Goal: Task Accomplishment & Management: Manage account settings

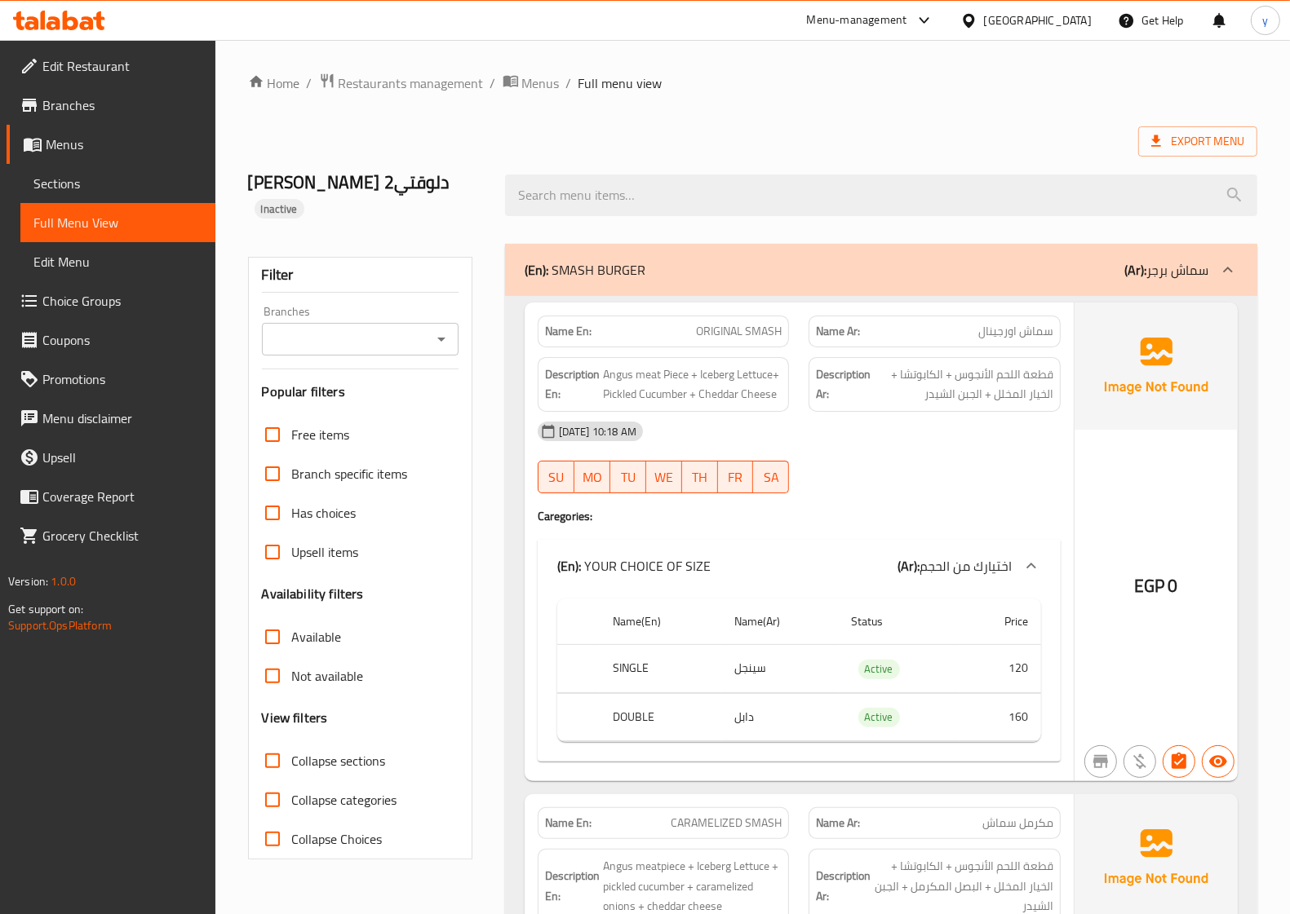
click at [121, 149] on span "Menus" at bounding box center [124, 145] width 157 height 20
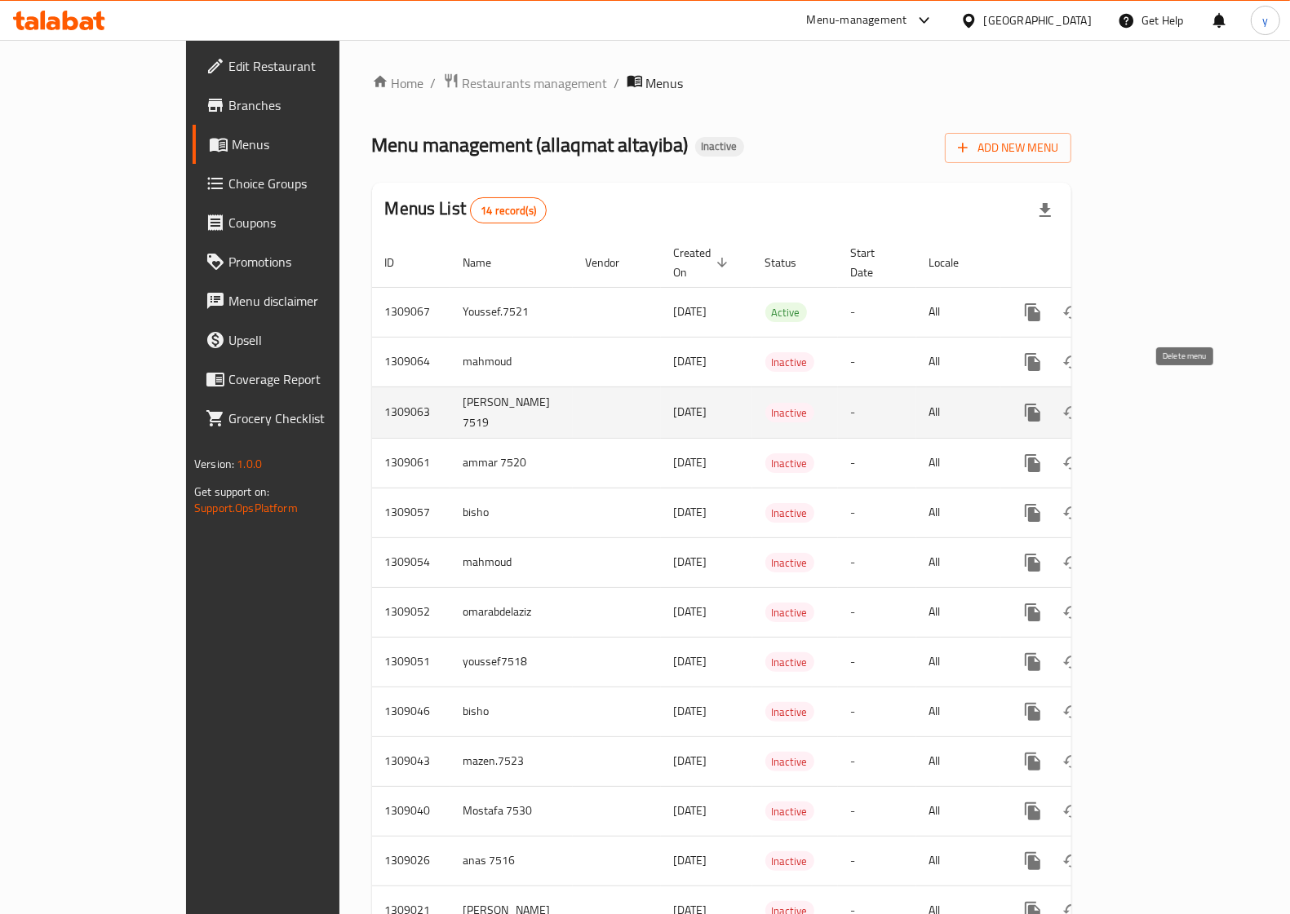
click at [1117, 405] on icon "enhanced table" at bounding box center [1110, 412] width 11 height 15
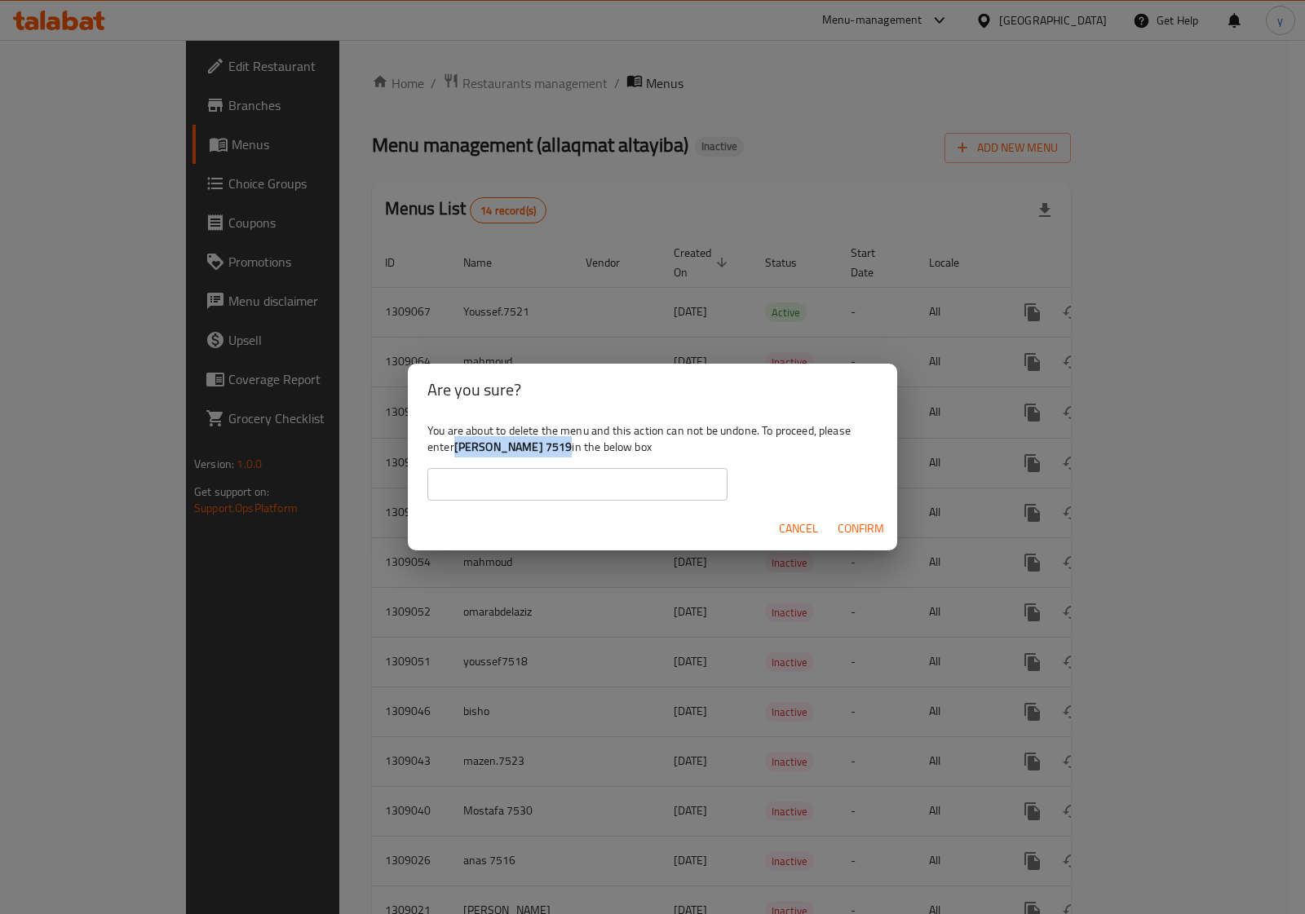
drag, startPoint x: 559, startPoint y: 445, endPoint x: 457, endPoint y: 442, distance: 102.0
click at [457, 442] on b "[PERSON_NAME] 7519" at bounding box center [513, 446] width 118 height 21
copy b "[PERSON_NAME] 7519"
click at [613, 487] on input "text" at bounding box center [577, 484] width 300 height 33
paste input "[PERSON_NAME] 7519"
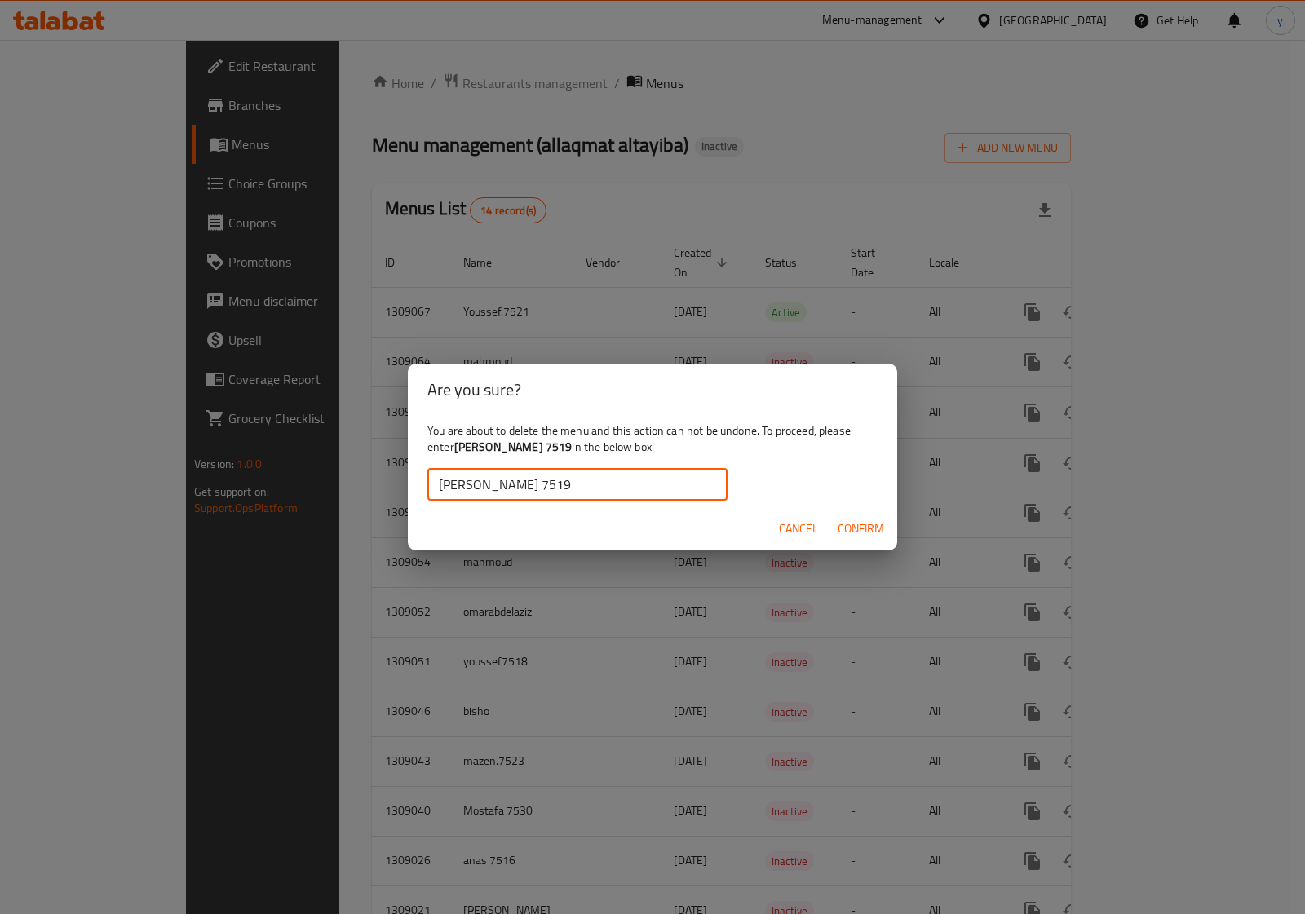
type input "[PERSON_NAME] 7519"
click at [850, 532] on span "Confirm" at bounding box center [861, 529] width 46 height 20
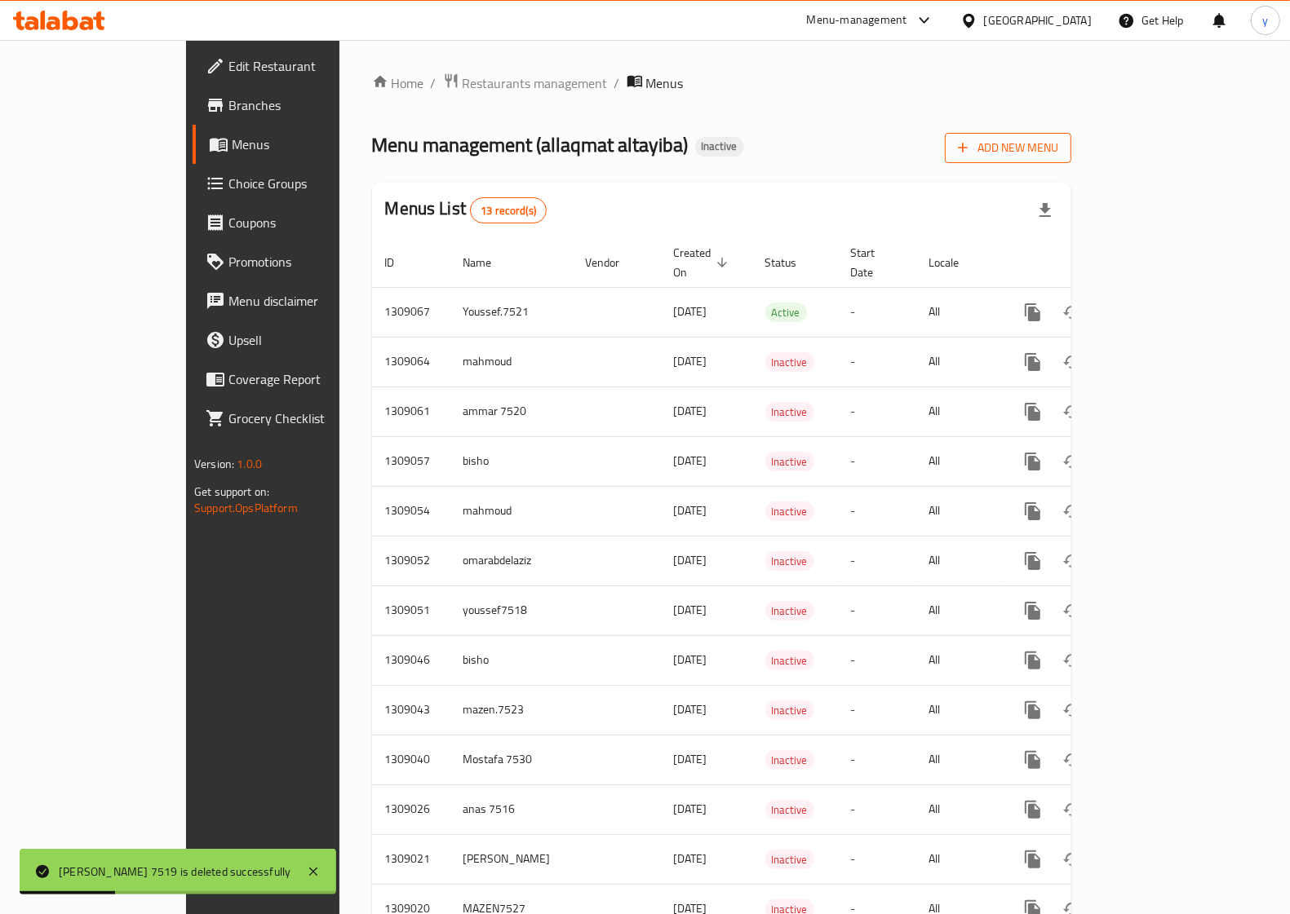
click at [1058, 148] on span "Add New Menu" at bounding box center [1008, 148] width 100 height 20
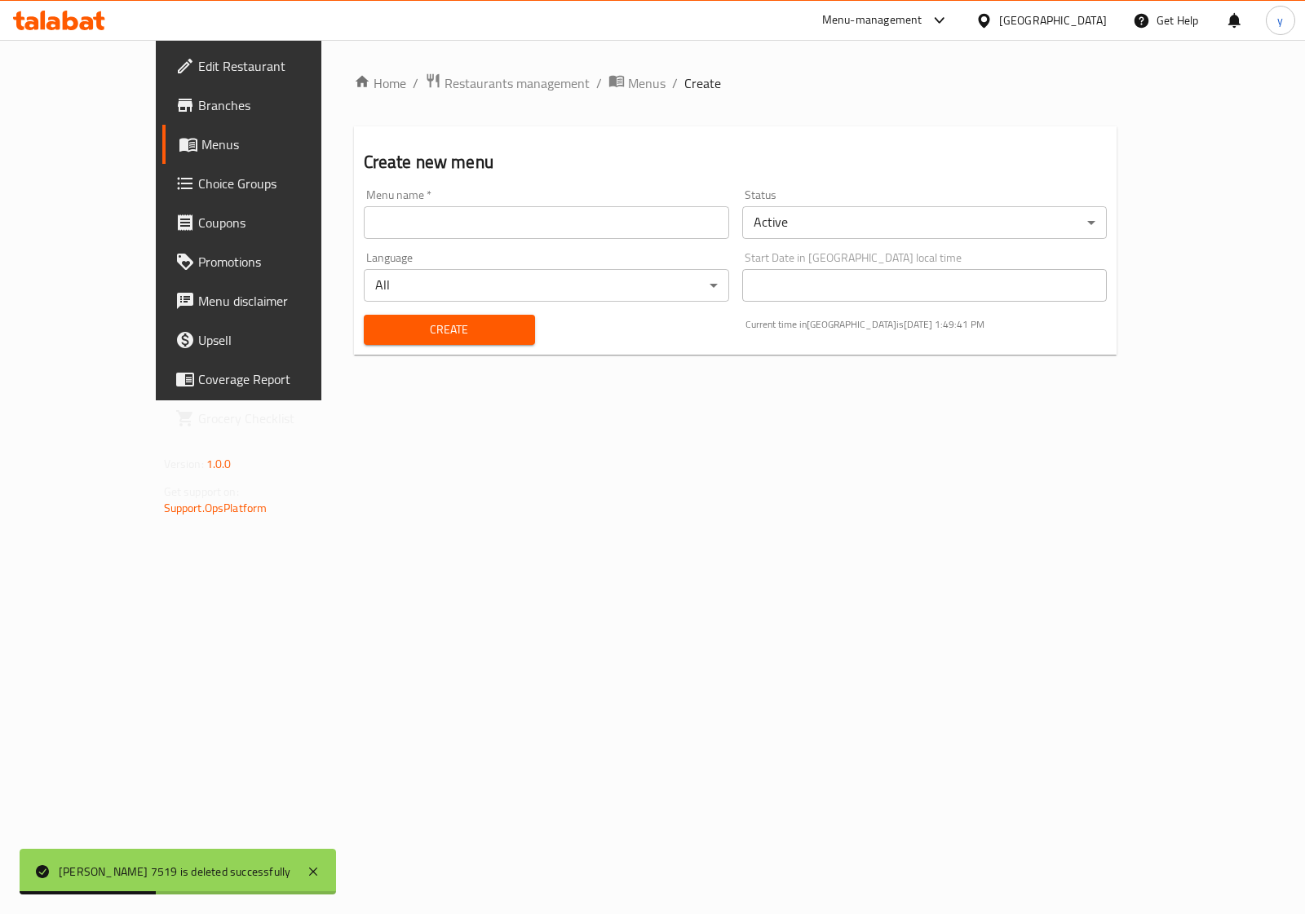
click at [545, 226] on input "text" at bounding box center [546, 222] width 365 height 33
type input "[PERSON_NAME] 7519"
click at [454, 329] on span "Create" at bounding box center [449, 330] width 145 height 20
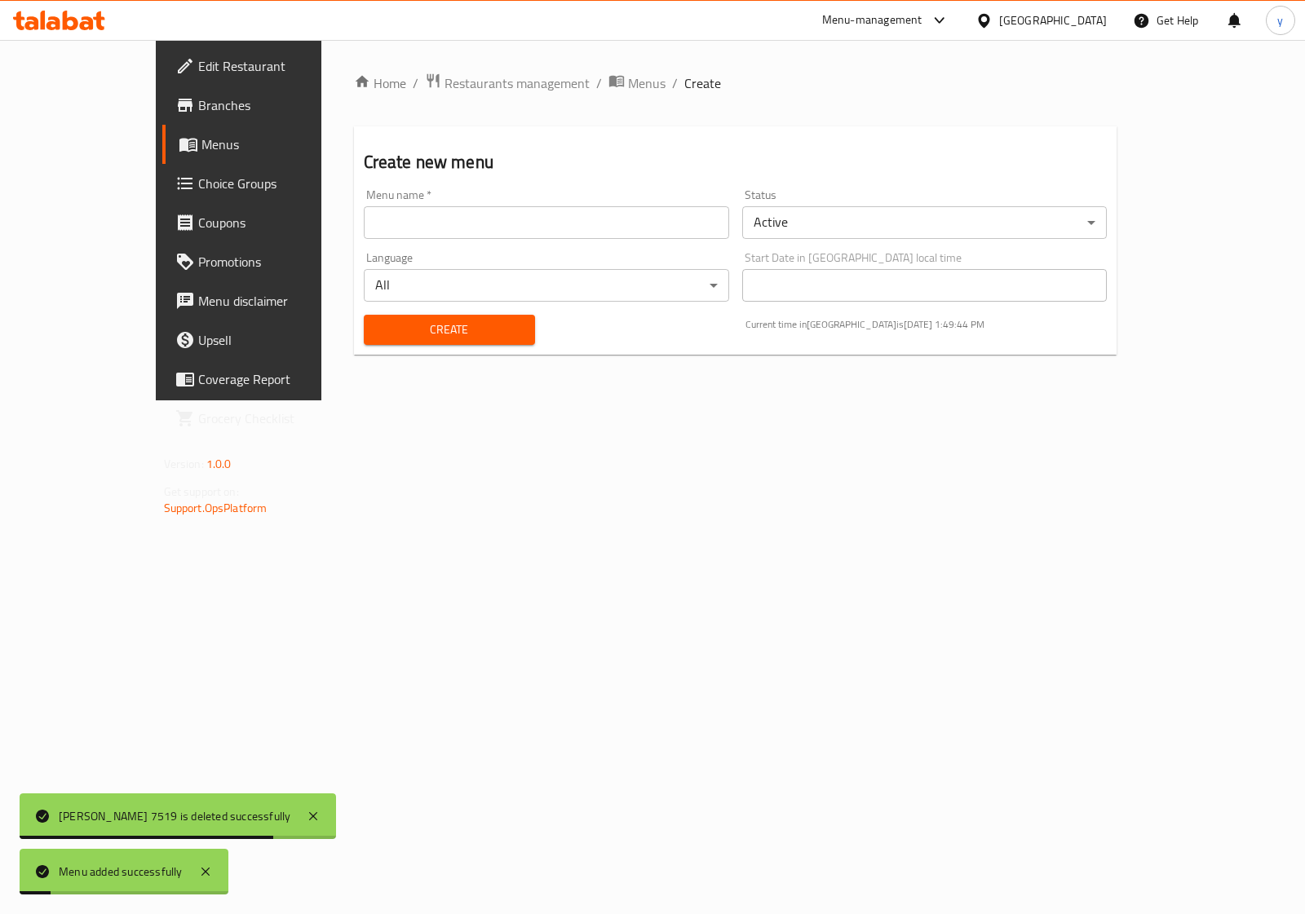
click at [201, 151] on span "Menus" at bounding box center [280, 145] width 159 height 20
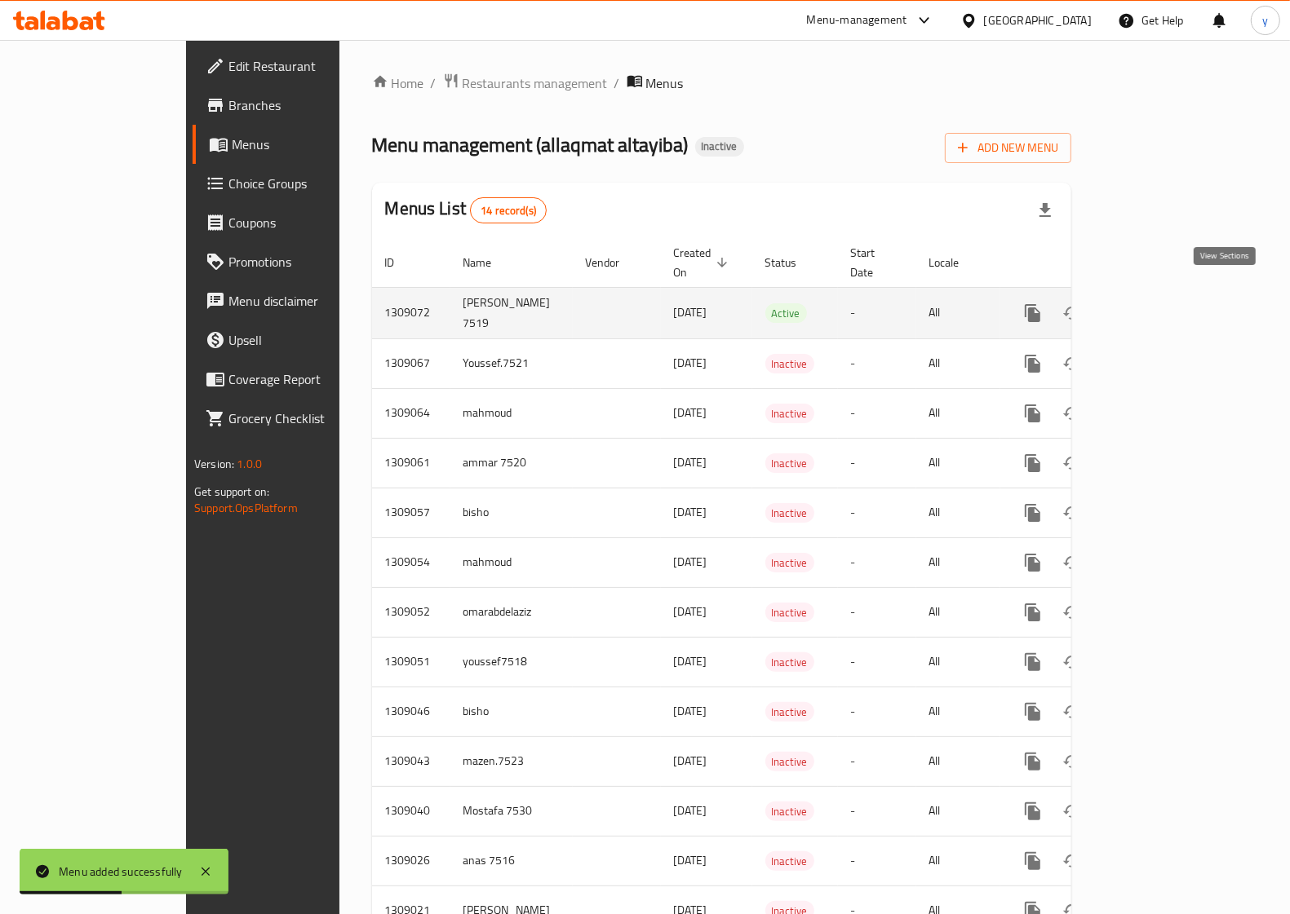
click at [1160, 303] on icon "enhanced table" at bounding box center [1150, 313] width 20 height 20
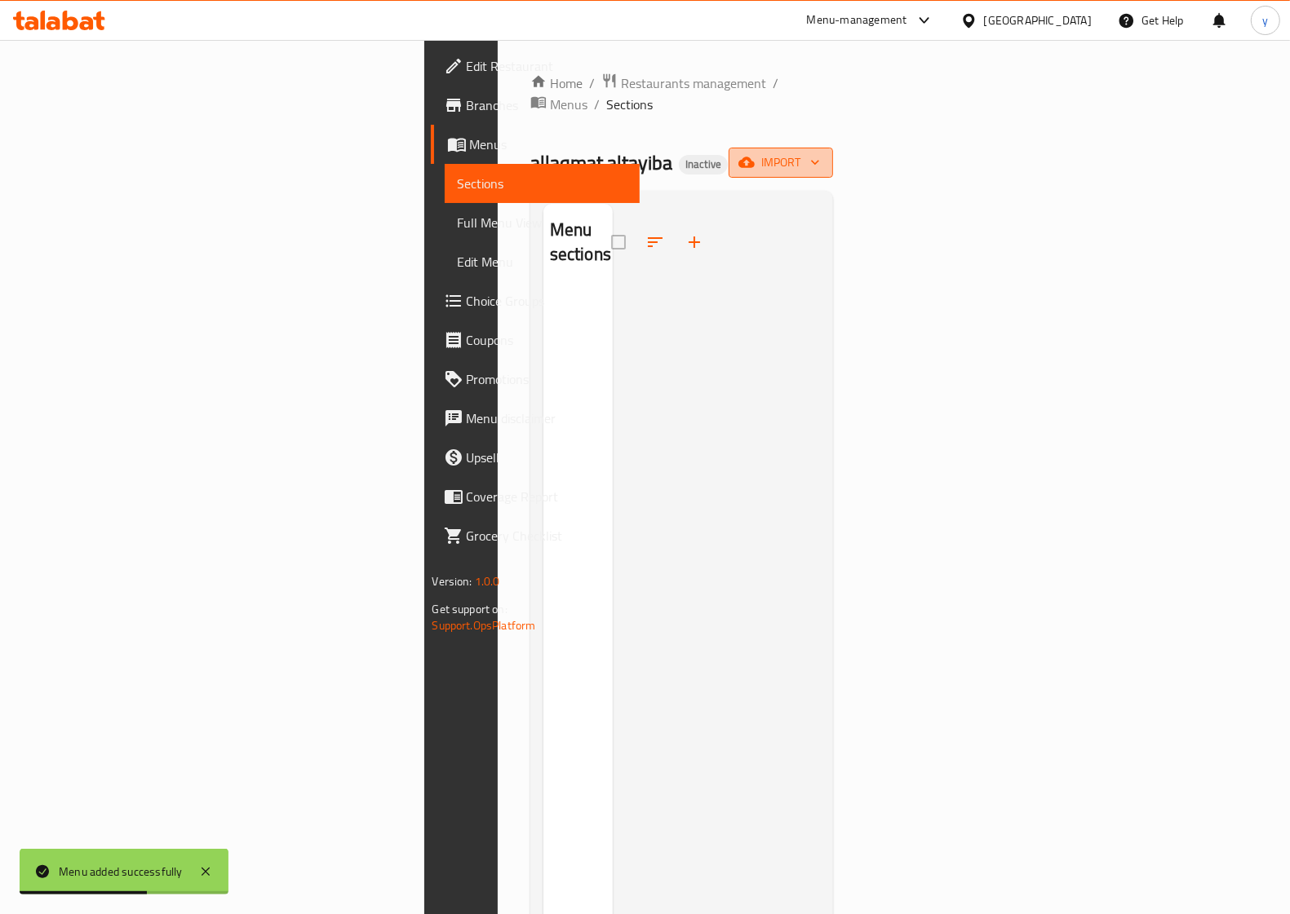
click at [820, 153] on span "import" at bounding box center [781, 163] width 78 height 20
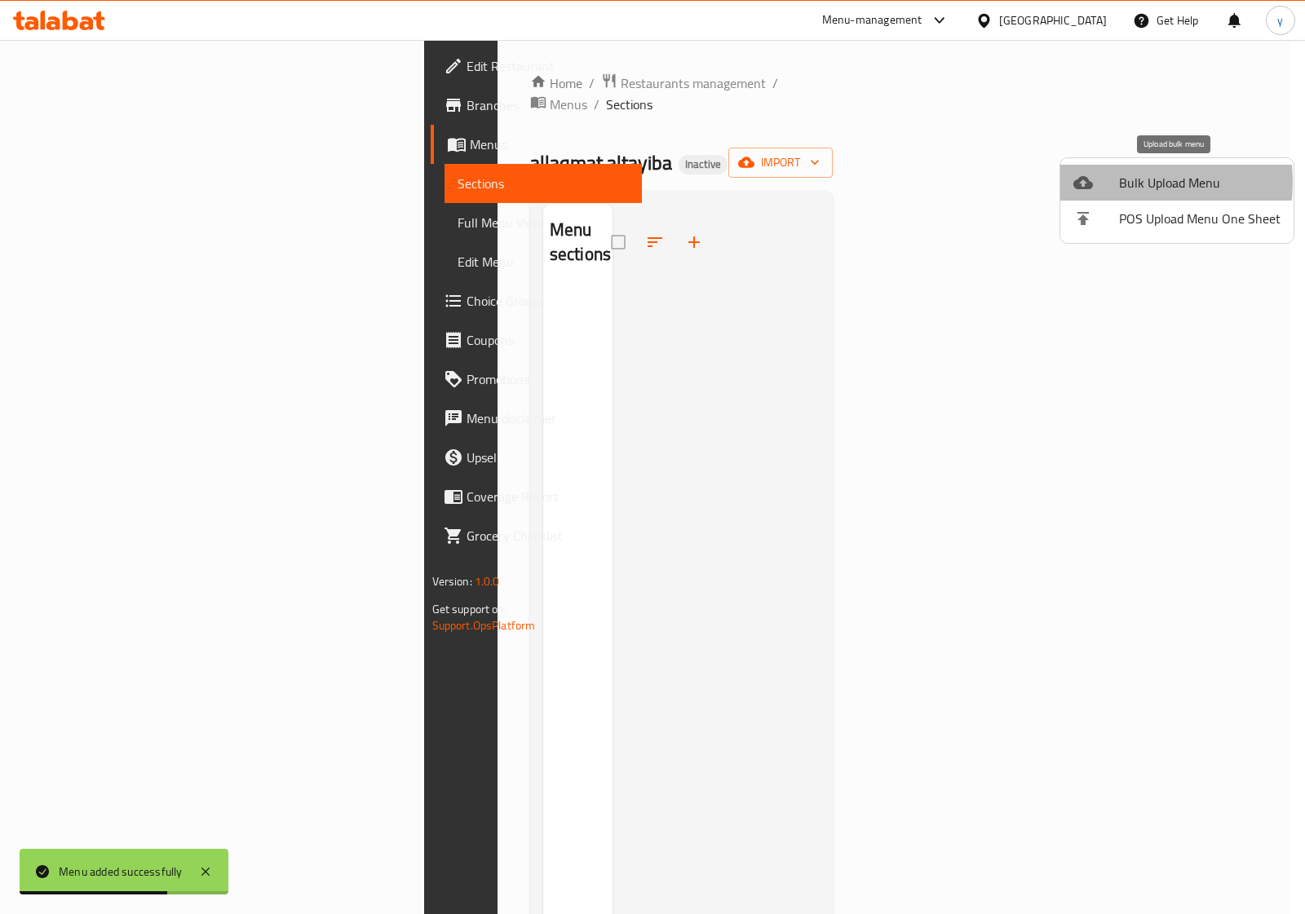
click at [1111, 182] on div at bounding box center [1097, 183] width 46 height 20
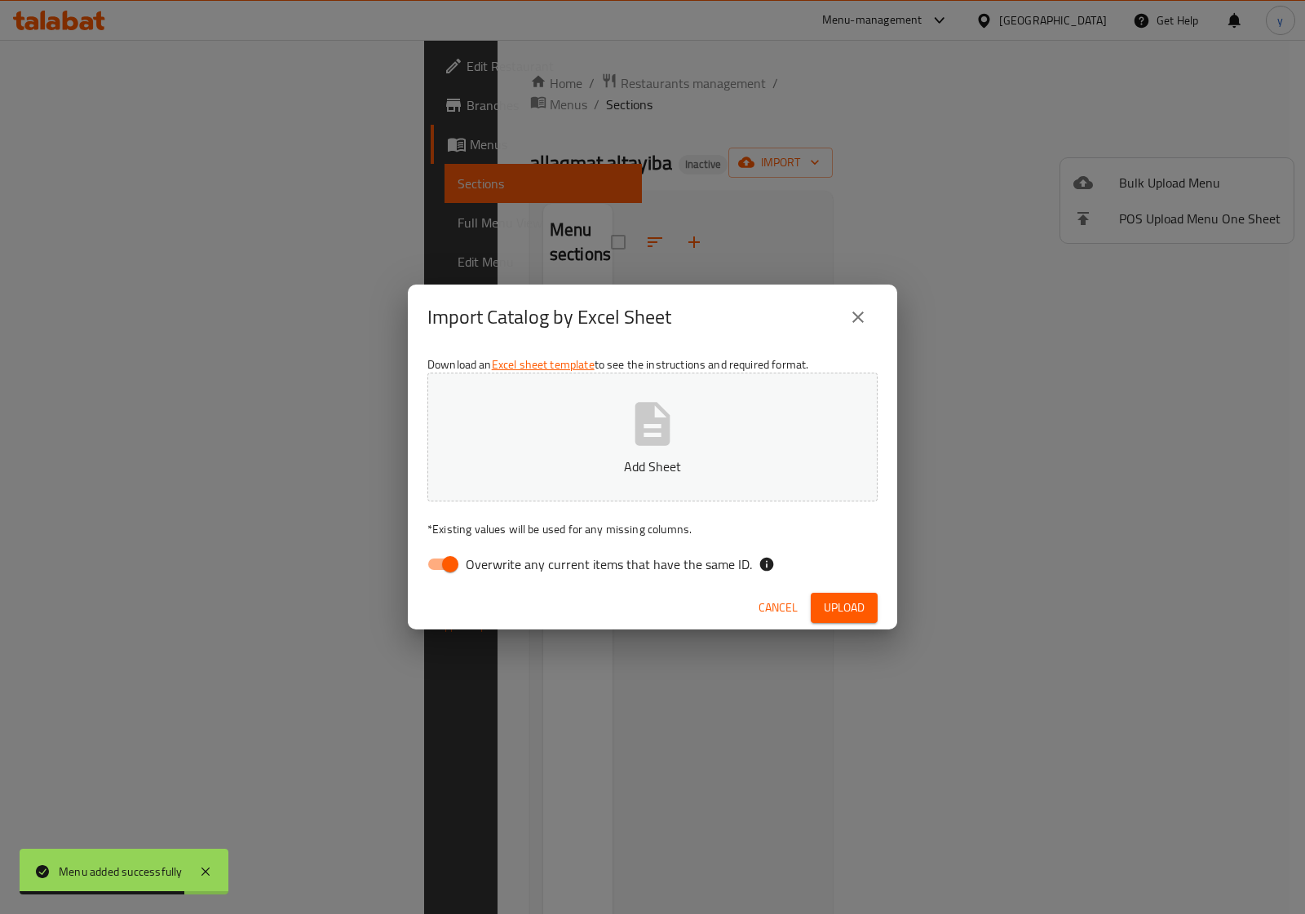
click at [636, 427] on icon "button" at bounding box center [652, 423] width 35 height 43
click at [445, 569] on input "Overwrite any current items that have the same ID." at bounding box center [450, 564] width 93 height 31
checkbox input "false"
click at [661, 424] on icon "button" at bounding box center [652, 423] width 35 height 43
click at [839, 605] on span "Upload" at bounding box center [844, 608] width 41 height 20
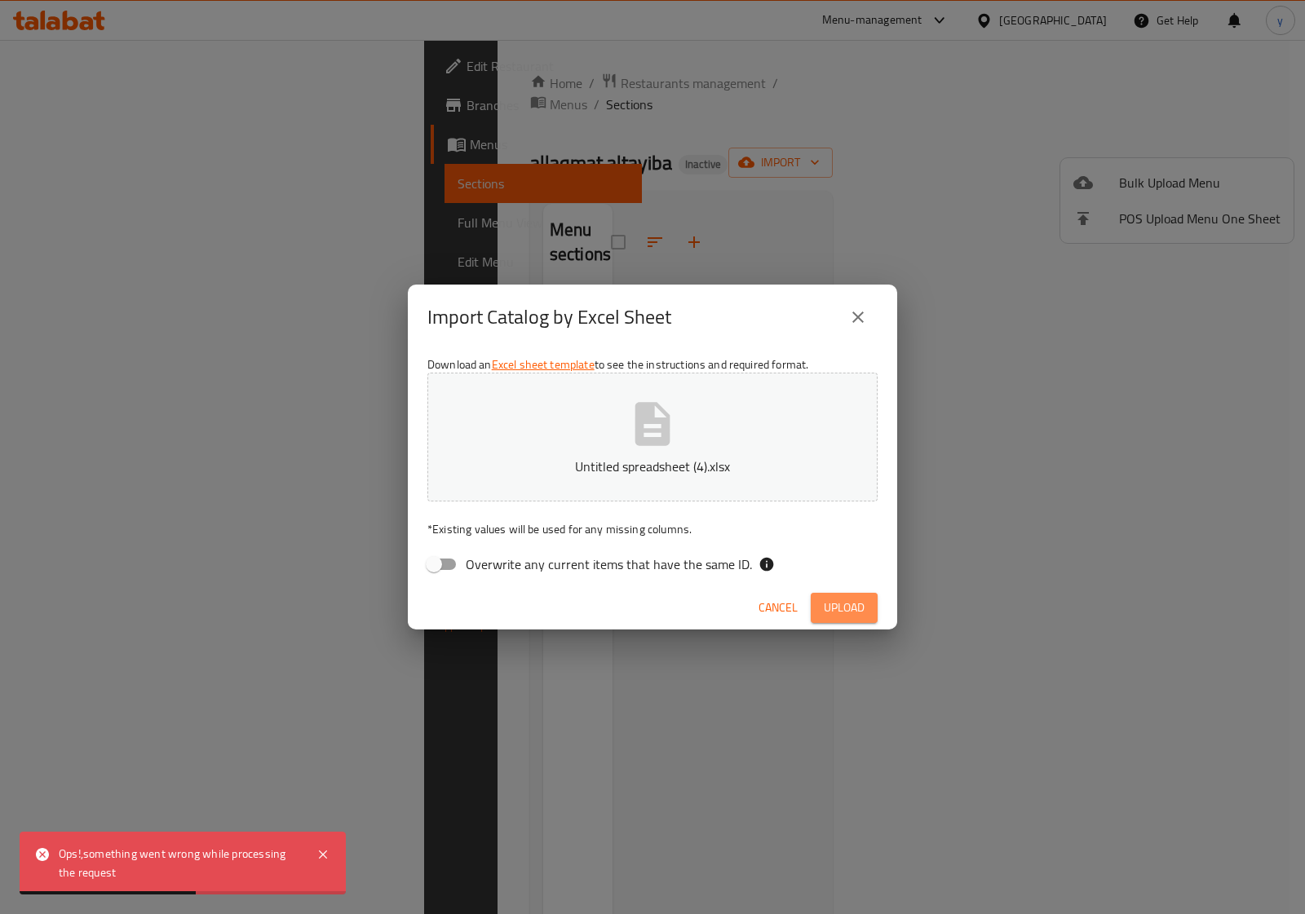
click at [845, 600] on span "Upload" at bounding box center [844, 608] width 41 height 20
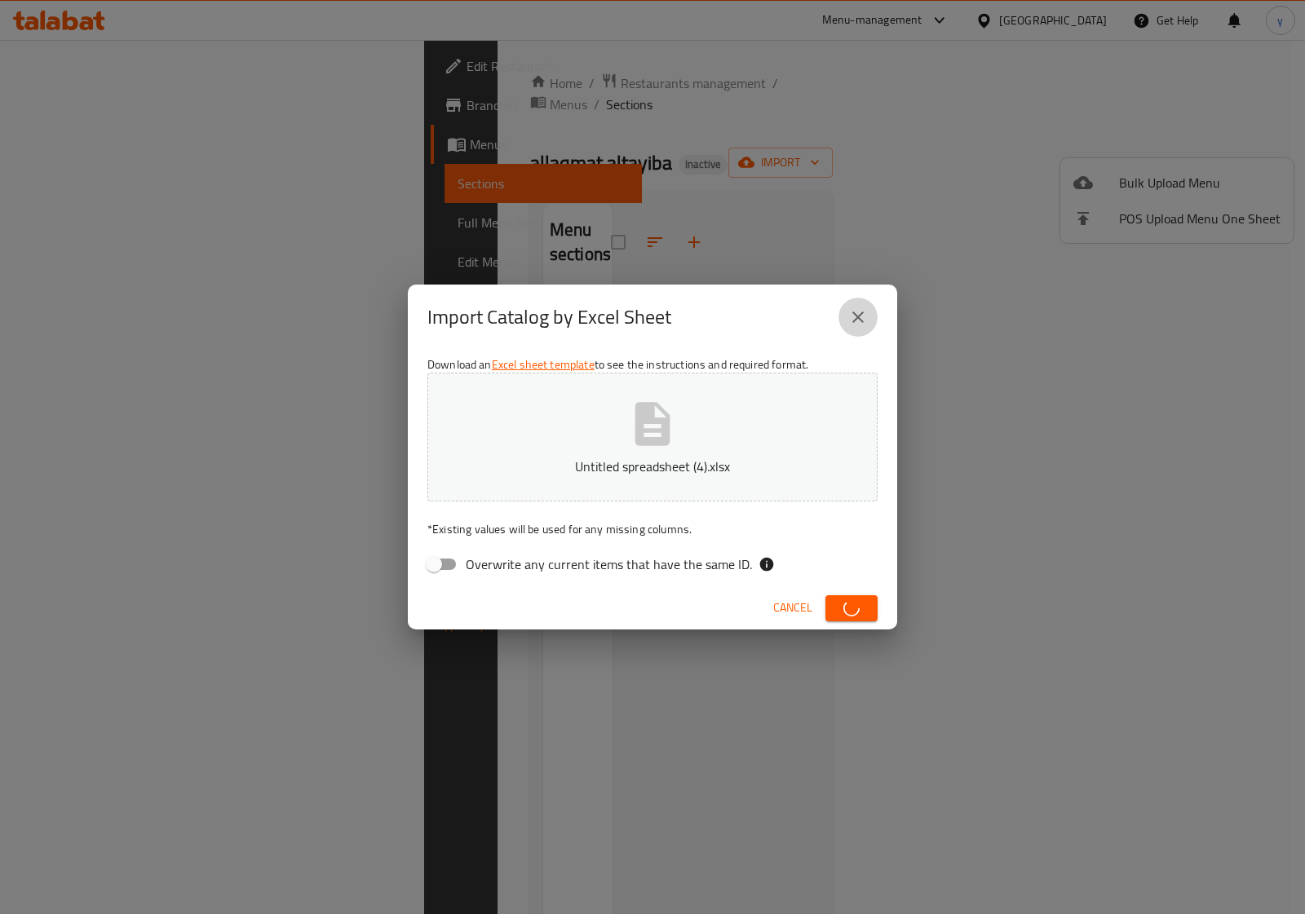
click at [861, 322] on icon "close" at bounding box center [858, 318] width 20 height 20
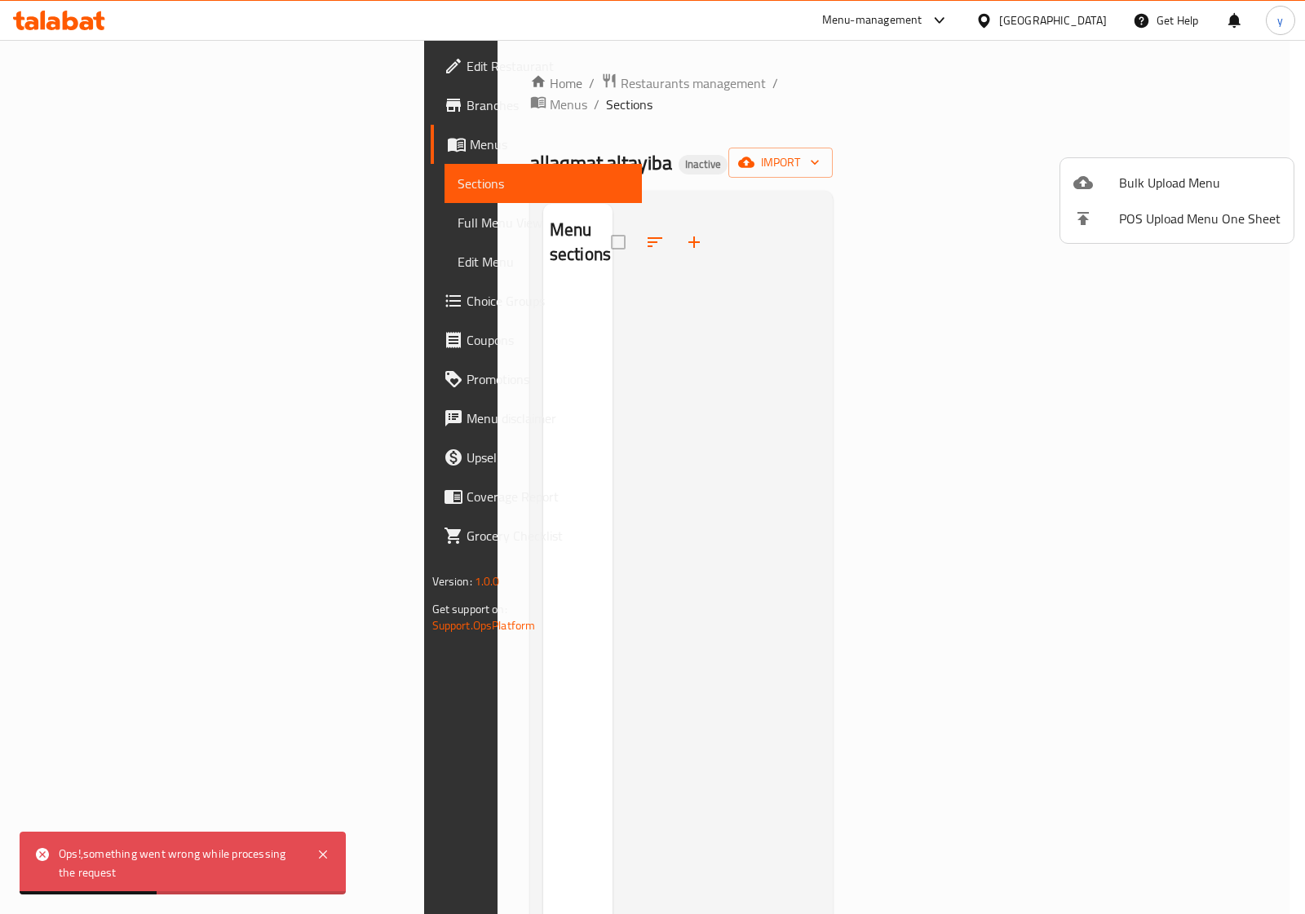
click at [878, 424] on div at bounding box center [652, 457] width 1305 height 914
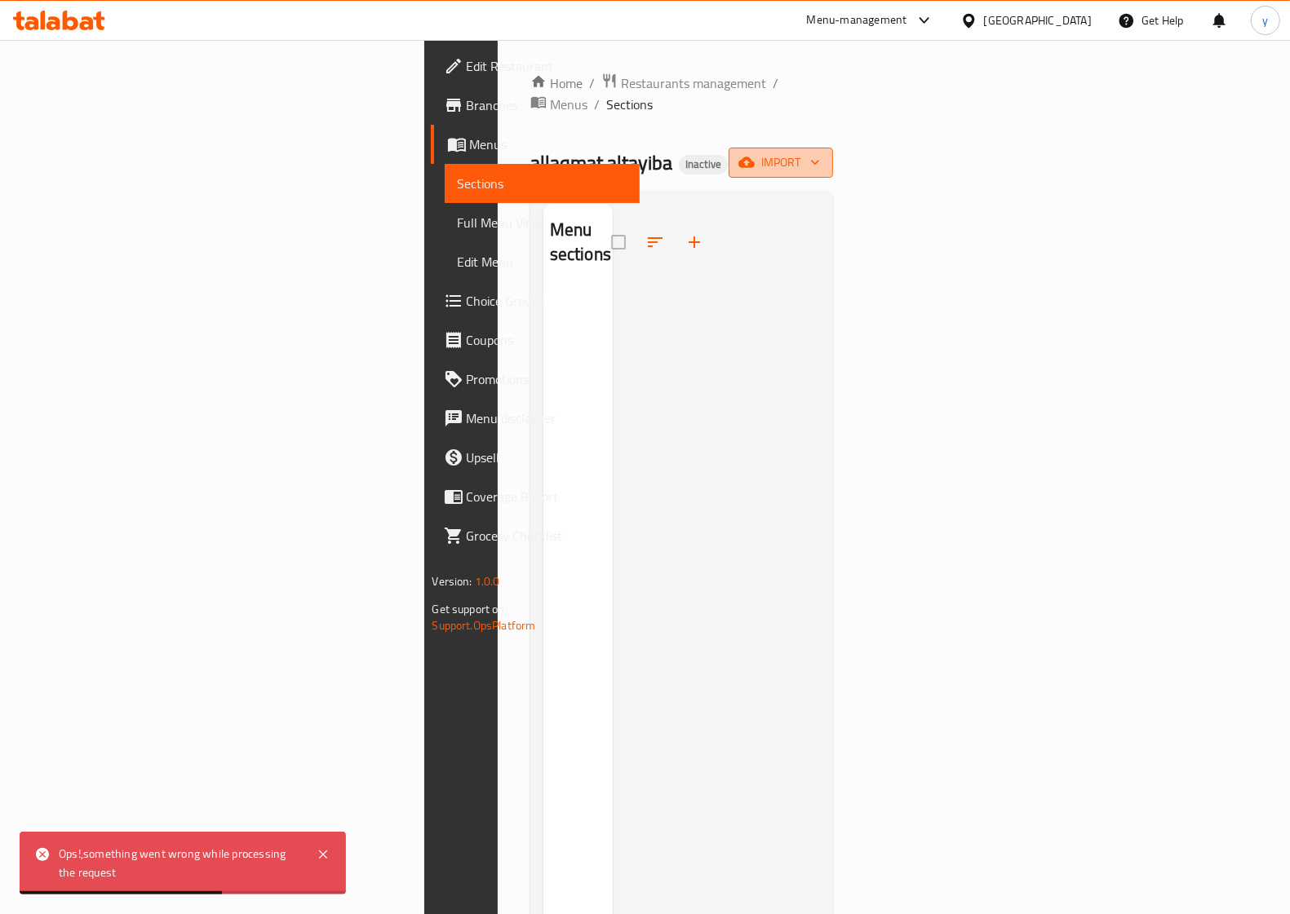
click at [820, 153] on span "import" at bounding box center [781, 163] width 78 height 20
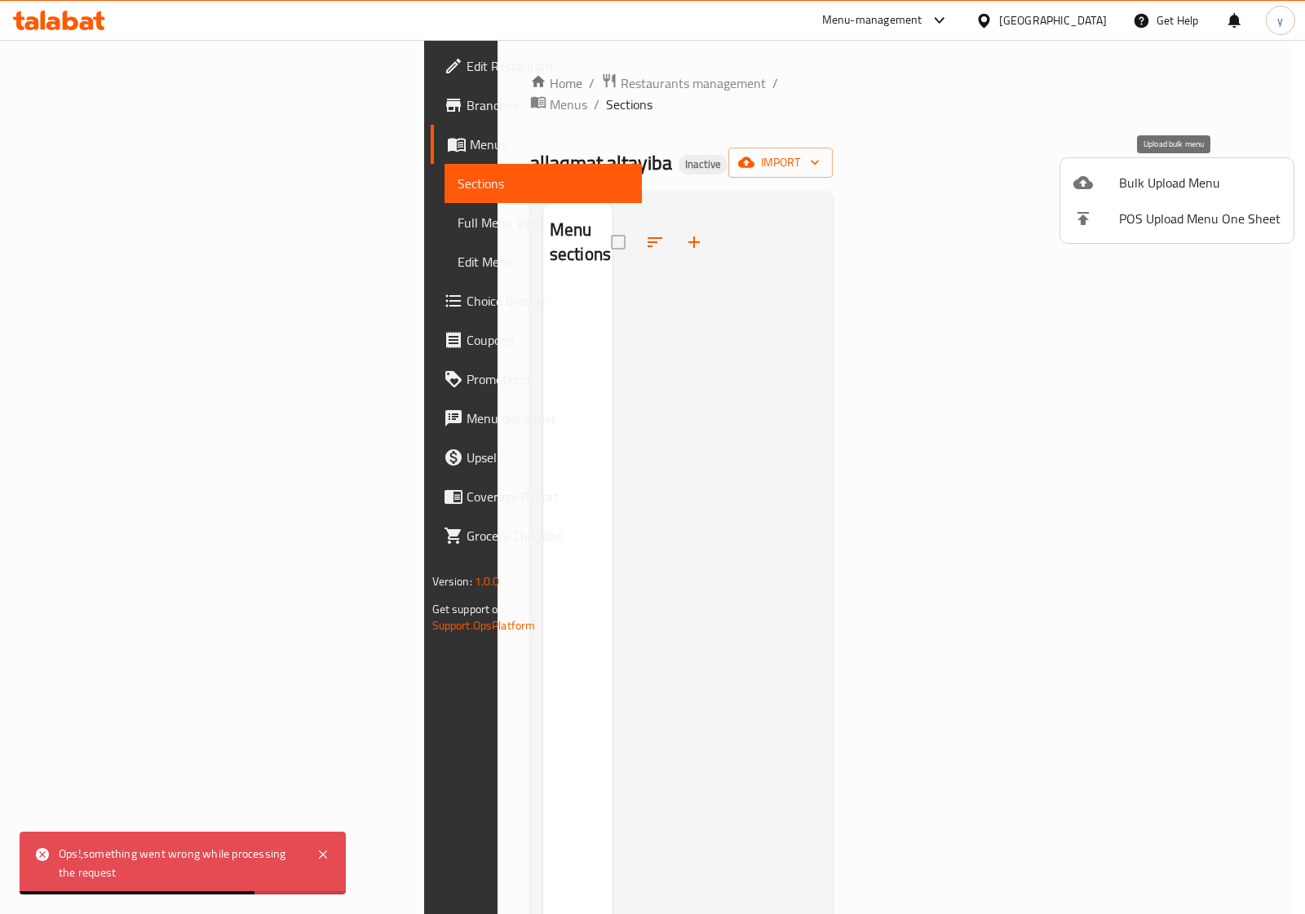
click at [1196, 184] on span "Bulk Upload Menu" at bounding box center [1200, 183] width 162 height 20
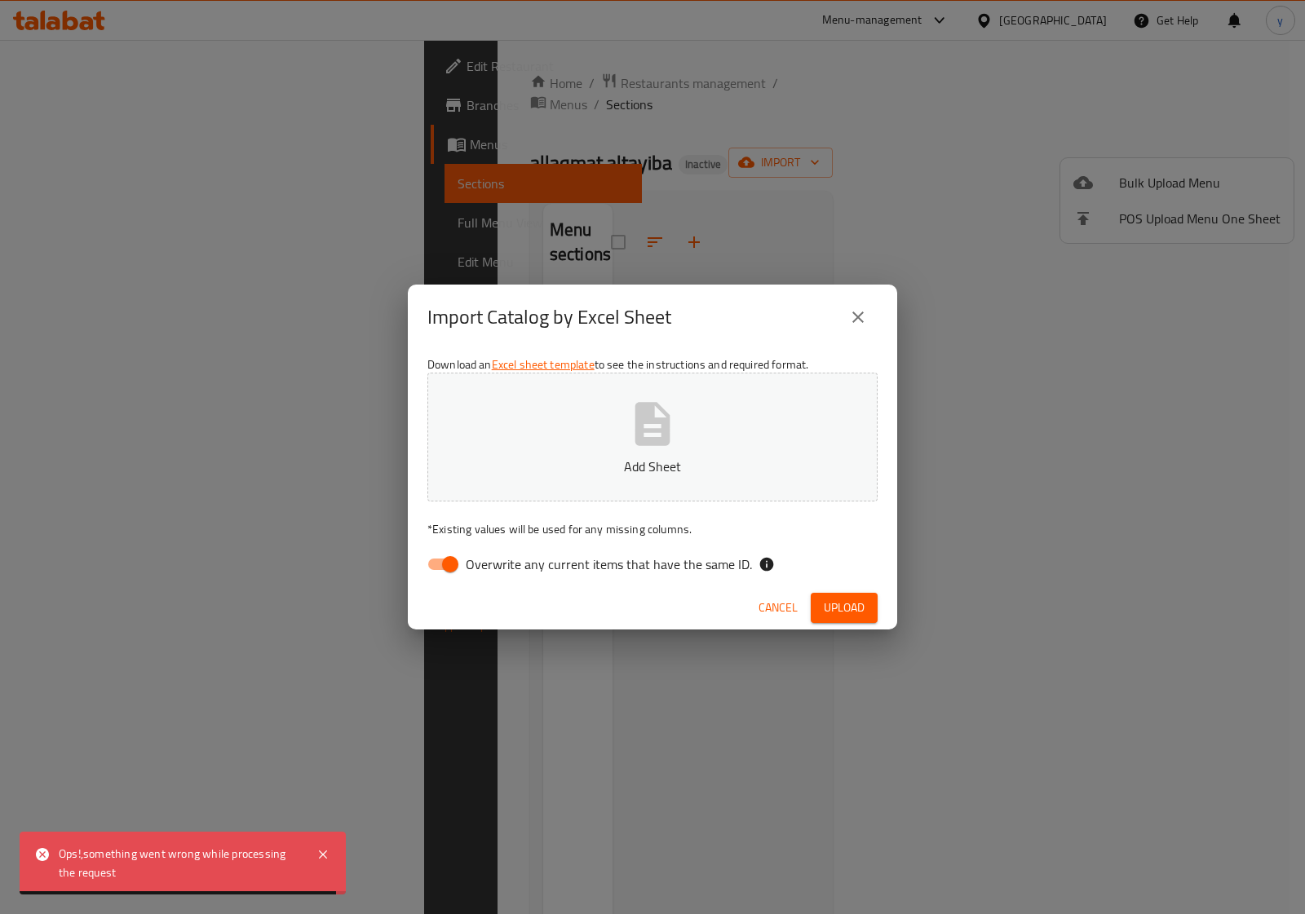
click at [449, 565] on input "Overwrite any current items that have the same ID." at bounding box center [450, 564] width 93 height 31
checkbox input "false"
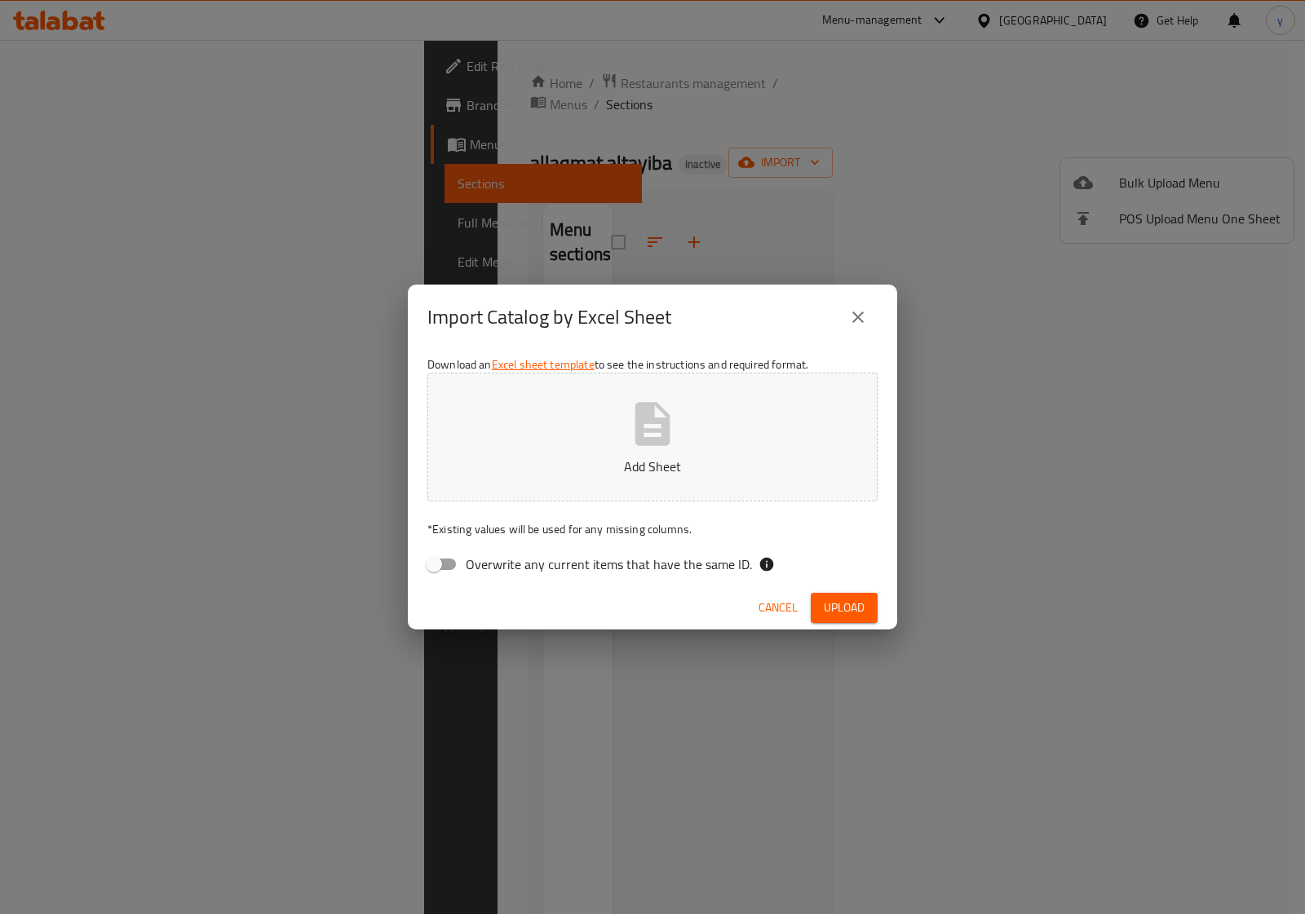
click at [637, 432] on icon "button" at bounding box center [652, 423] width 35 height 43
click at [824, 604] on span "Upload" at bounding box center [844, 608] width 41 height 20
click at [861, 317] on icon "close" at bounding box center [858, 318] width 20 height 20
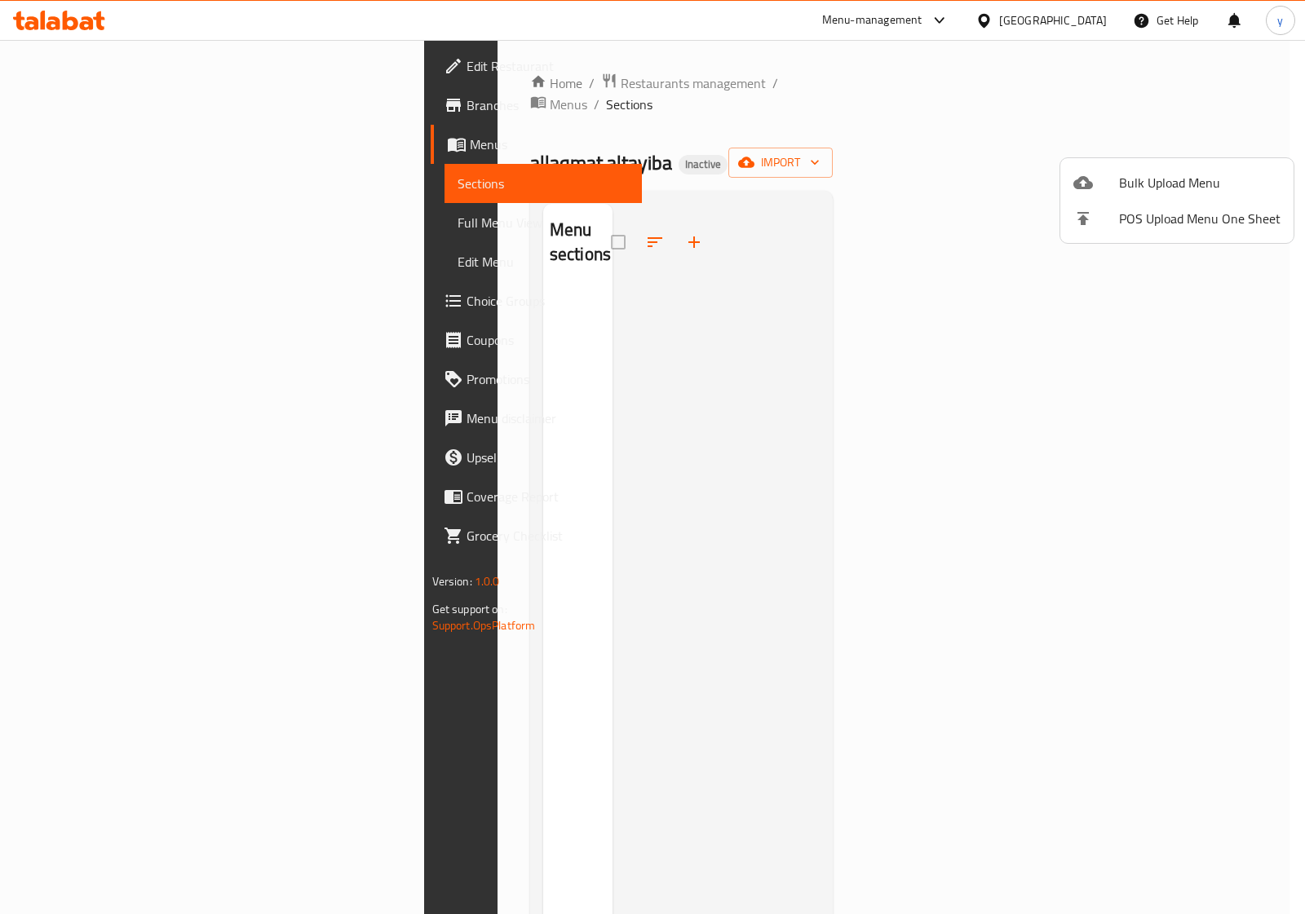
click at [665, 609] on div at bounding box center [652, 457] width 1305 height 914
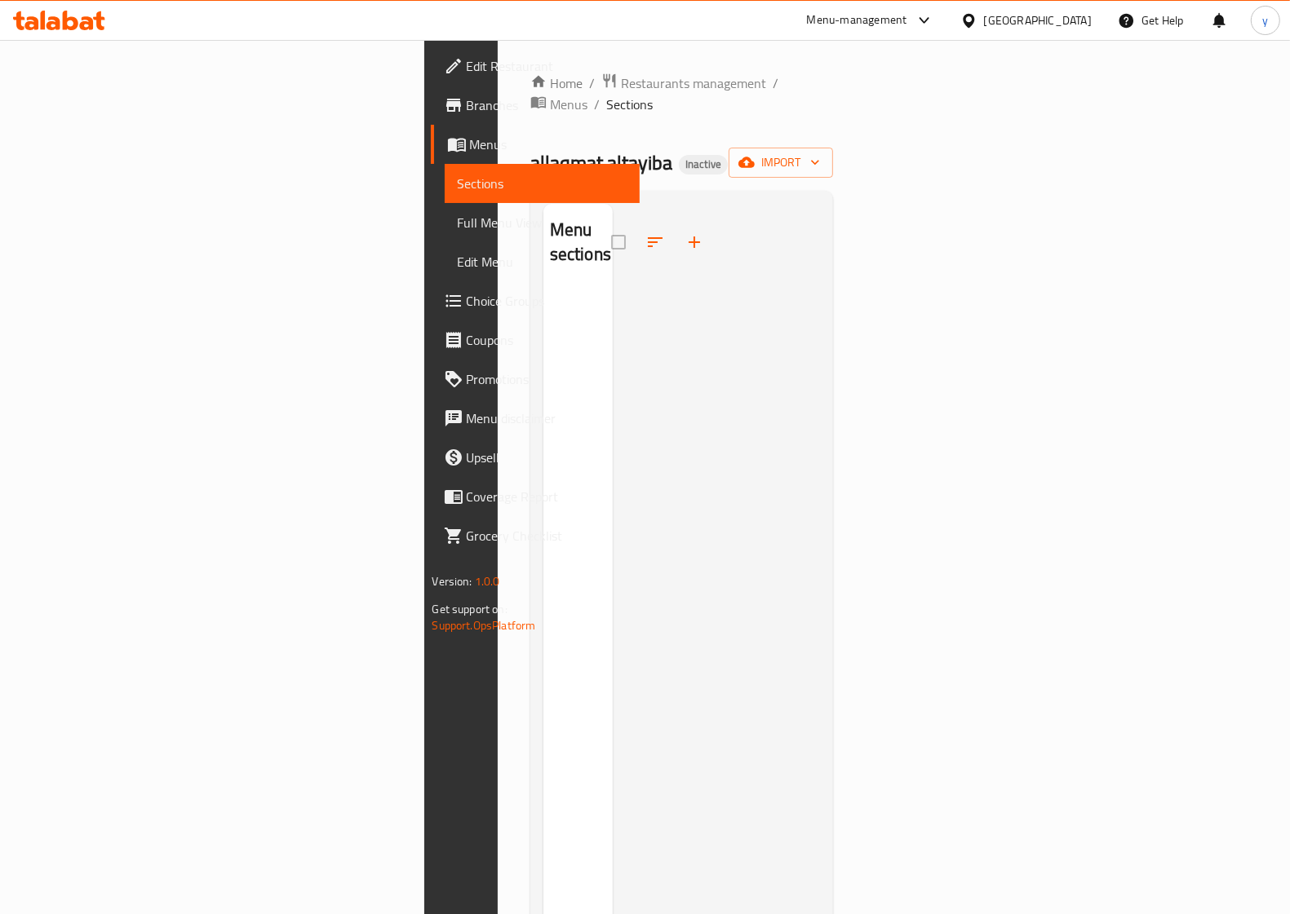
click at [470, 141] on span "Menus" at bounding box center [548, 145] width 157 height 20
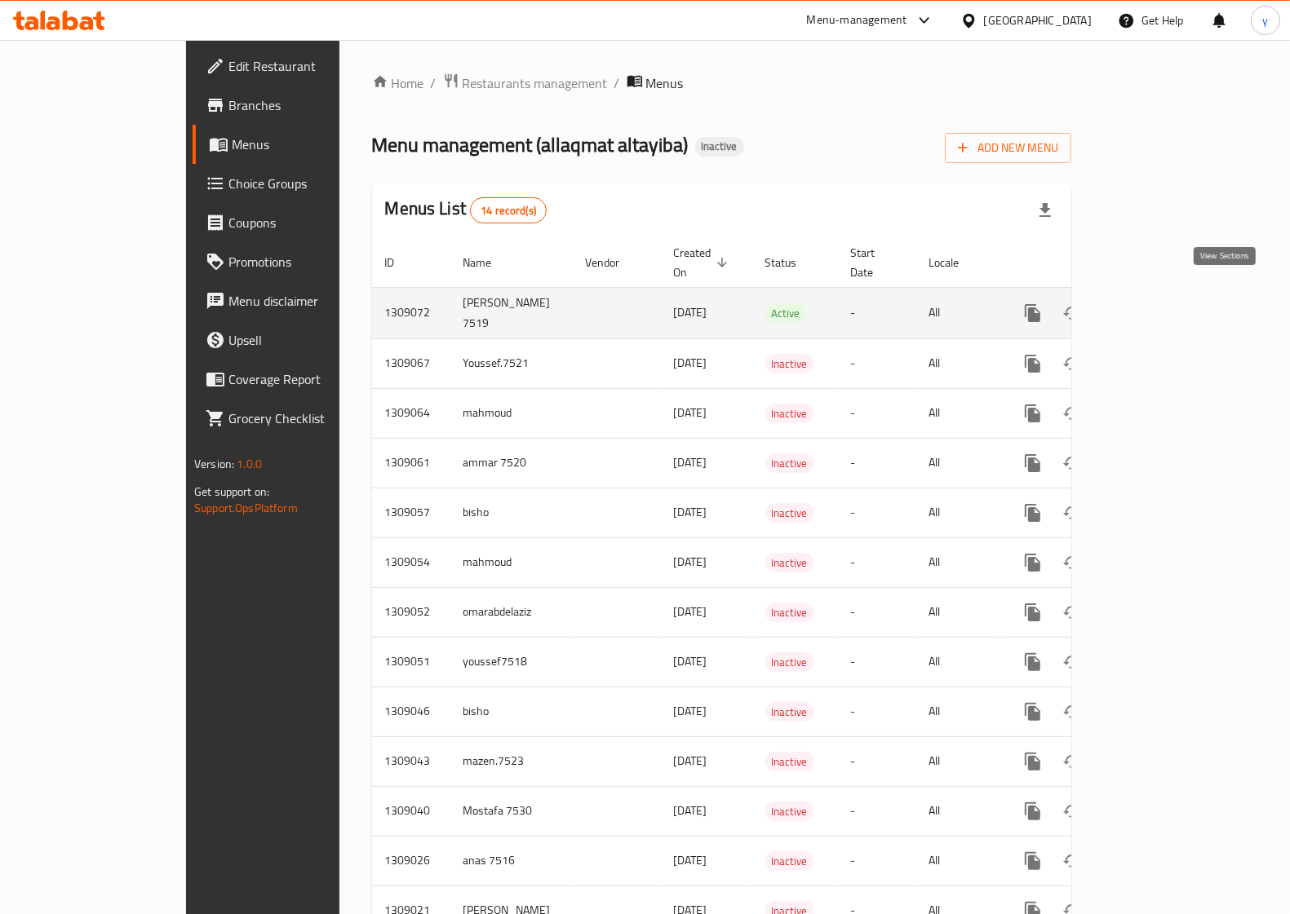
click at [1160, 303] on icon "enhanced table" at bounding box center [1150, 313] width 20 height 20
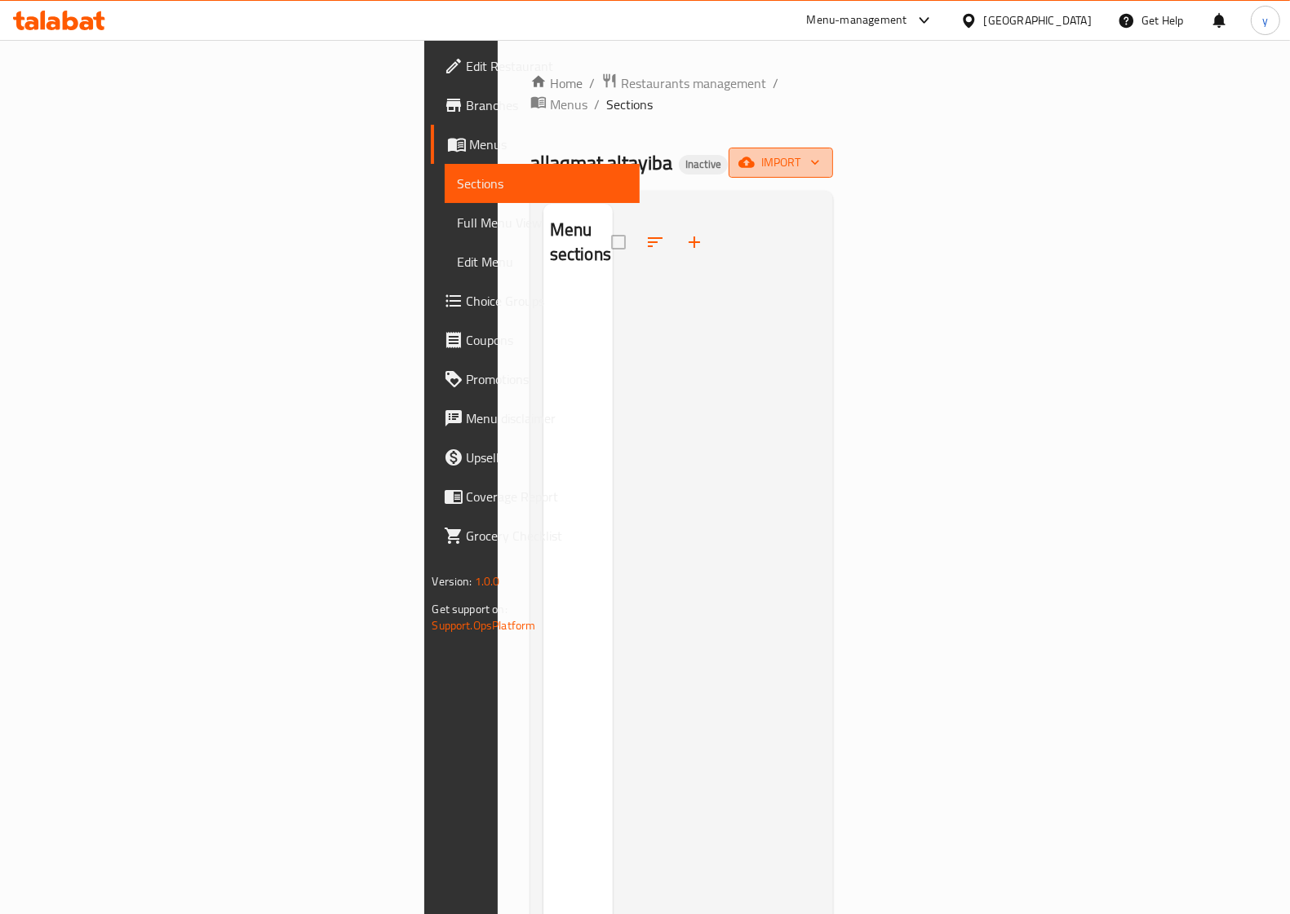
click at [820, 153] on span "import" at bounding box center [781, 163] width 78 height 20
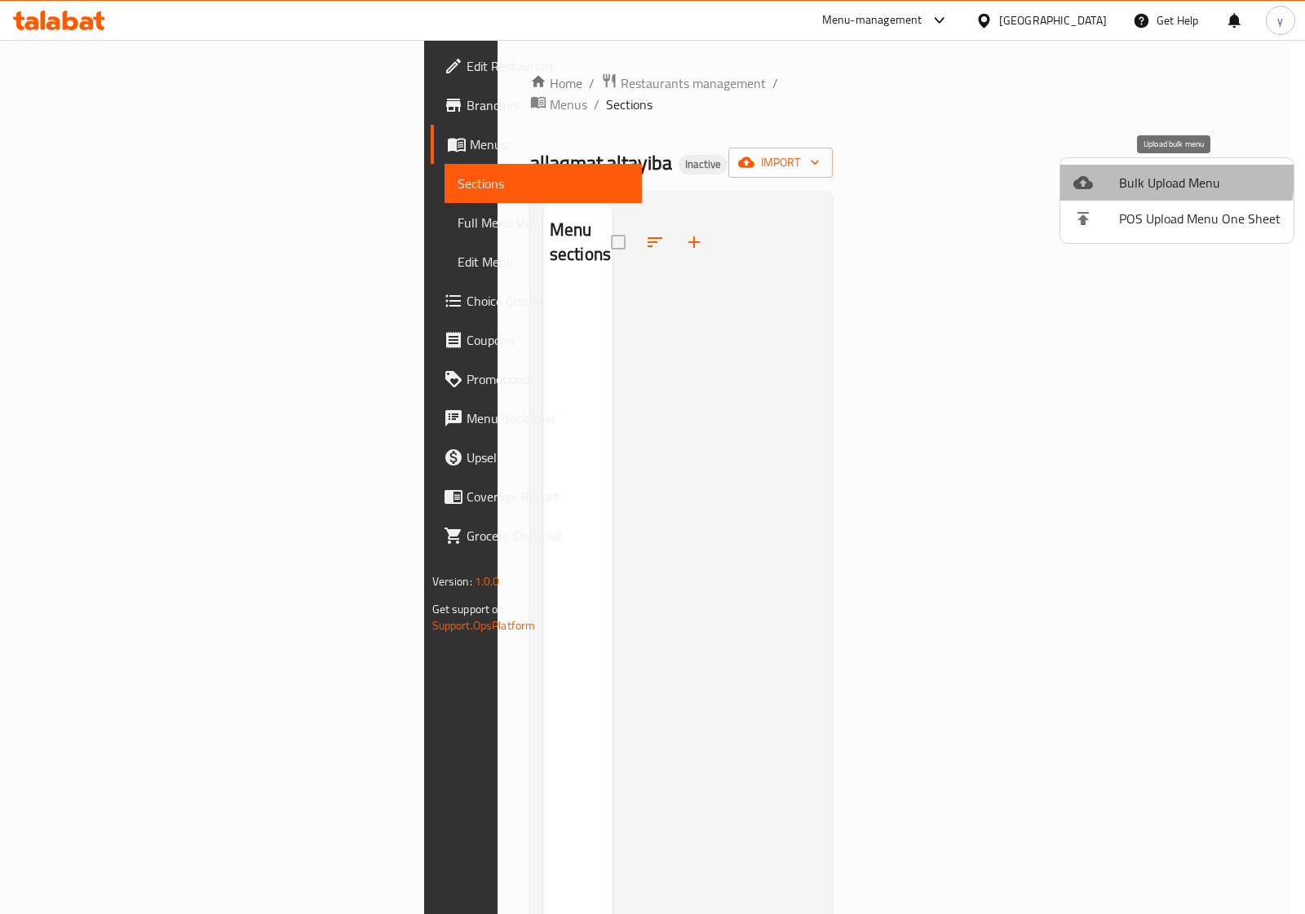
click at [1158, 176] on span "Bulk Upload Menu" at bounding box center [1200, 183] width 162 height 20
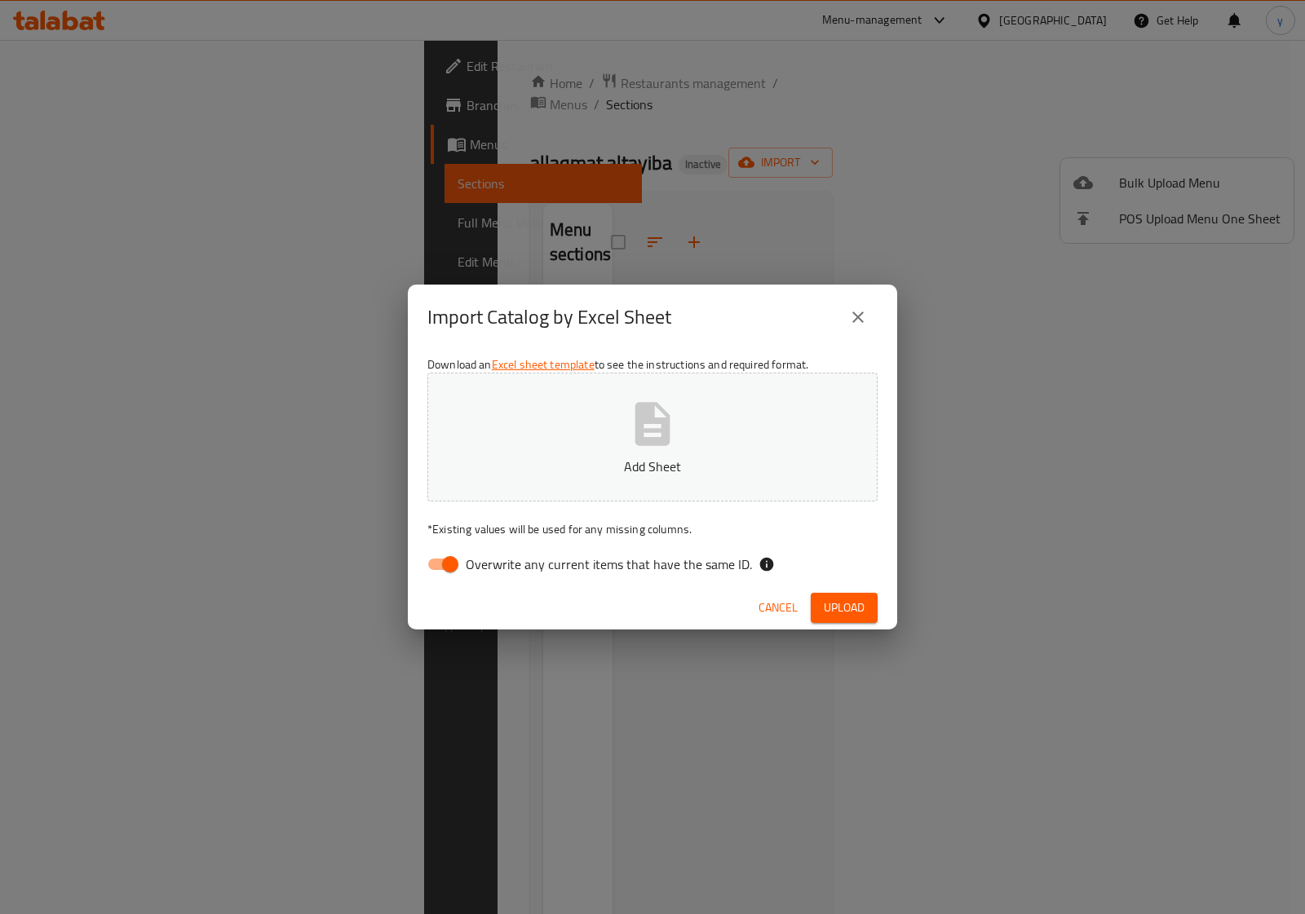
click at [447, 563] on input "Overwrite any current items that have the same ID." at bounding box center [450, 564] width 93 height 31
checkbox input "false"
click at [649, 418] on icon "button" at bounding box center [652, 423] width 35 height 43
click at [833, 606] on span "Upload" at bounding box center [844, 608] width 41 height 20
click at [852, 317] on icon "close" at bounding box center [858, 318] width 20 height 20
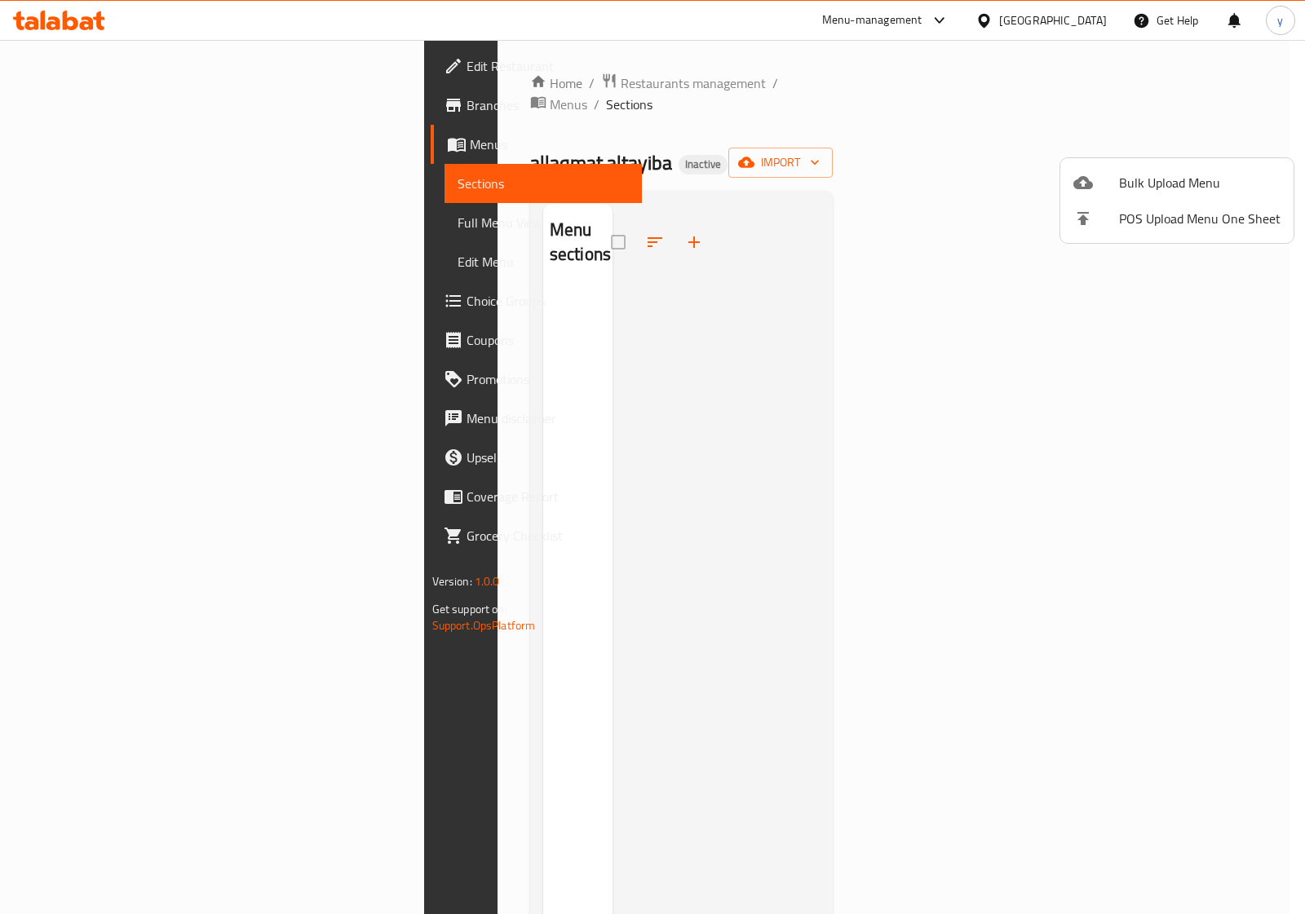
click at [112, 139] on div at bounding box center [652, 457] width 1305 height 914
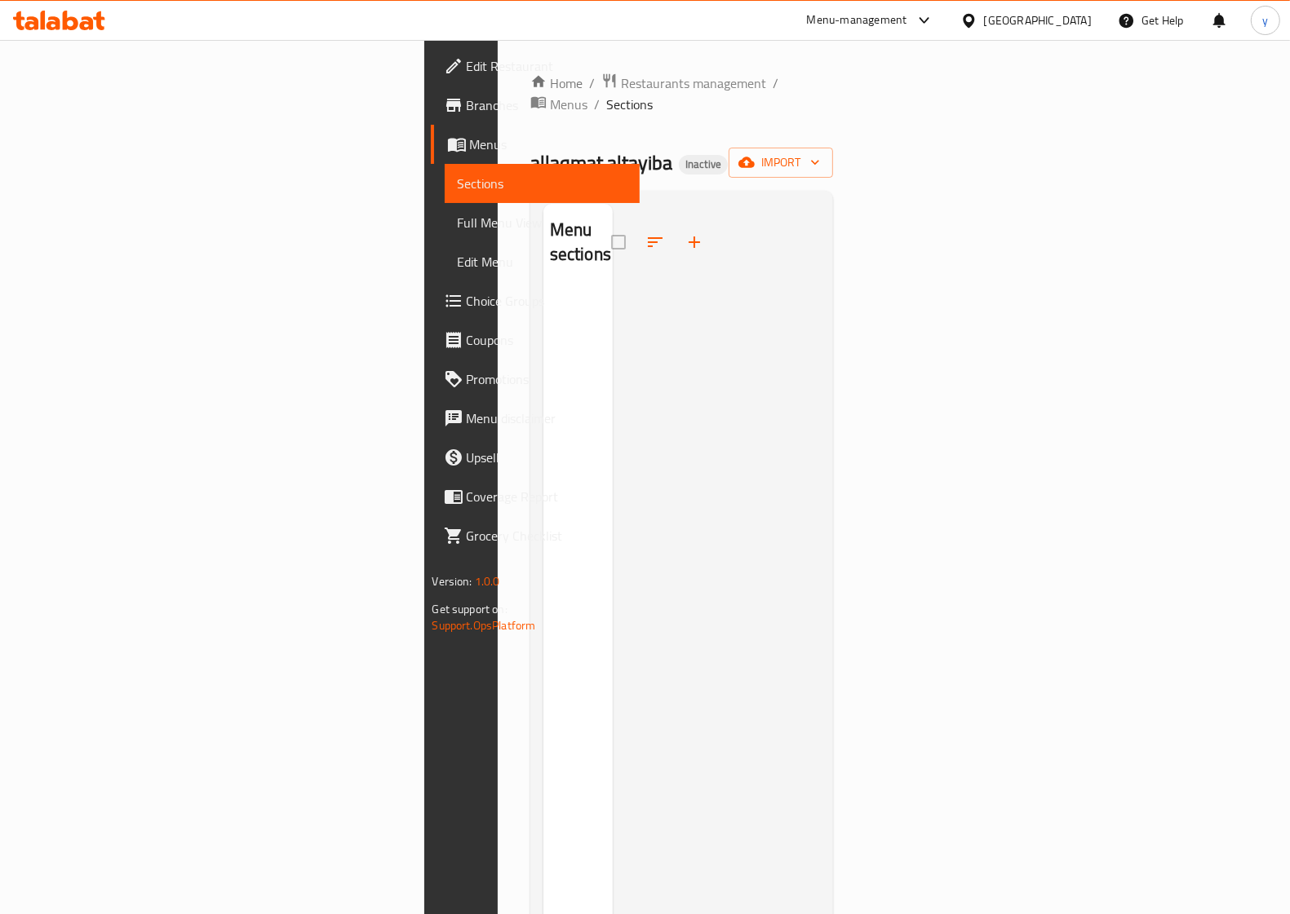
click at [470, 152] on span "Menus" at bounding box center [548, 145] width 157 height 20
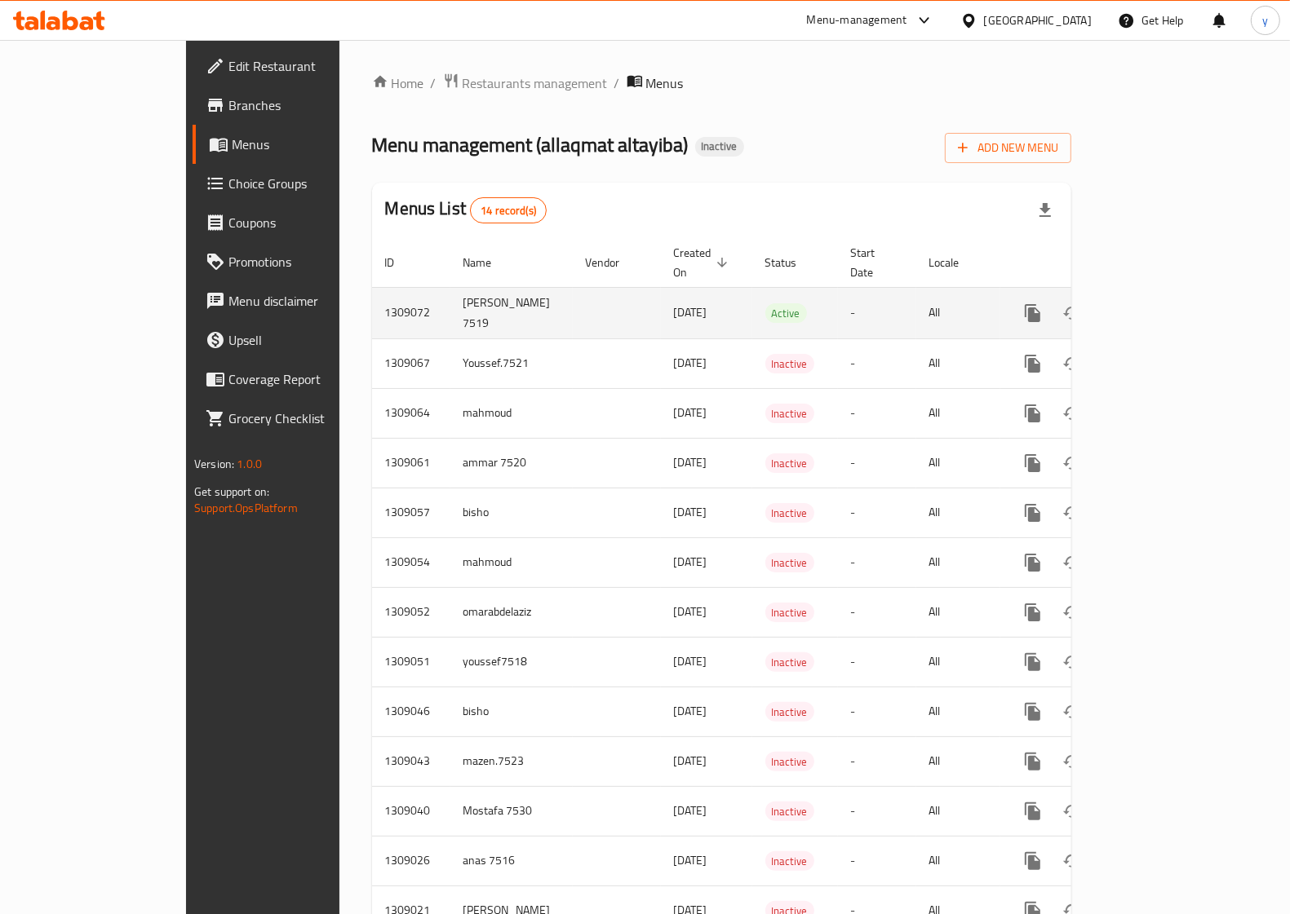
click at [1117, 306] on icon "enhanced table" at bounding box center [1110, 313] width 11 height 15
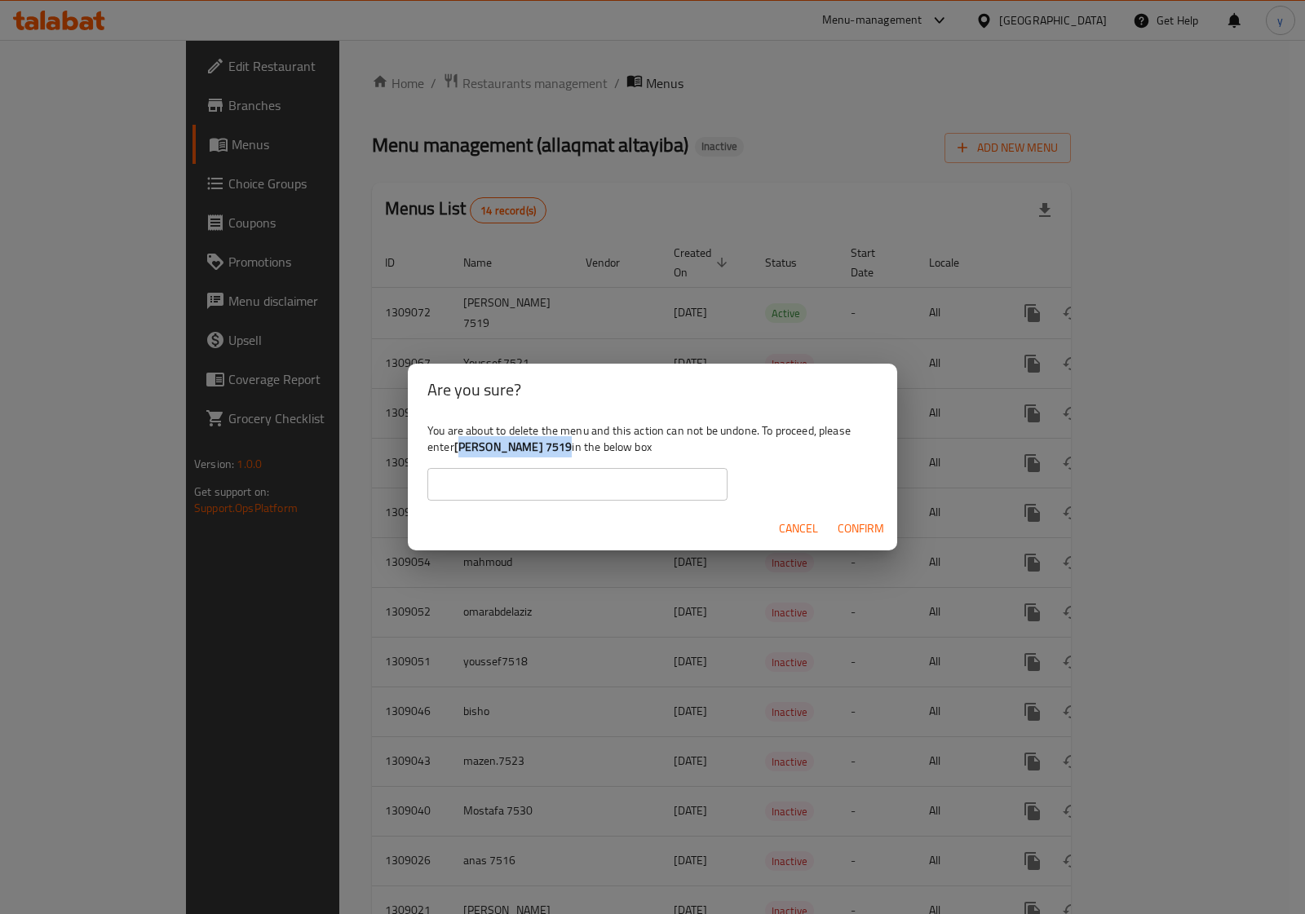
drag, startPoint x: 559, startPoint y: 446, endPoint x: 463, endPoint y: 445, distance: 96.3
click at [463, 445] on b "[PERSON_NAME] 7519" at bounding box center [513, 446] width 118 height 21
click at [1003, 336] on div "Are you sure? You are about to delete the menu and this action can not be undon…" at bounding box center [652, 457] width 1305 height 914
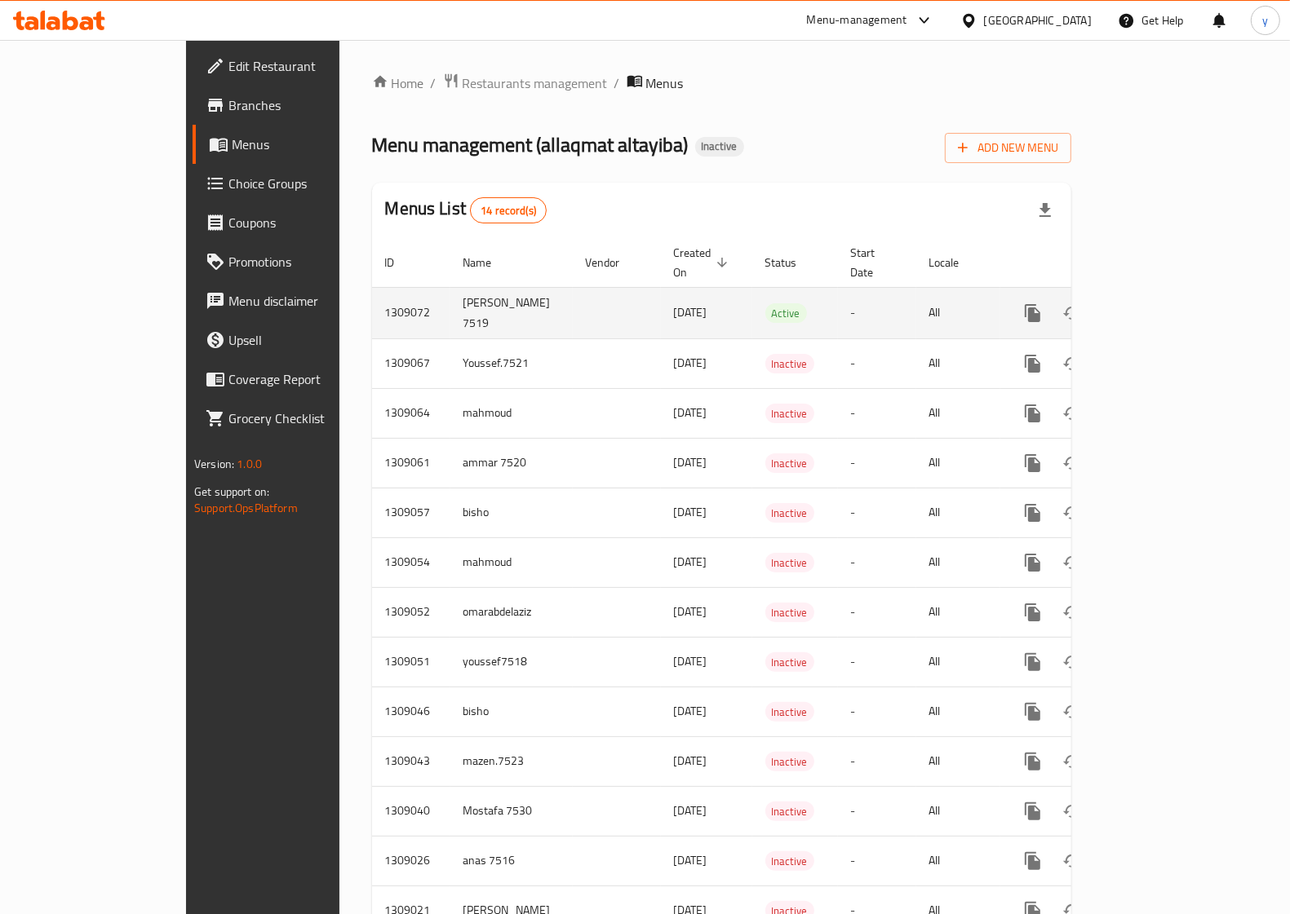
click at [1160, 303] on icon "enhanced table" at bounding box center [1150, 313] width 20 height 20
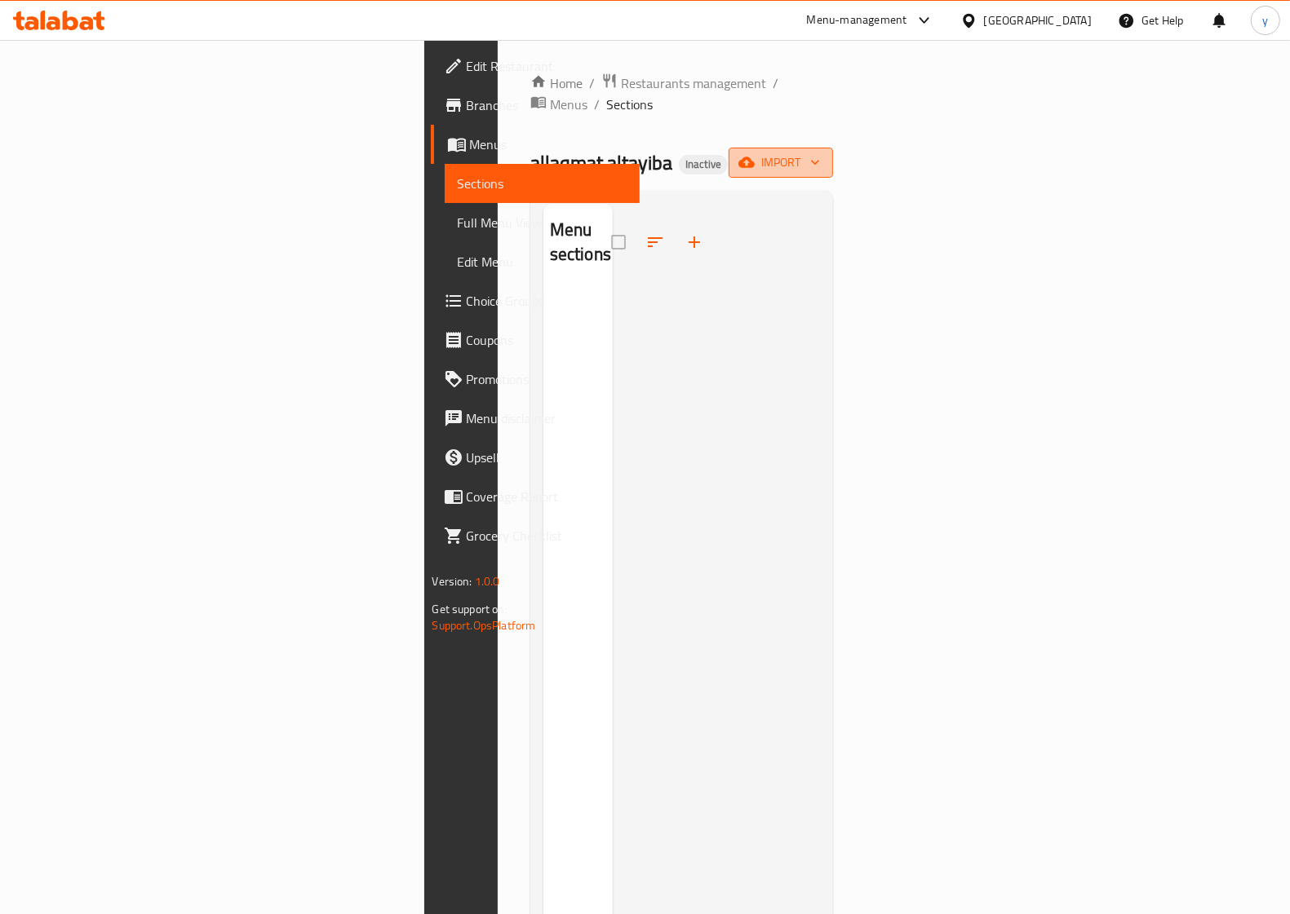
click at [820, 153] on span "import" at bounding box center [781, 163] width 78 height 20
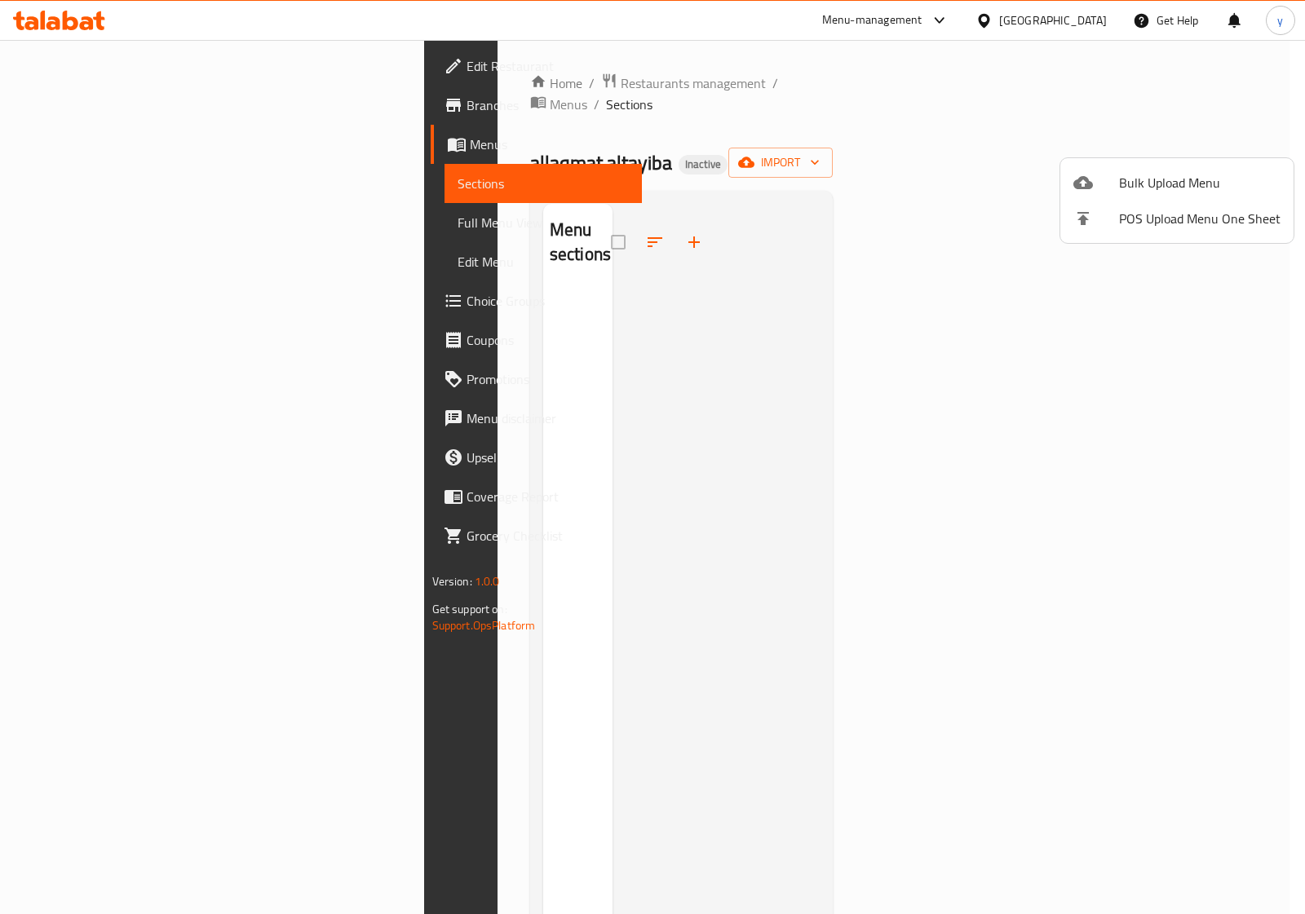
click at [129, 221] on div at bounding box center [652, 457] width 1305 height 914
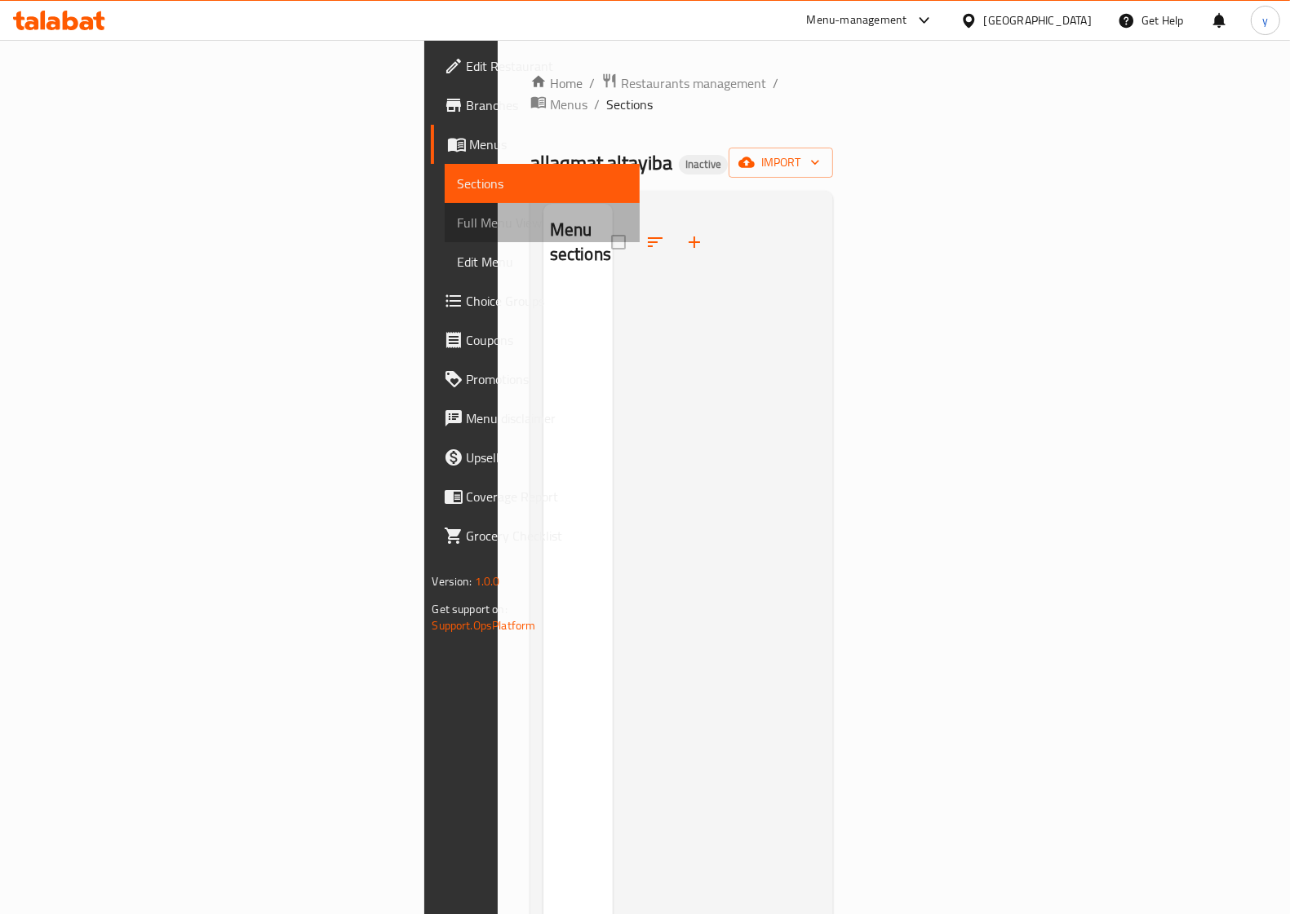
click at [458, 221] on span "Full Menu View" at bounding box center [542, 223] width 169 height 20
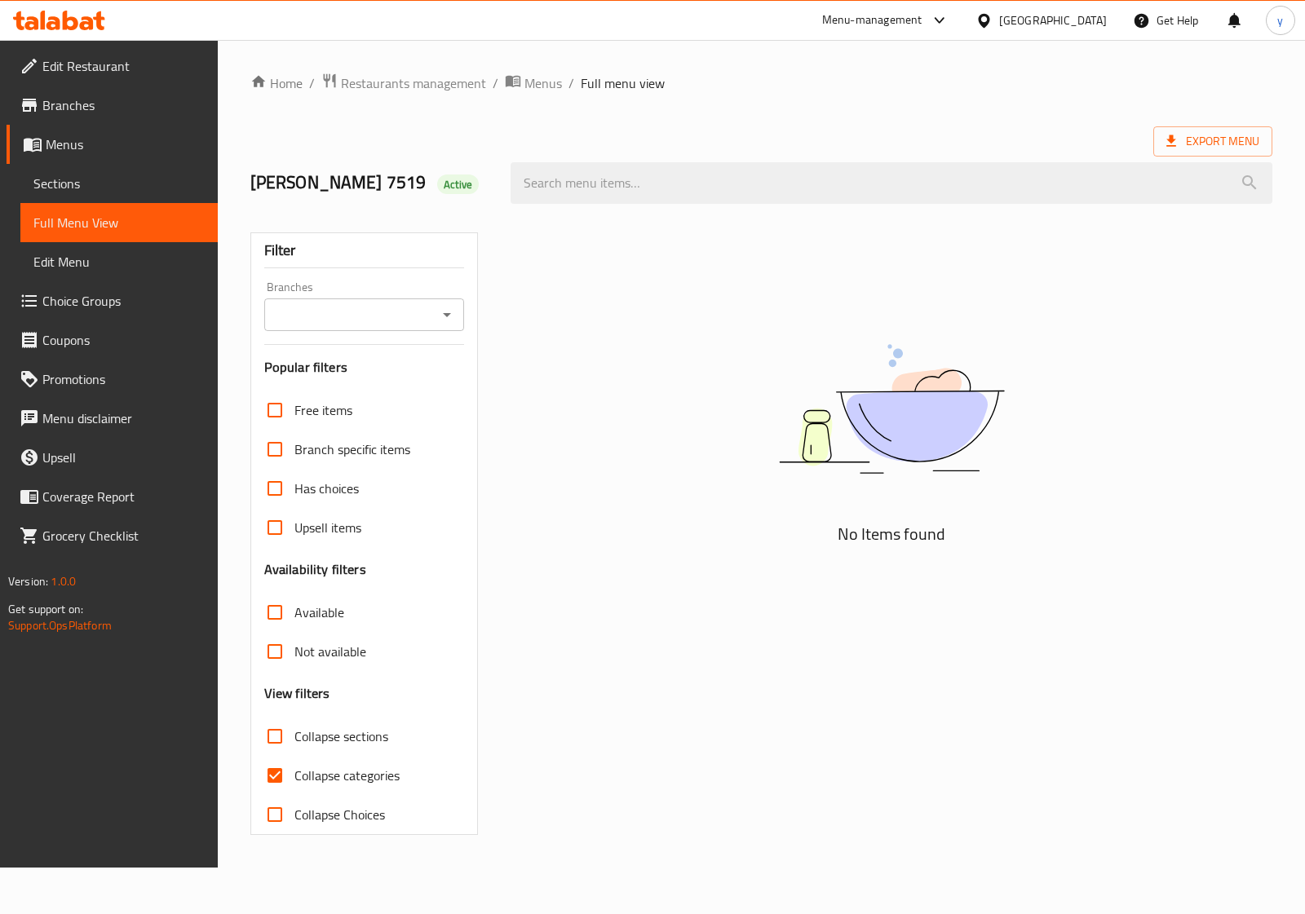
click at [135, 184] on span "Sections" at bounding box center [118, 184] width 171 height 20
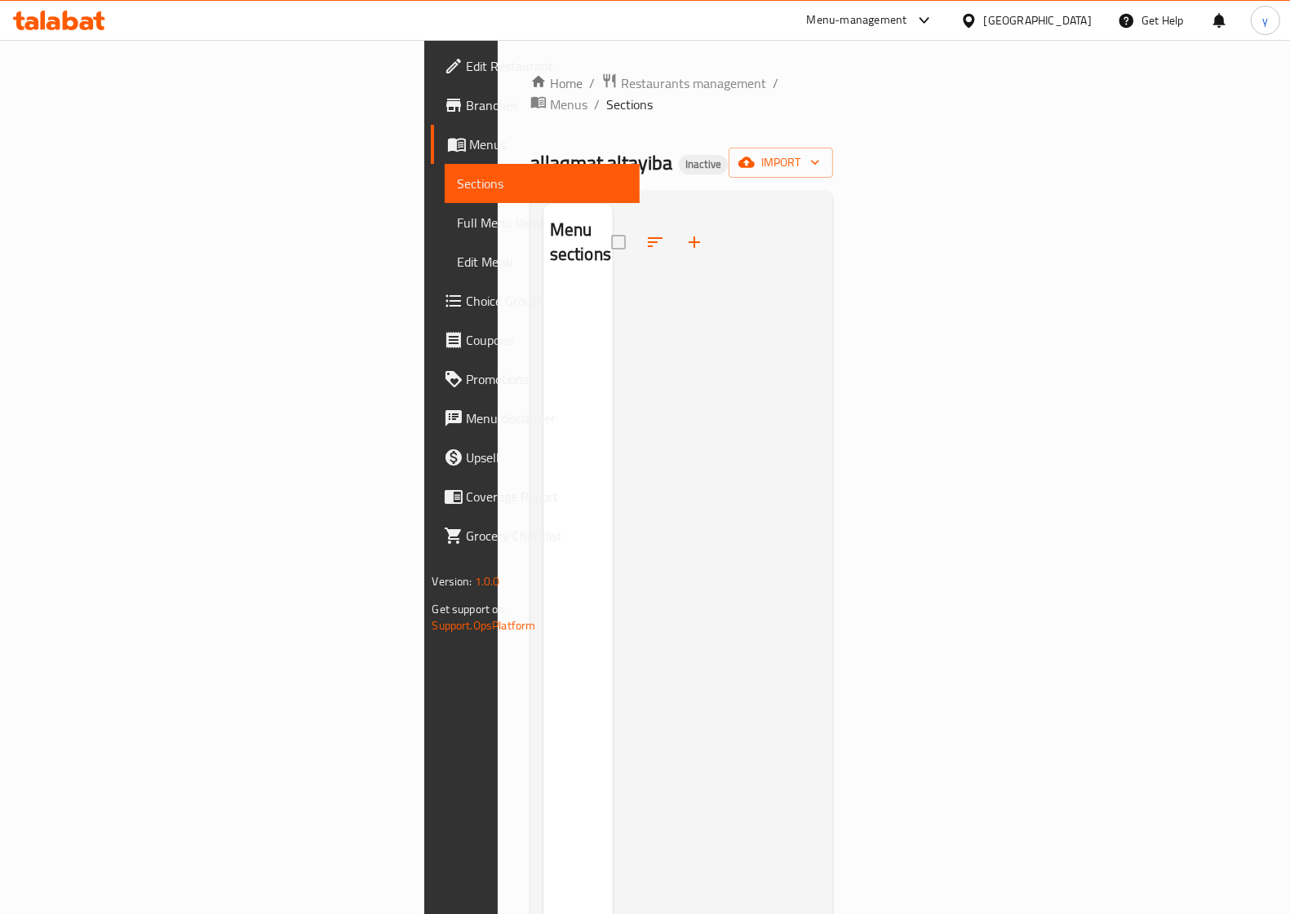
click at [470, 145] on span "Menus" at bounding box center [548, 145] width 157 height 20
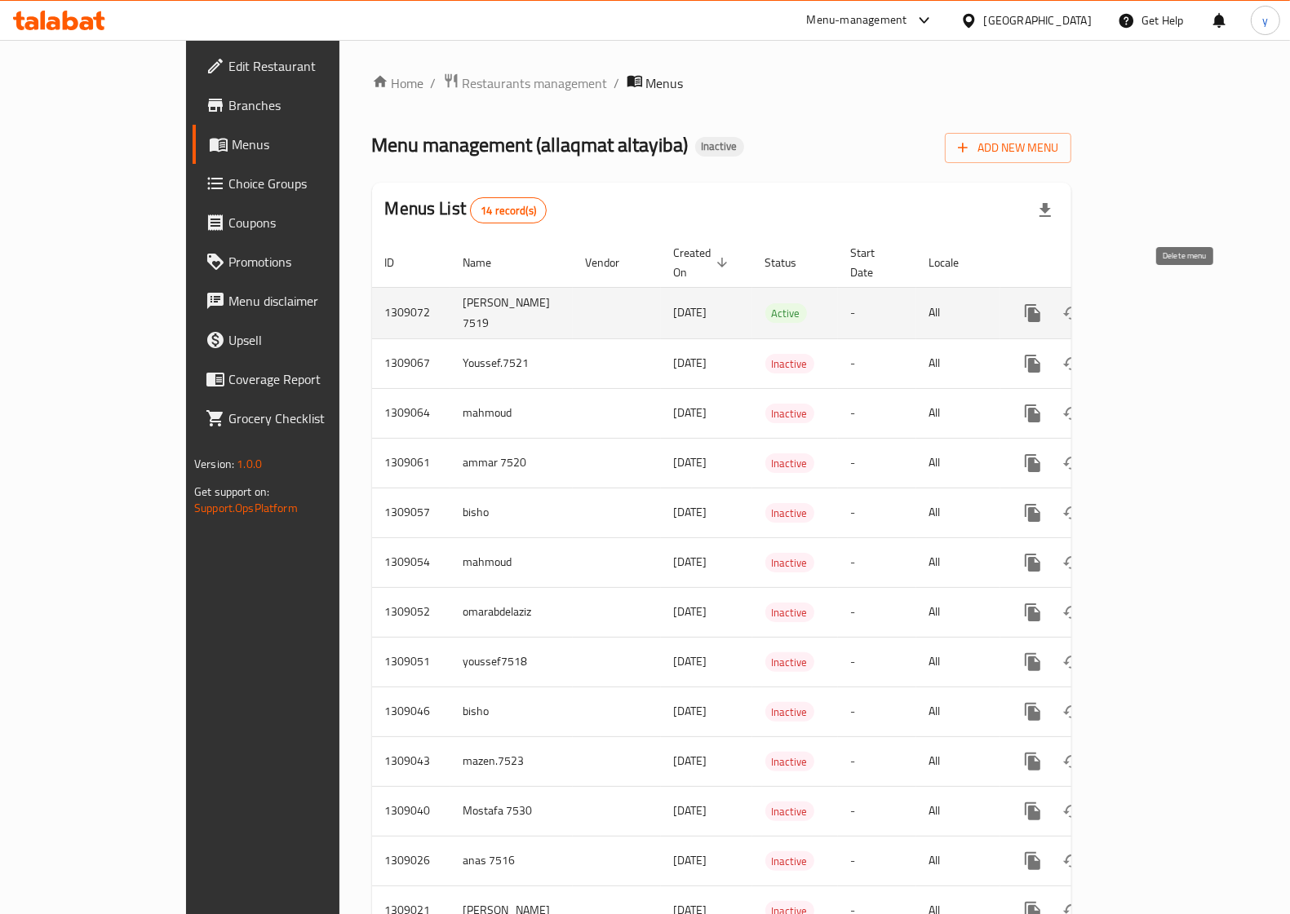
click at [1131, 299] on button "enhanced table" at bounding box center [1111, 313] width 39 height 39
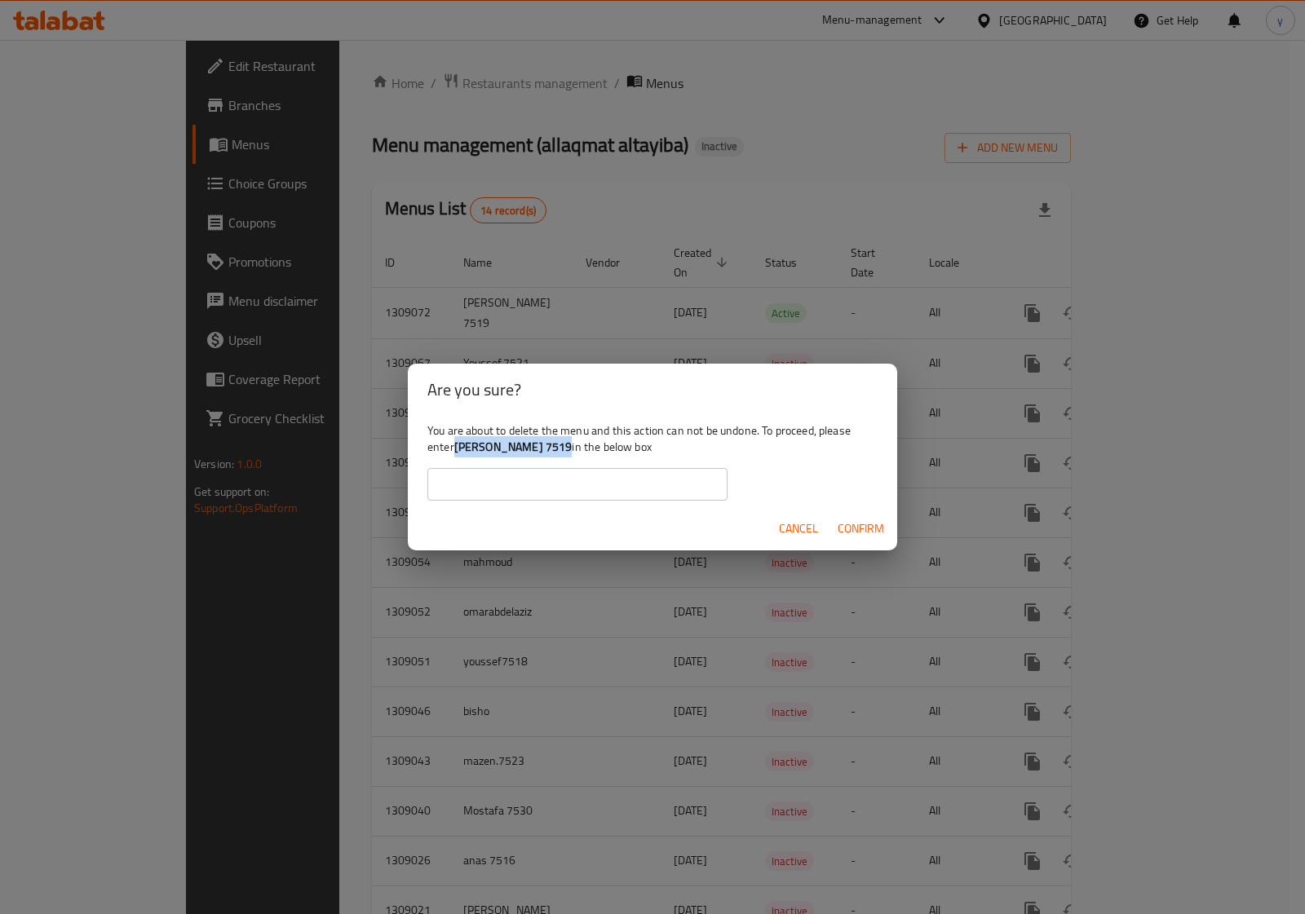
drag, startPoint x: 556, startPoint y: 442, endPoint x: 455, endPoint y: 449, distance: 101.4
click at [455, 449] on b "[PERSON_NAME] 7519" at bounding box center [513, 446] width 118 height 21
copy b "[PERSON_NAME] 7519"
click at [663, 485] on input "text" at bounding box center [577, 484] width 300 height 33
type input "[PERSON_NAME] 7519"
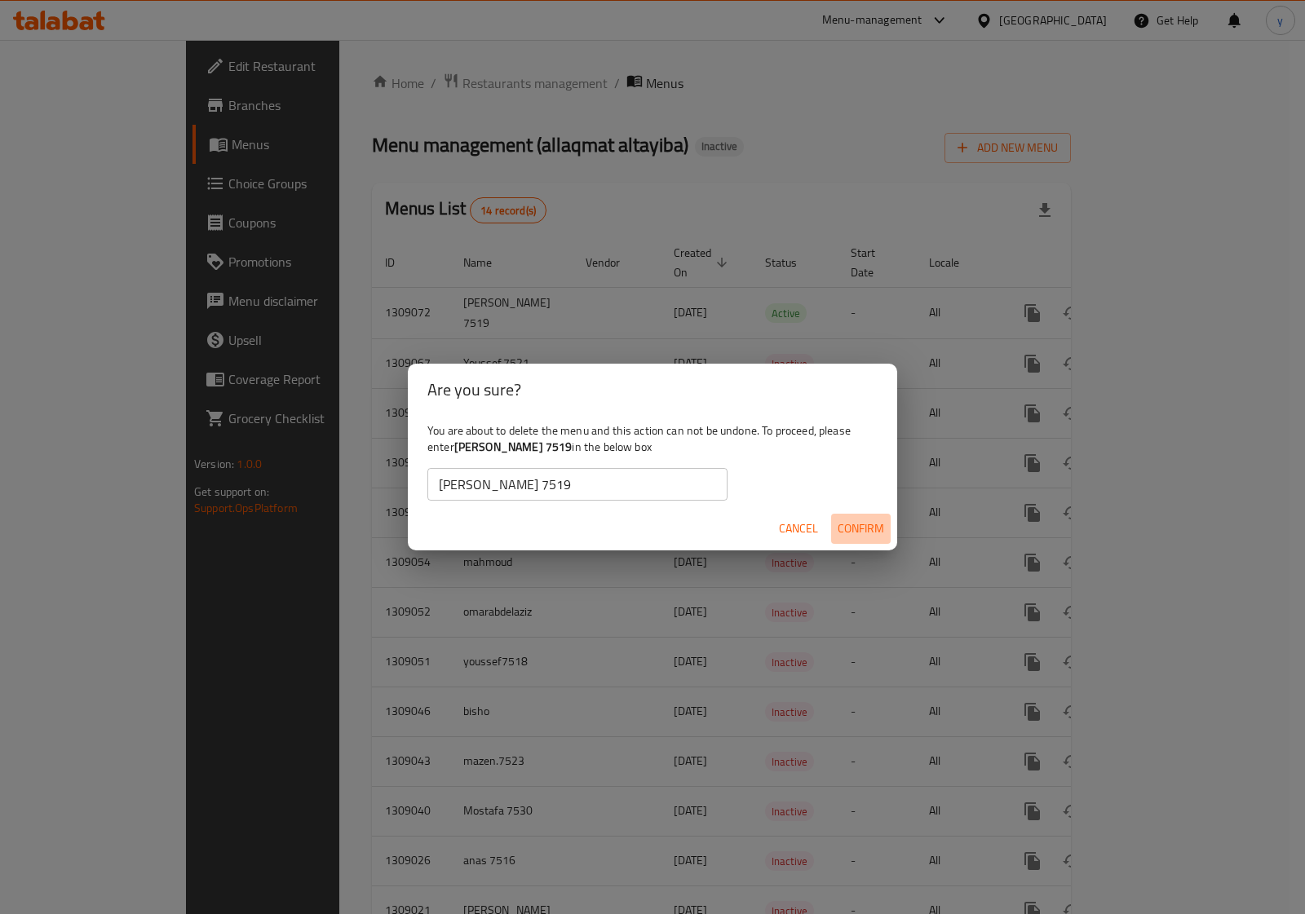
click at [855, 525] on span "Confirm" at bounding box center [861, 529] width 46 height 20
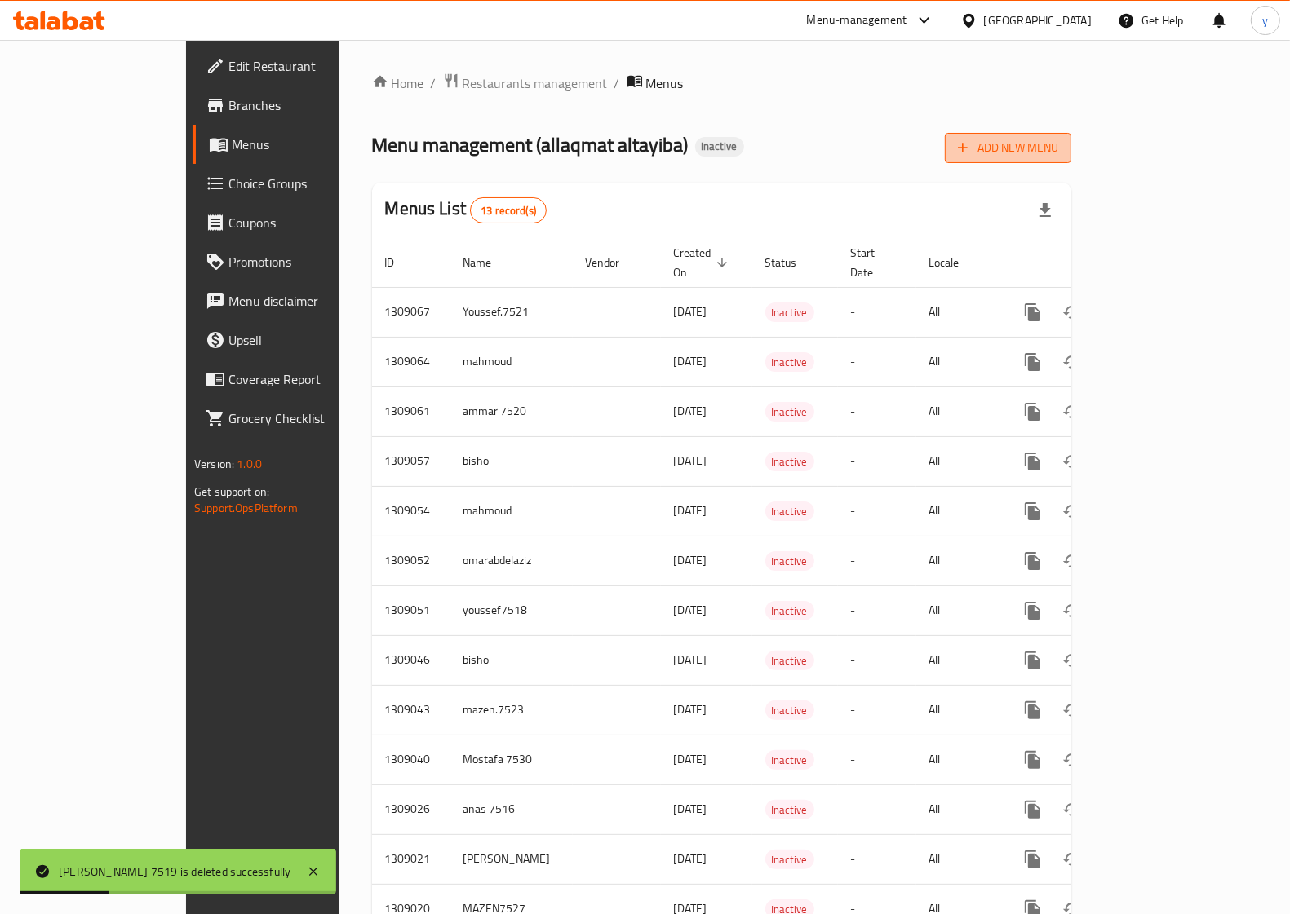
click at [1058, 157] on span "Add New Menu" at bounding box center [1008, 148] width 100 height 20
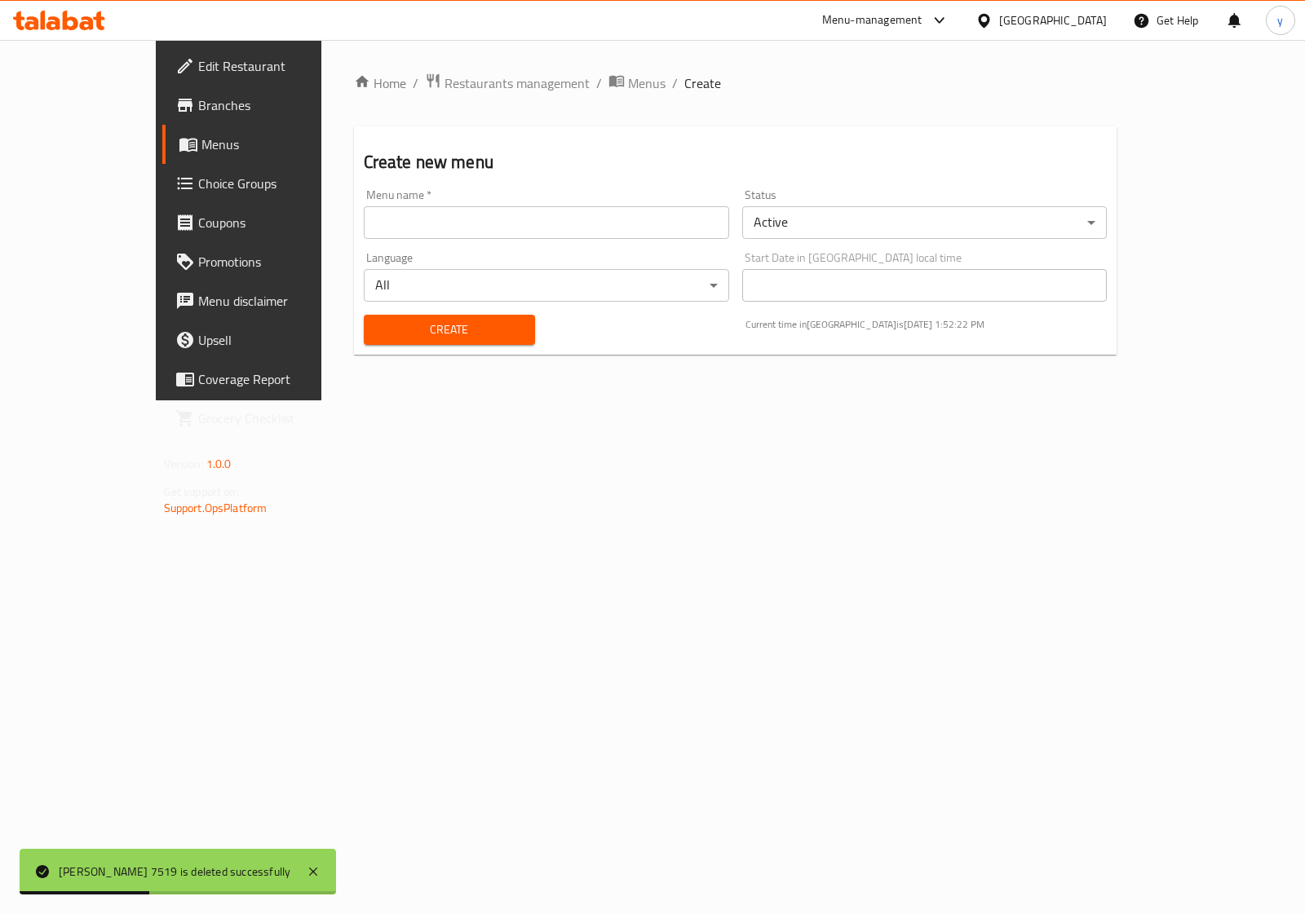
click at [556, 227] on input "text" at bounding box center [546, 222] width 365 height 33
click at [445, 223] on input "text" at bounding box center [546, 222] width 365 height 33
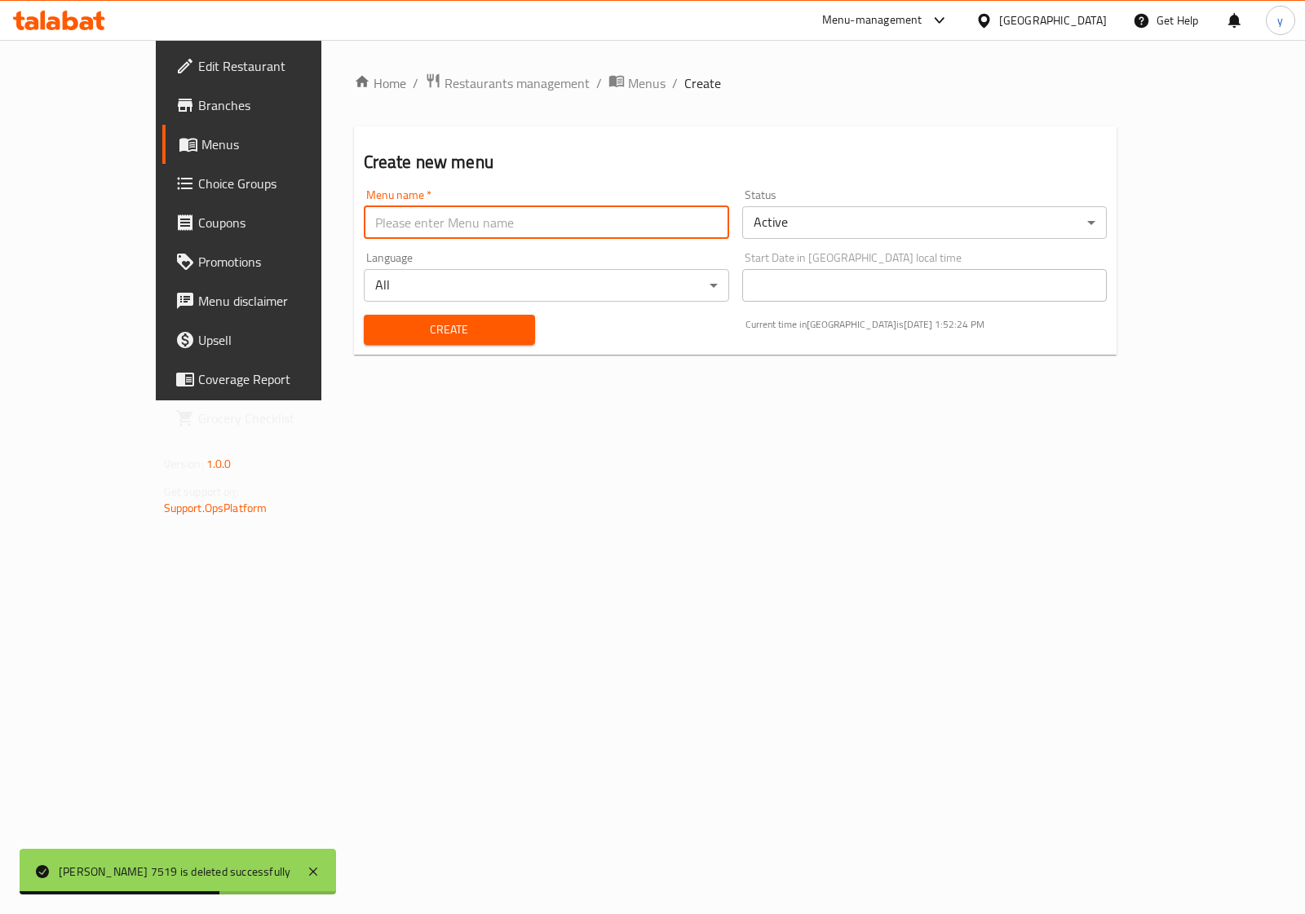
click at [364, 224] on input "text" at bounding box center [546, 222] width 365 height 33
type input "غ"
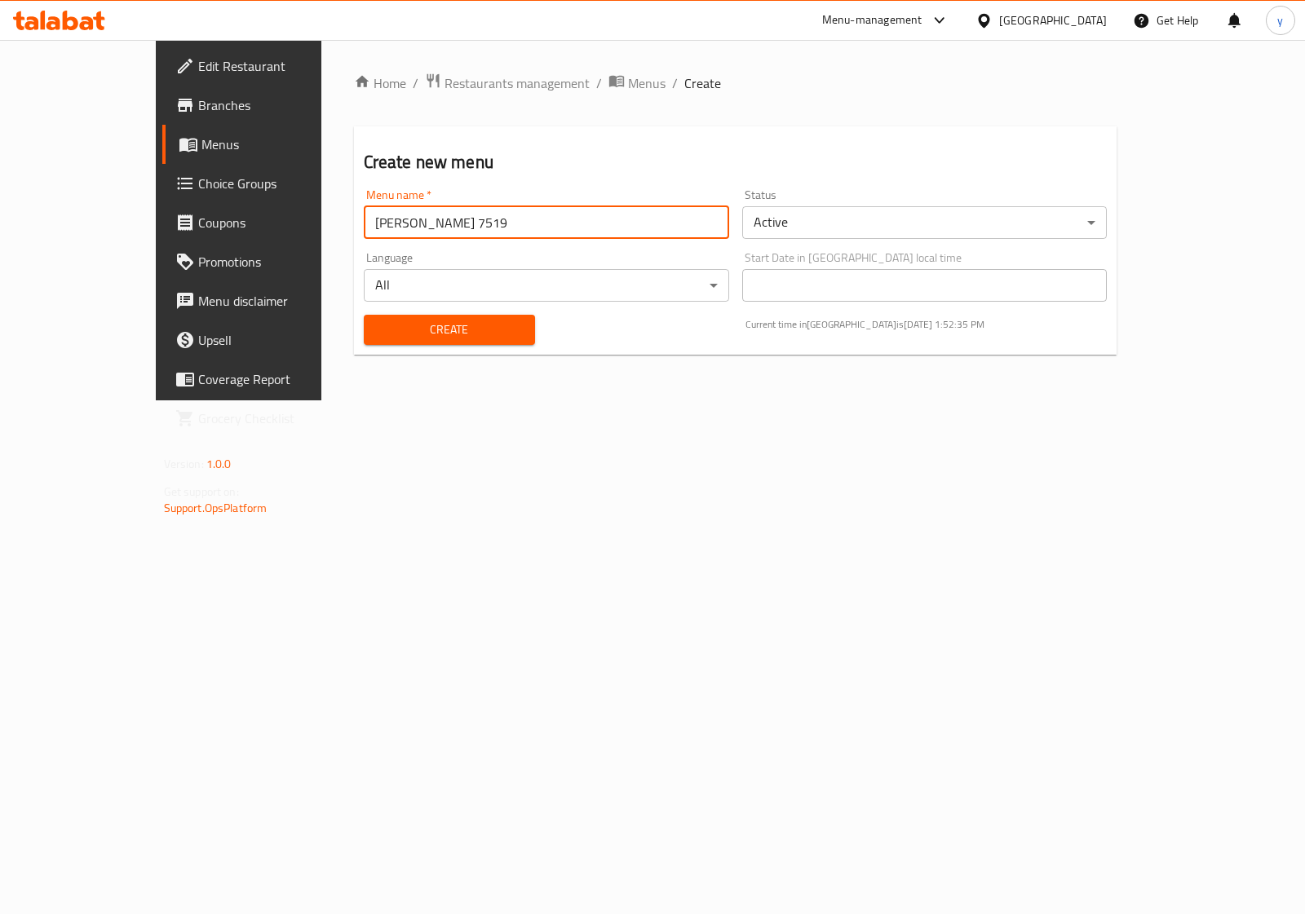
type input "[PERSON_NAME] 7519"
click at [377, 324] on span "Create" at bounding box center [449, 330] width 145 height 20
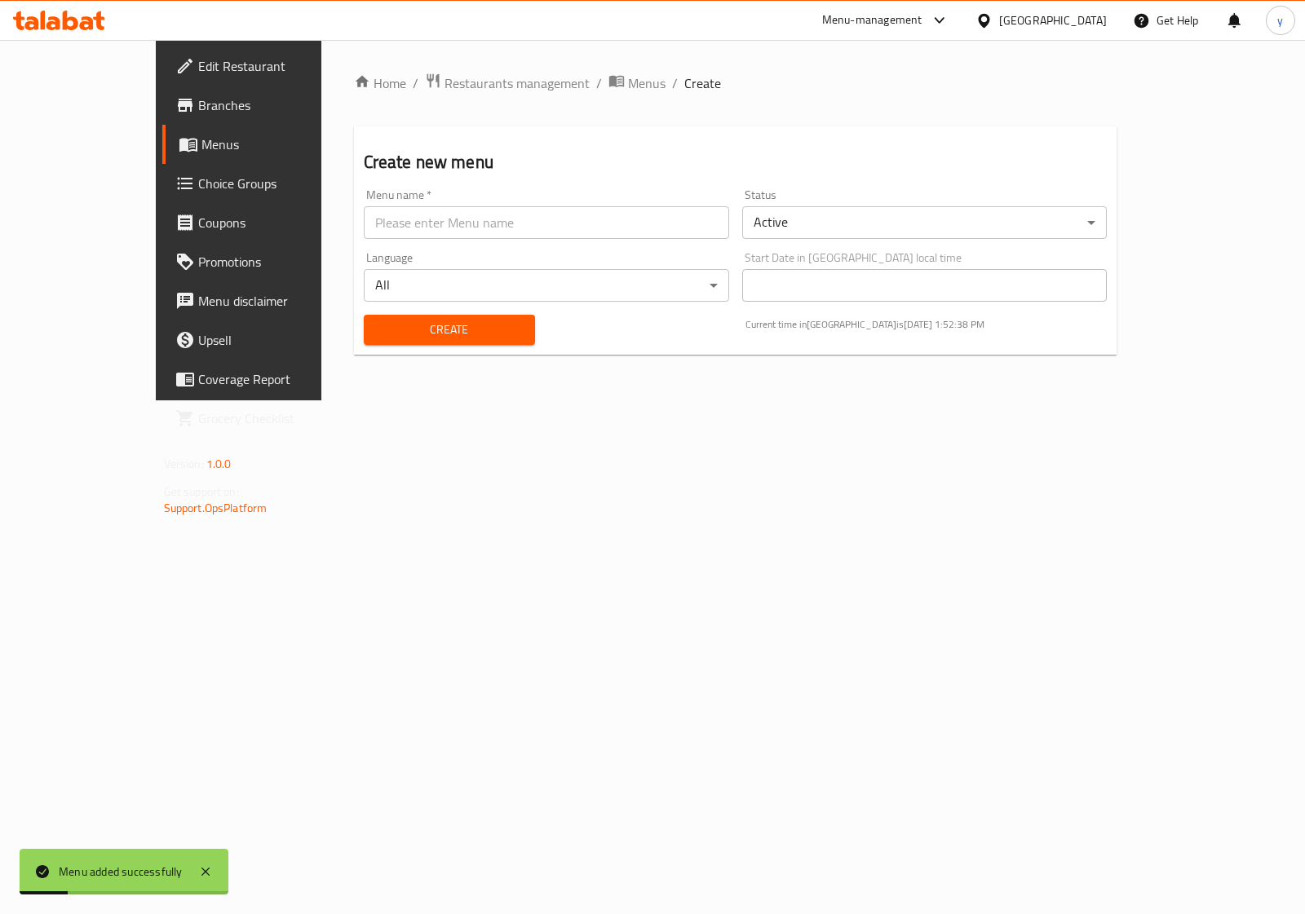
click at [201, 149] on span "Menus" at bounding box center [280, 145] width 159 height 20
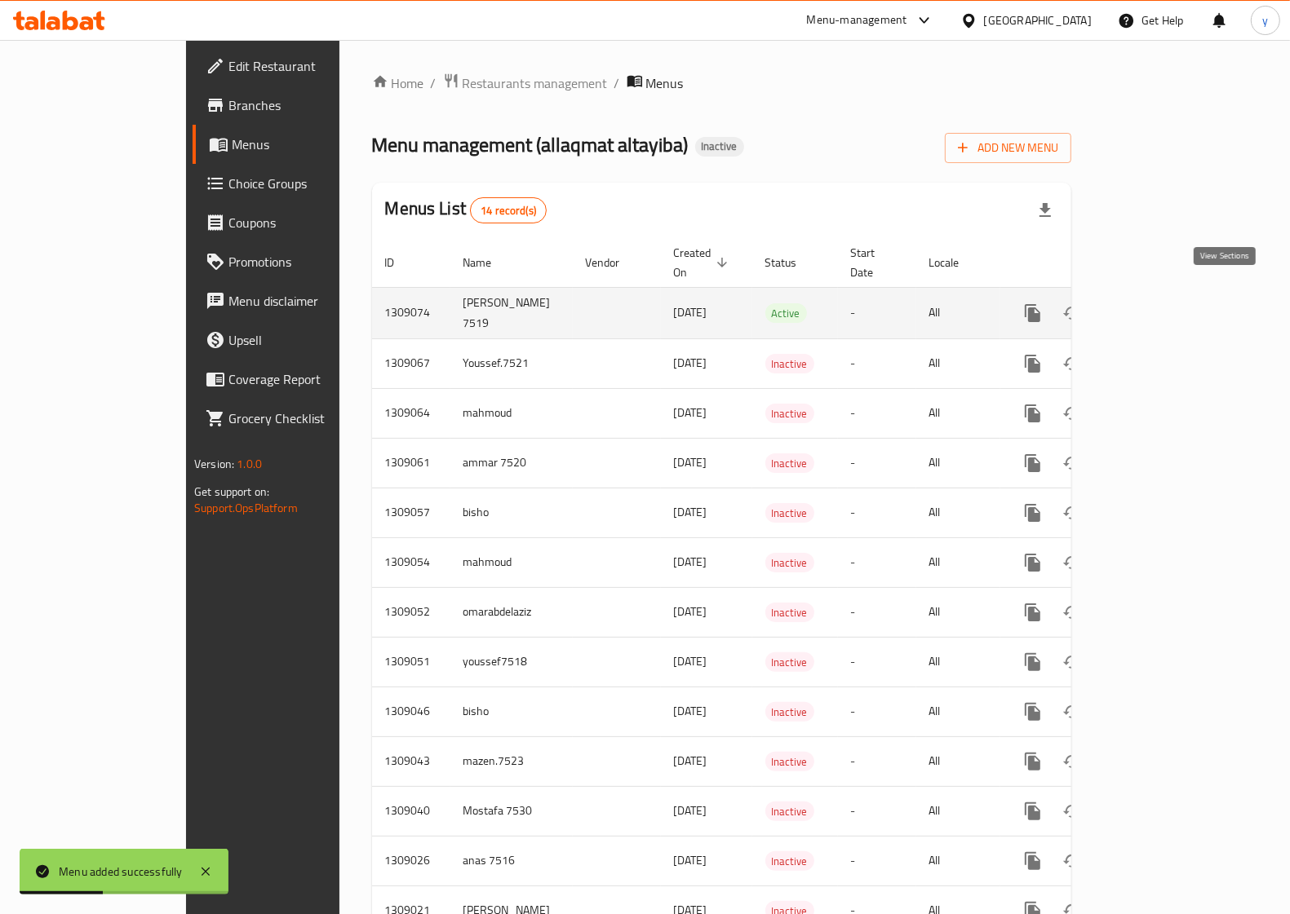
click at [1160, 303] on icon "enhanced table" at bounding box center [1150, 313] width 20 height 20
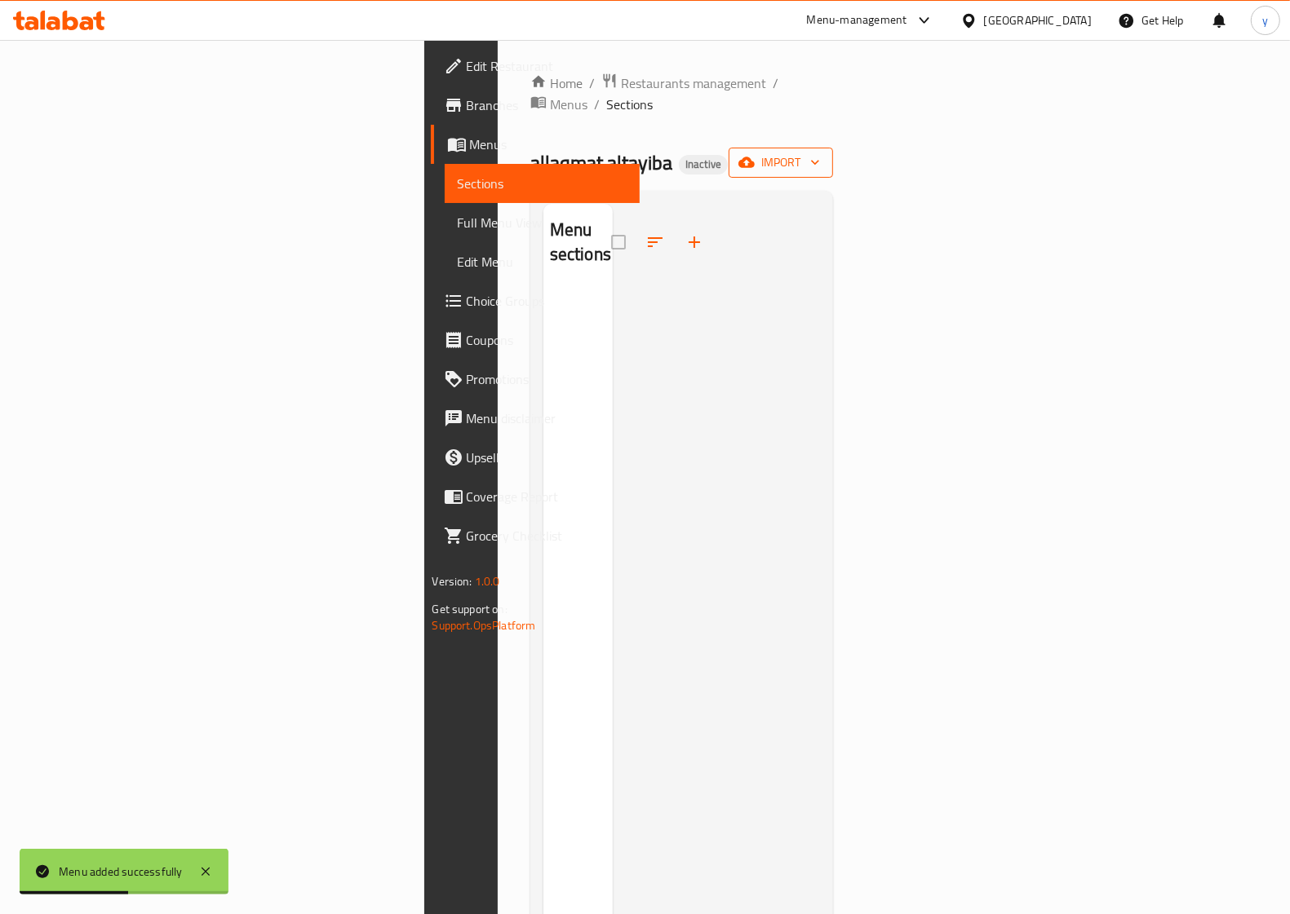
click at [820, 153] on span "import" at bounding box center [781, 163] width 78 height 20
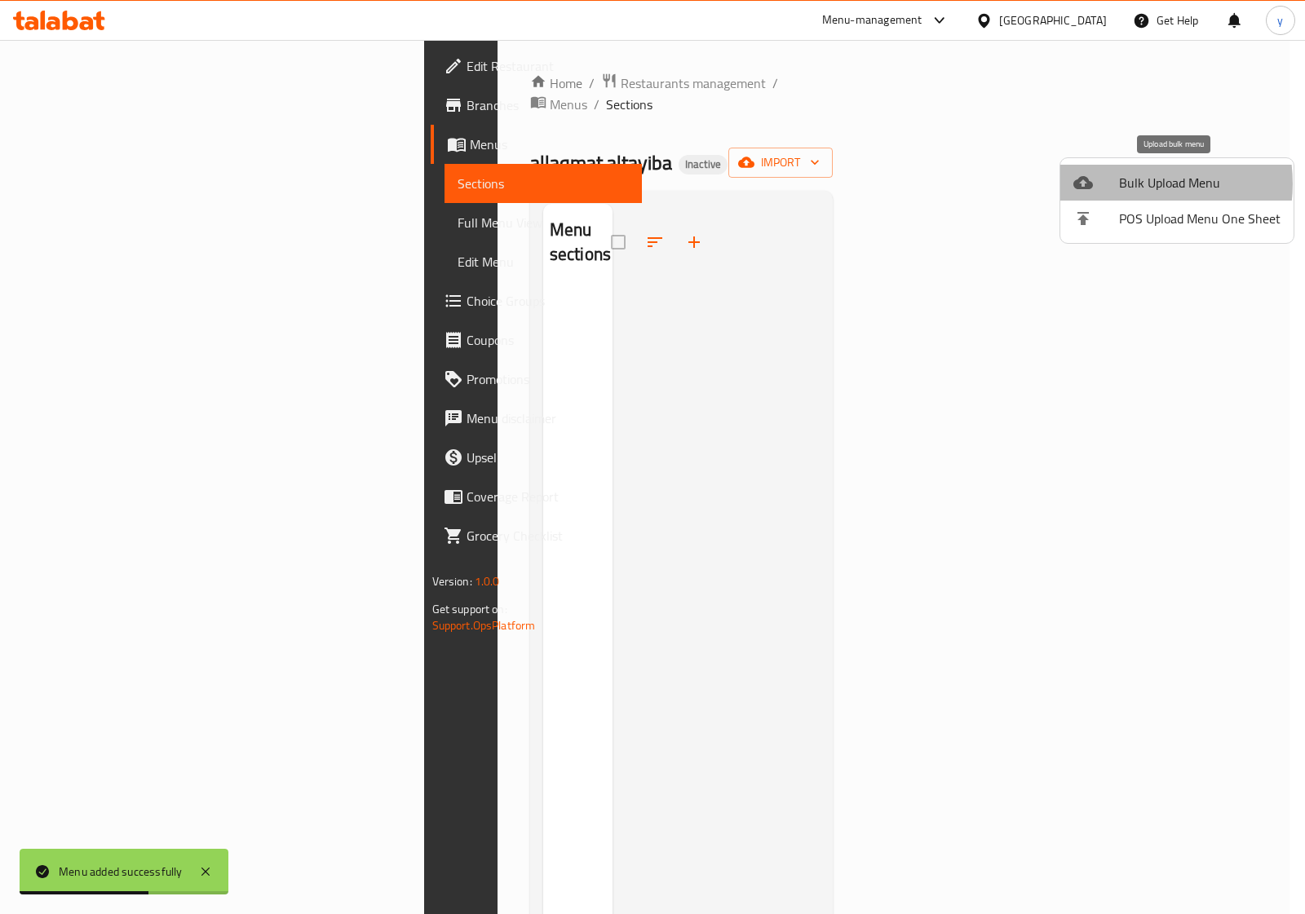
click at [1134, 184] on span "Bulk Upload Menu" at bounding box center [1200, 183] width 162 height 20
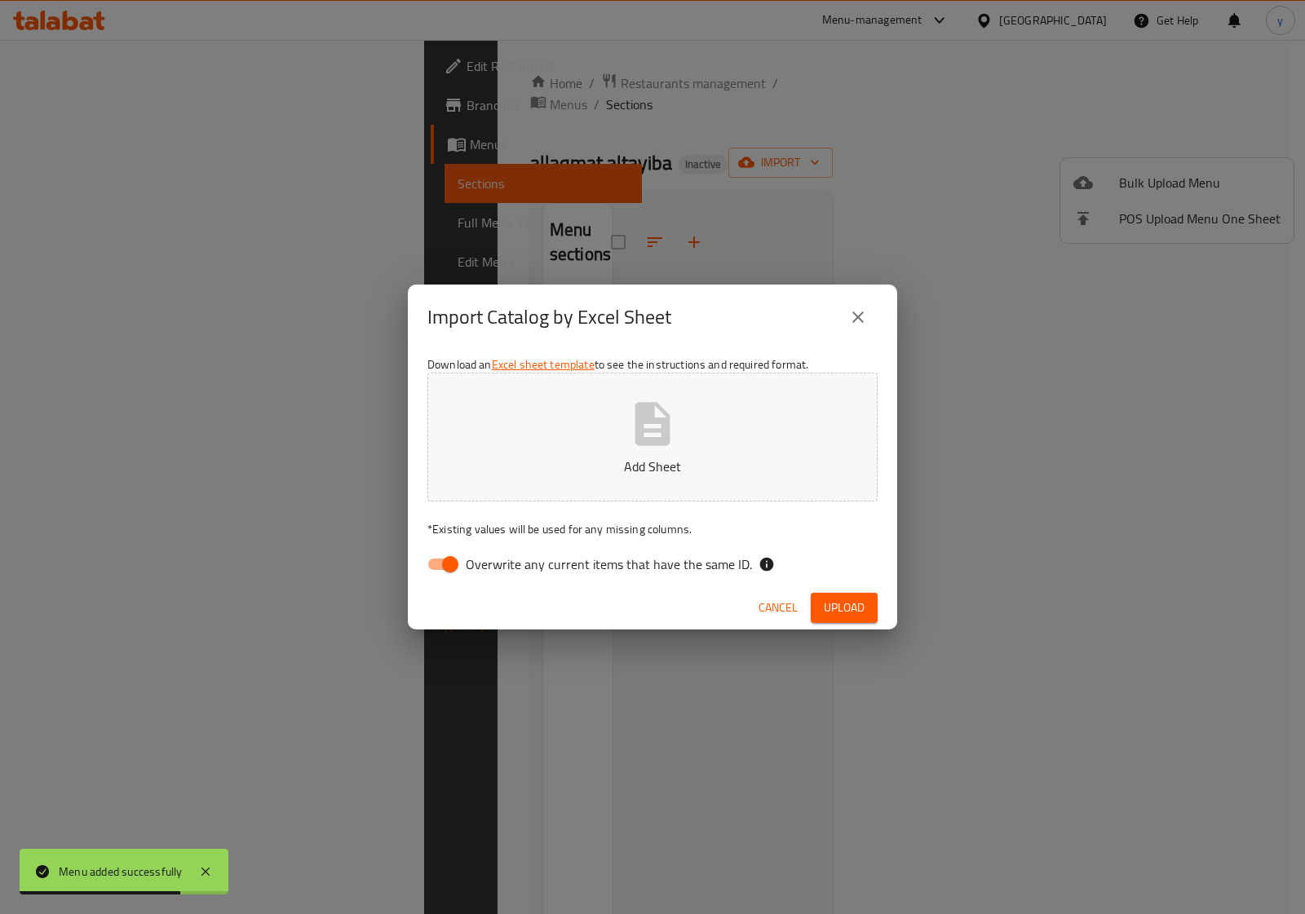
click at [450, 565] on input "Overwrite any current items that have the same ID." at bounding box center [450, 564] width 93 height 31
checkbox input "false"
click at [681, 428] on button "Add Sheet" at bounding box center [652, 437] width 450 height 129
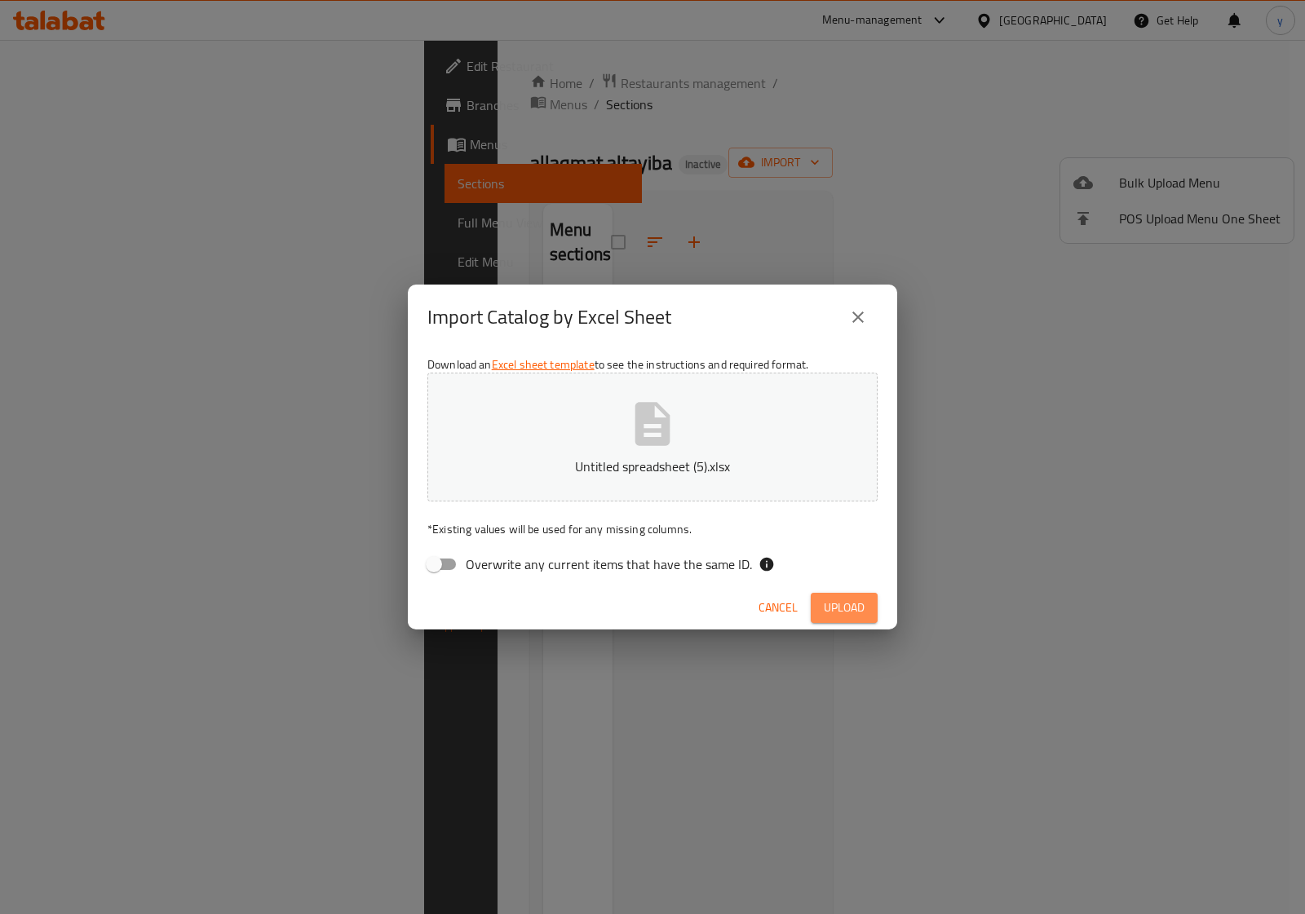
click at [837, 606] on span "Upload" at bounding box center [844, 608] width 41 height 20
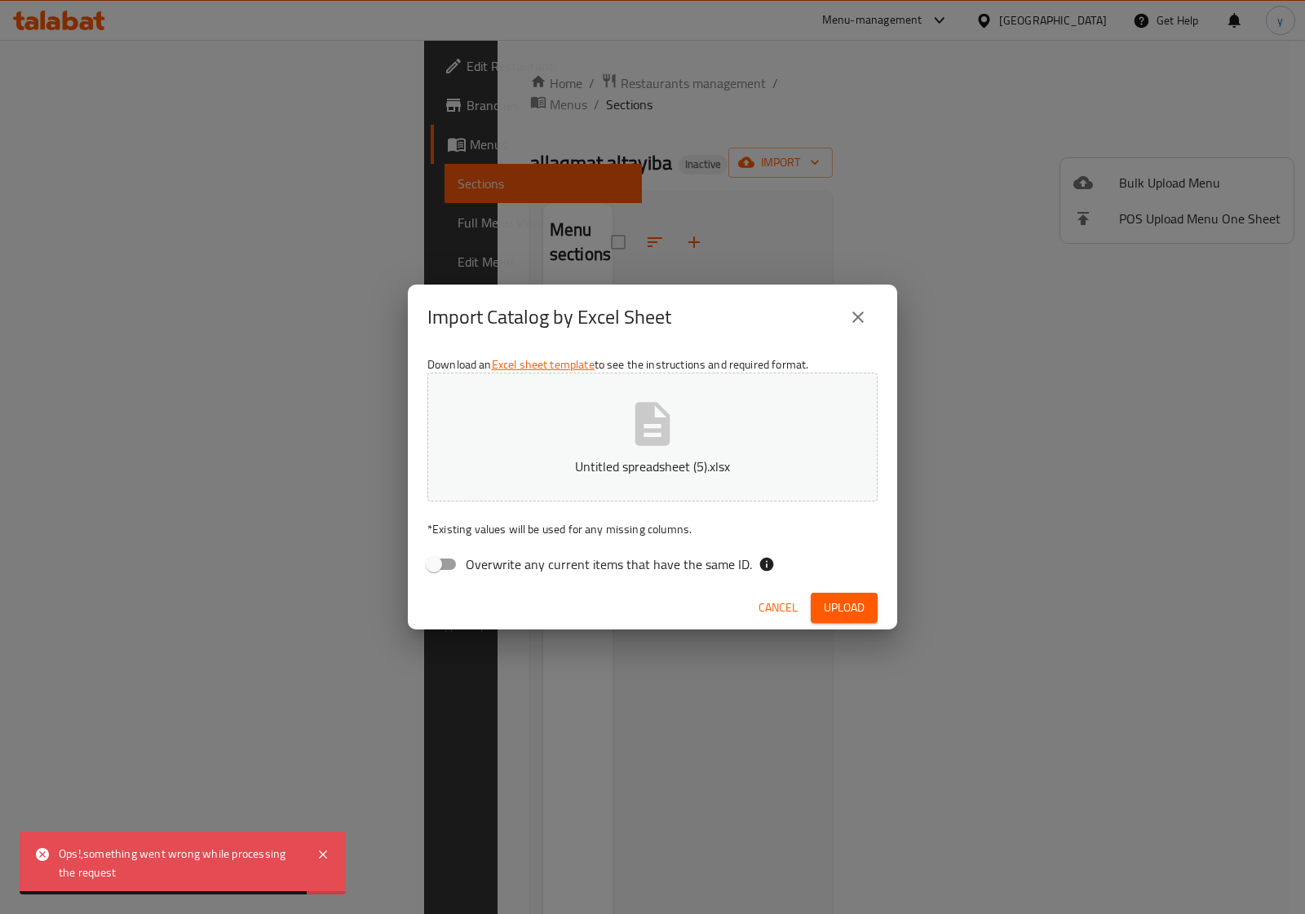
click at [845, 593] on button "Upload" at bounding box center [844, 608] width 67 height 30
click at [849, 598] on span "Upload" at bounding box center [844, 608] width 41 height 20
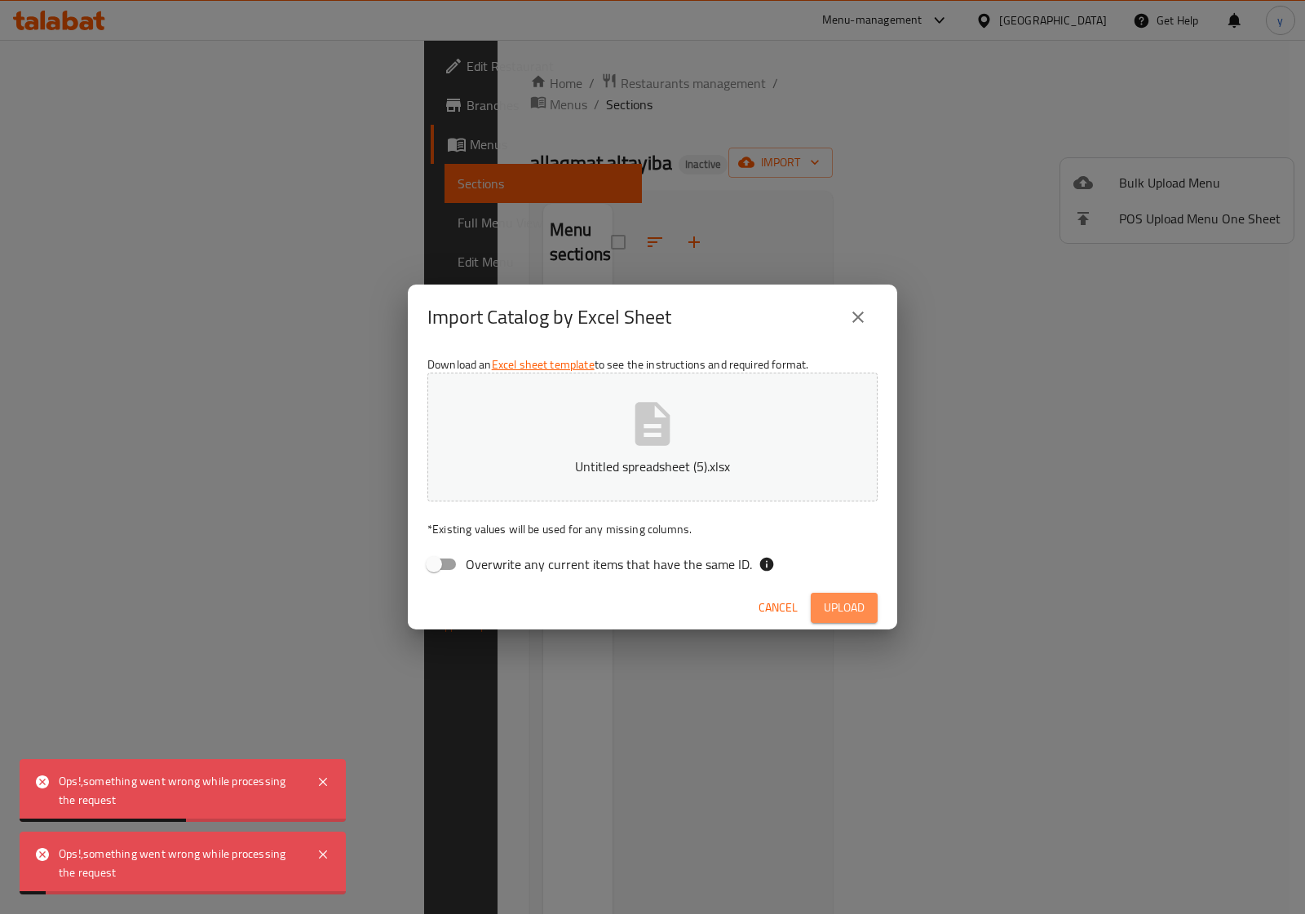
click at [857, 600] on span "Upload" at bounding box center [844, 608] width 41 height 20
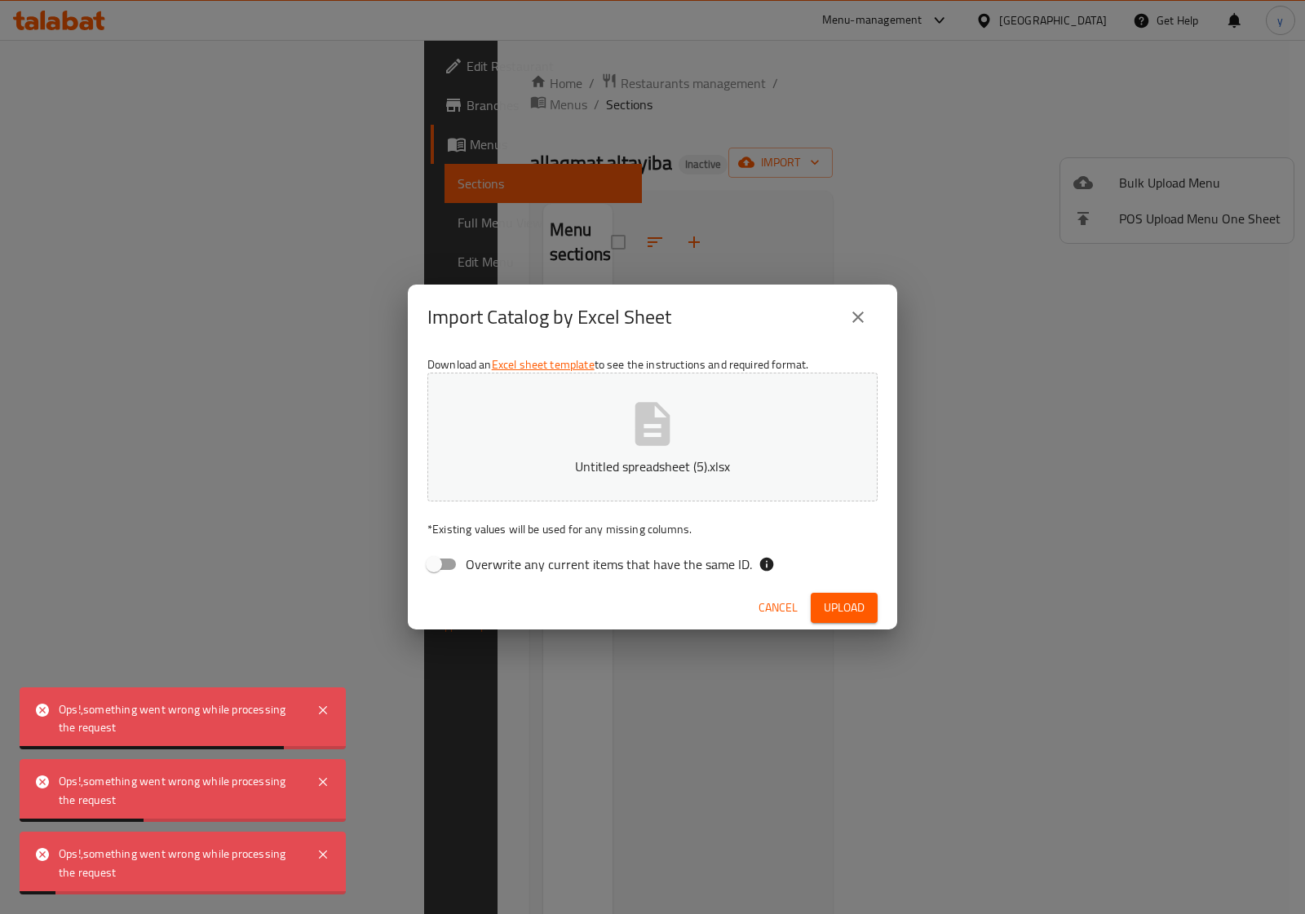
click at [857, 600] on span "Upload" at bounding box center [844, 608] width 41 height 20
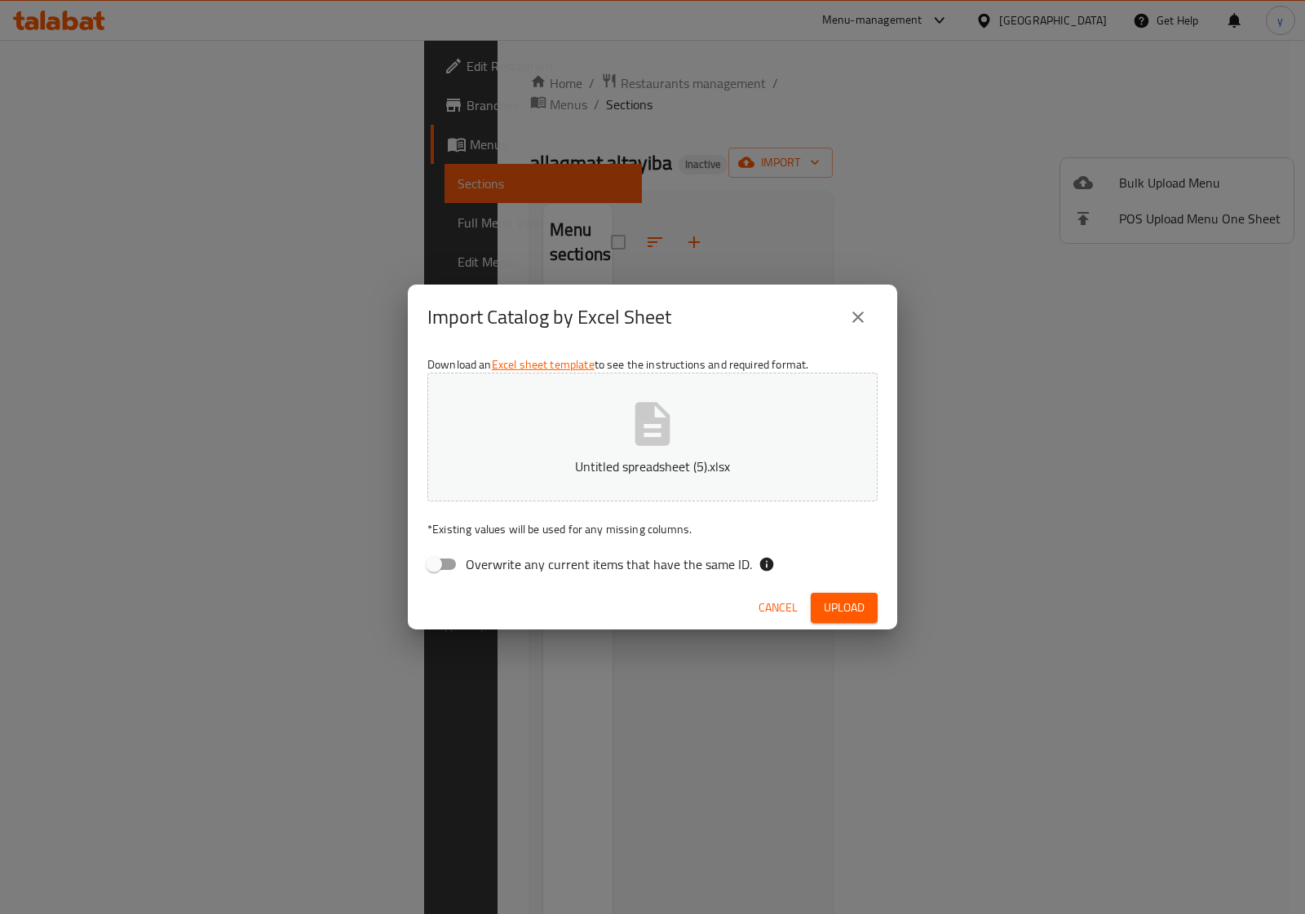
click at [837, 617] on span "Upload" at bounding box center [844, 608] width 41 height 20
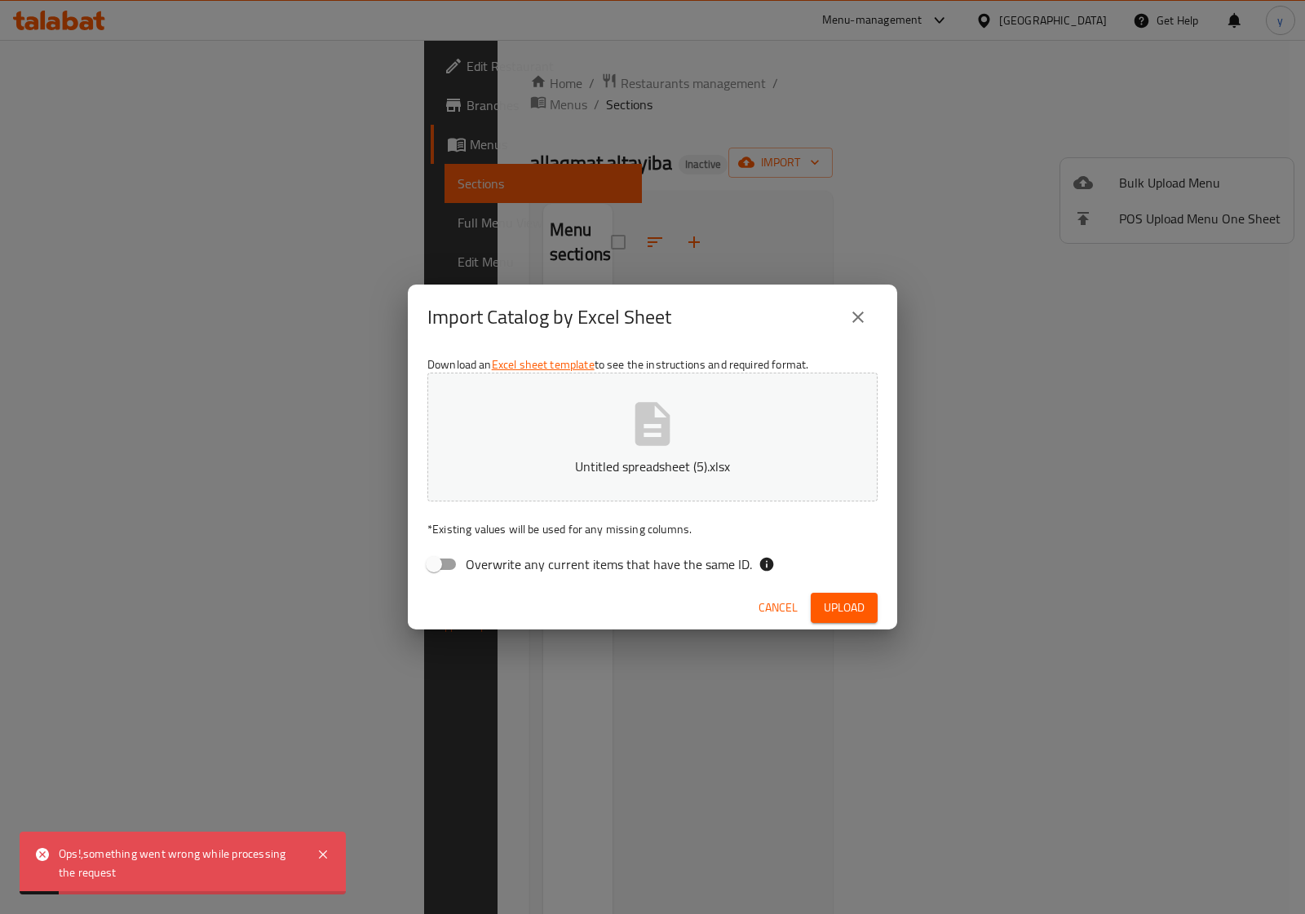
click at [682, 740] on div "Import Catalog by Excel Sheet Download an Excel sheet template to see the instr…" at bounding box center [652, 457] width 1305 height 914
click at [847, 333] on button "close" at bounding box center [858, 317] width 39 height 39
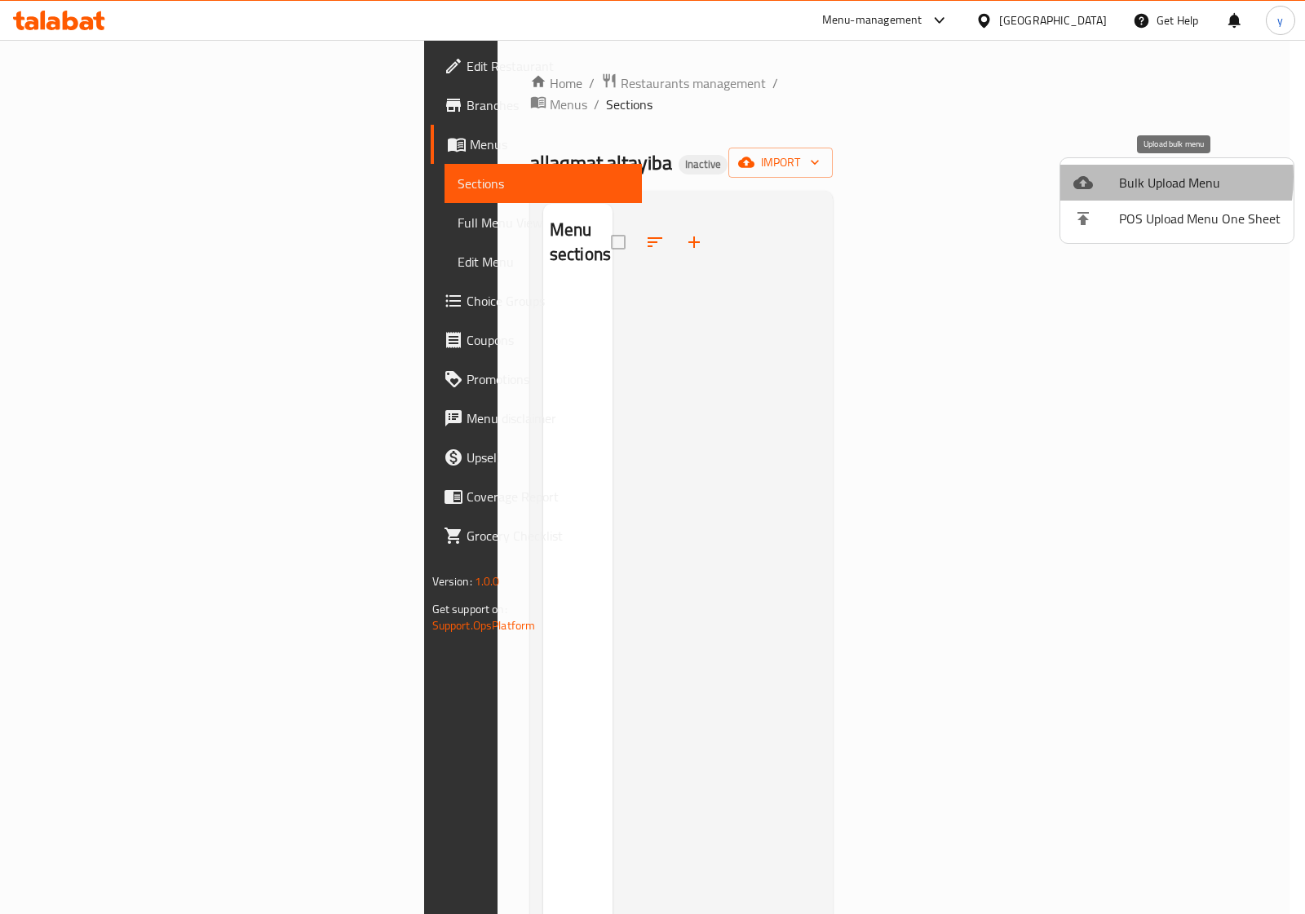
click at [1123, 177] on span "Bulk Upload Menu" at bounding box center [1200, 183] width 162 height 20
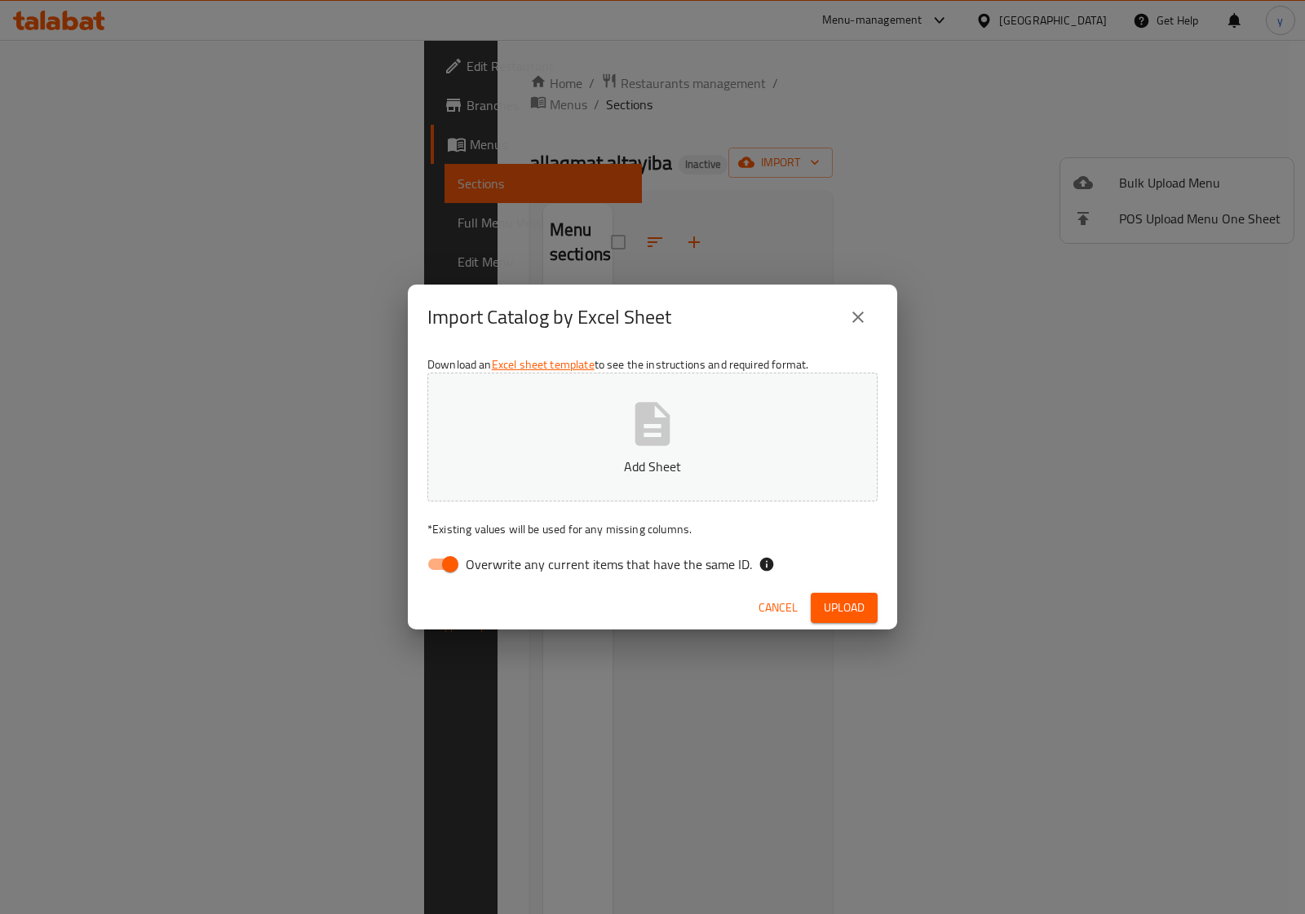
click at [449, 565] on input "Overwrite any current items that have the same ID." at bounding box center [450, 564] width 93 height 31
checkbox input "false"
click at [671, 420] on icon "button" at bounding box center [653, 424] width 52 height 52
click at [855, 600] on span "Upload" at bounding box center [844, 608] width 41 height 20
click at [843, 600] on span "Upload" at bounding box center [844, 608] width 41 height 20
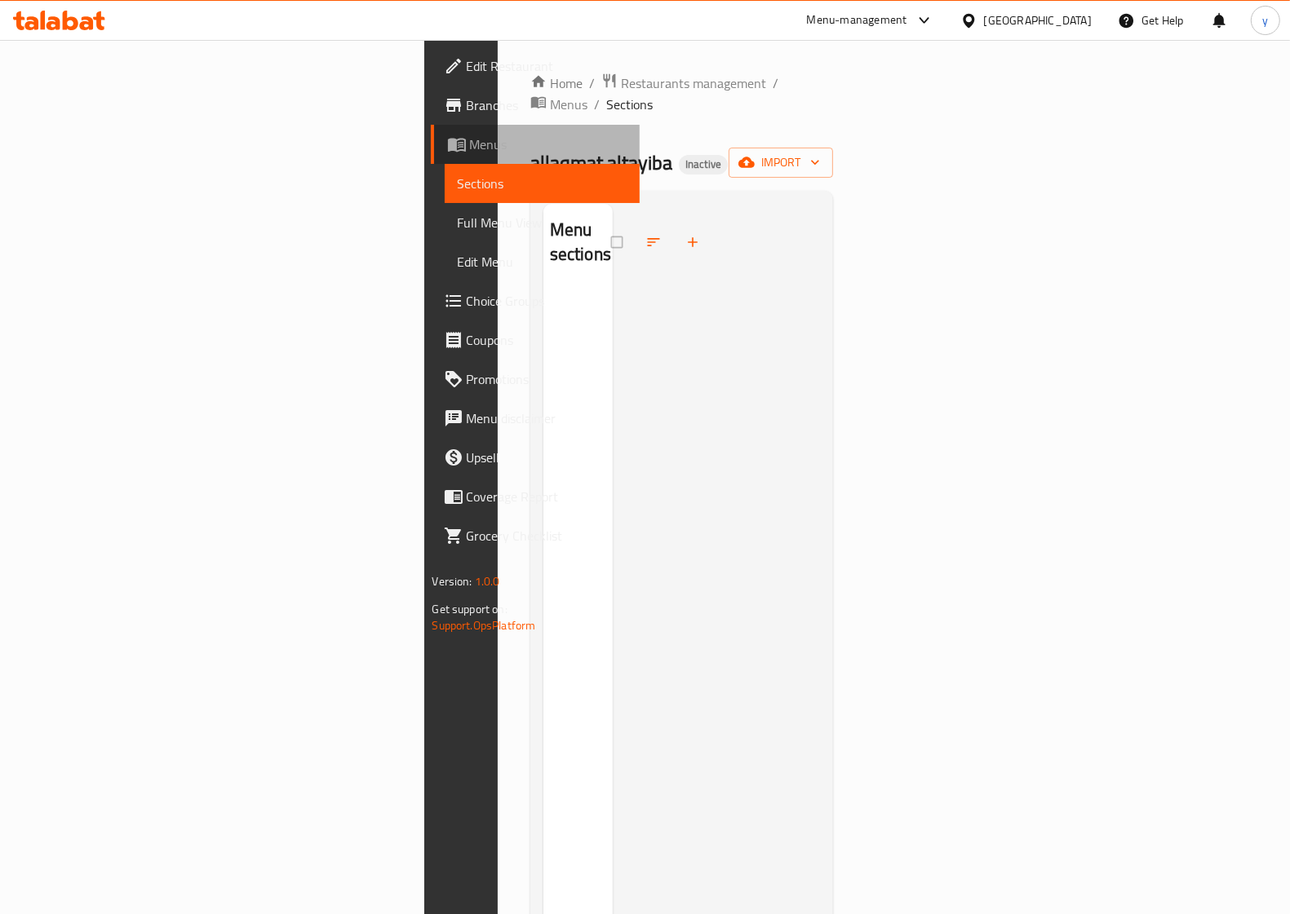
click at [470, 145] on span "Menus" at bounding box center [548, 145] width 157 height 20
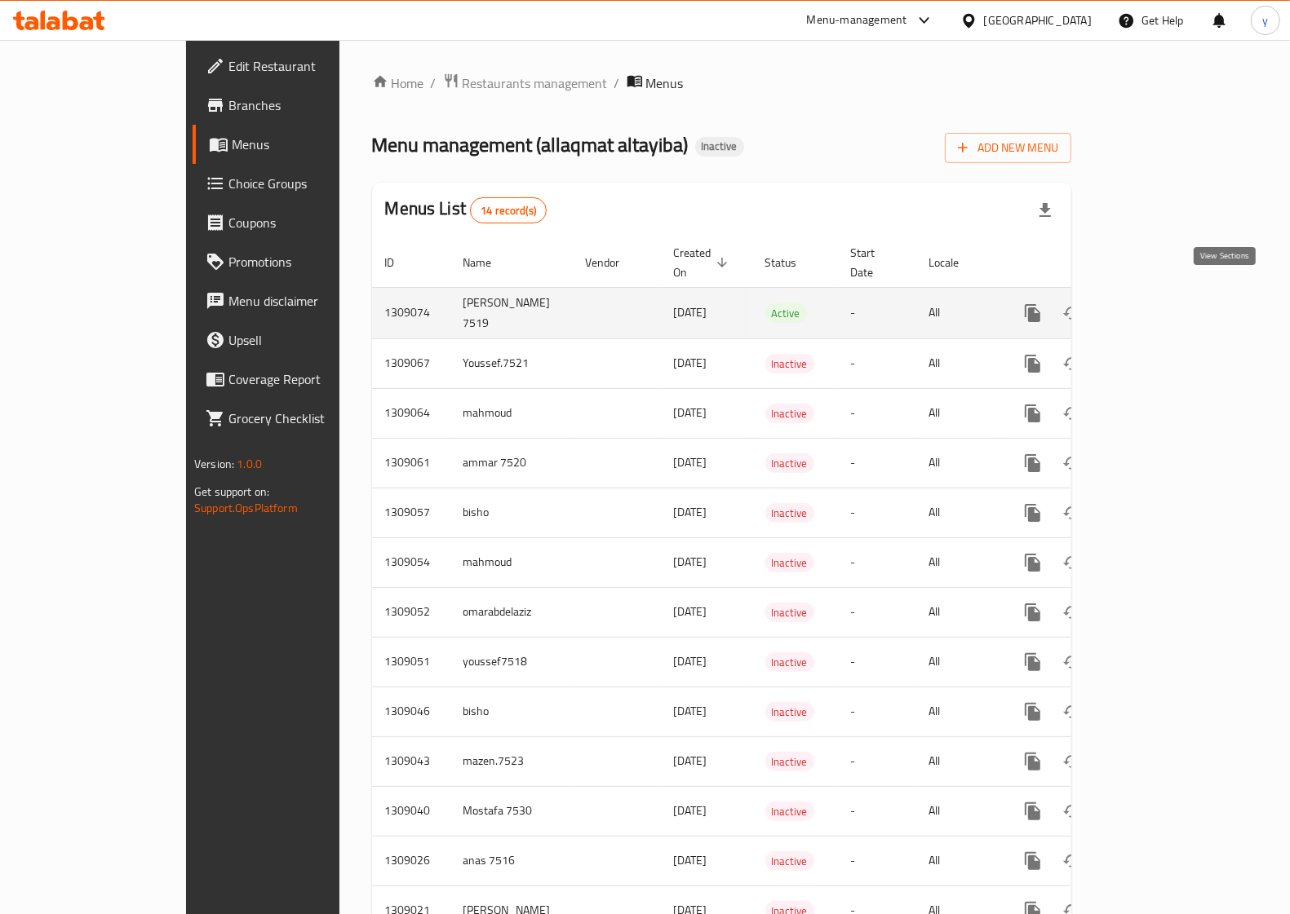
click at [1160, 303] on icon "enhanced table" at bounding box center [1150, 313] width 20 height 20
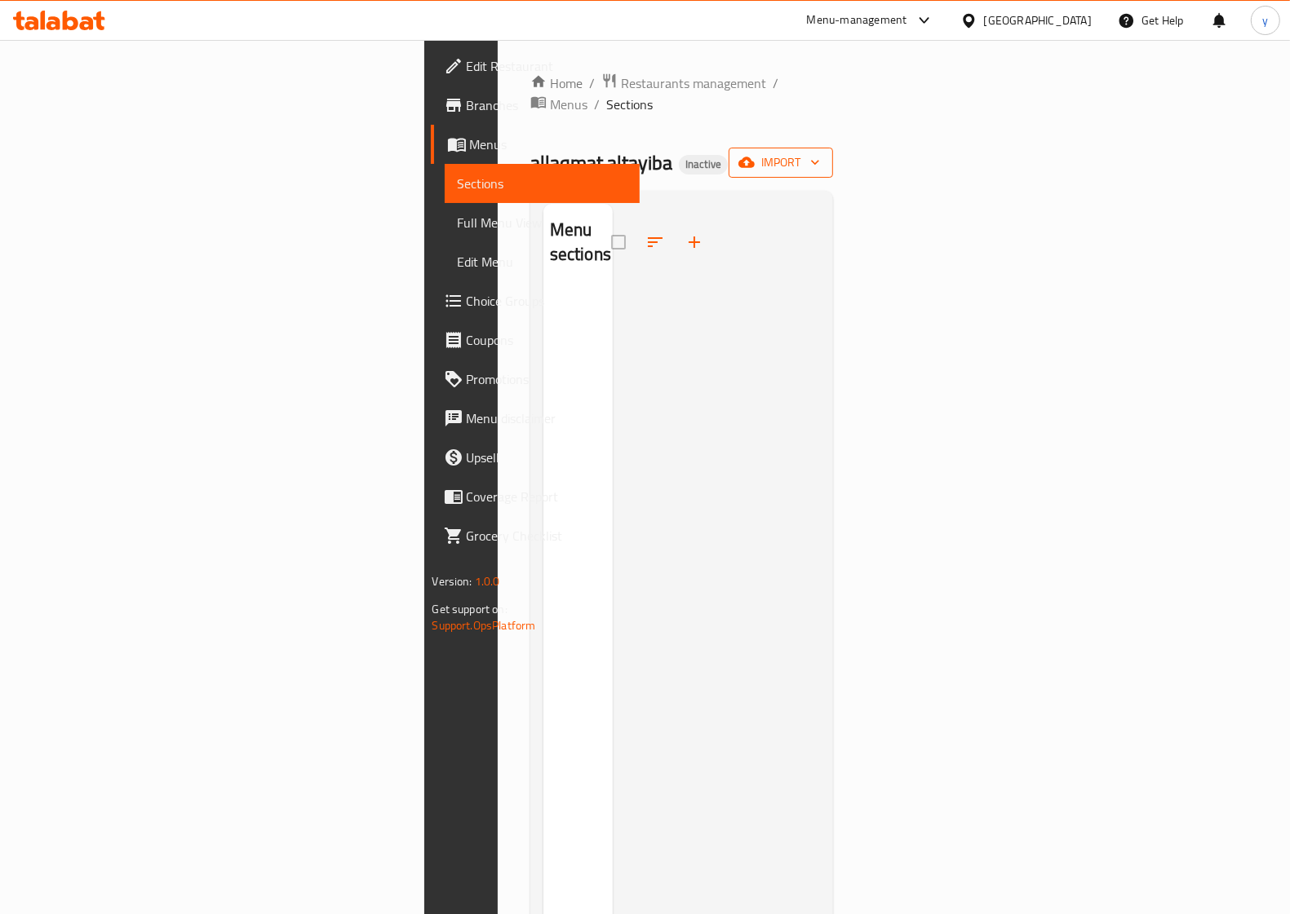
click at [820, 153] on span "import" at bounding box center [781, 163] width 78 height 20
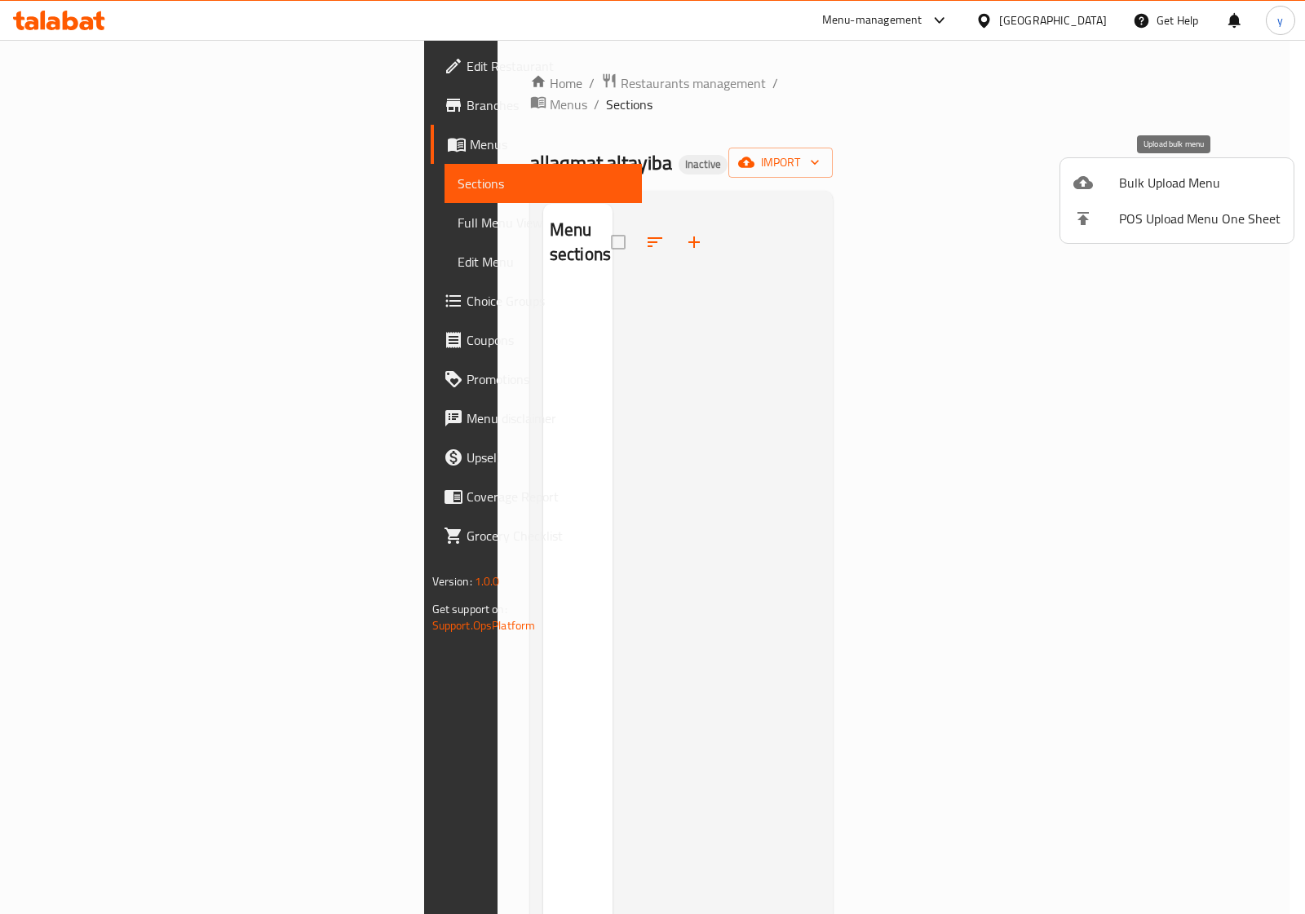
click at [1191, 176] on span "Bulk Upload Menu" at bounding box center [1200, 183] width 162 height 20
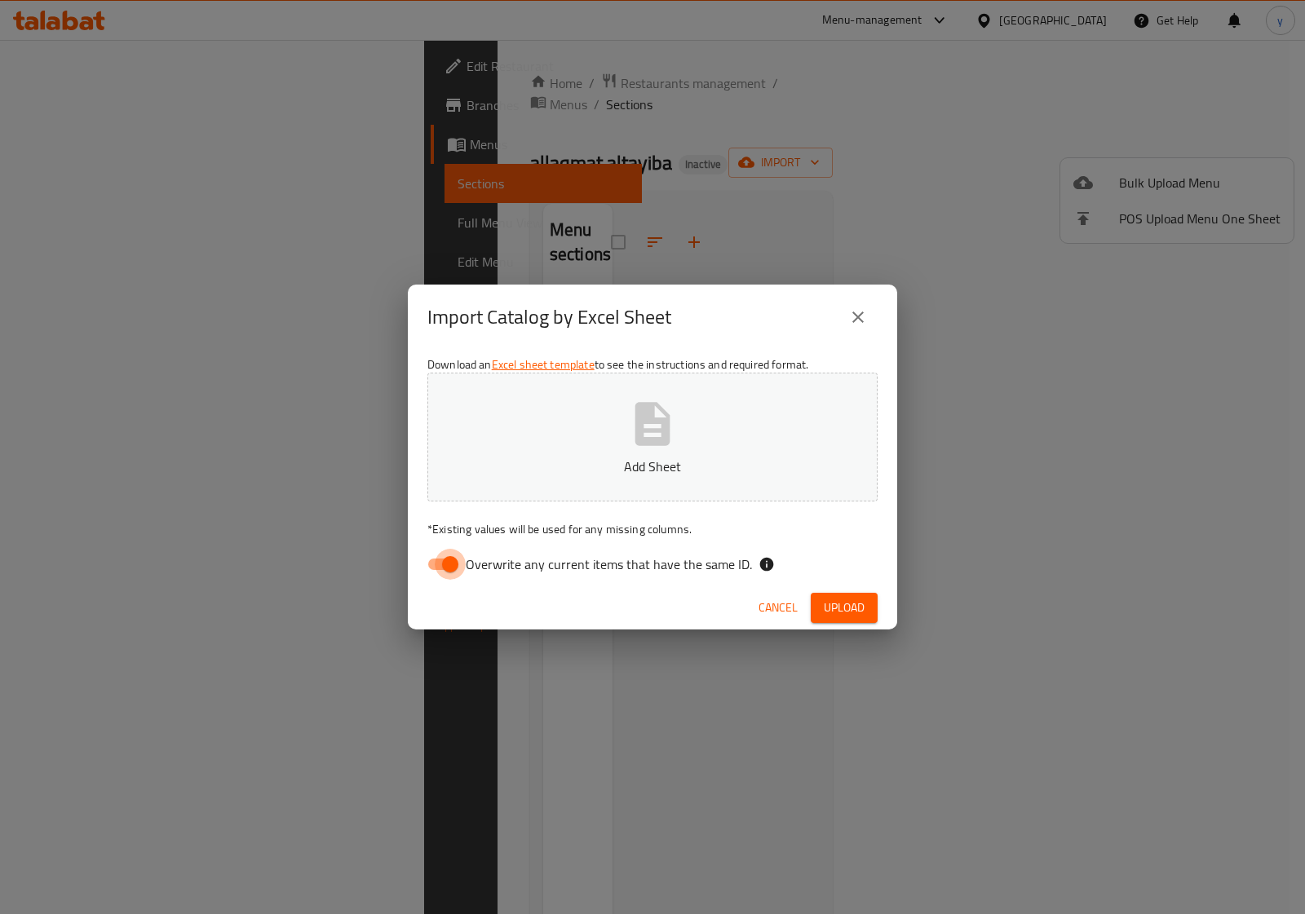
click at [445, 565] on input "Overwrite any current items that have the same ID." at bounding box center [450, 564] width 93 height 31
checkbox input "false"
click at [689, 437] on button "Add Sheet" at bounding box center [652, 437] width 450 height 129
click at [830, 612] on span "Upload" at bounding box center [844, 608] width 41 height 20
click at [858, 317] on icon "close" at bounding box center [857, 317] width 11 height 11
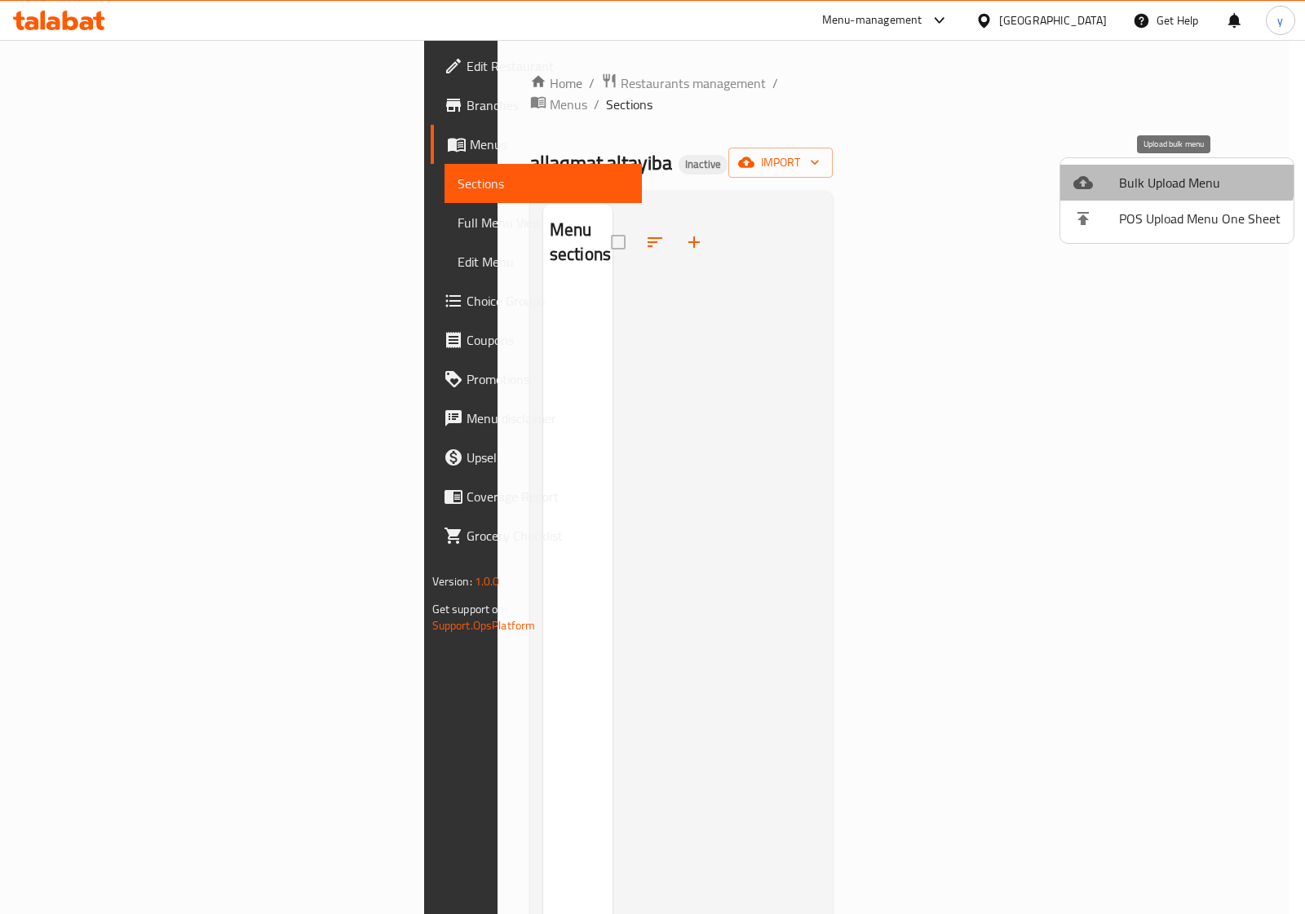
click at [1171, 173] on span "Bulk Upload Menu" at bounding box center [1200, 183] width 162 height 20
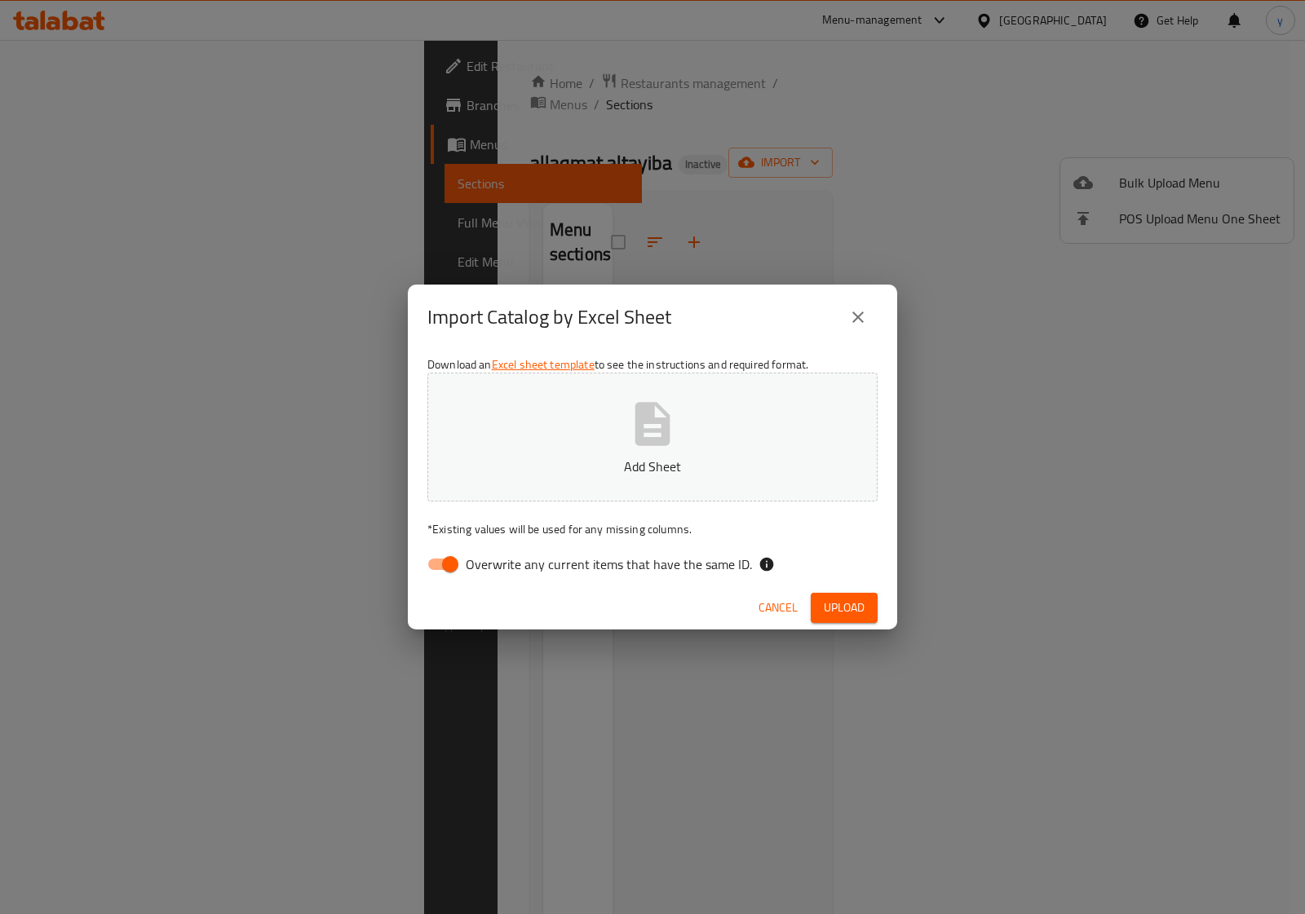
click at [463, 552] on input "Overwrite any current items that have the same ID." at bounding box center [450, 564] width 93 height 31
checkbox input "false"
click at [843, 609] on span "Upload" at bounding box center [844, 608] width 41 height 20
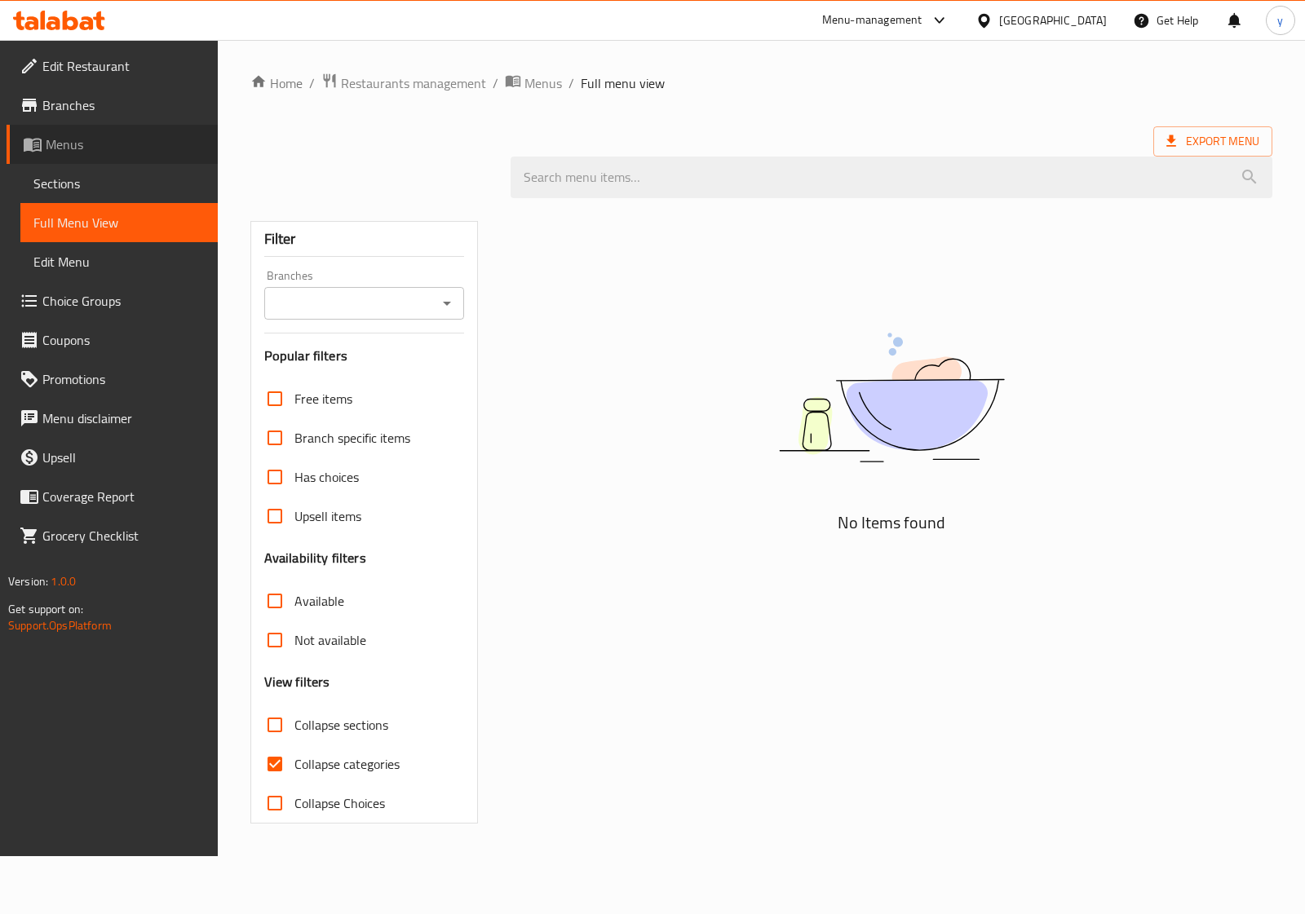
click at [148, 137] on span "Menus" at bounding box center [125, 145] width 159 height 20
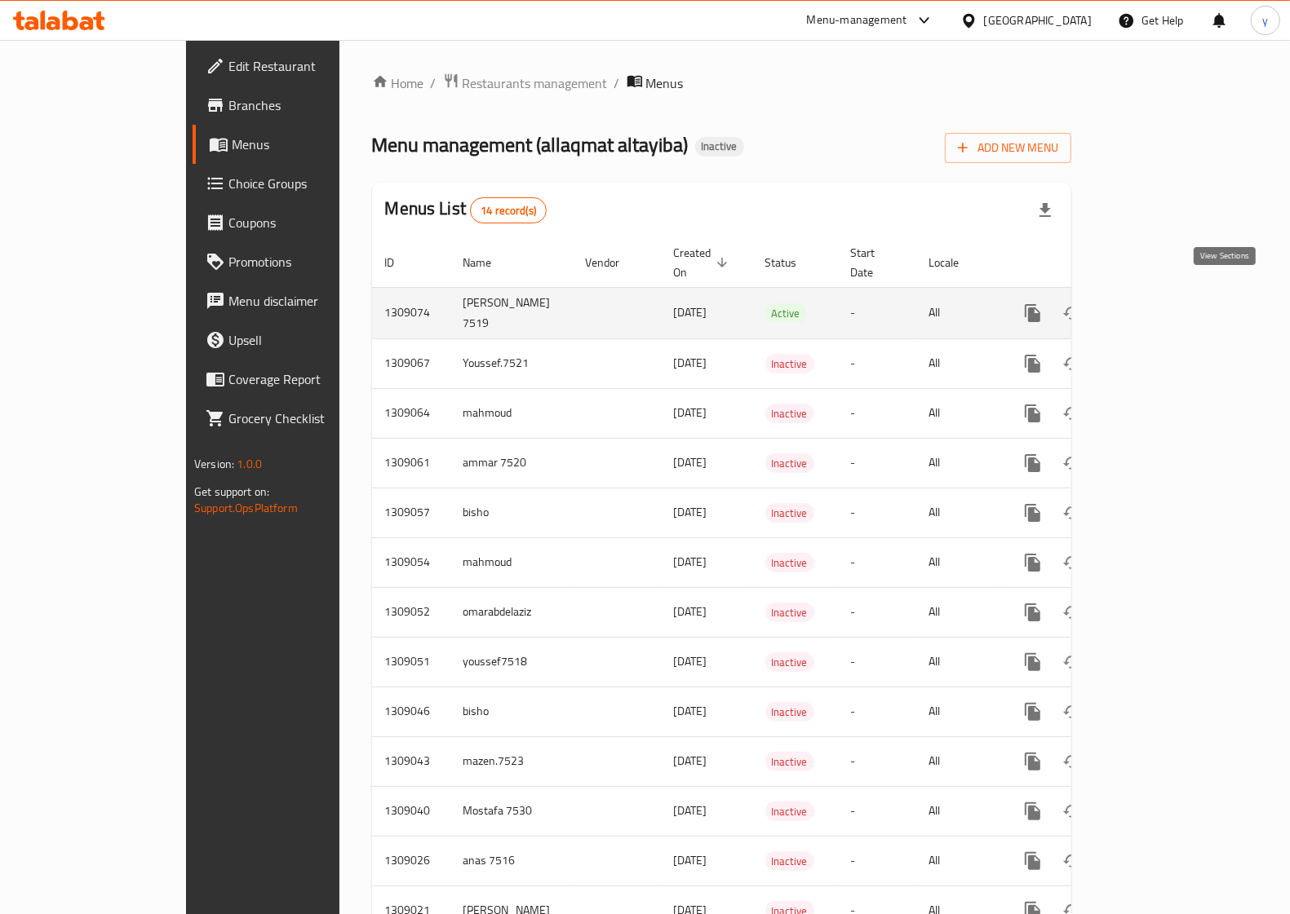
click at [1160, 303] on icon "enhanced table" at bounding box center [1150, 313] width 20 height 20
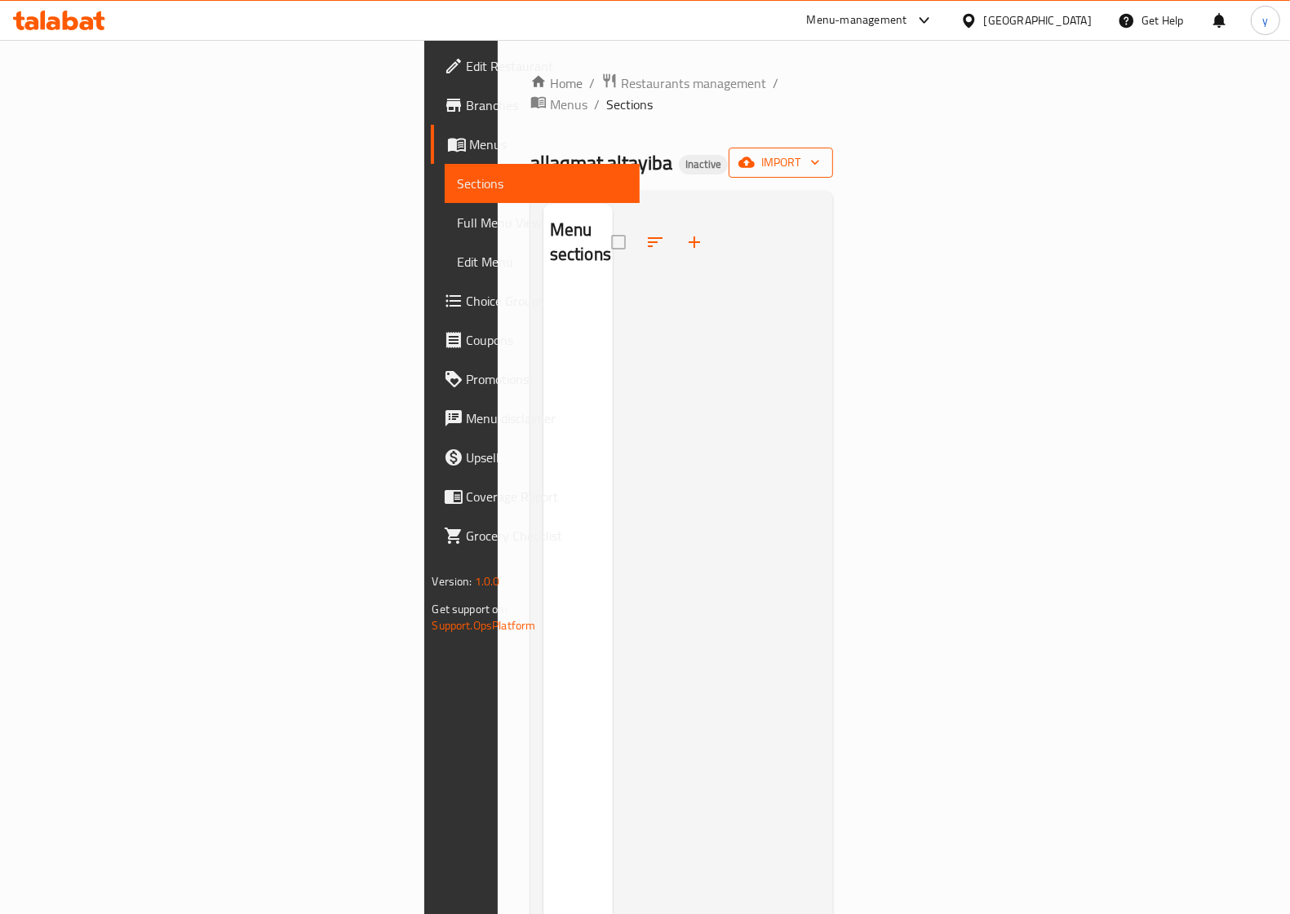
click at [820, 153] on span "import" at bounding box center [781, 163] width 78 height 20
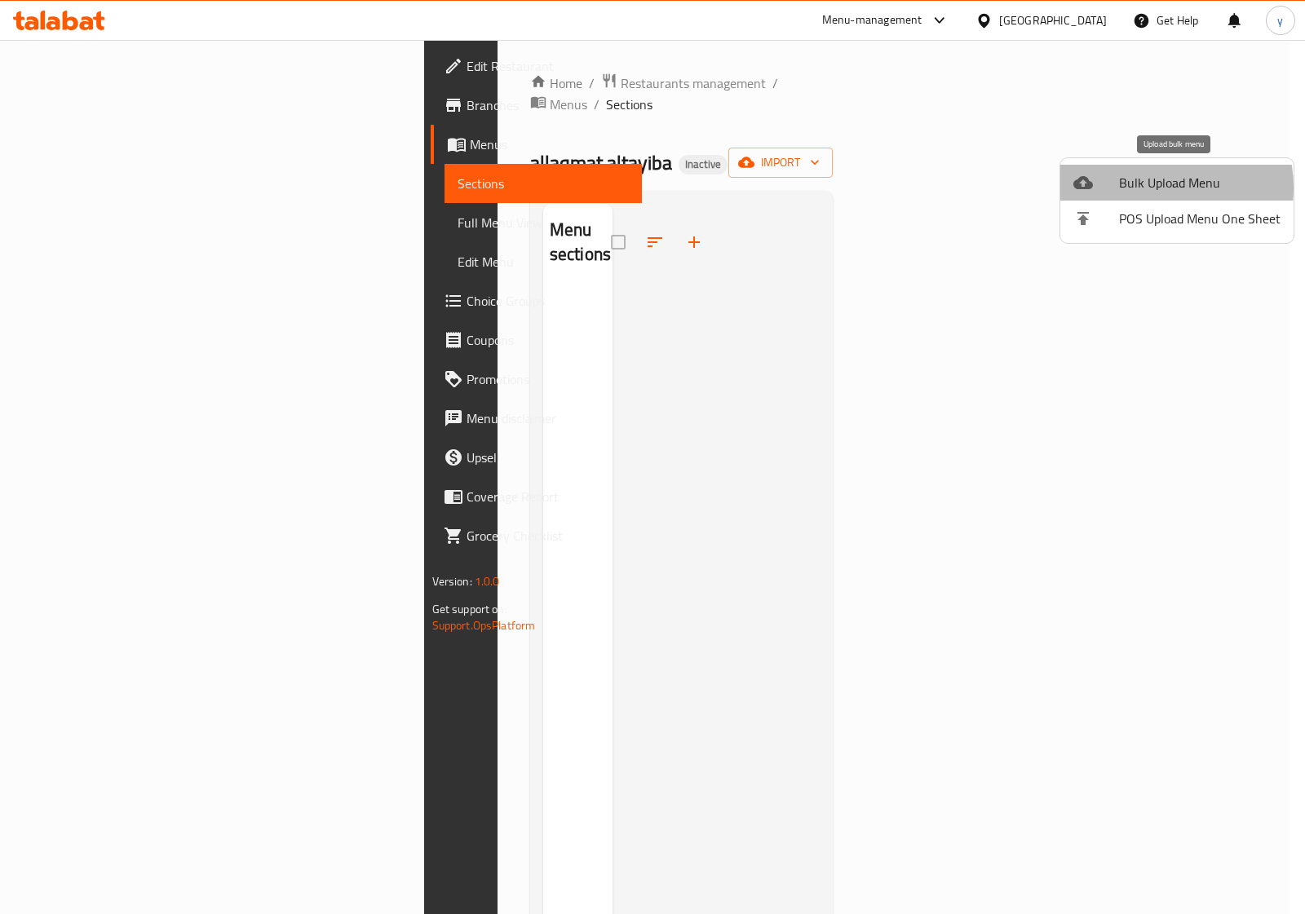
click at [1149, 188] on span "Bulk Upload Menu" at bounding box center [1200, 183] width 162 height 20
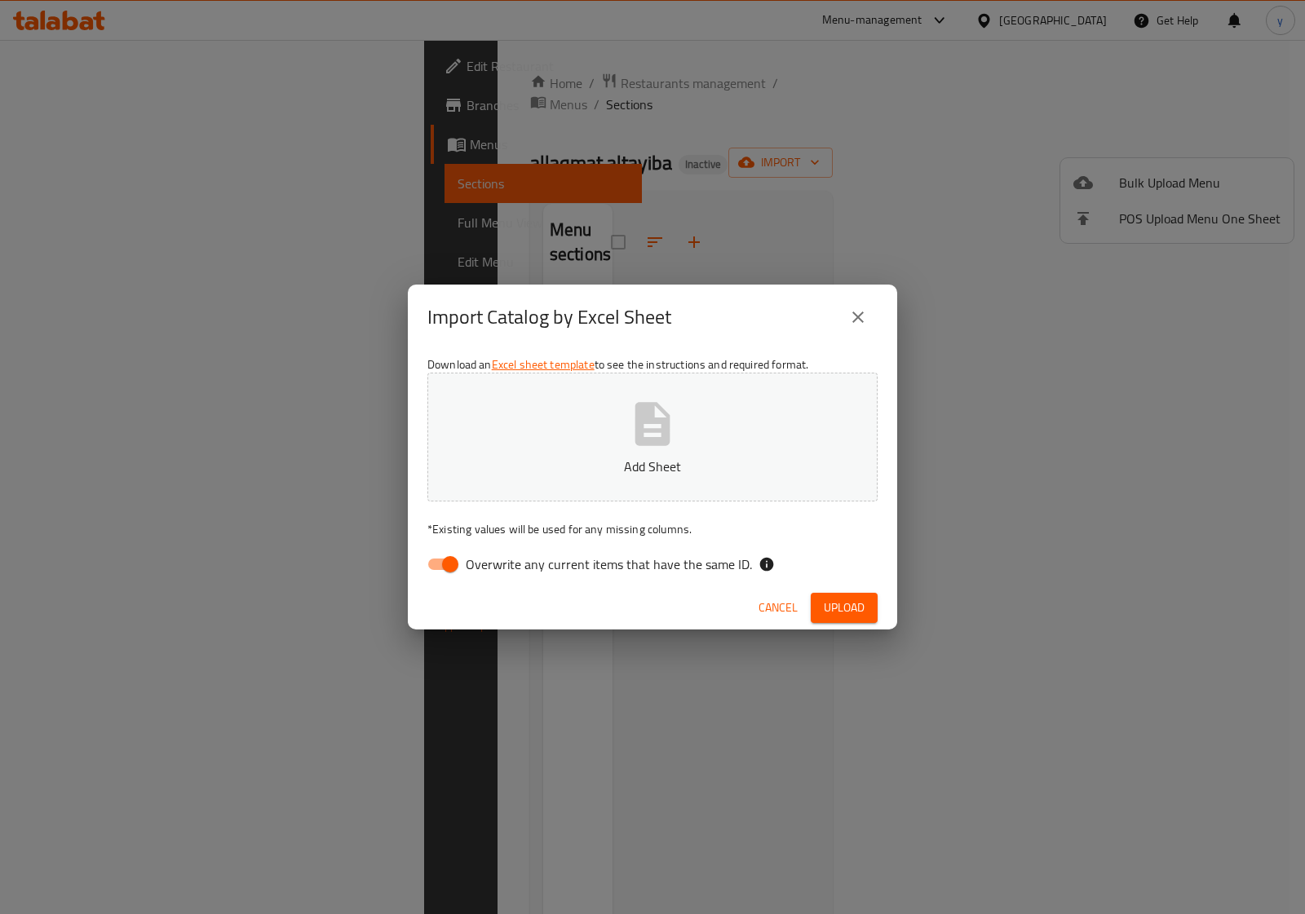
click at [654, 427] on icon "button" at bounding box center [653, 424] width 52 height 52
click at [450, 571] on input "Overwrite any current items that have the same ID." at bounding box center [450, 564] width 93 height 31
checkbox input "false"
click at [835, 610] on span "Upload" at bounding box center [844, 608] width 41 height 20
click at [849, 322] on icon "close" at bounding box center [858, 318] width 20 height 20
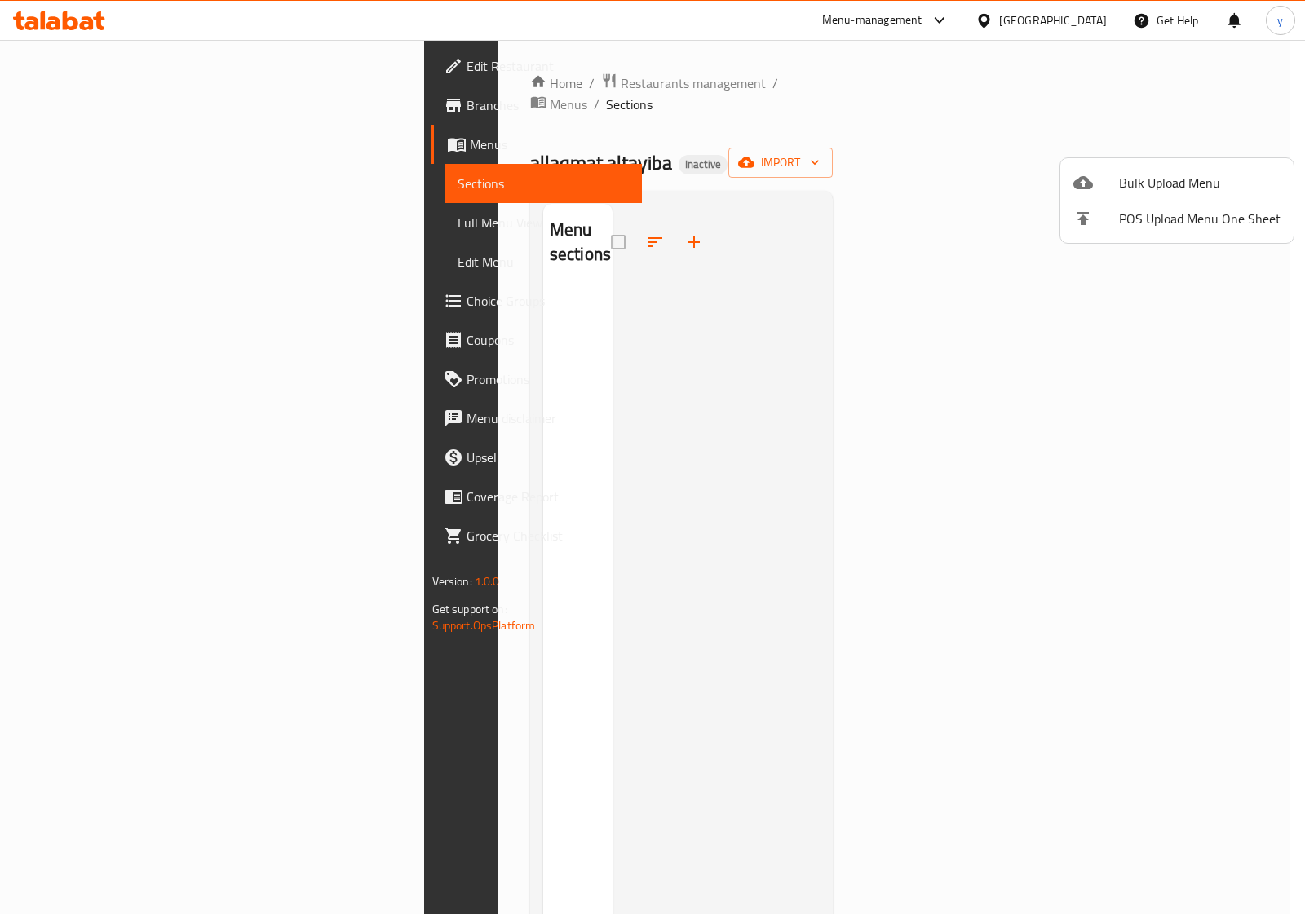
click at [104, 144] on div at bounding box center [652, 457] width 1305 height 914
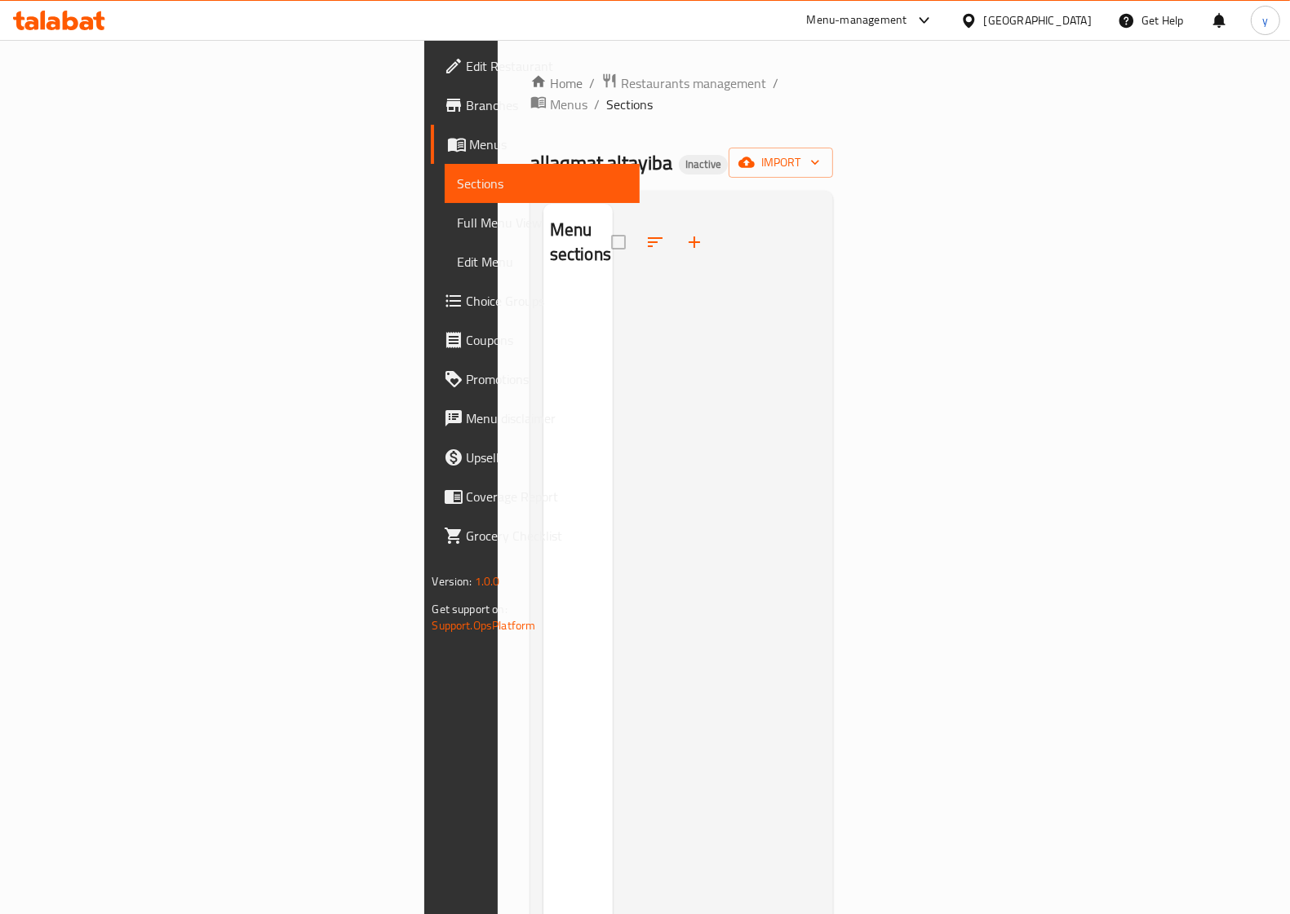
click at [470, 148] on span "Menus" at bounding box center [548, 145] width 157 height 20
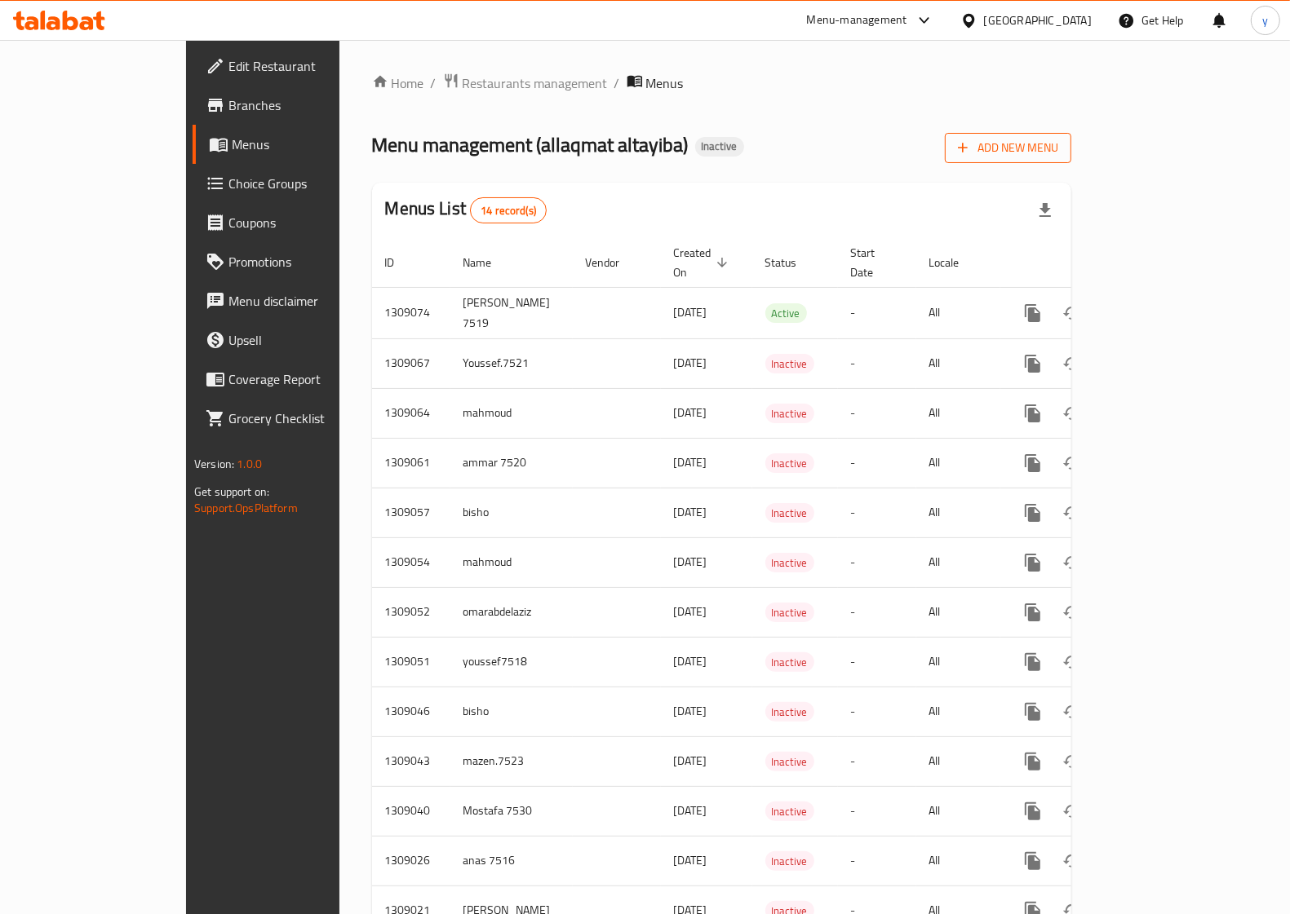
click at [1058, 148] on span "Add New Menu" at bounding box center [1008, 148] width 100 height 20
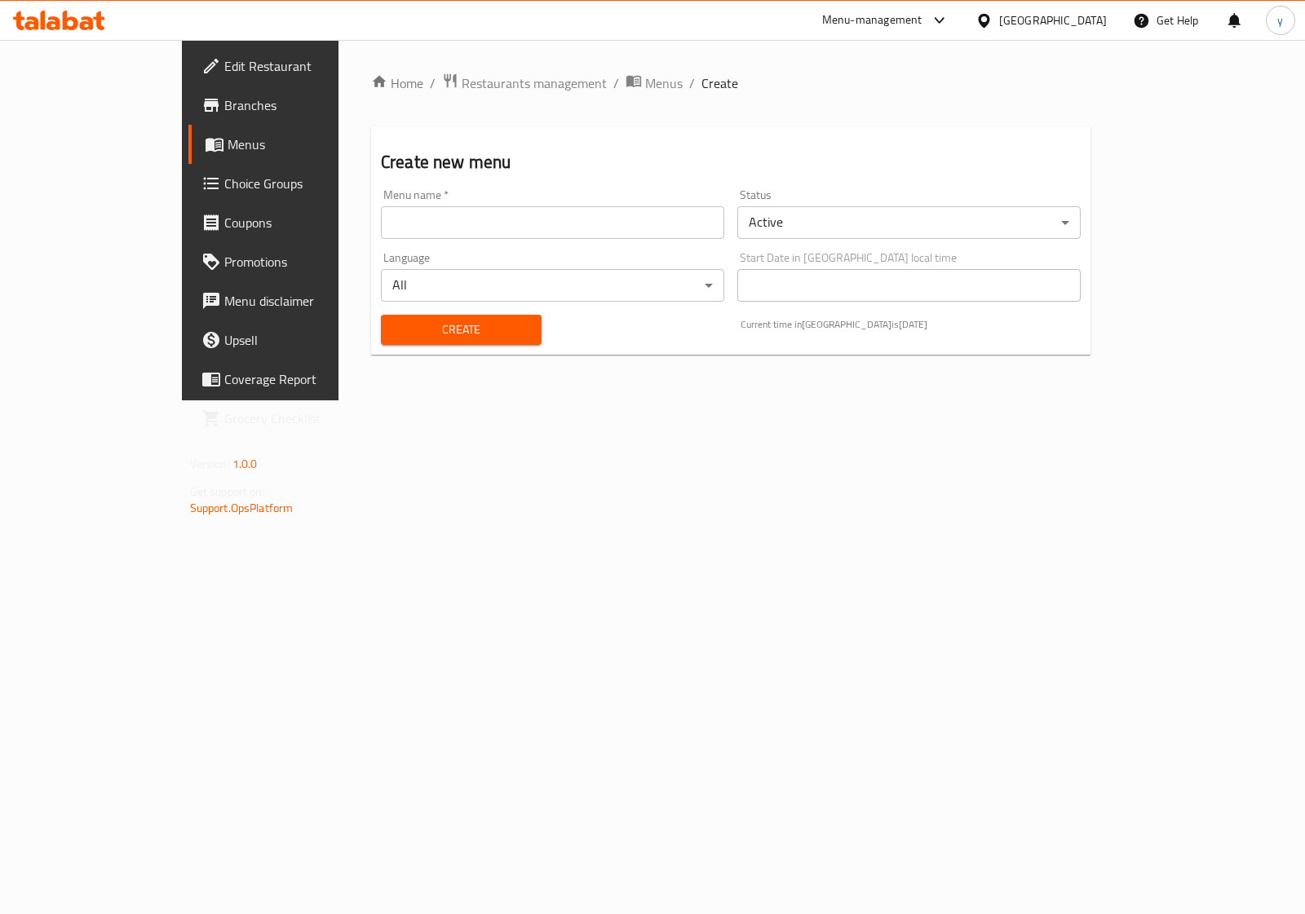
click at [545, 227] on input "text" at bounding box center [552, 222] width 343 height 33
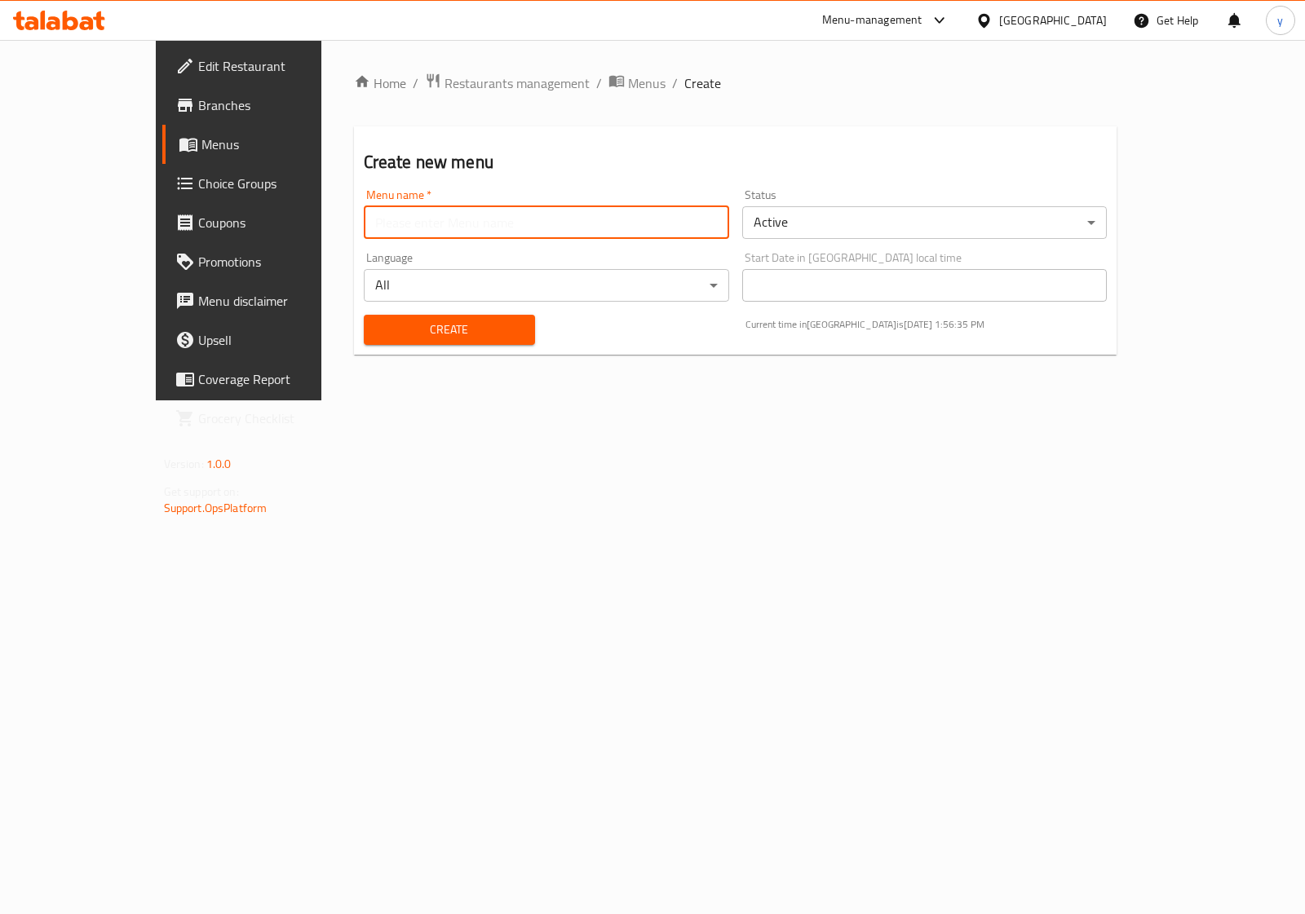
type input "[PERSON_NAME] 7519"
click at [397, 321] on span "Create" at bounding box center [449, 330] width 145 height 20
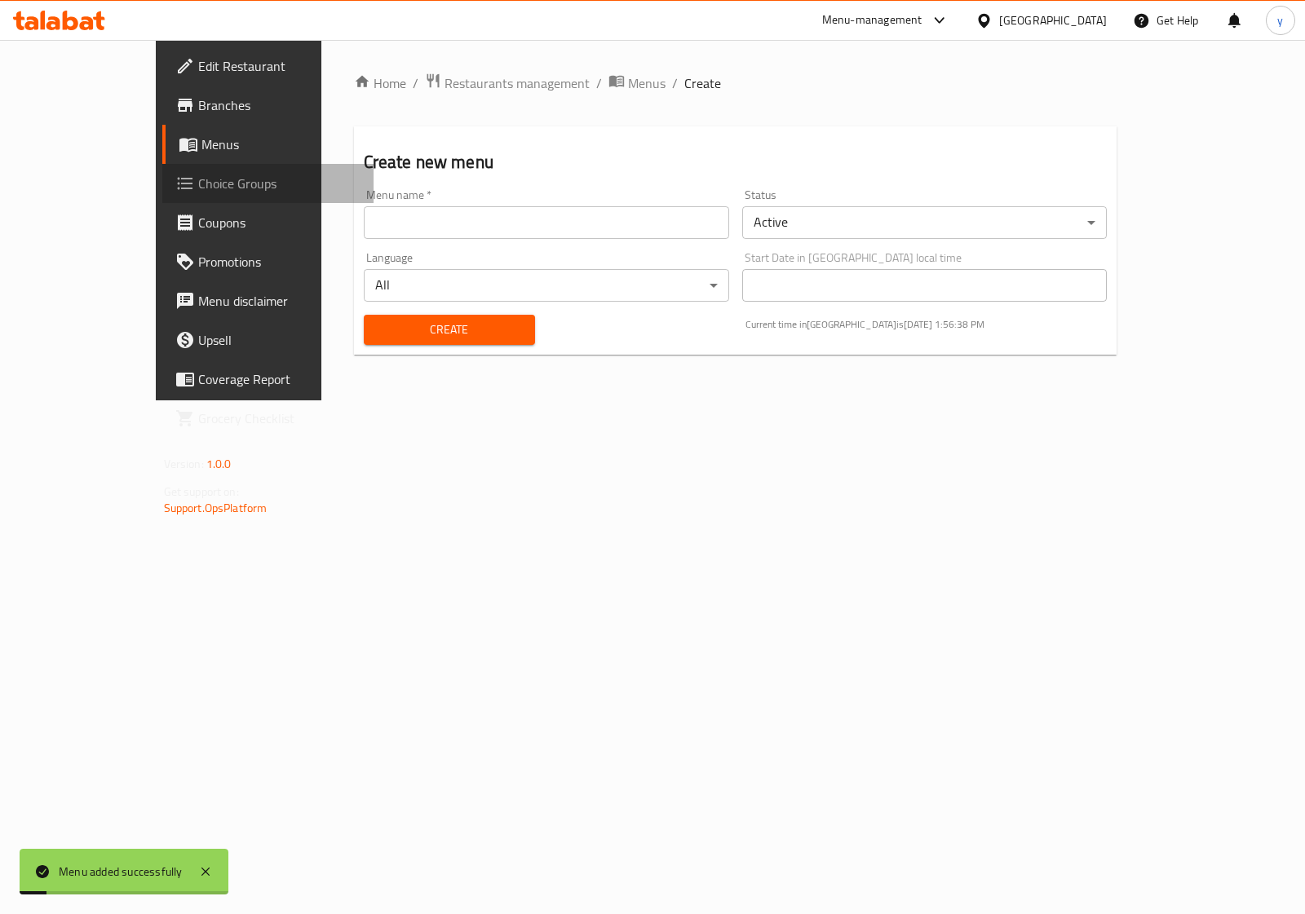
click at [198, 179] on span "Choice Groups" at bounding box center [279, 184] width 162 height 20
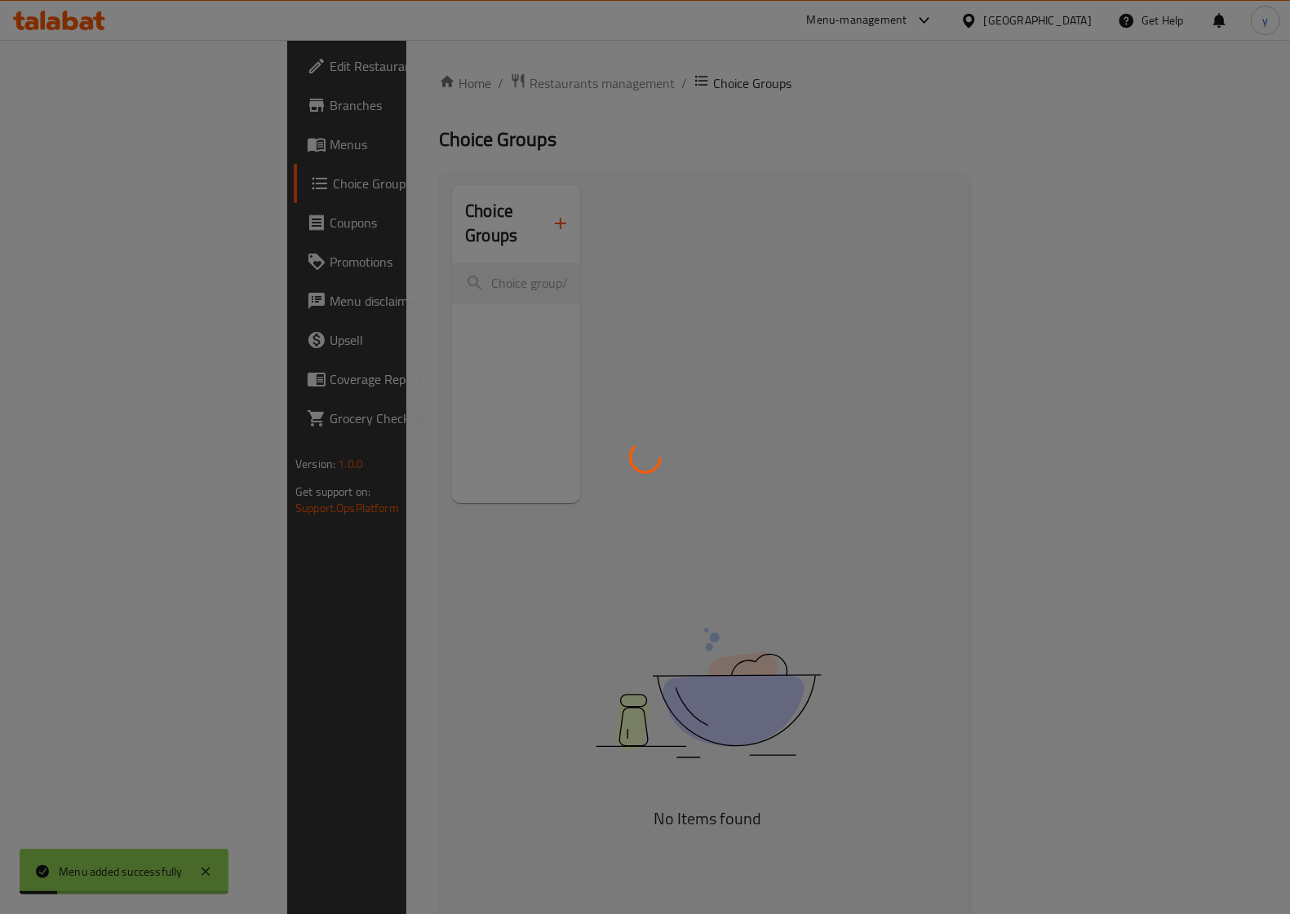
click at [108, 141] on div at bounding box center [645, 457] width 1290 height 914
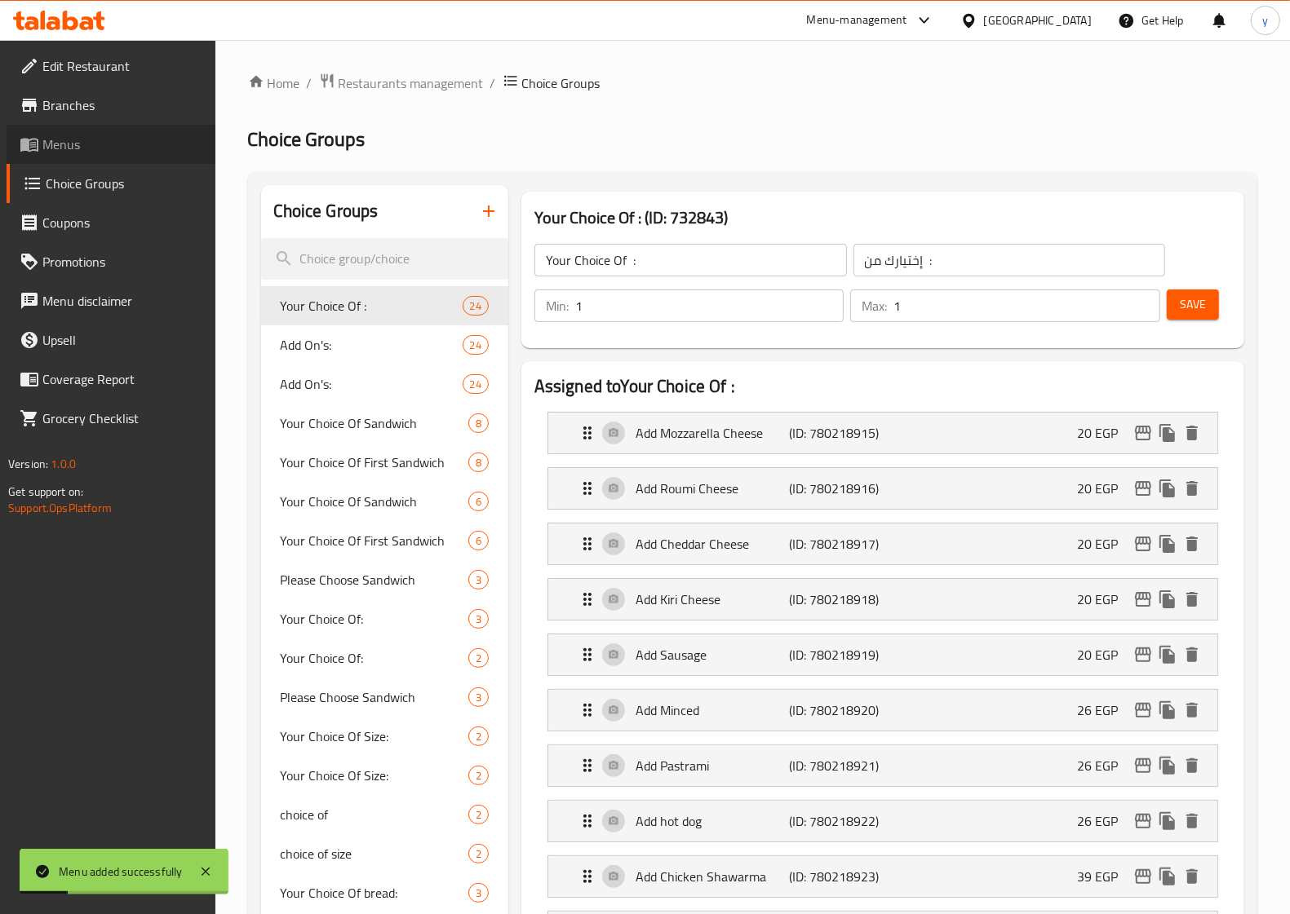
click at [108, 141] on span "Menus" at bounding box center [122, 145] width 160 height 20
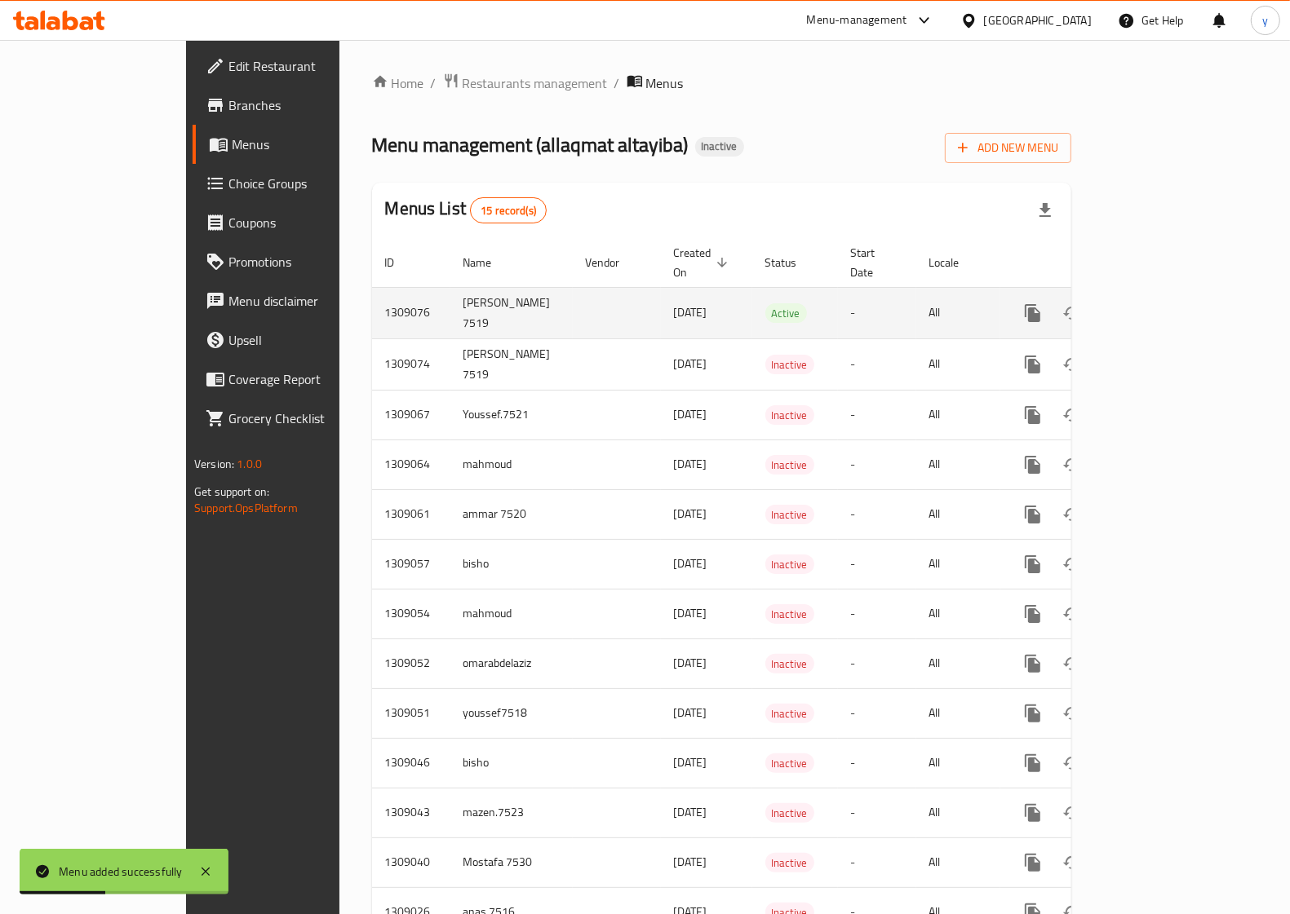
click at [1170, 294] on link "enhanced table" at bounding box center [1150, 313] width 39 height 39
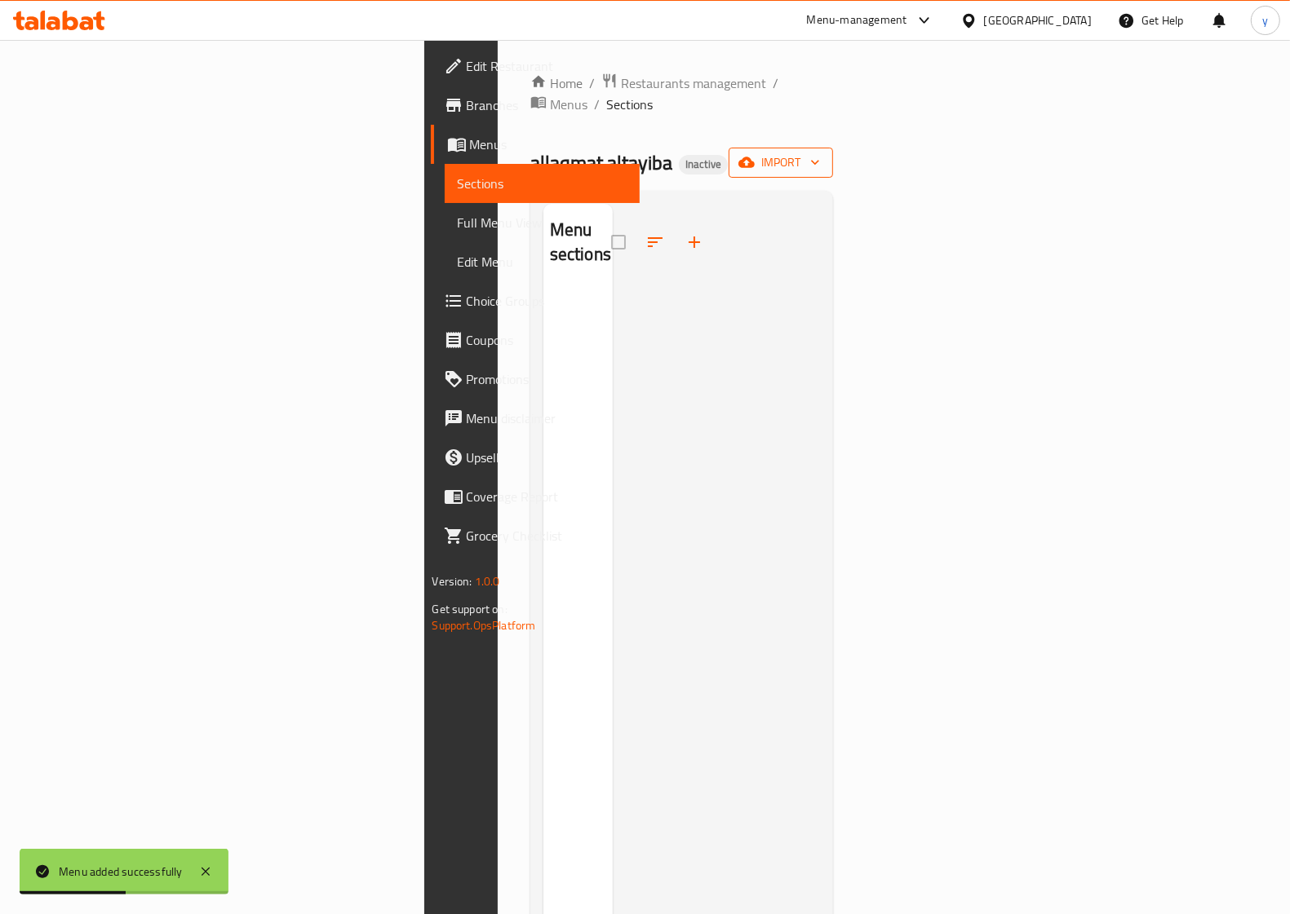
click at [820, 153] on span "import" at bounding box center [781, 163] width 78 height 20
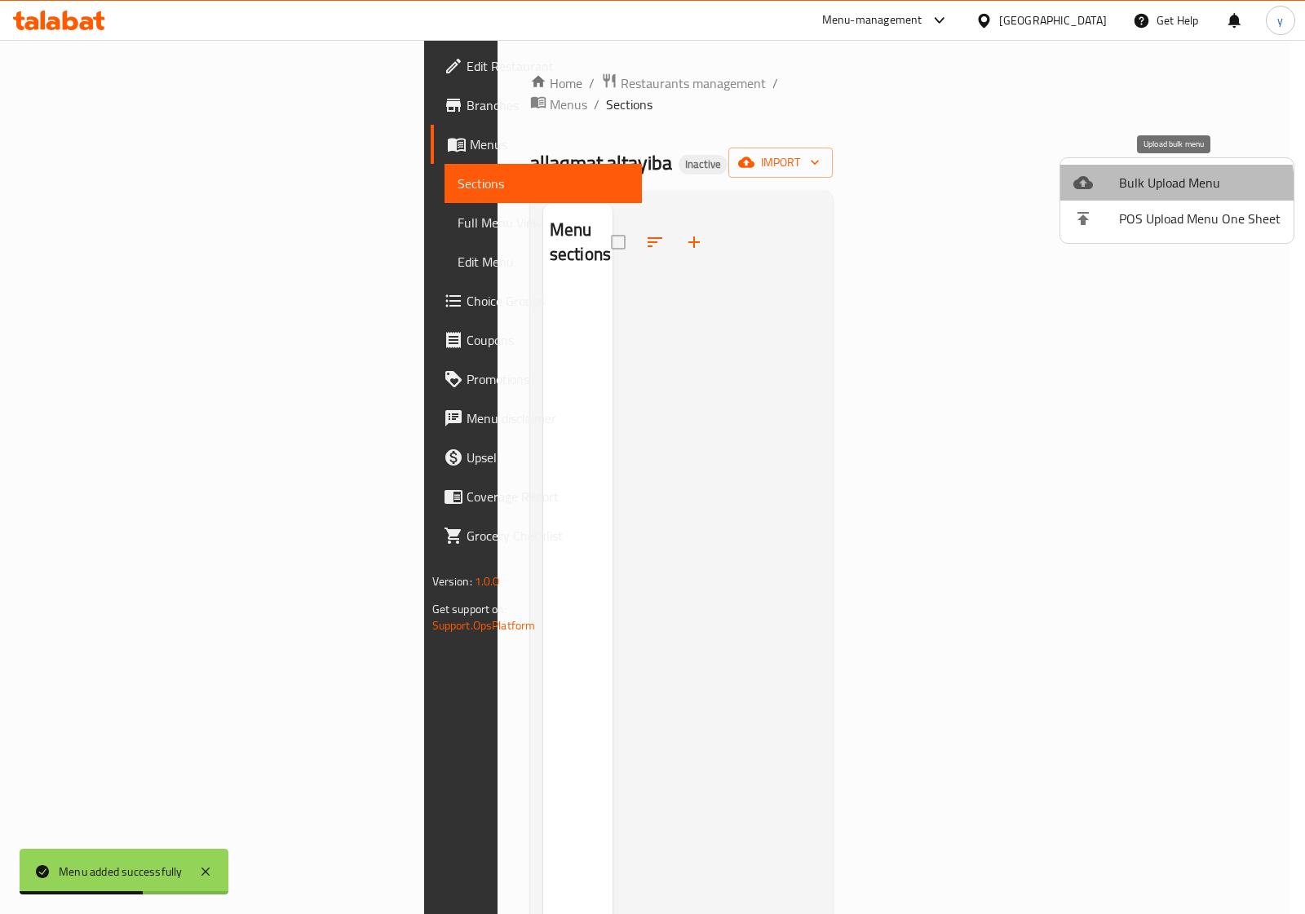
click at [1144, 189] on span "Bulk Upload Menu" at bounding box center [1200, 183] width 162 height 20
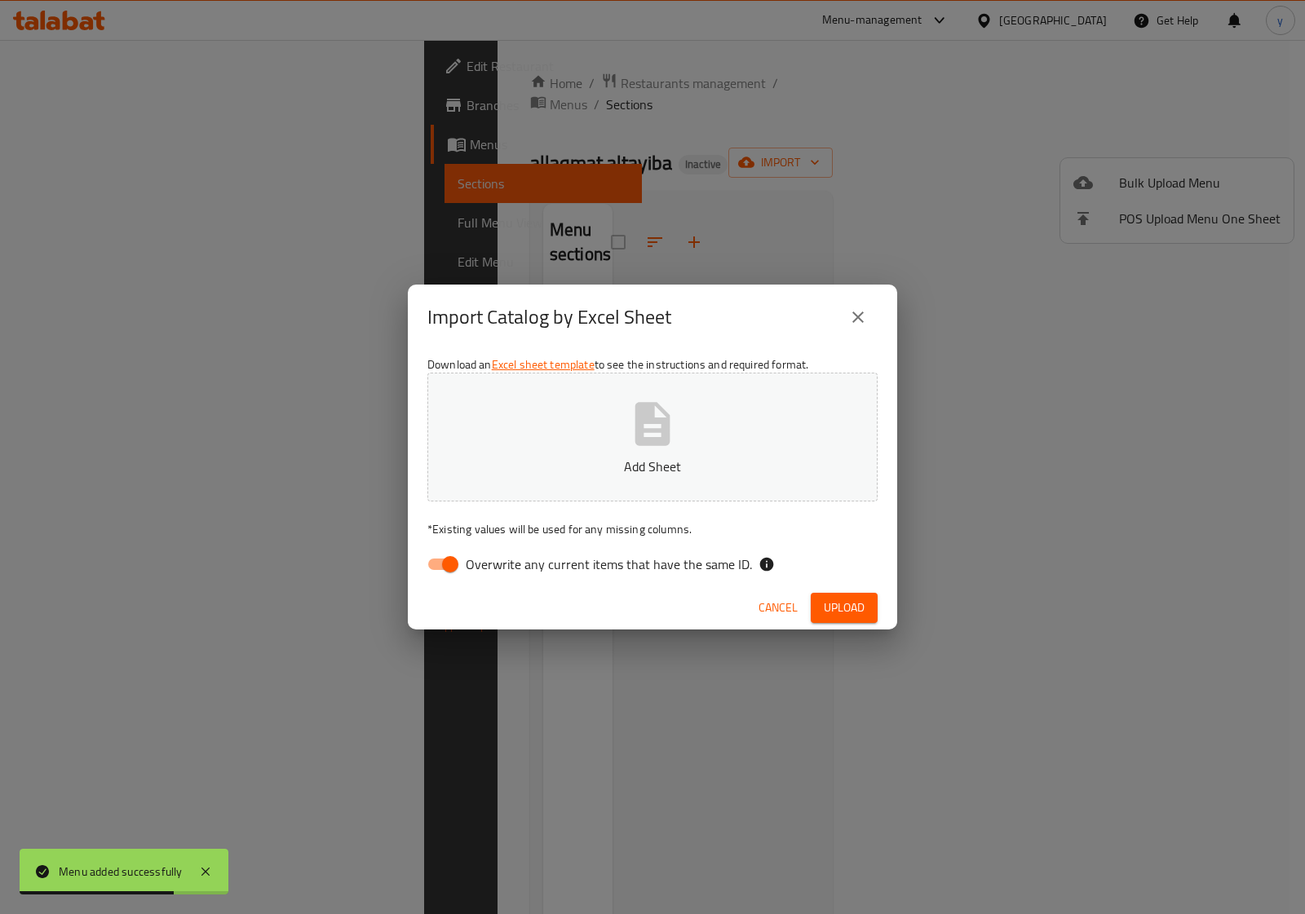
click at [561, 571] on span "Overwrite any current items that have the same ID." at bounding box center [609, 565] width 286 height 20
click at [497, 571] on input "Overwrite any current items that have the same ID." at bounding box center [450, 564] width 93 height 31
checkbox input "false"
click at [622, 445] on button "Add Sheet" at bounding box center [652, 437] width 450 height 129
click at [841, 618] on span "Upload" at bounding box center [844, 608] width 41 height 20
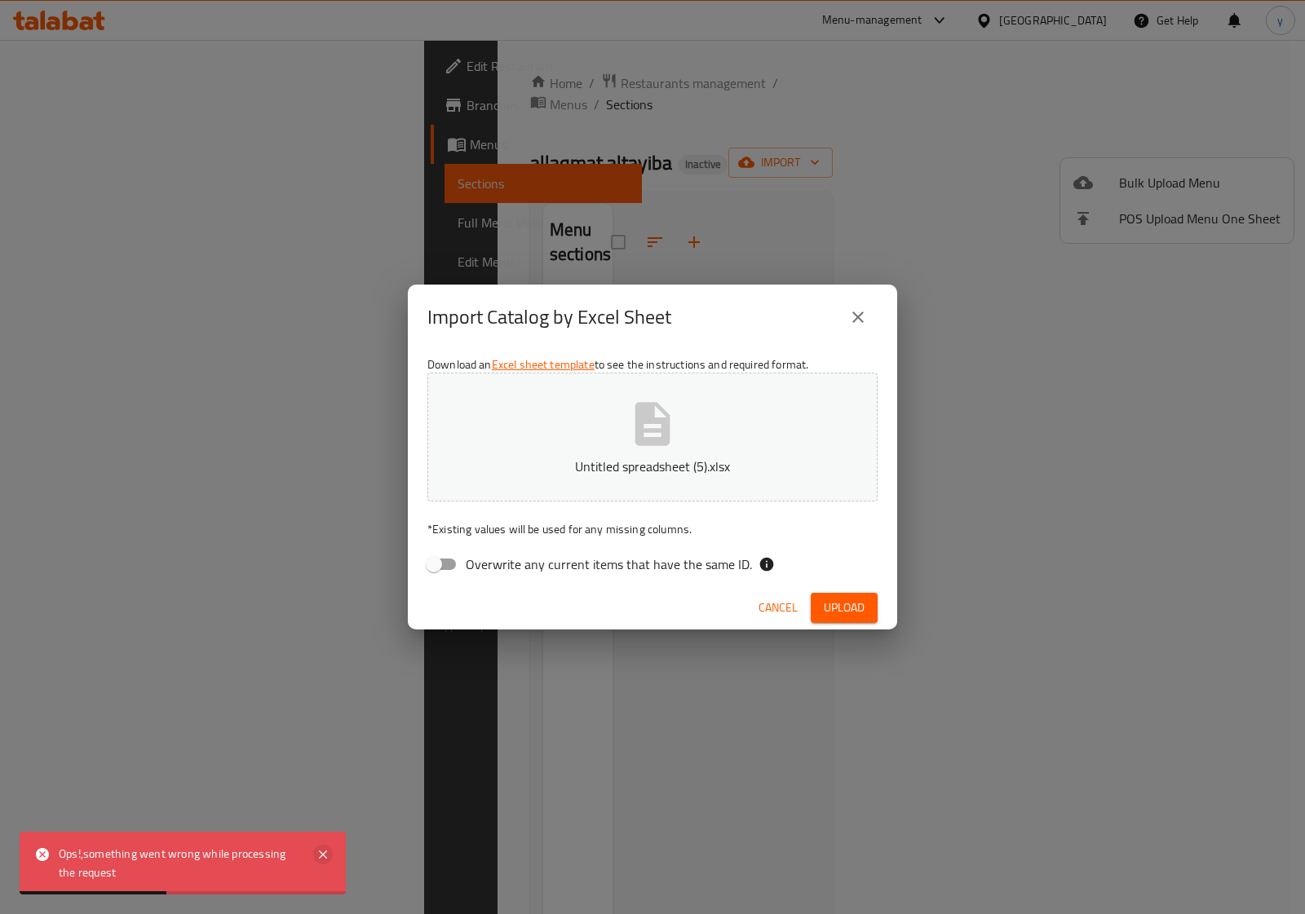
click at [317, 857] on icon at bounding box center [323, 855] width 20 height 20
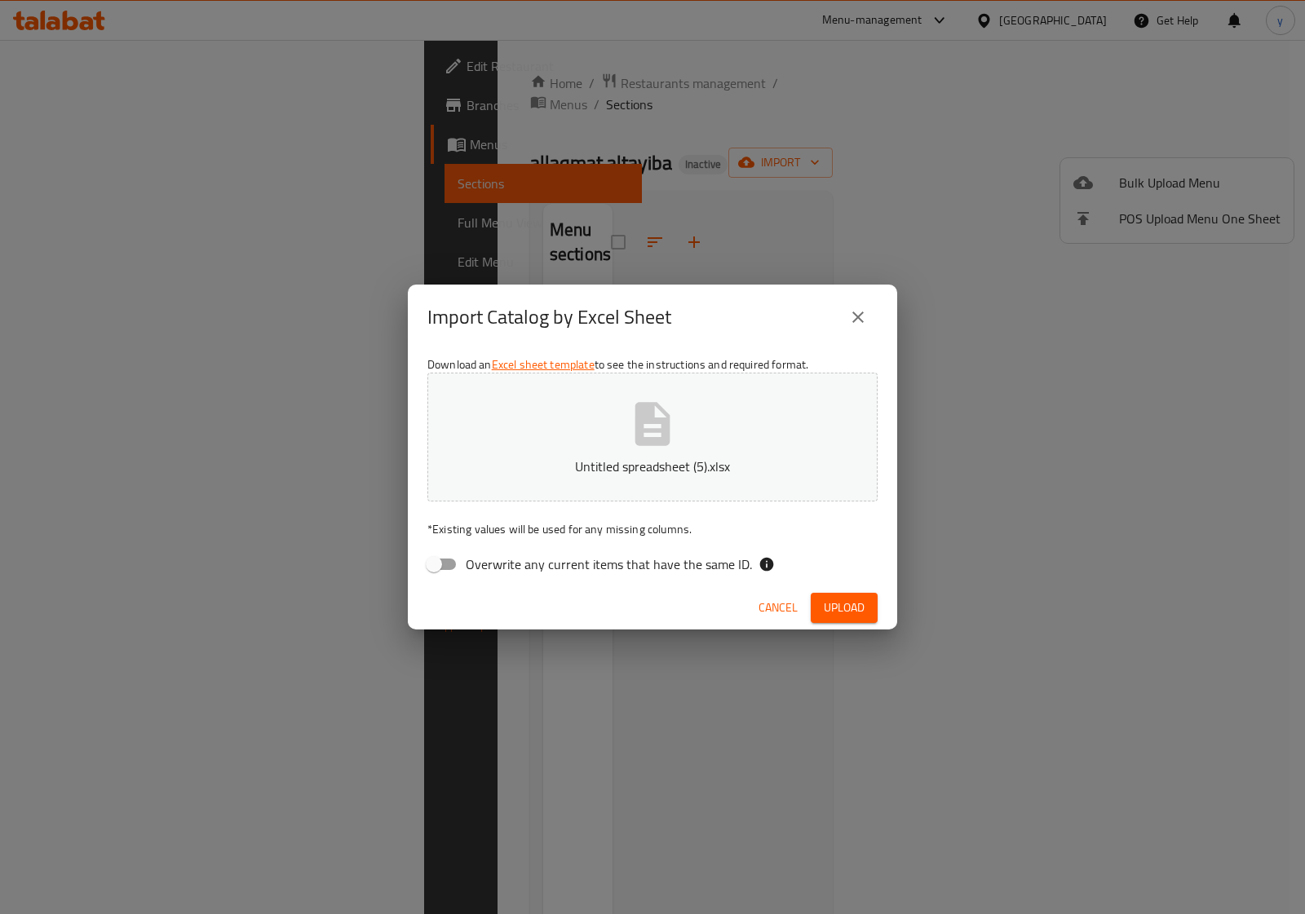
click at [863, 314] on icon "close" at bounding box center [858, 318] width 20 height 20
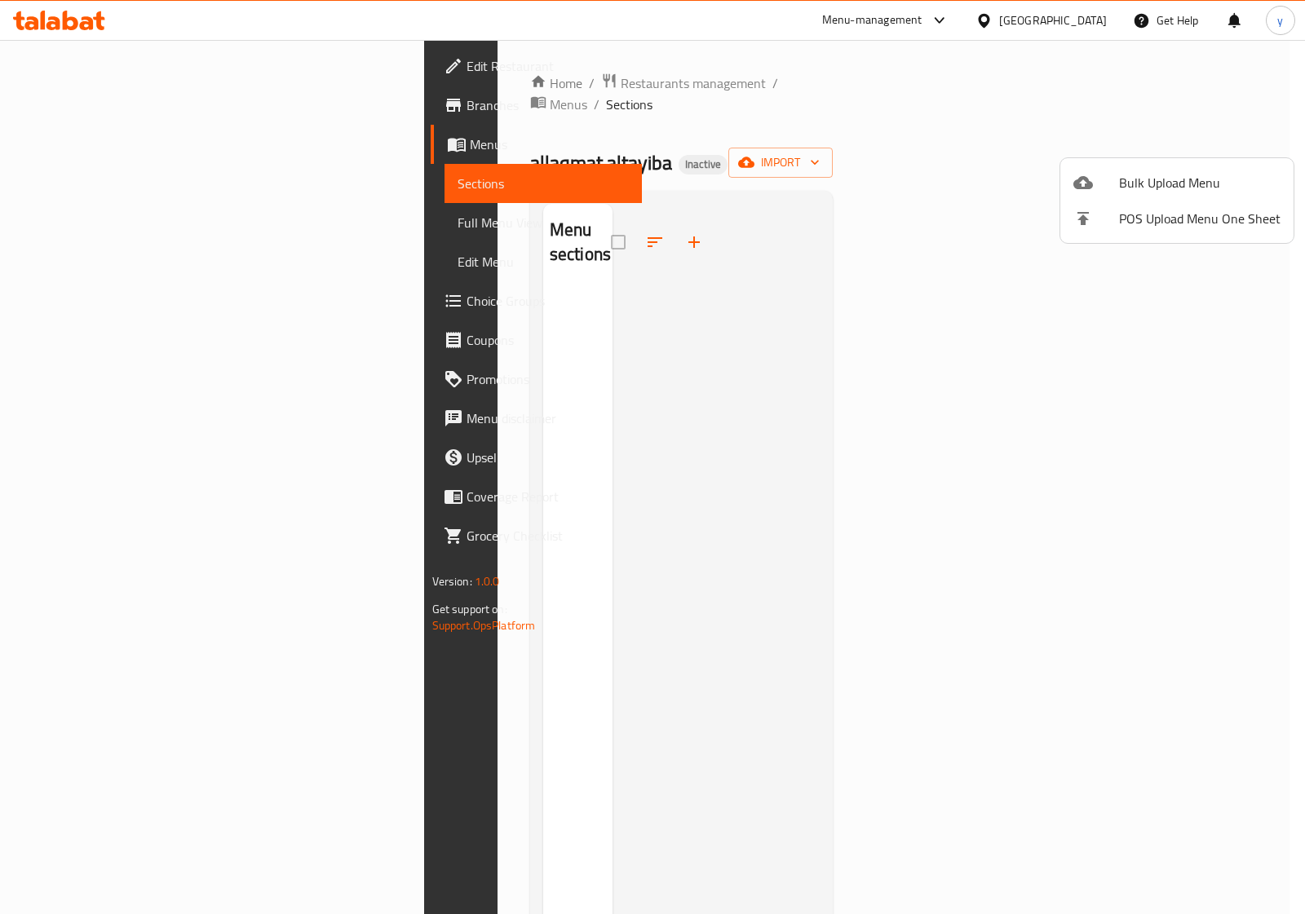
click at [82, 153] on div at bounding box center [652, 457] width 1305 height 914
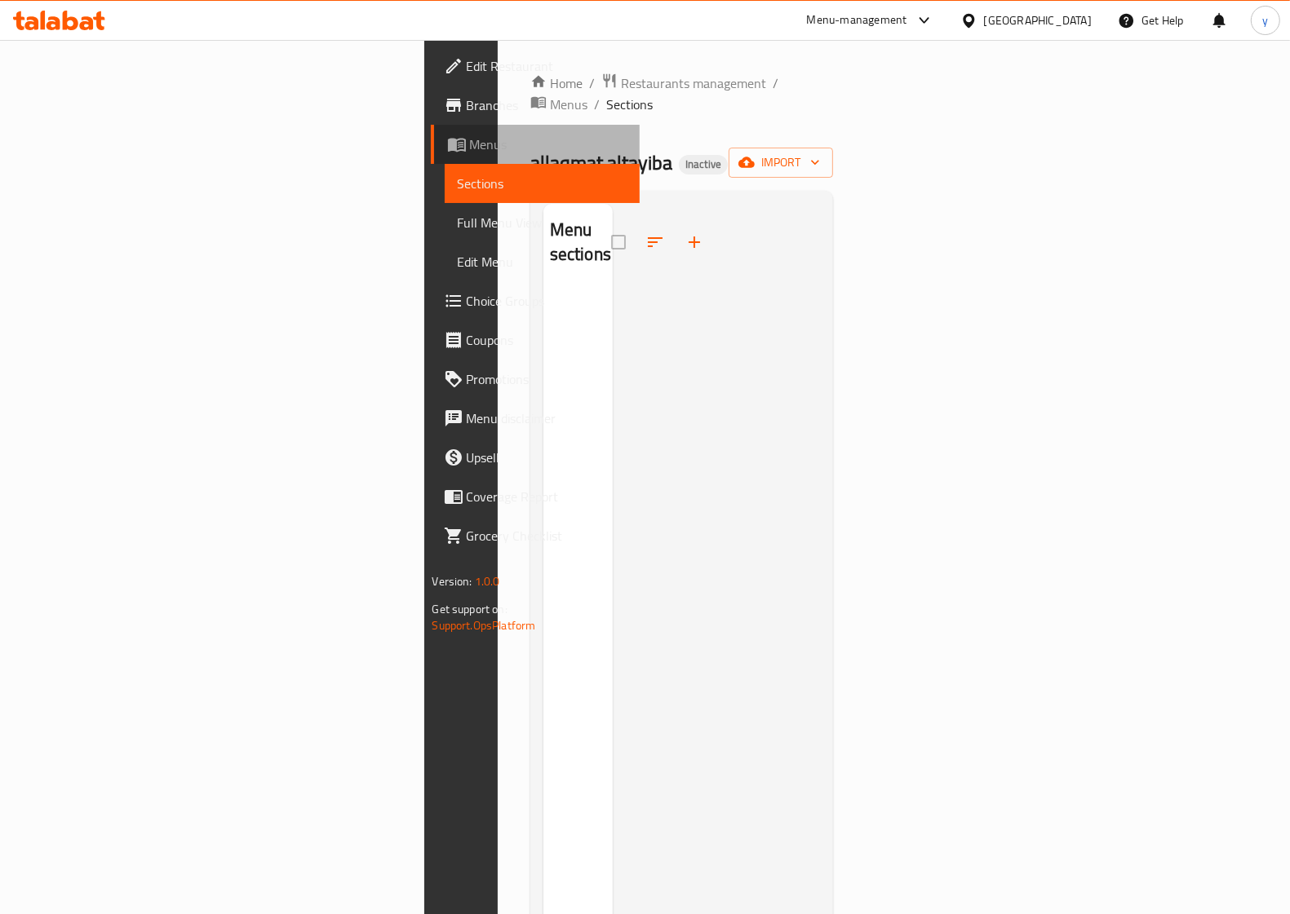
click at [470, 151] on span "Menus" at bounding box center [548, 145] width 157 height 20
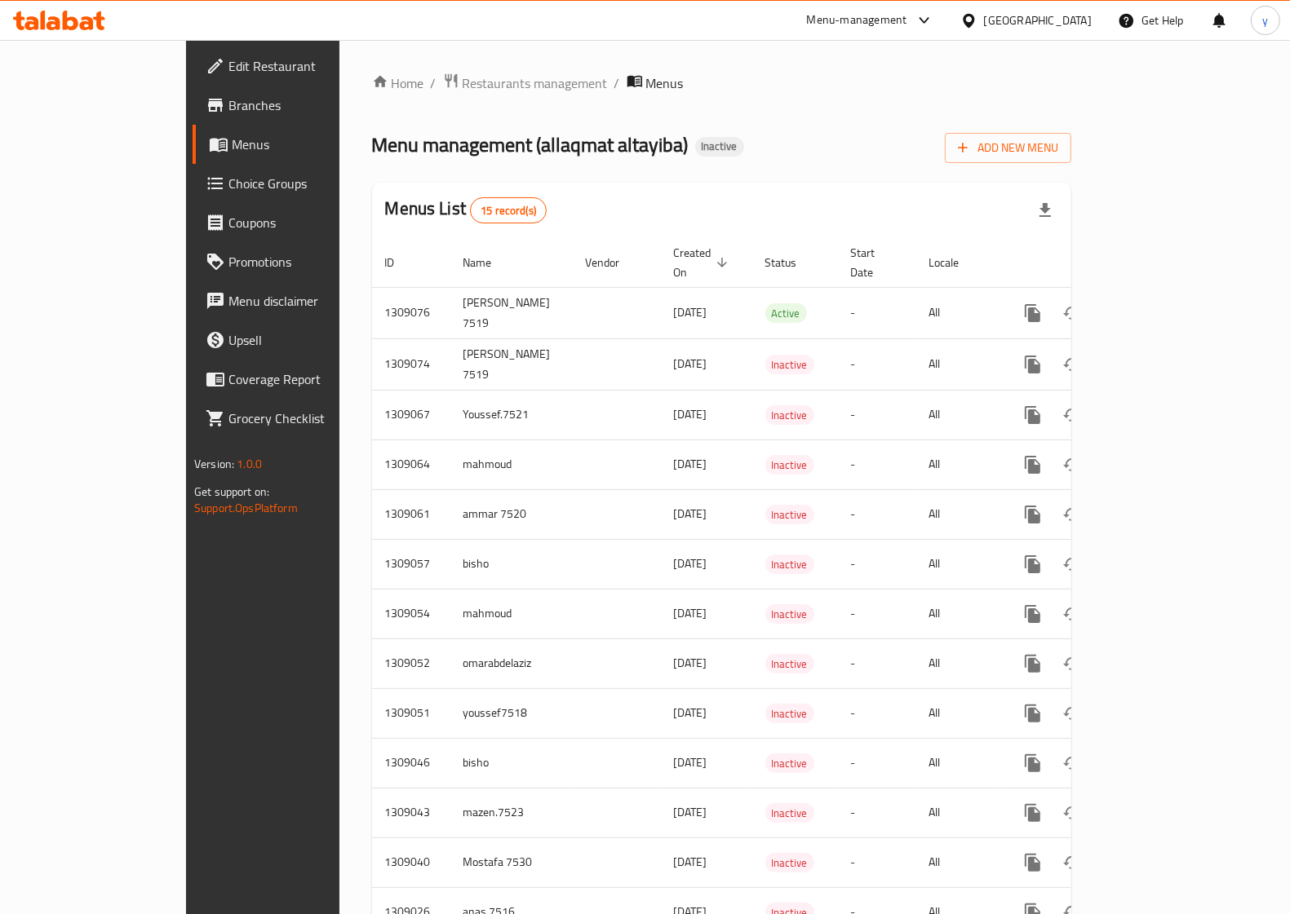
click at [193, 156] on link "Menus" at bounding box center [297, 144] width 209 height 39
click at [193, 91] on link "Branches" at bounding box center [297, 105] width 209 height 39
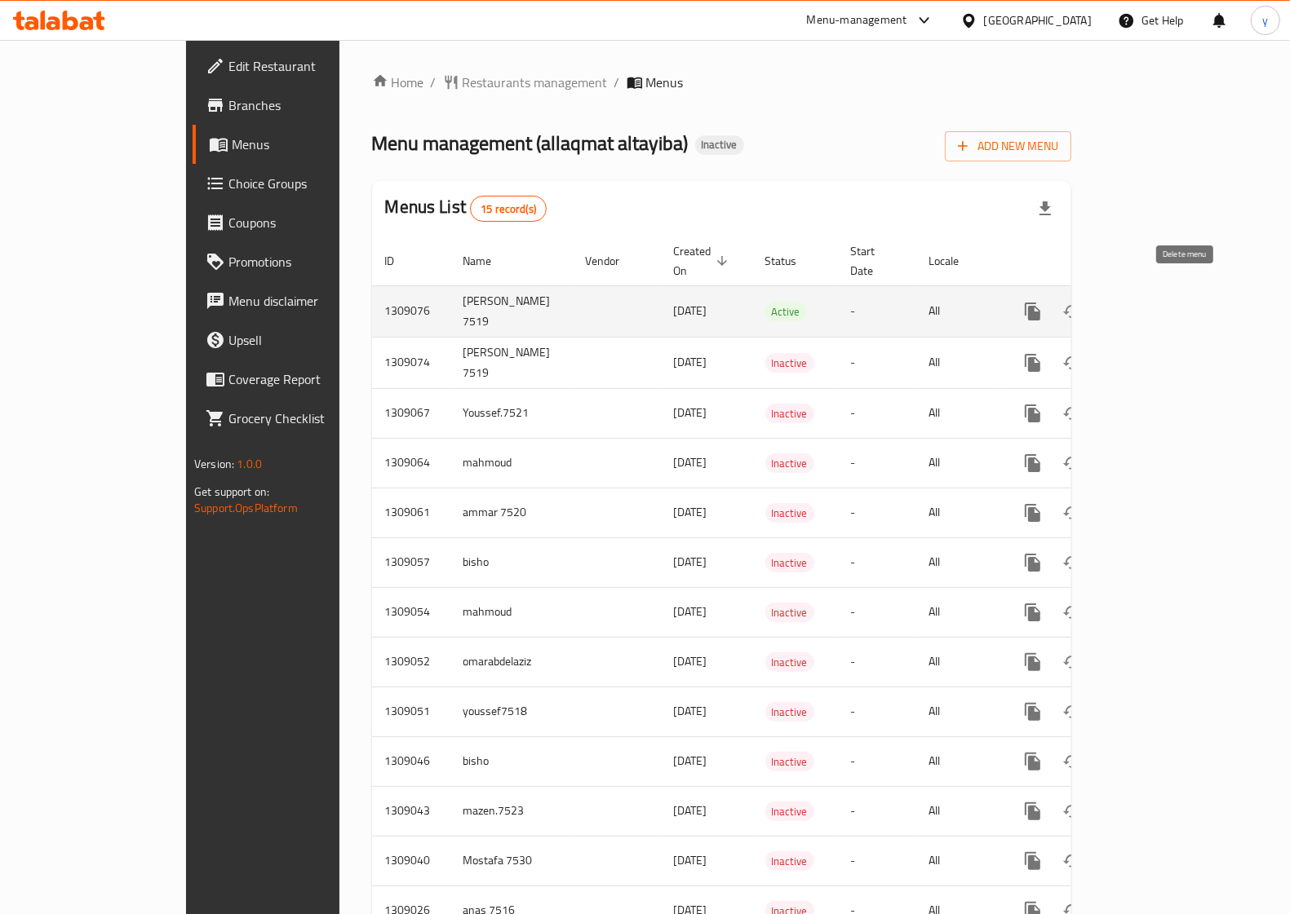
click at [1131, 306] on button "enhanced table" at bounding box center [1111, 311] width 39 height 39
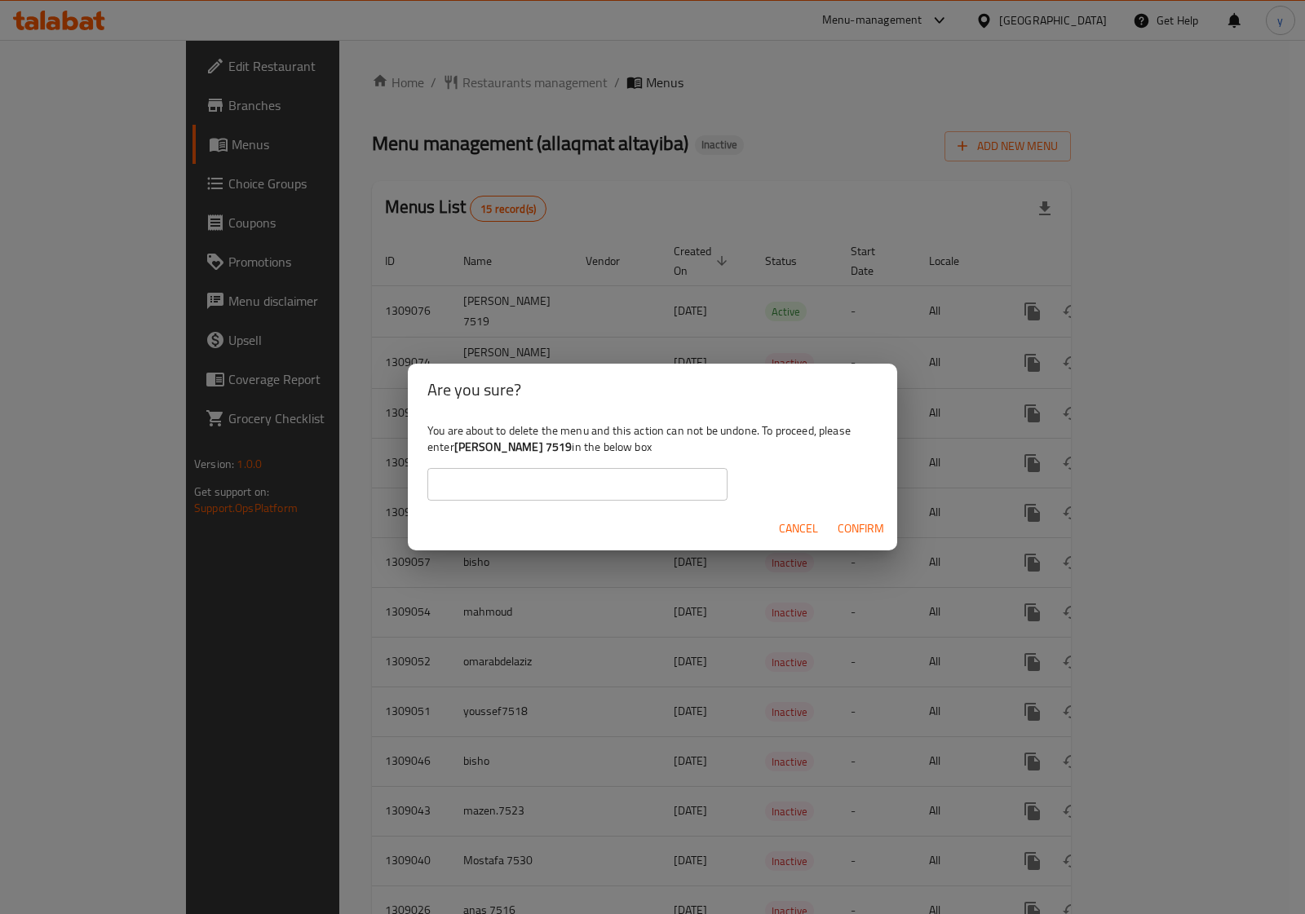
click at [855, 524] on span "Confirm" at bounding box center [861, 529] width 46 height 20
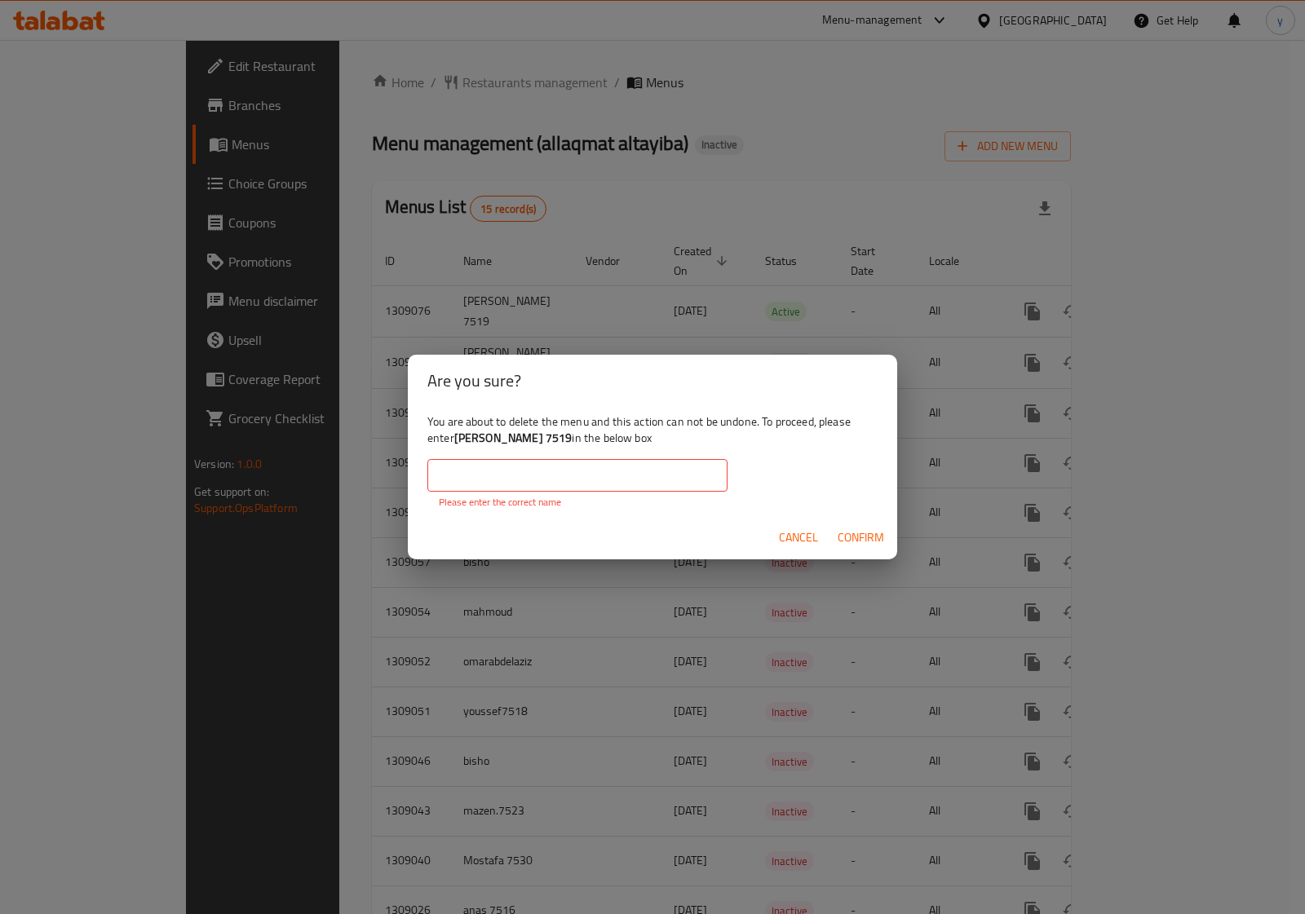
click at [593, 470] on input "text" at bounding box center [577, 475] width 300 height 33
type input "[PERSON_NAME] 7519"
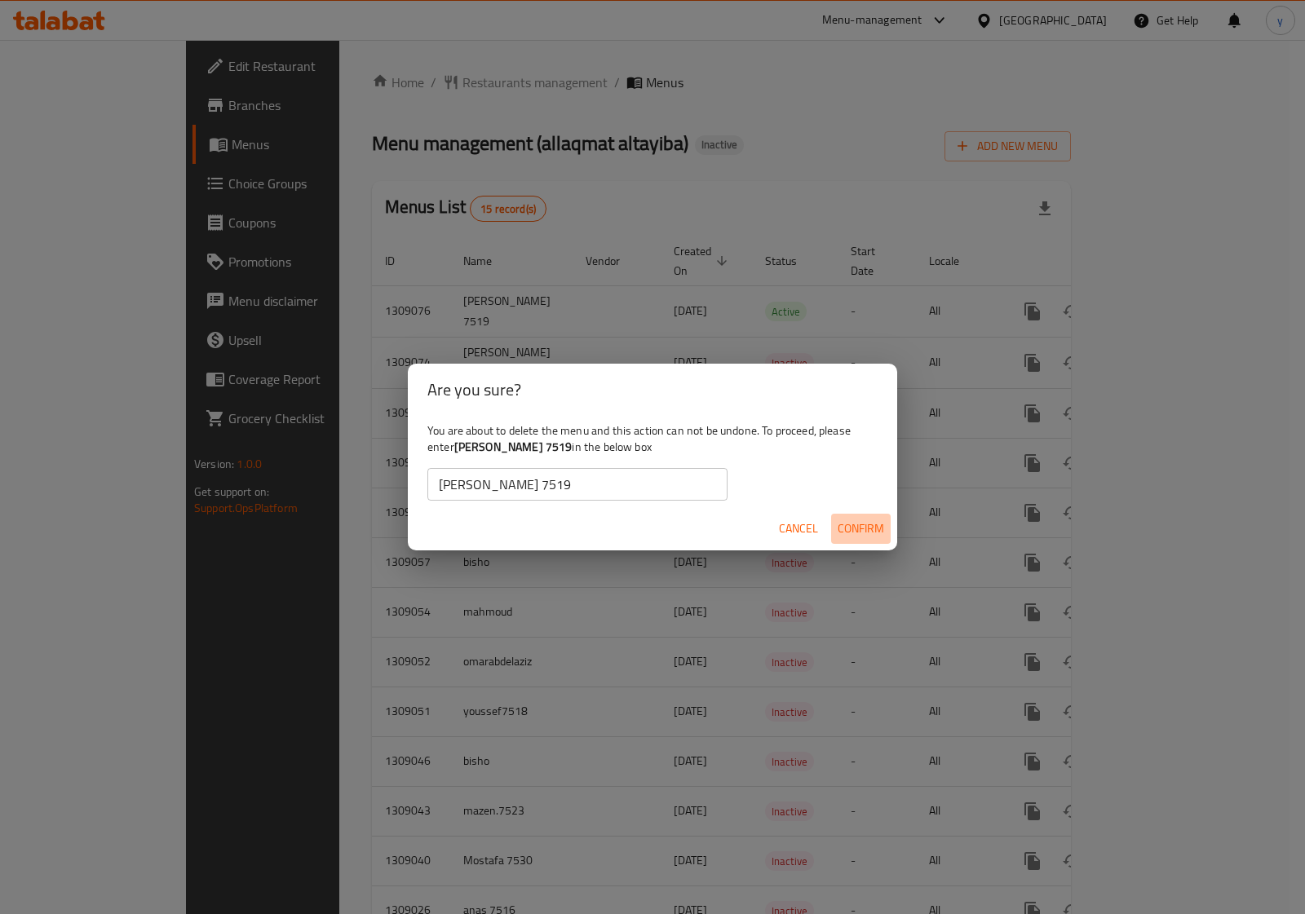
click at [877, 532] on span "Confirm" at bounding box center [861, 529] width 46 height 20
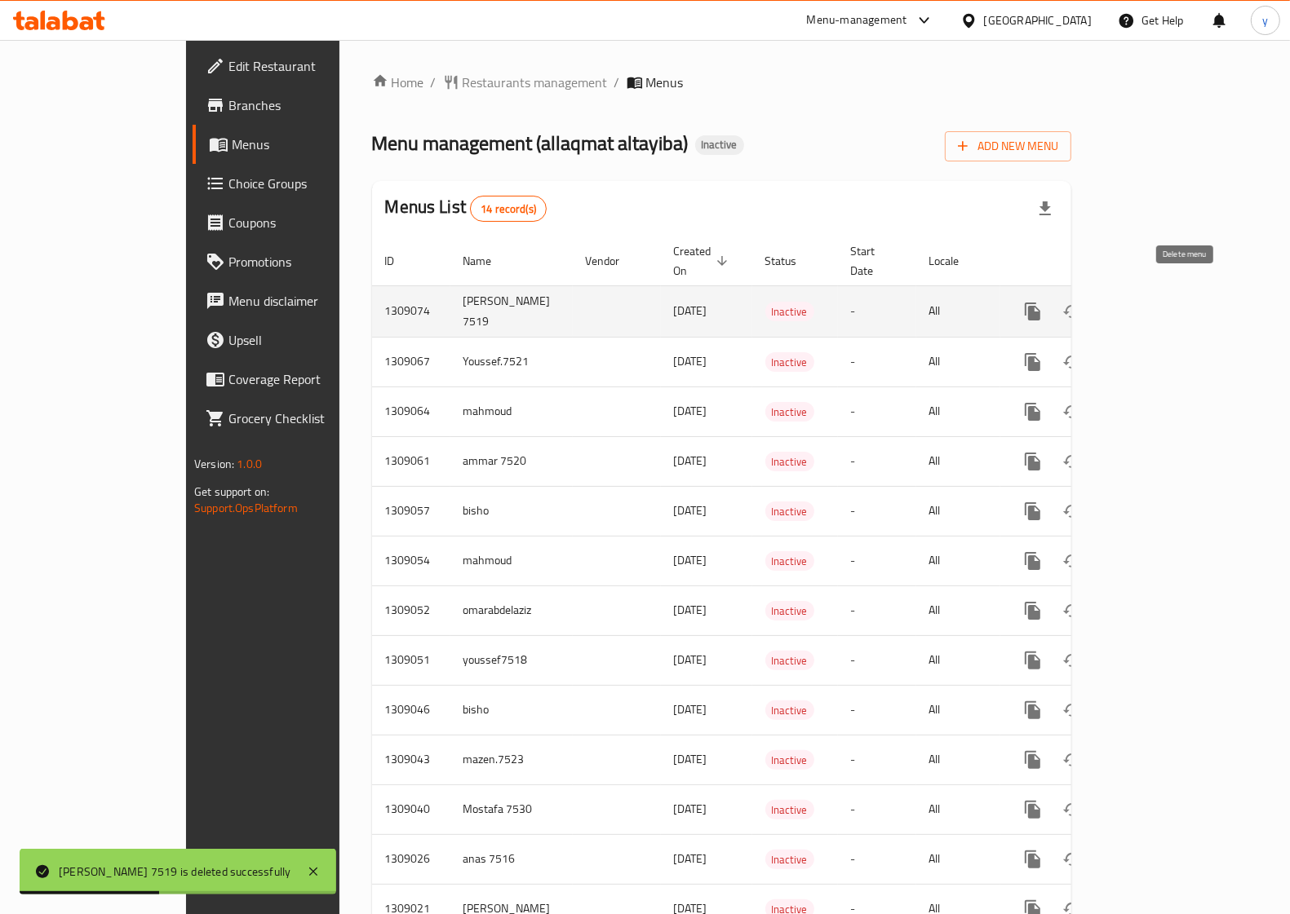
click at [1117, 304] on icon "enhanced table" at bounding box center [1110, 311] width 11 height 15
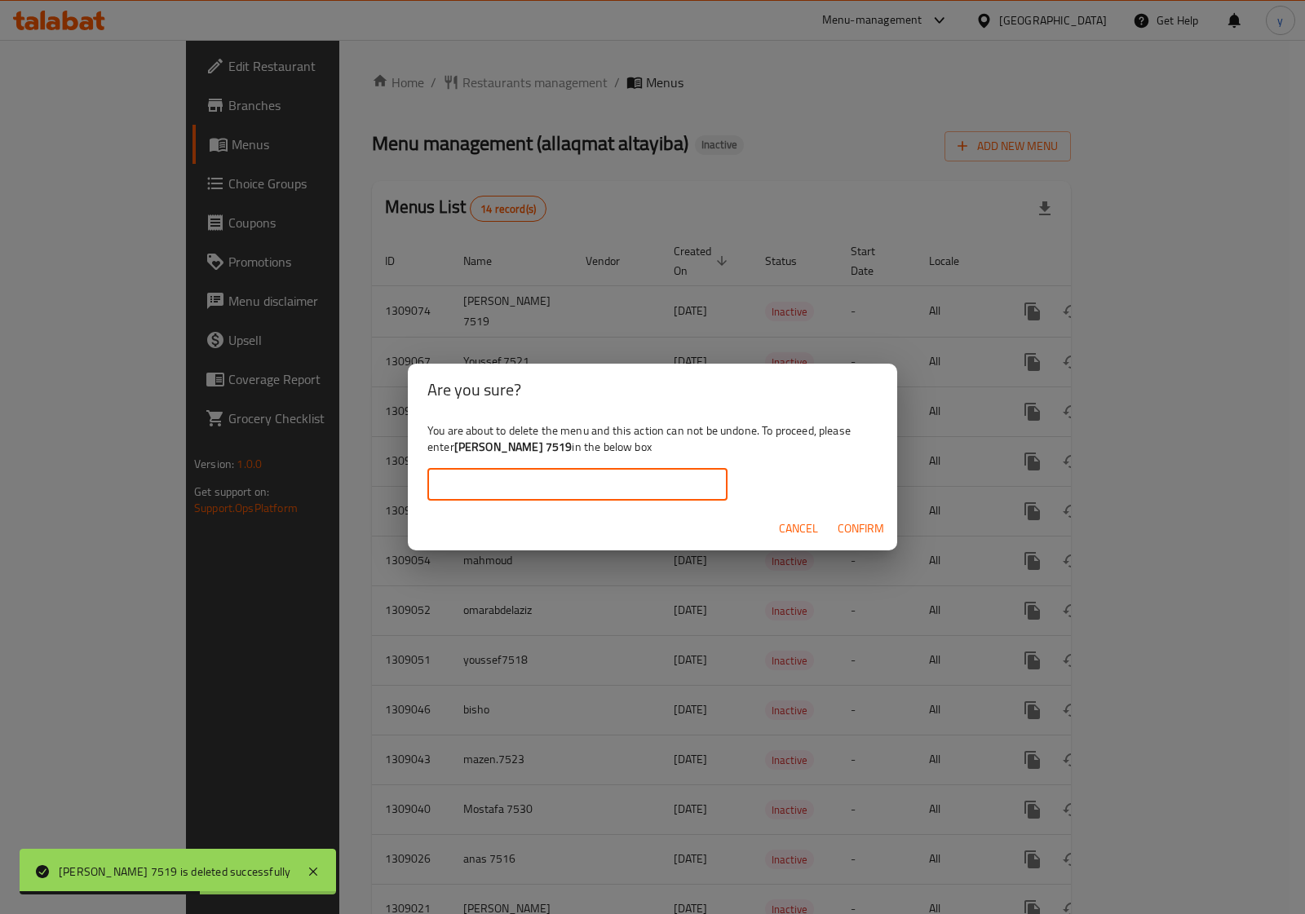
click at [720, 488] on input "text" at bounding box center [577, 484] width 300 height 33
type input "[PERSON_NAME] 7519"
click at [854, 531] on span "Confirm" at bounding box center [861, 529] width 46 height 20
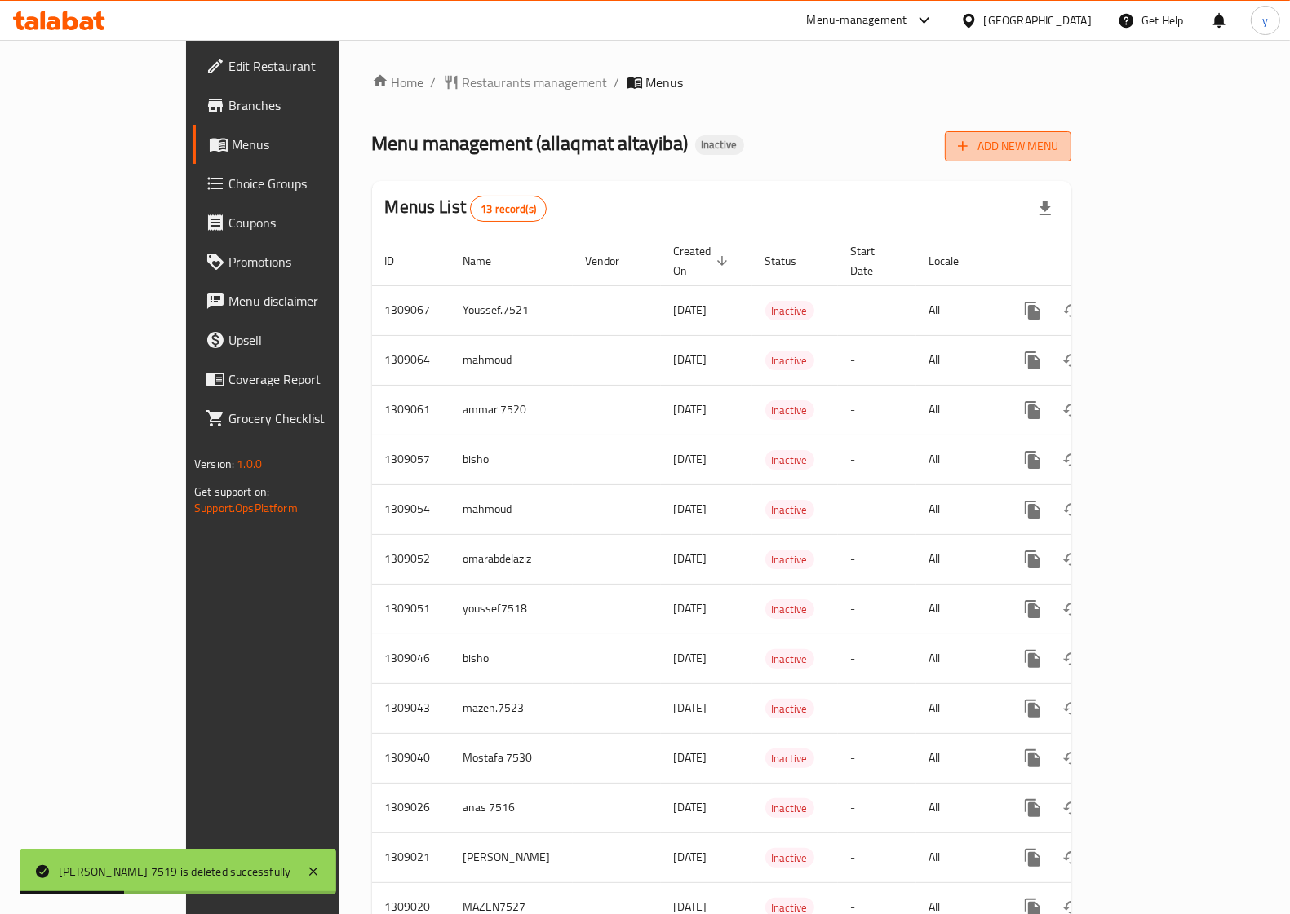
click at [971, 148] on icon "button" at bounding box center [962, 146] width 16 height 16
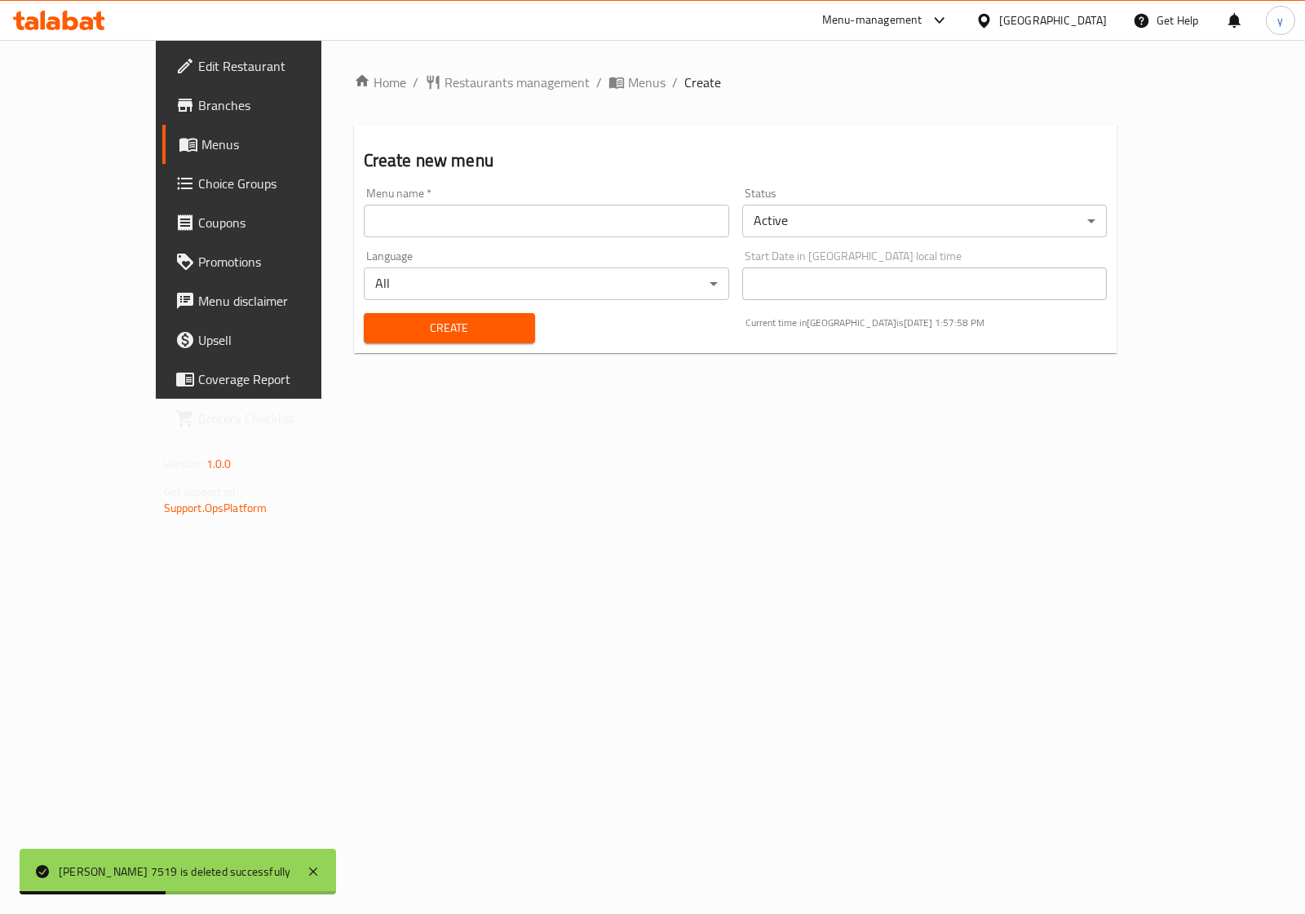
click at [514, 241] on div "Menu name   * Menu name *" at bounding box center [546, 212] width 379 height 63
click at [516, 228] on input "text" at bounding box center [546, 221] width 365 height 33
type input "[PERSON_NAME] 7519"
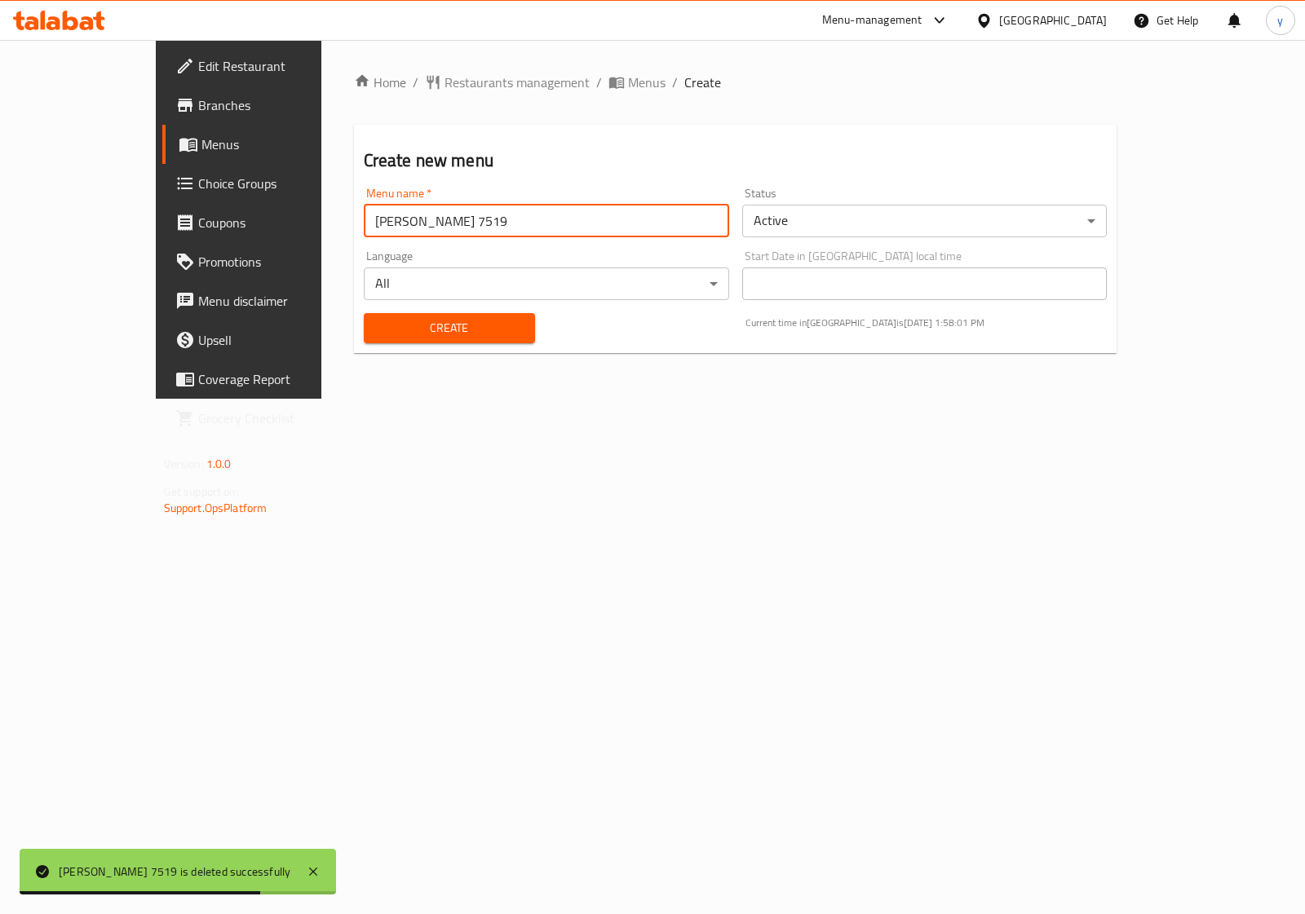
click at [377, 324] on span "Create" at bounding box center [449, 328] width 145 height 20
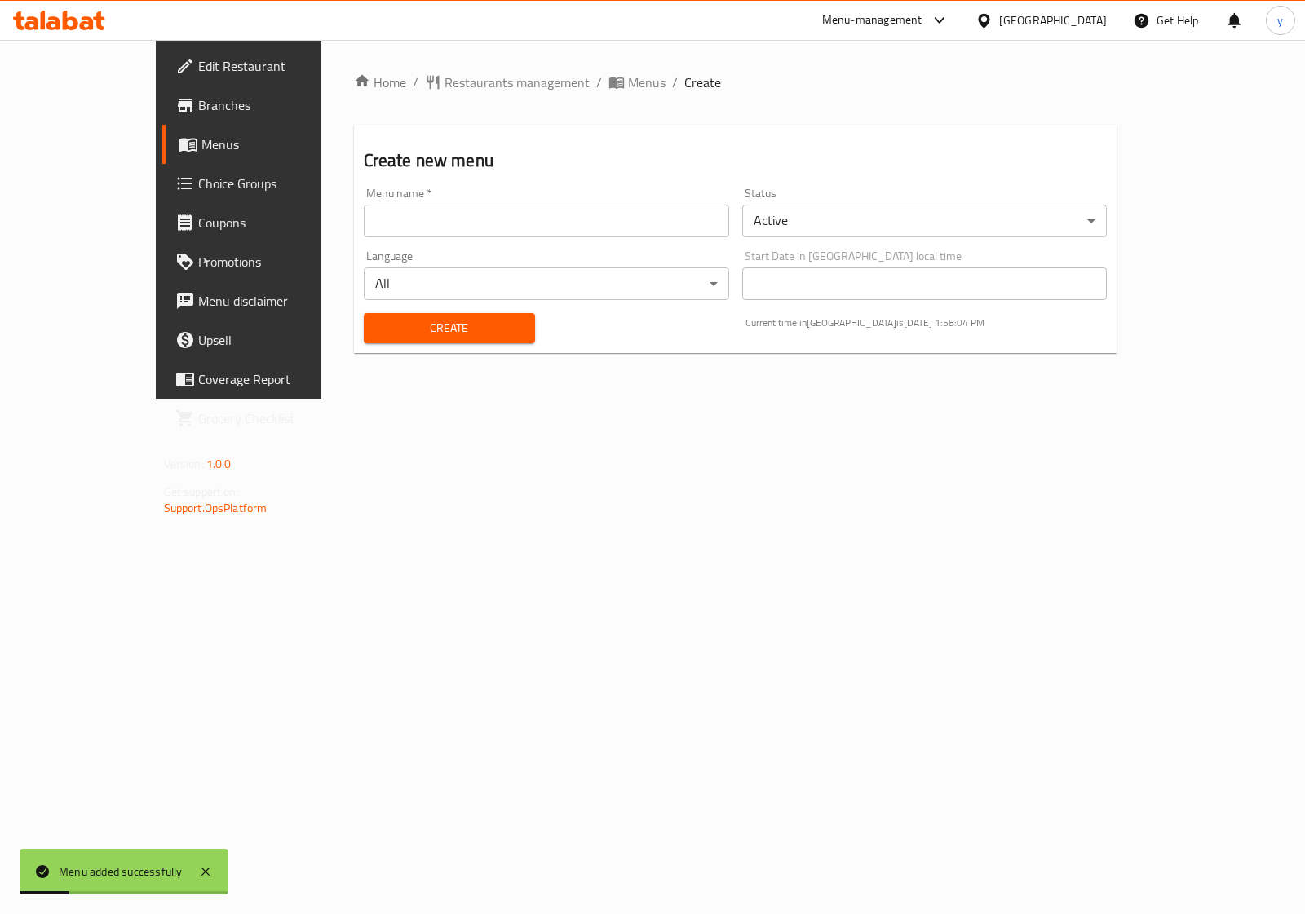
click at [162, 170] on link "Choice Groups" at bounding box center [267, 183] width 211 height 39
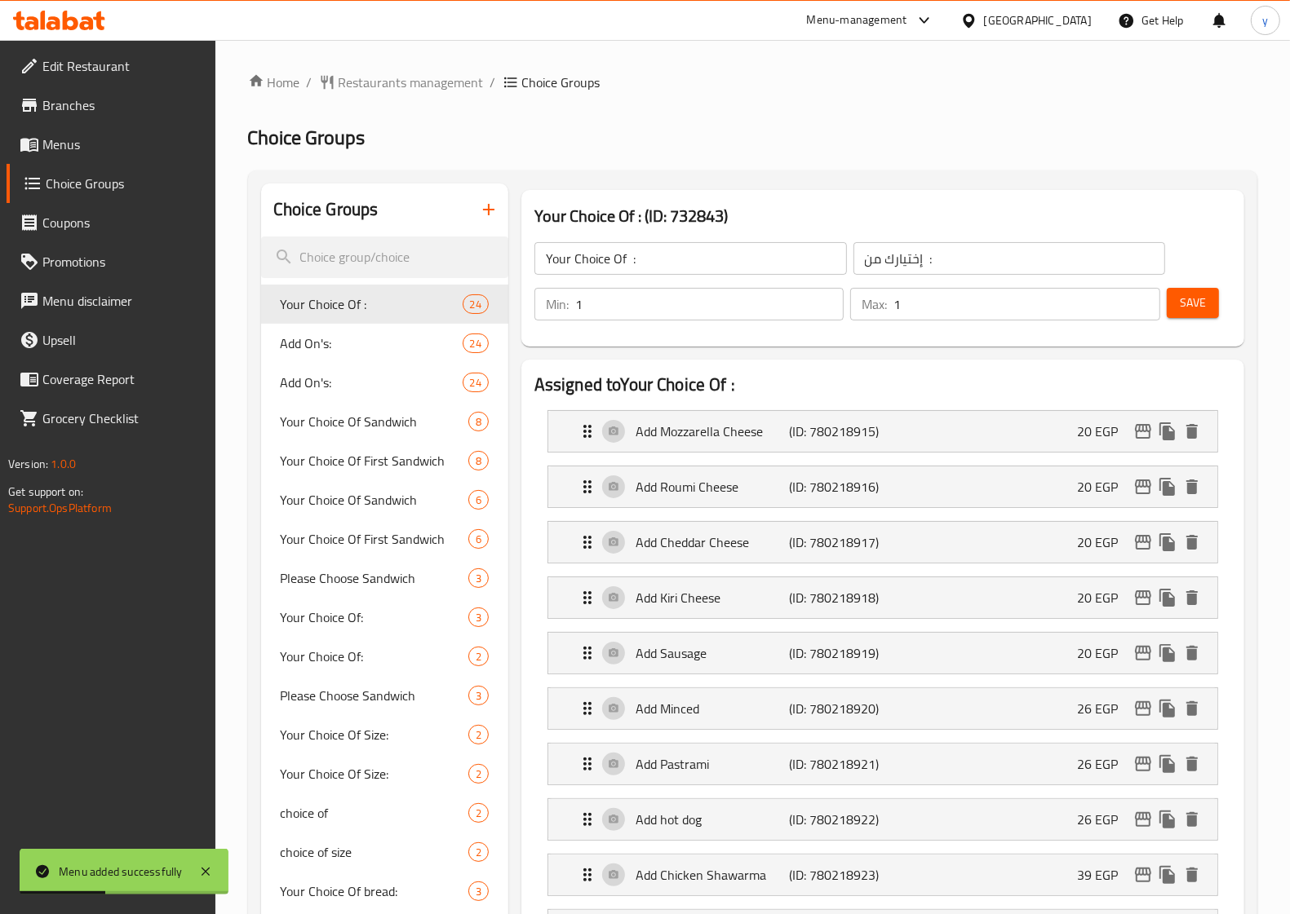
click at [45, 135] on span "Menus" at bounding box center [122, 145] width 160 height 20
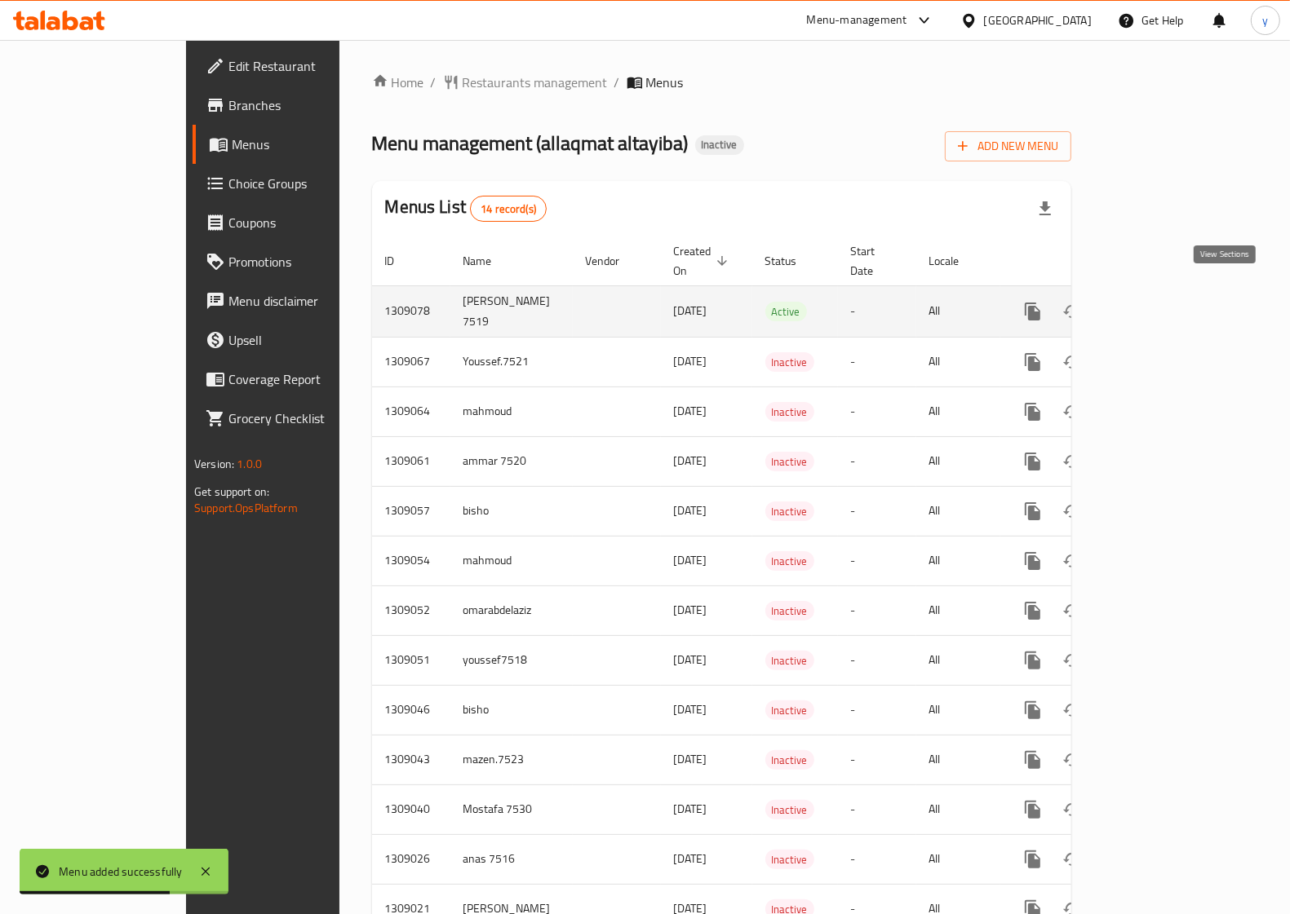
click at [1160, 302] on icon "enhanced table" at bounding box center [1150, 312] width 20 height 20
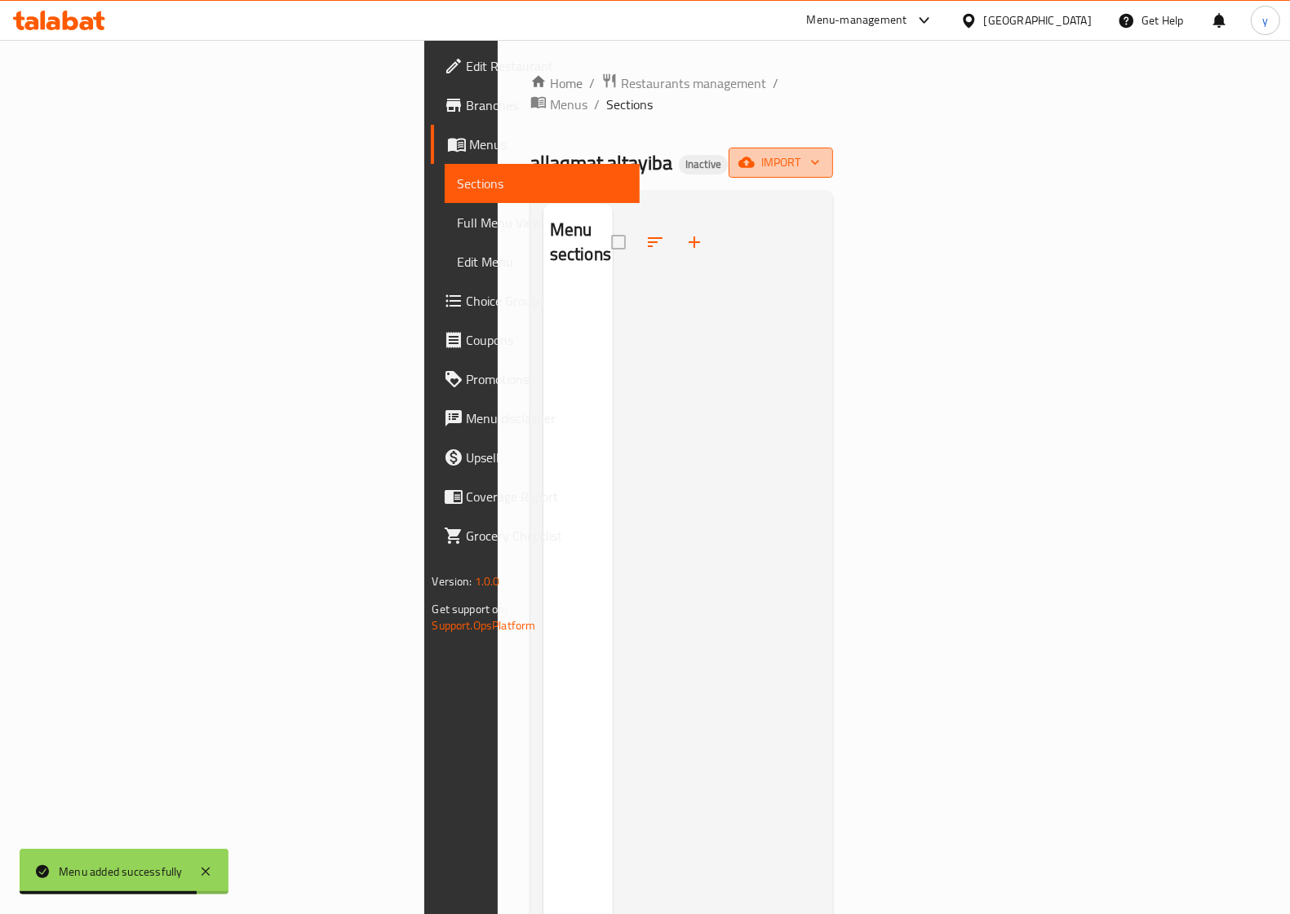
click at [820, 153] on span "import" at bounding box center [781, 163] width 78 height 20
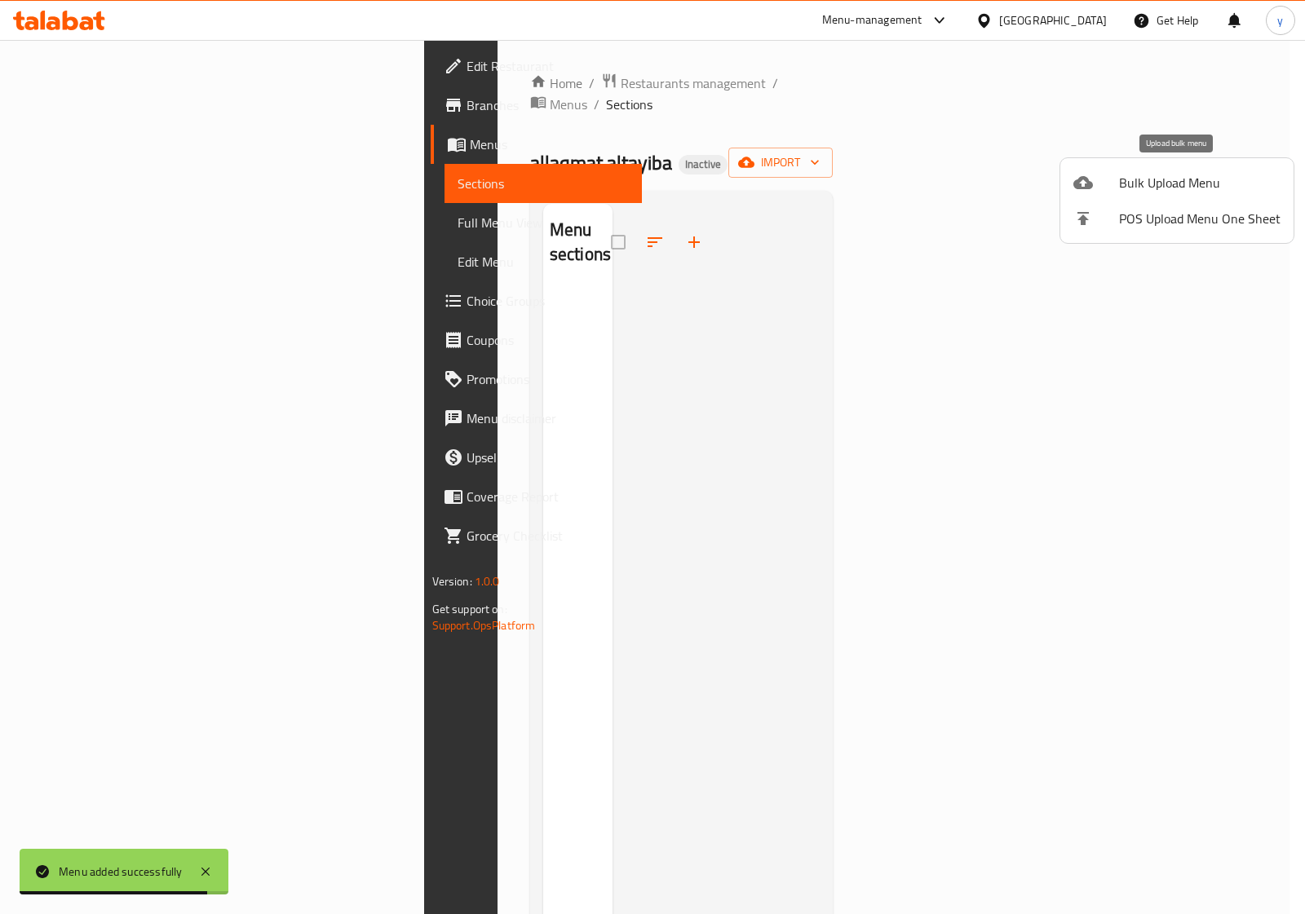
click at [1177, 180] on span "Bulk Upload Menu" at bounding box center [1200, 183] width 162 height 20
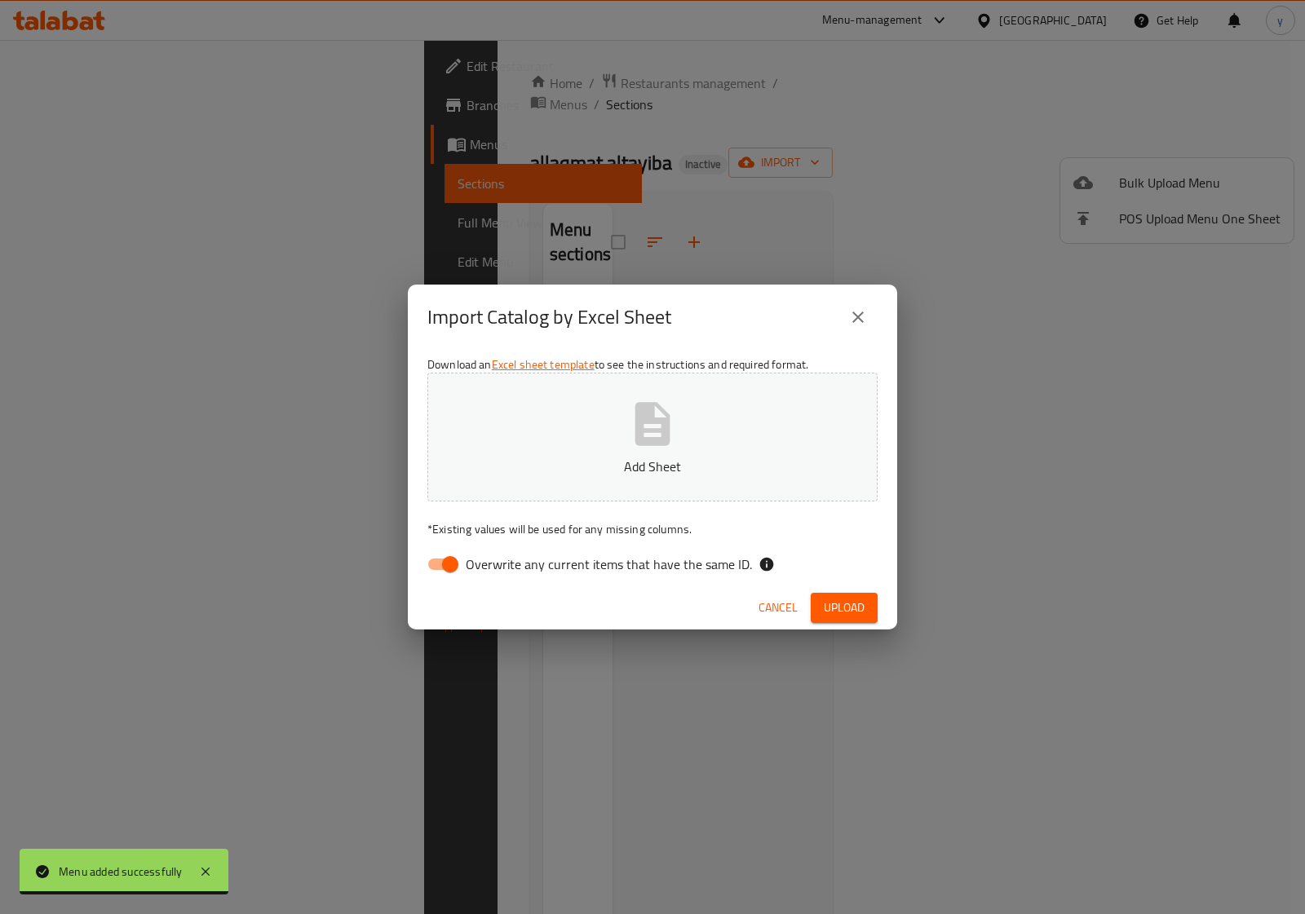
click at [670, 457] on p "Add Sheet" at bounding box center [653, 467] width 400 height 20
click at [453, 569] on input "Overwrite any current items that have the same ID." at bounding box center [450, 564] width 93 height 31
checkbox input "false"
click at [839, 613] on span "Upload" at bounding box center [844, 608] width 41 height 20
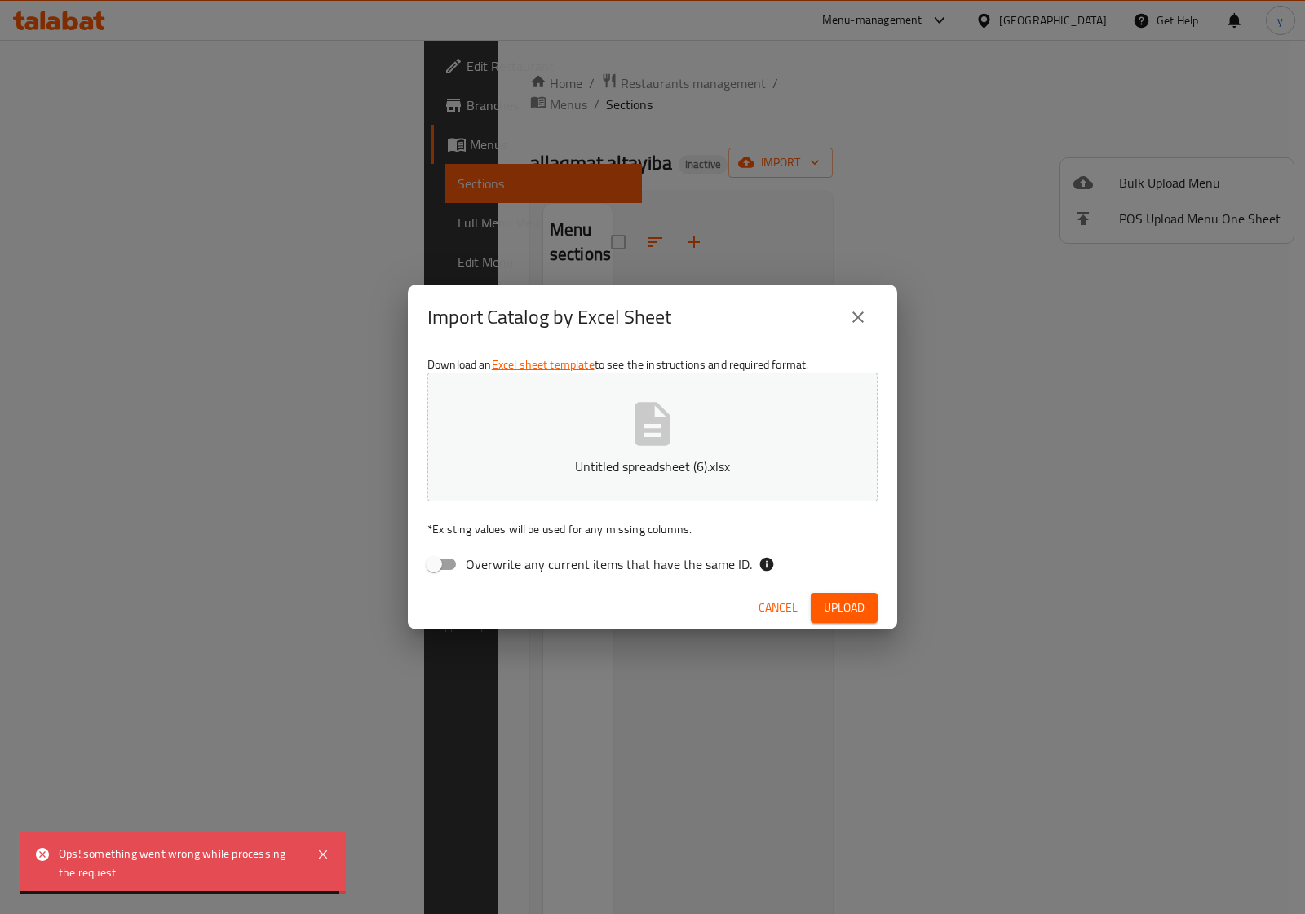
click at [859, 310] on icon "close" at bounding box center [858, 318] width 20 height 20
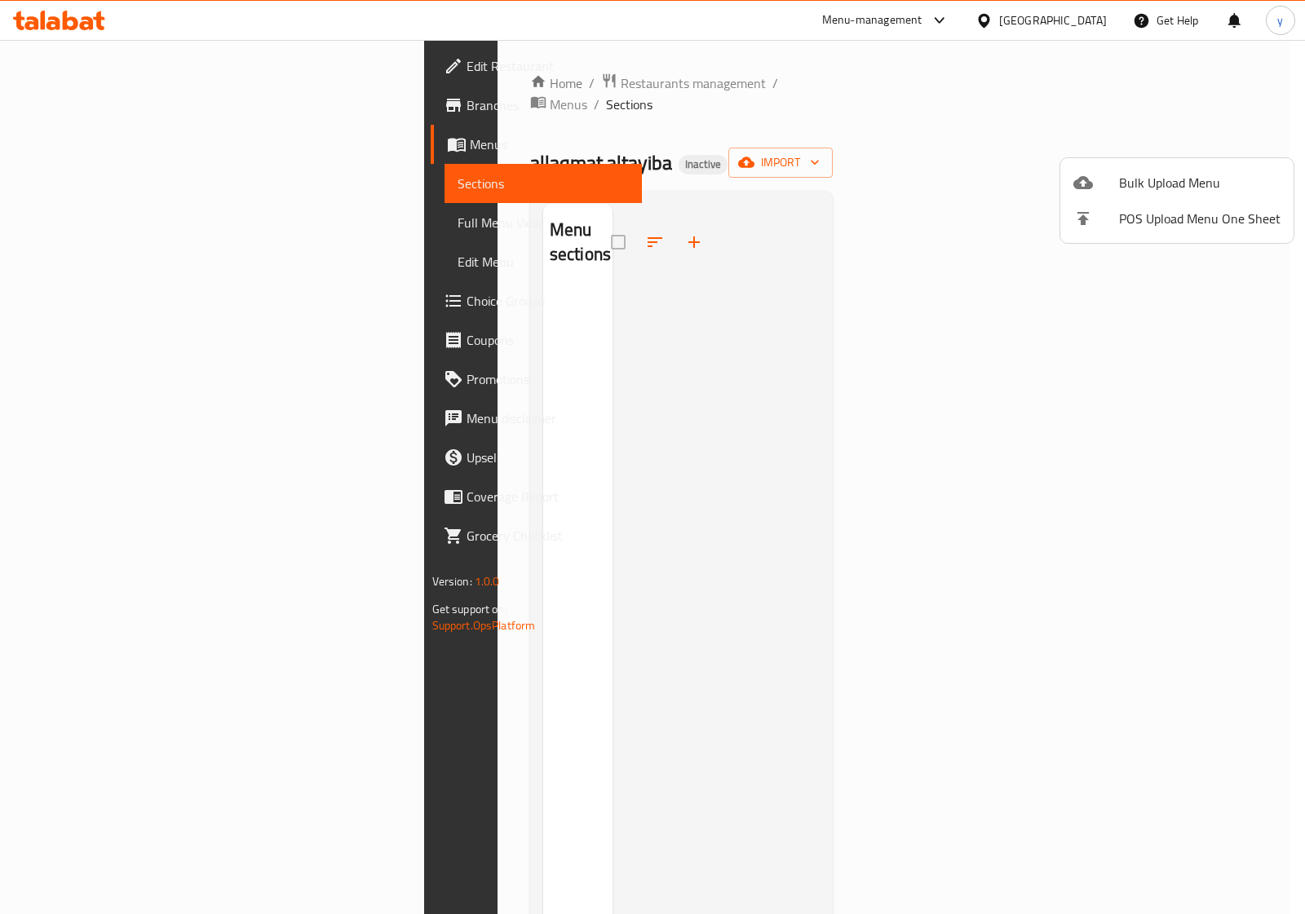
click at [27, 153] on div at bounding box center [652, 457] width 1305 height 914
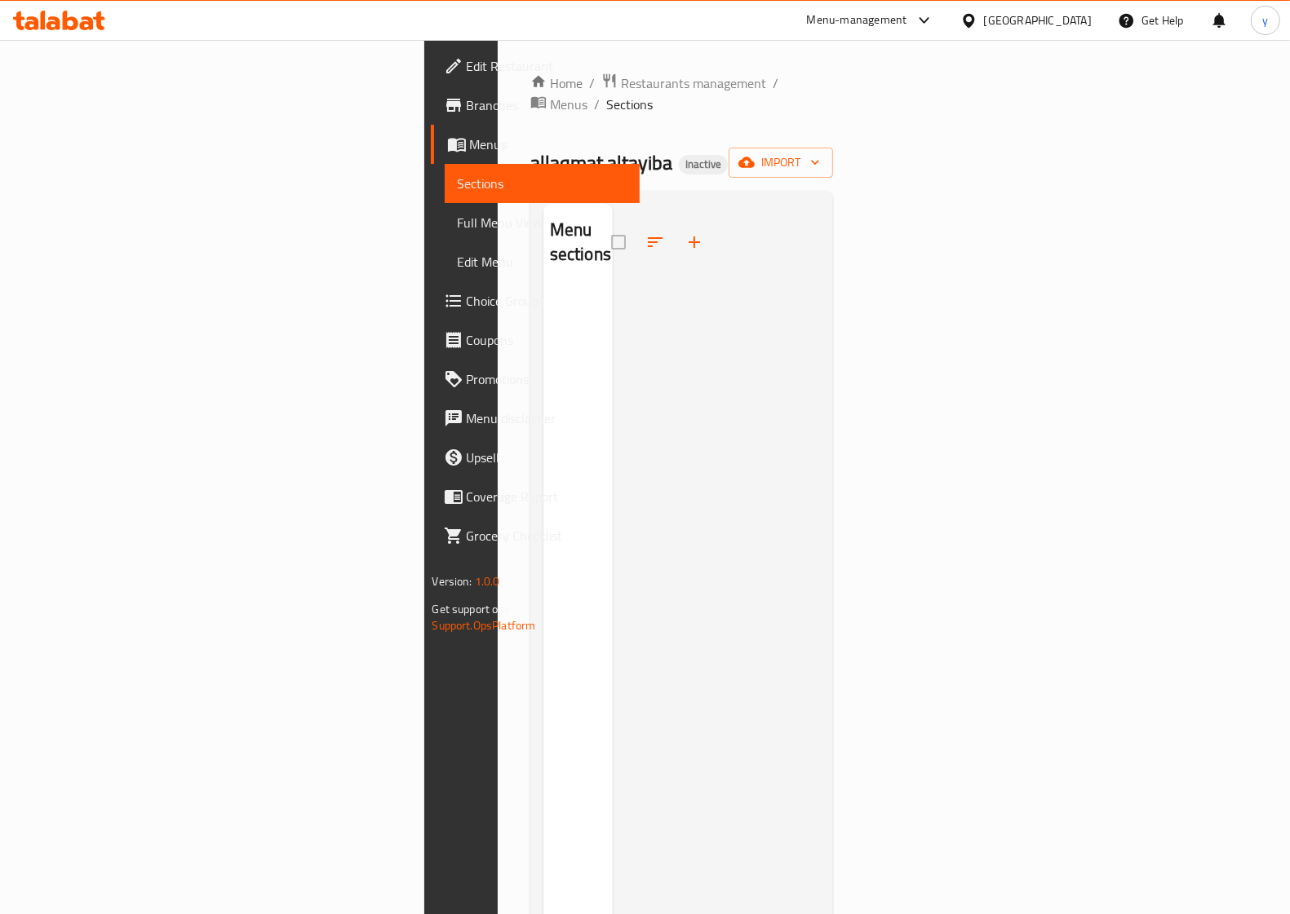
click at [470, 149] on span "Menus" at bounding box center [548, 145] width 157 height 20
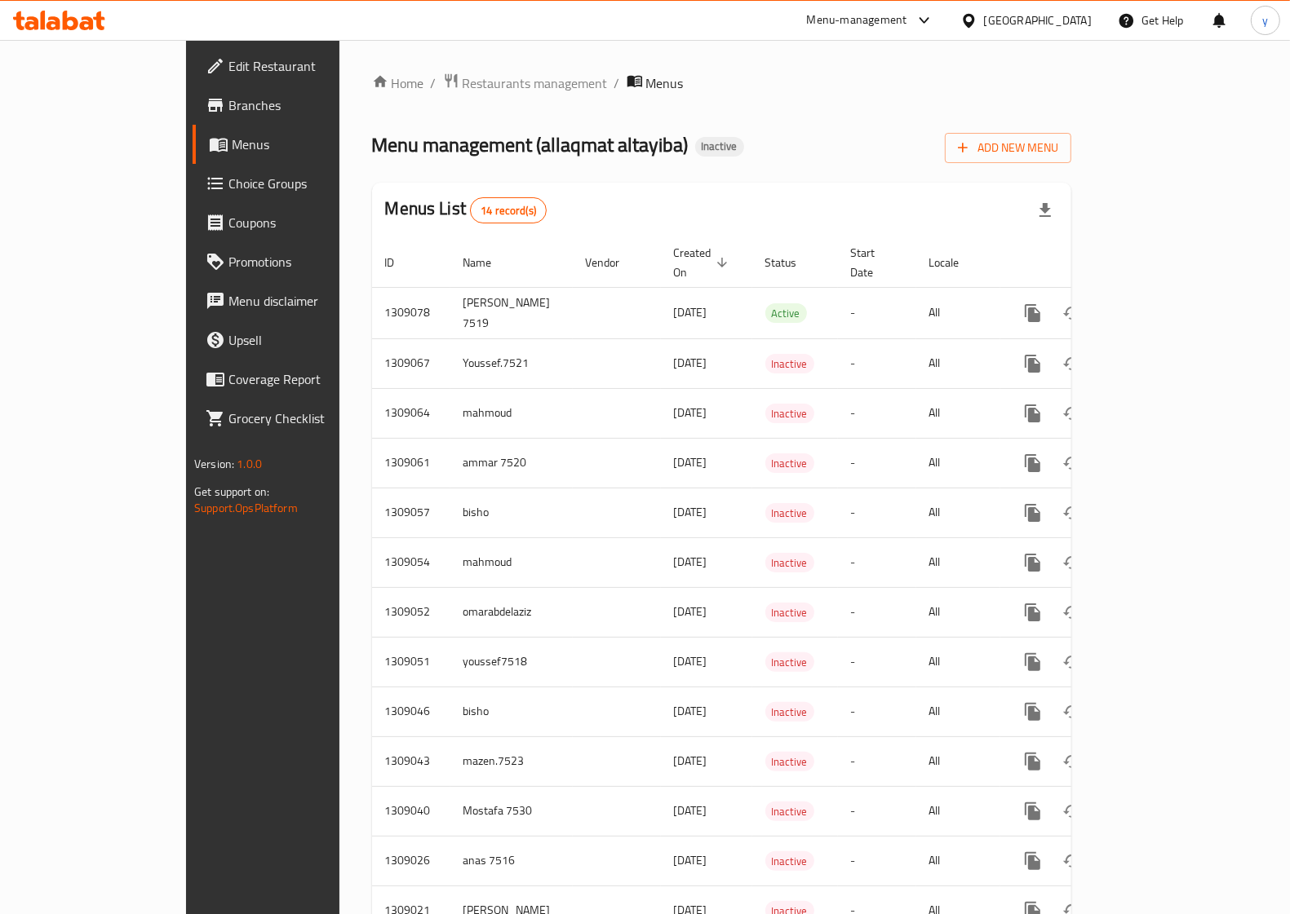
click at [232, 152] on span "Menus" at bounding box center [310, 145] width 157 height 20
click at [232, 143] on span "Menus" at bounding box center [310, 145] width 157 height 20
click at [232, 144] on span "Menus" at bounding box center [310, 145] width 157 height 20
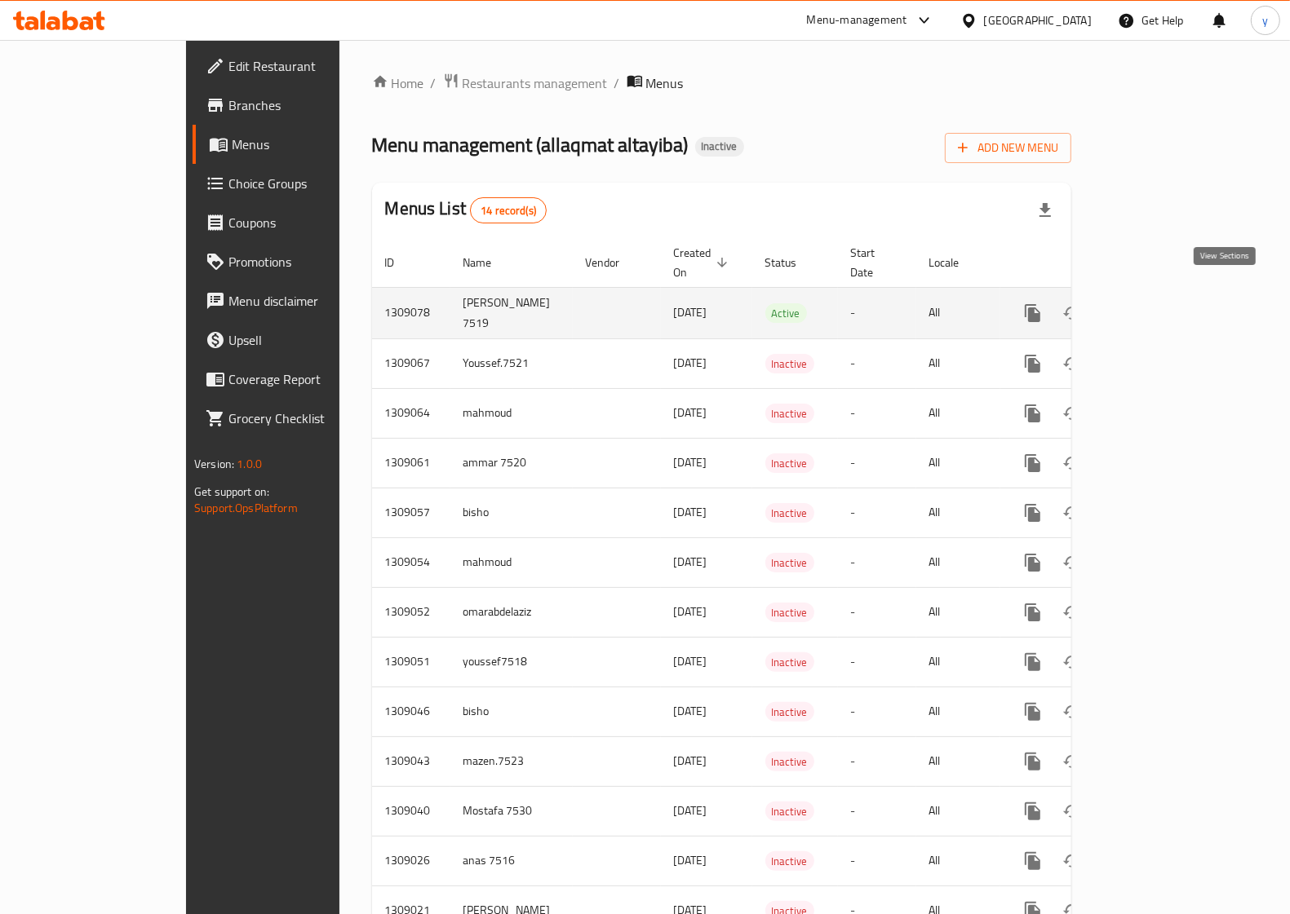
click at [1160, 303] on icon "enhanced table" at bounding box center [1150, 313] width 20 height 20
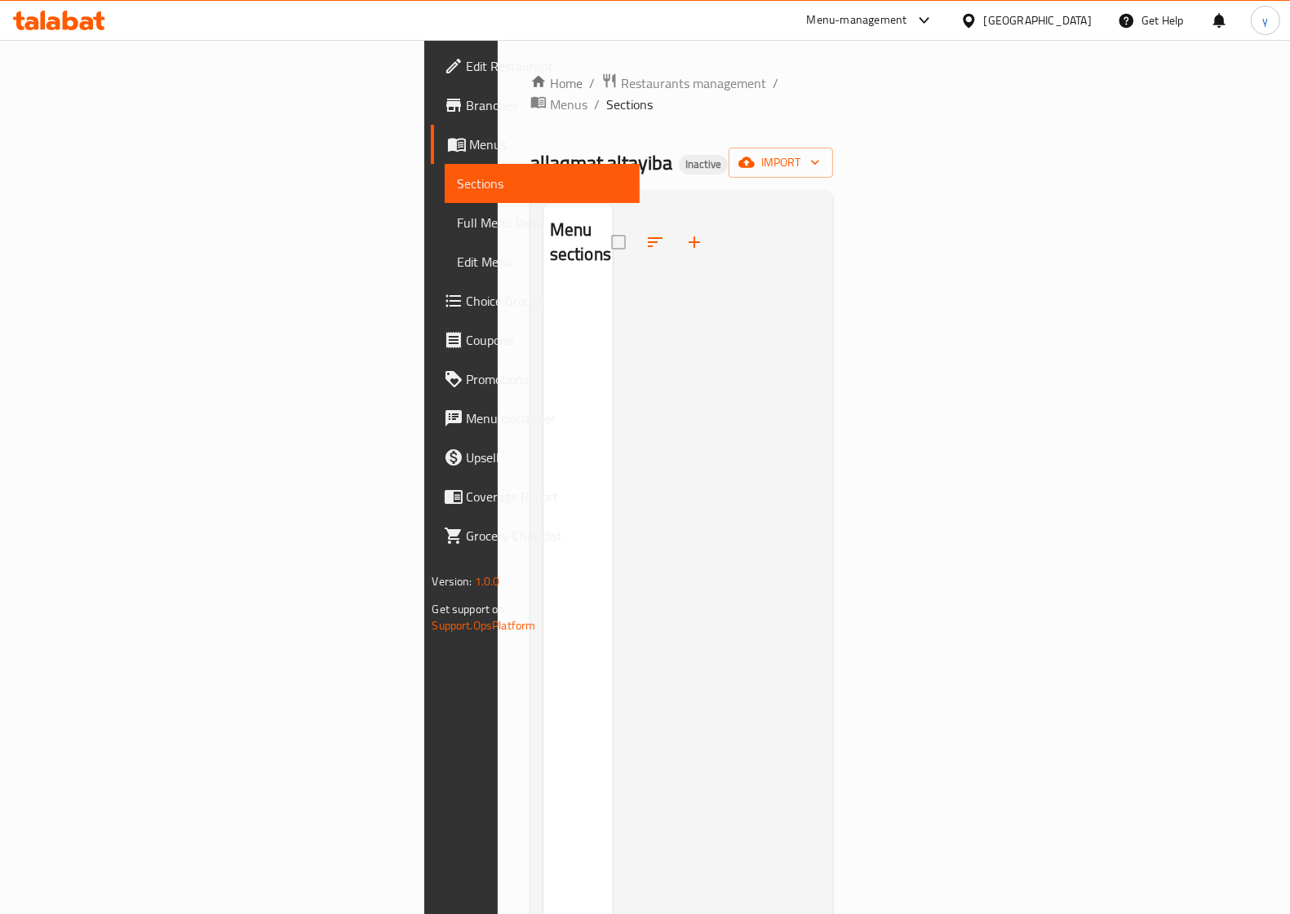
click at [458, 220] on span "Full Menu View" at bounding box center [542, 223] width 169 height 20
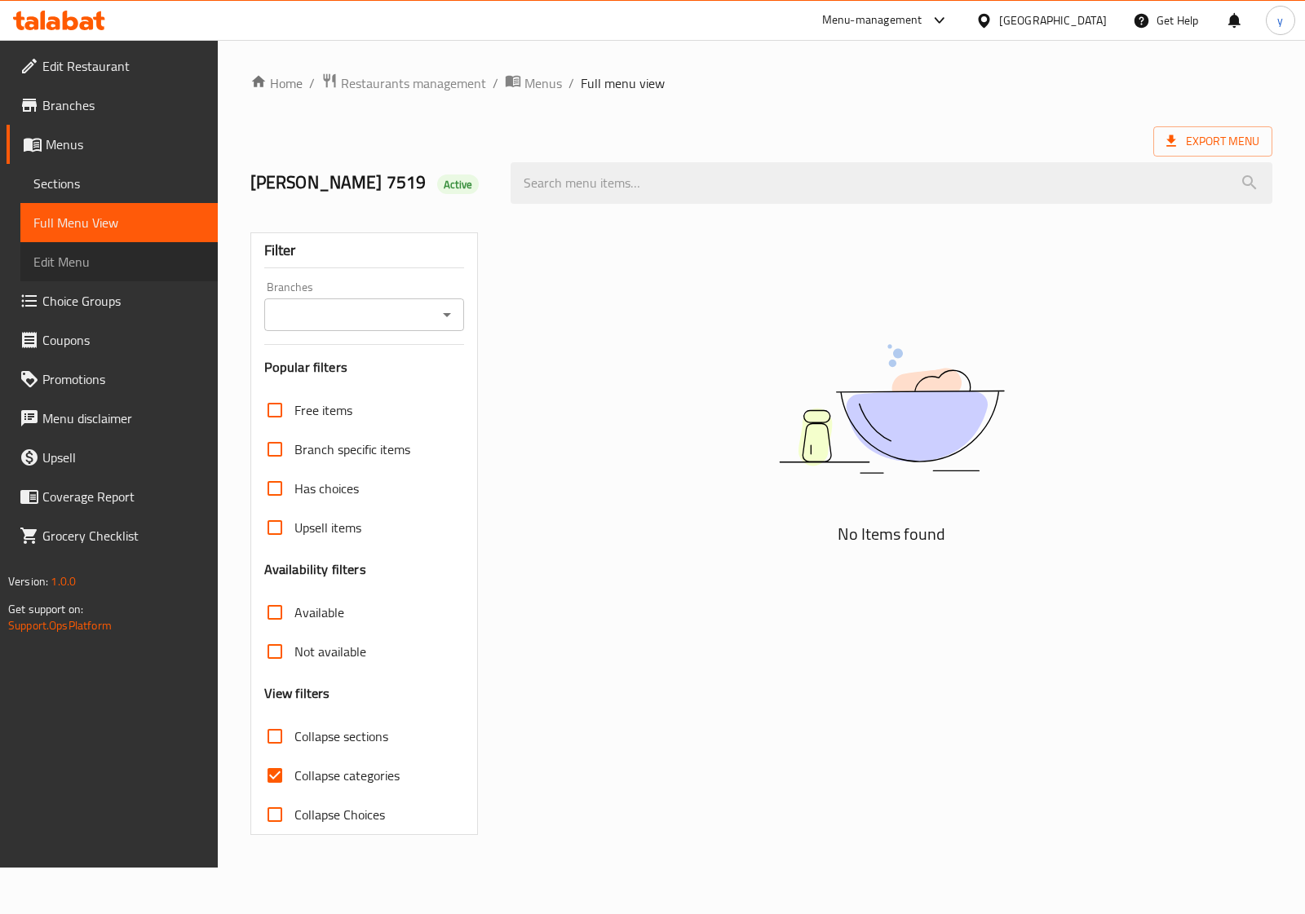
click at [152, 243] on link "Edit Menu" at bounding box center [118, 261] width 197 height 39
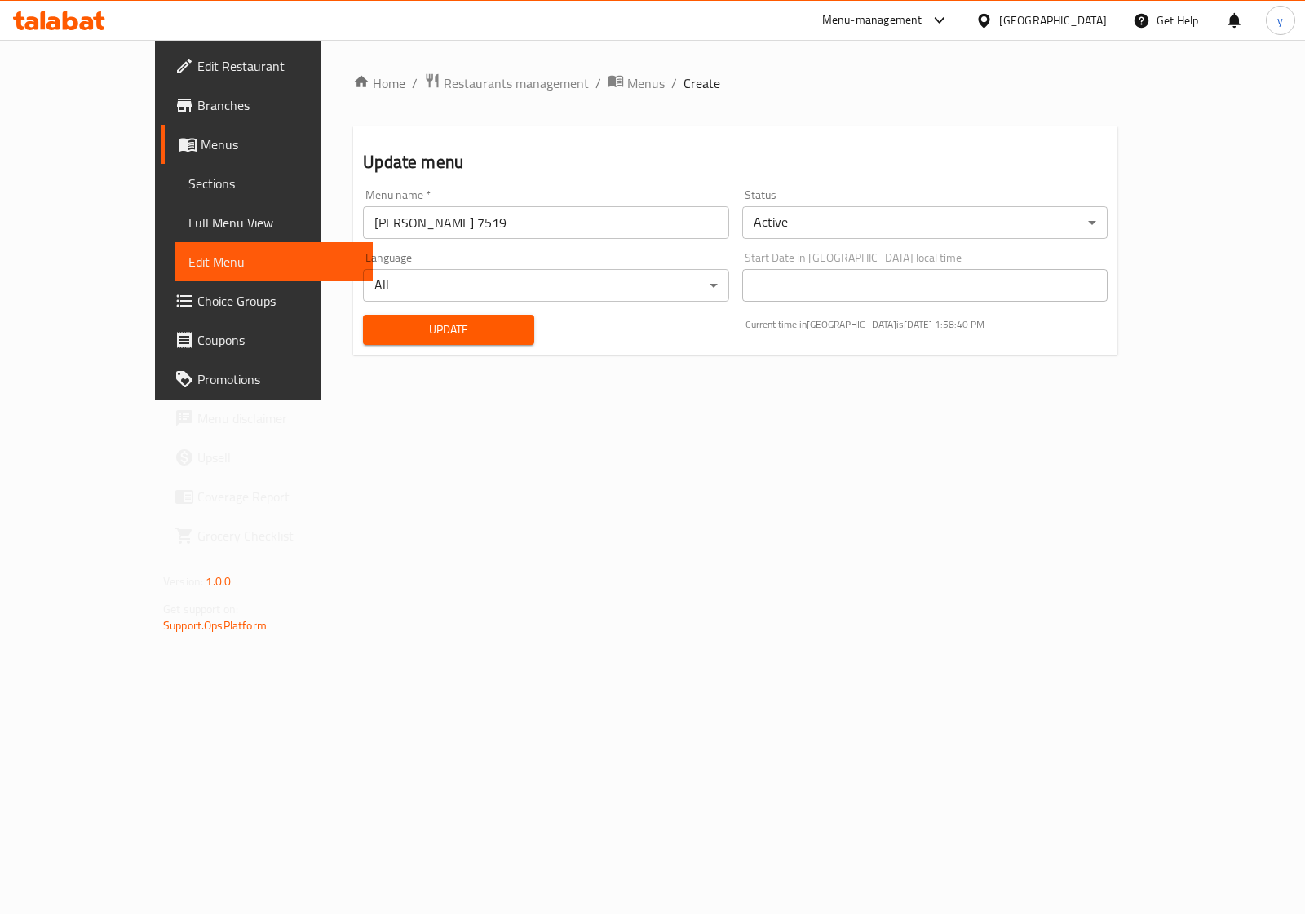
click at [201, 152] on span "Menus" at bounding box center [280, 145] width 159 height 20
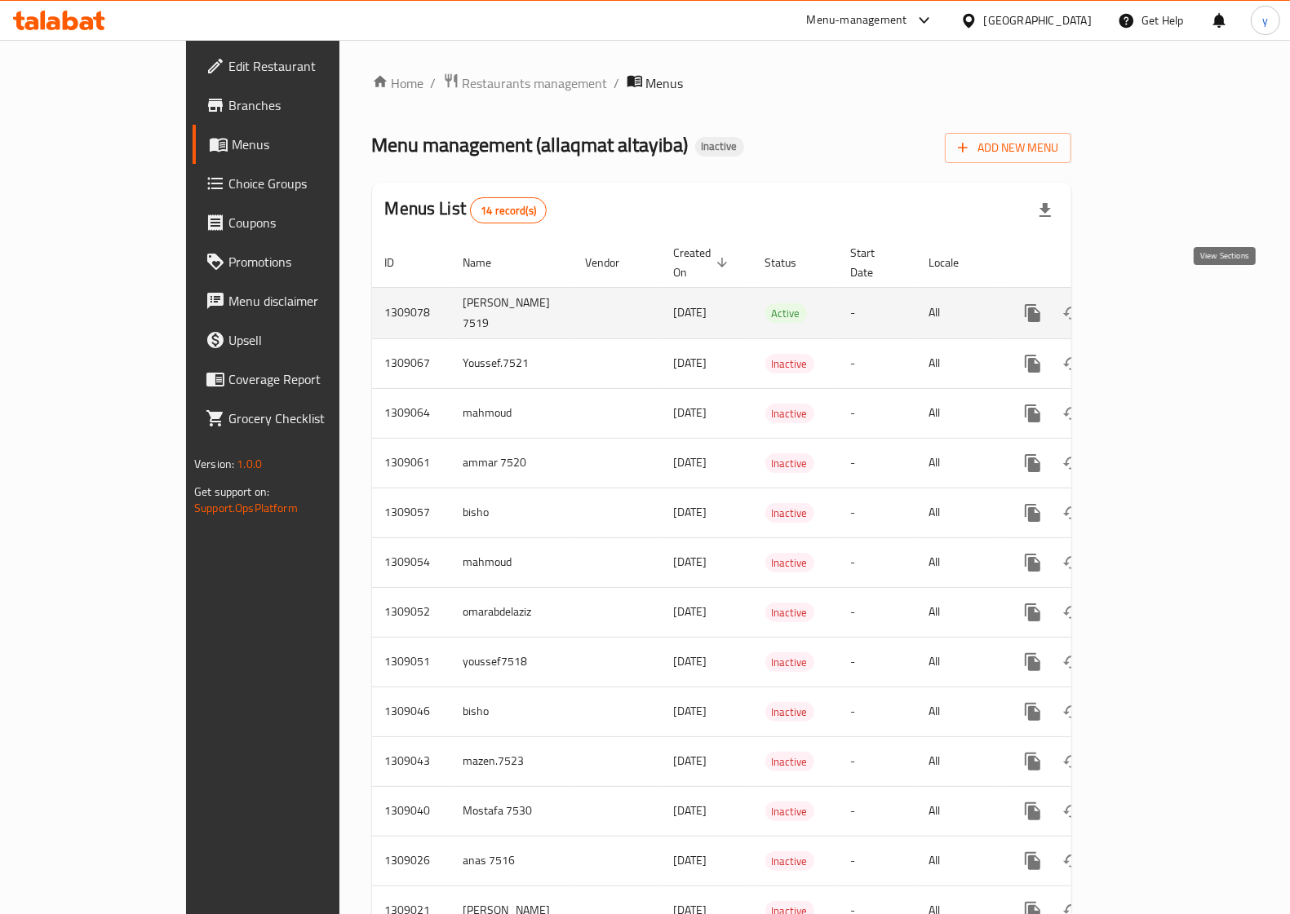
click at [1170, 296] on link "enhanced table" at bounding box center [1150, 313] width 39 height 39
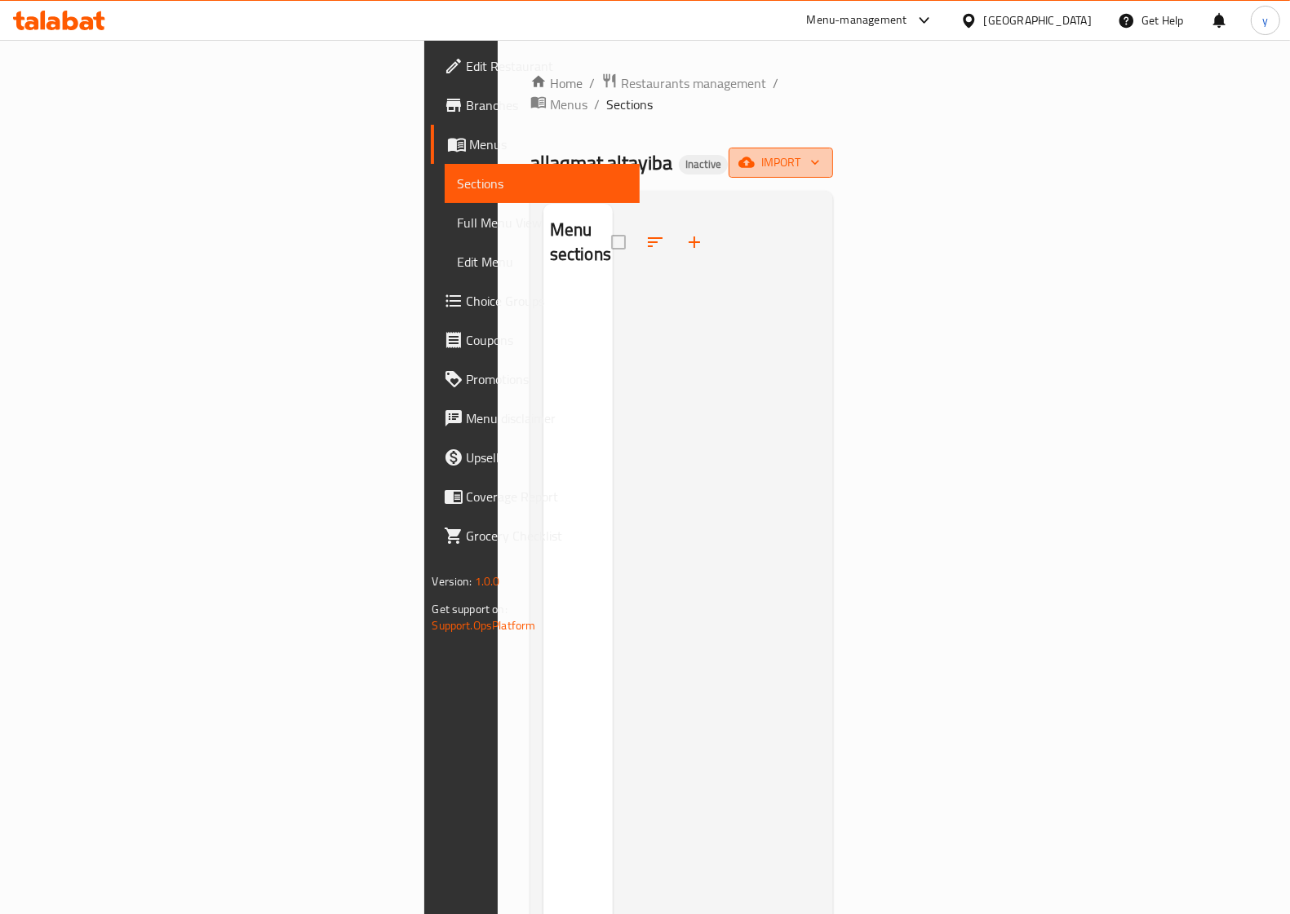
click at [820, 153] on span "import" at bounding box center [781, 163] width 78 height 20
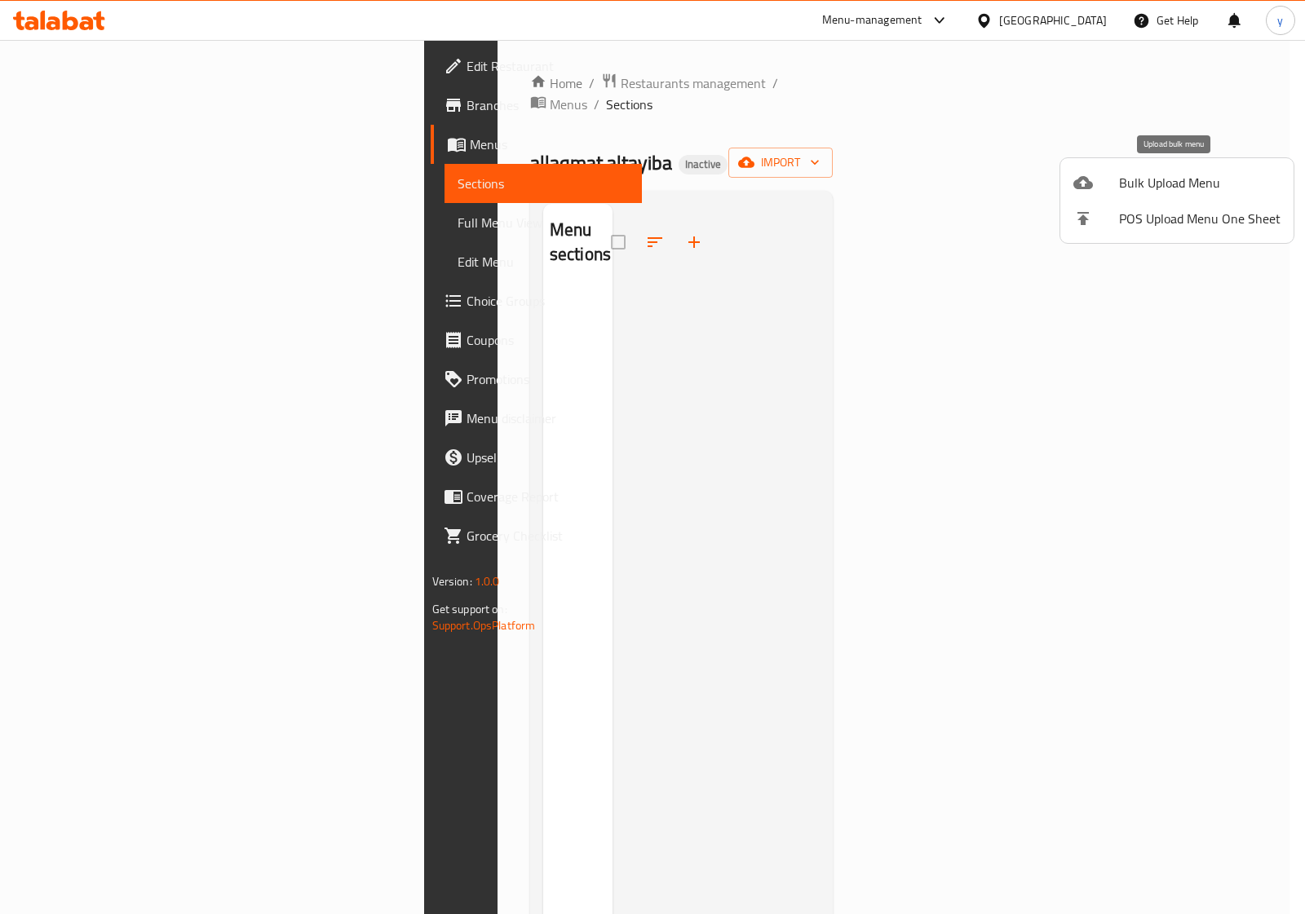
click at [1200, 174] on span "Bulk Upload Menu" at bounding box center [1200, 183] width 162 height 20
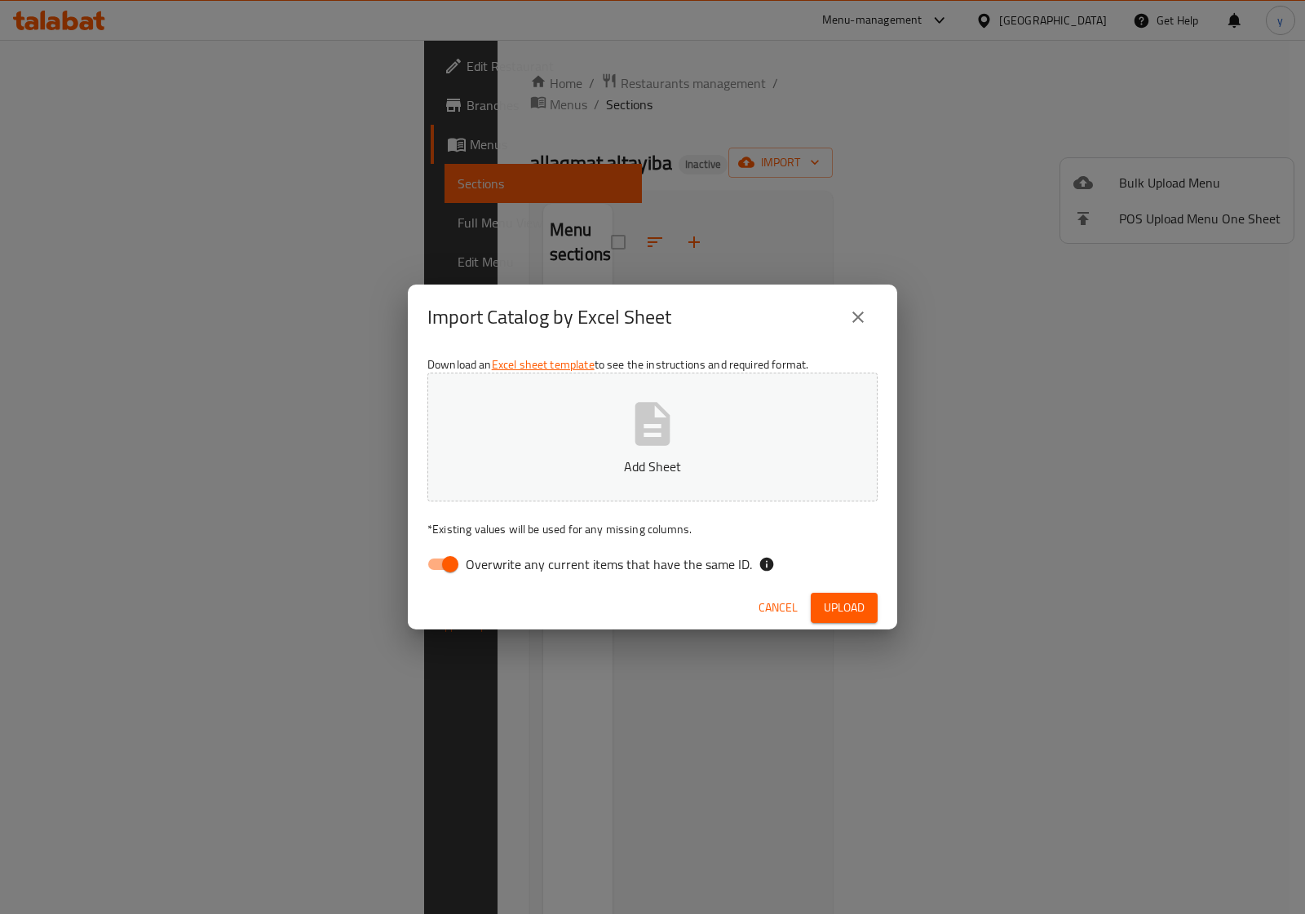
click at [606, 560] on span "Overwrite any current items that have the same ID." at bounding box center [609, 565] width 286 height 20
click at [497, 560] on input "Overwrite any current items that have the same ID." at bounding box center [450, 564] width 93 height 31
checkbox input "false"
click at [626, 396] on button "Add Sheet" at bounding box center [652, 437] width 450 height 129
click at [882, 610] on div "Cancel Upload" at bounding box center [652, 608] width 489 height 43
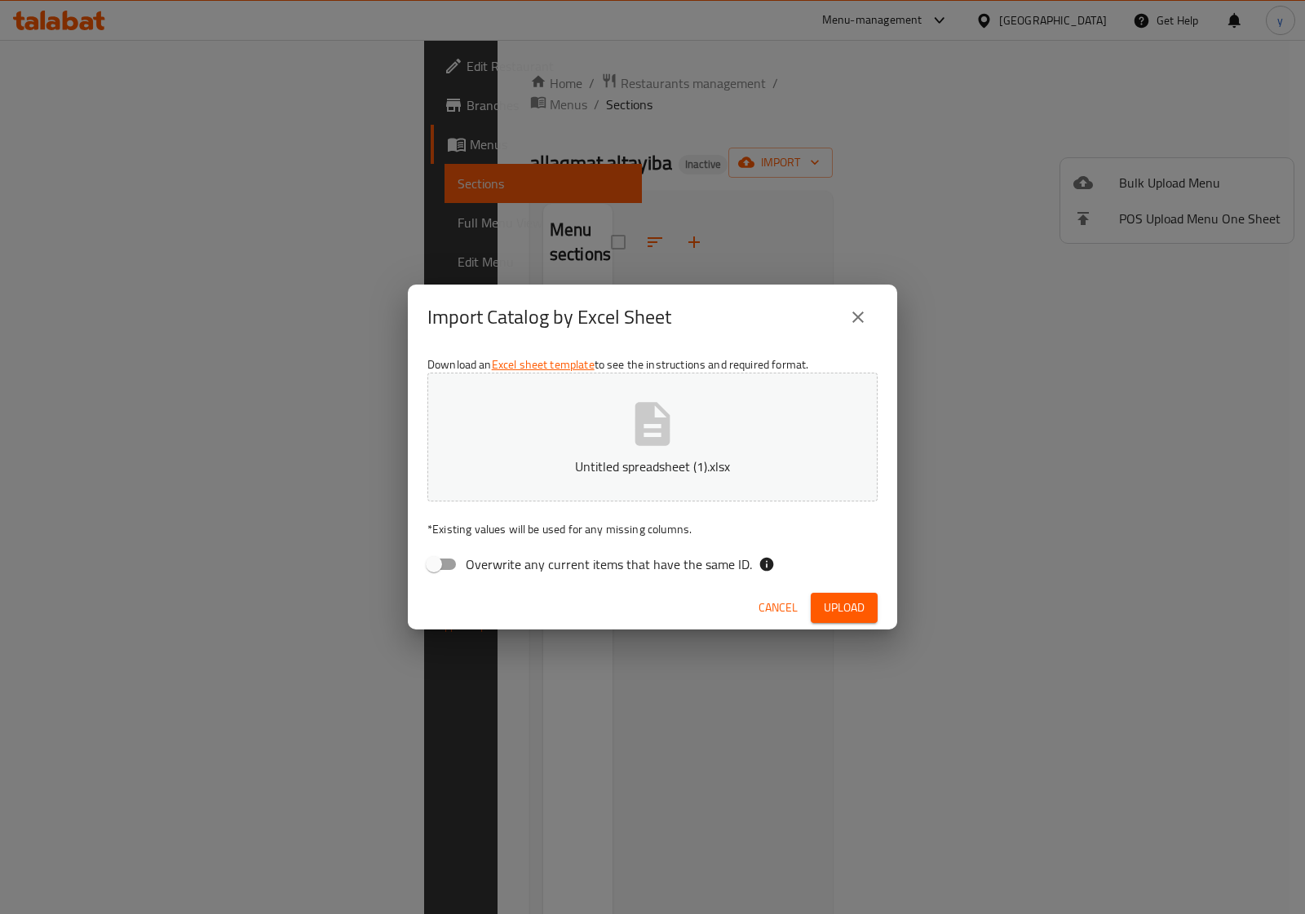
click at [866, 613] on button "Upload" at bounding box center [844, 608] width 67 height 30
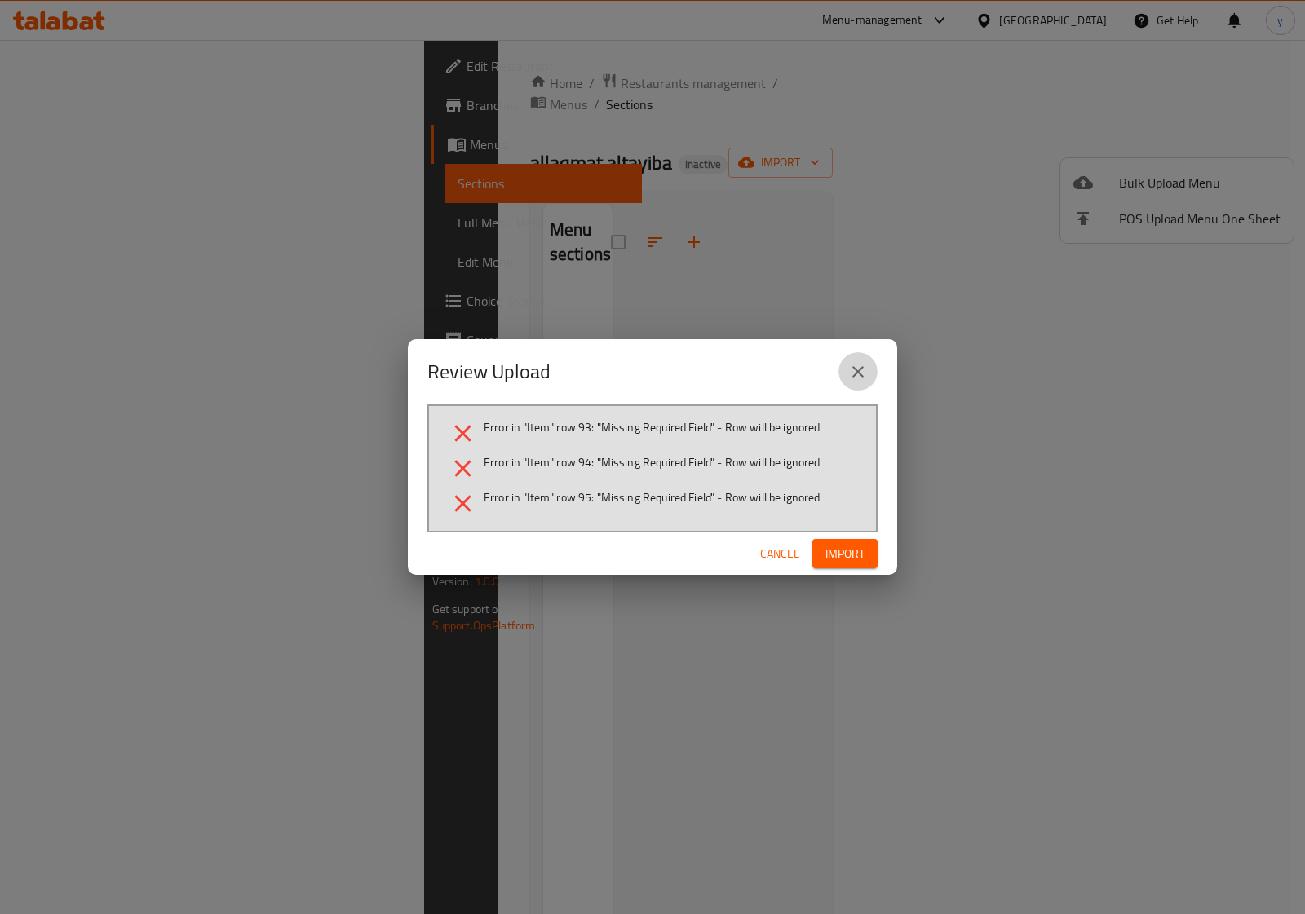
click at [855, 372] on icon "close" at bounding box center [858, 372] width 20 height 20
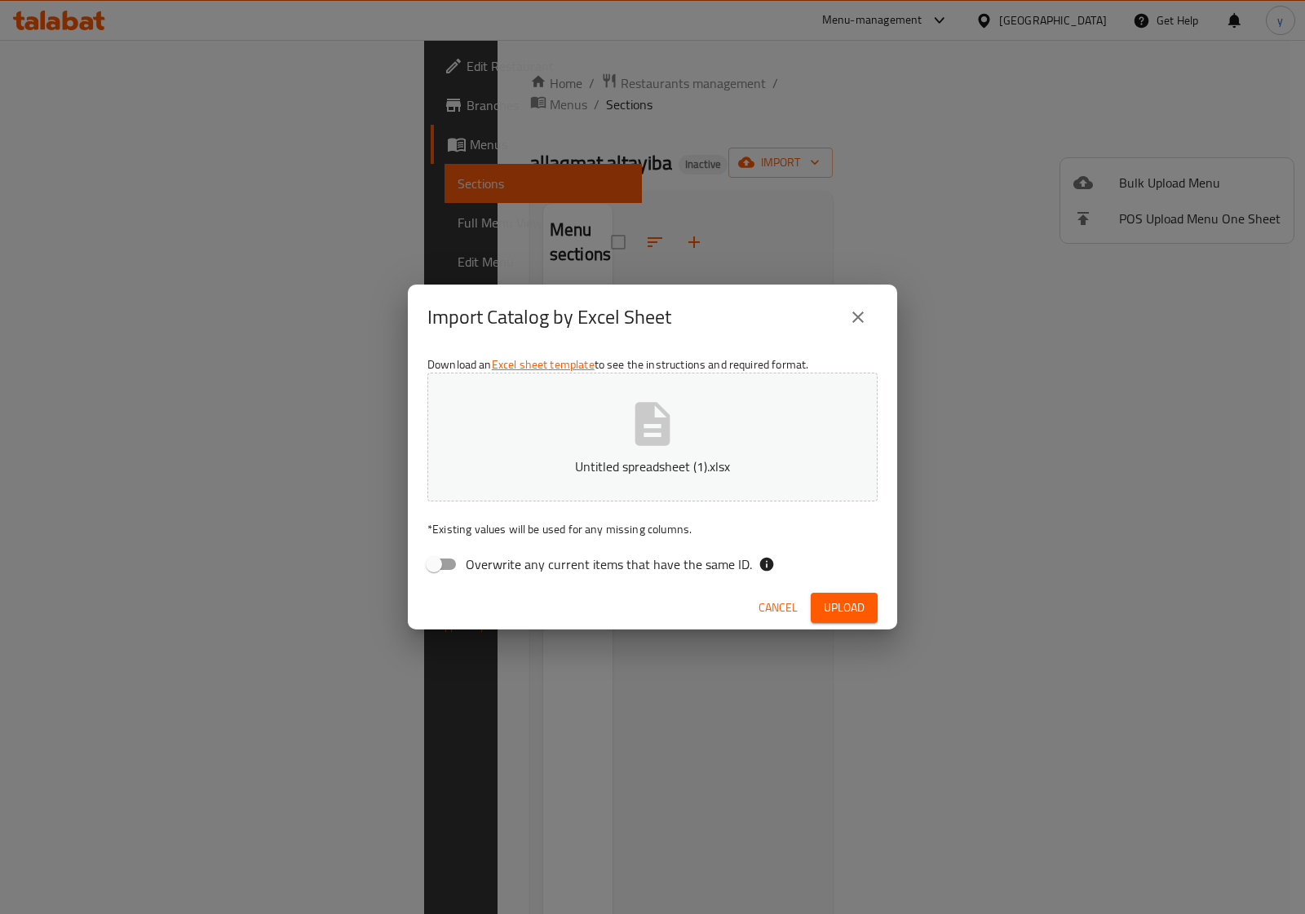
click at [862, 330] on button "close" at bounding box center [858, 317] width 39 height 39
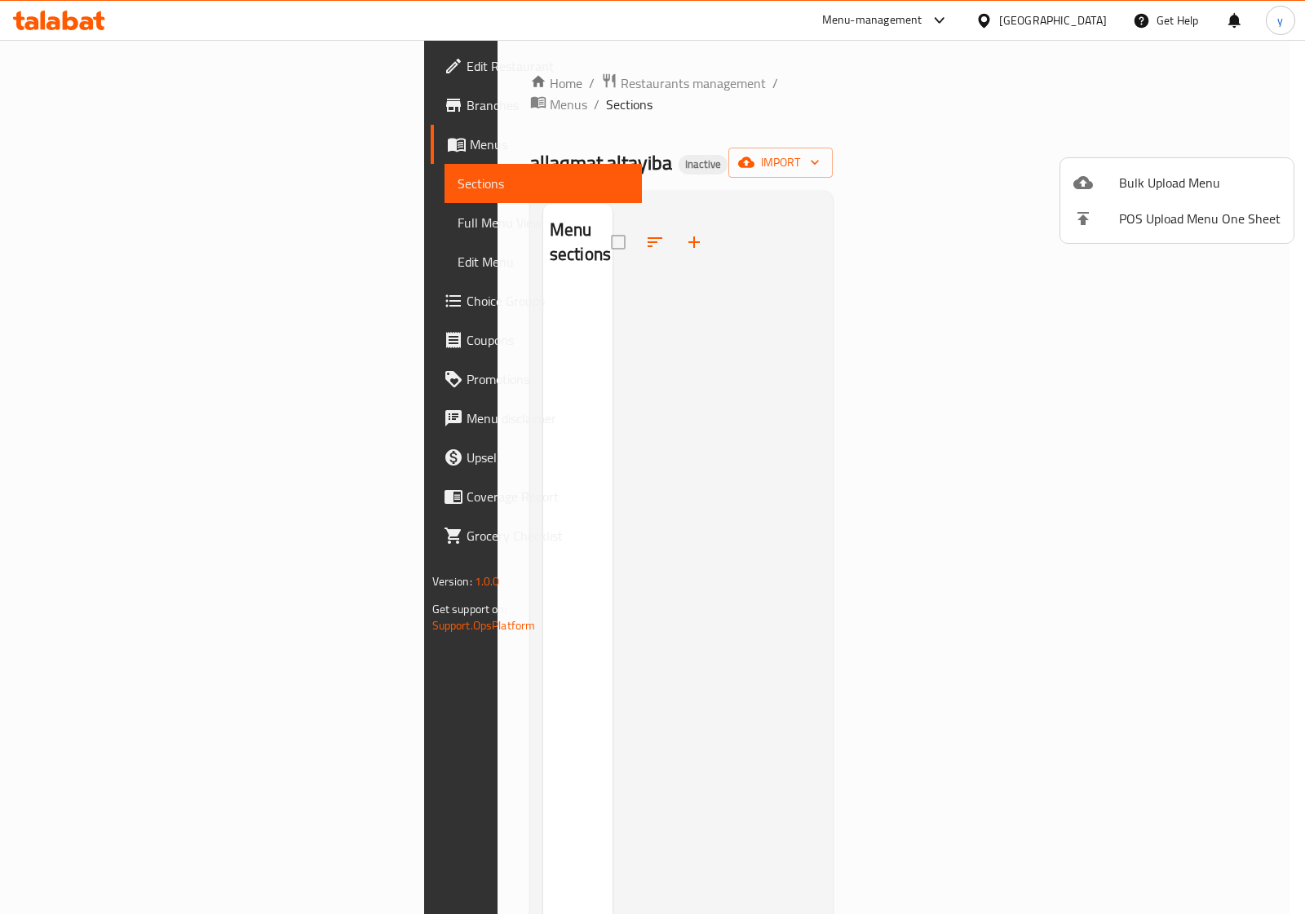
click at [865, 330] on div at bounding box center [652, 457] width 1305 height 914
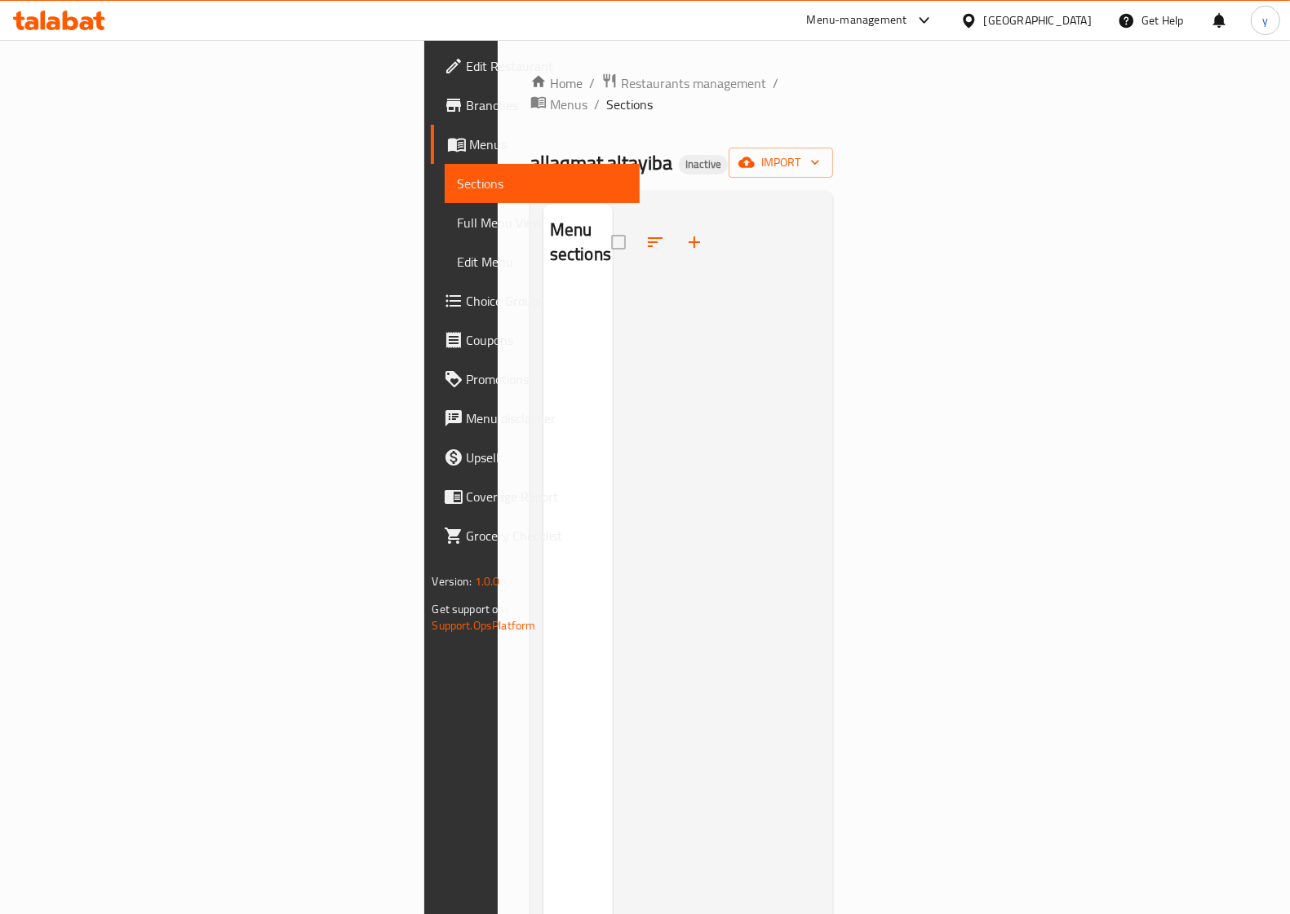
click at [659, 398] on div at bounding box center [717, 661] width 208 height 914
click at [820, 153] on span "import" at bounding box center [781, 163] width 78 height 20
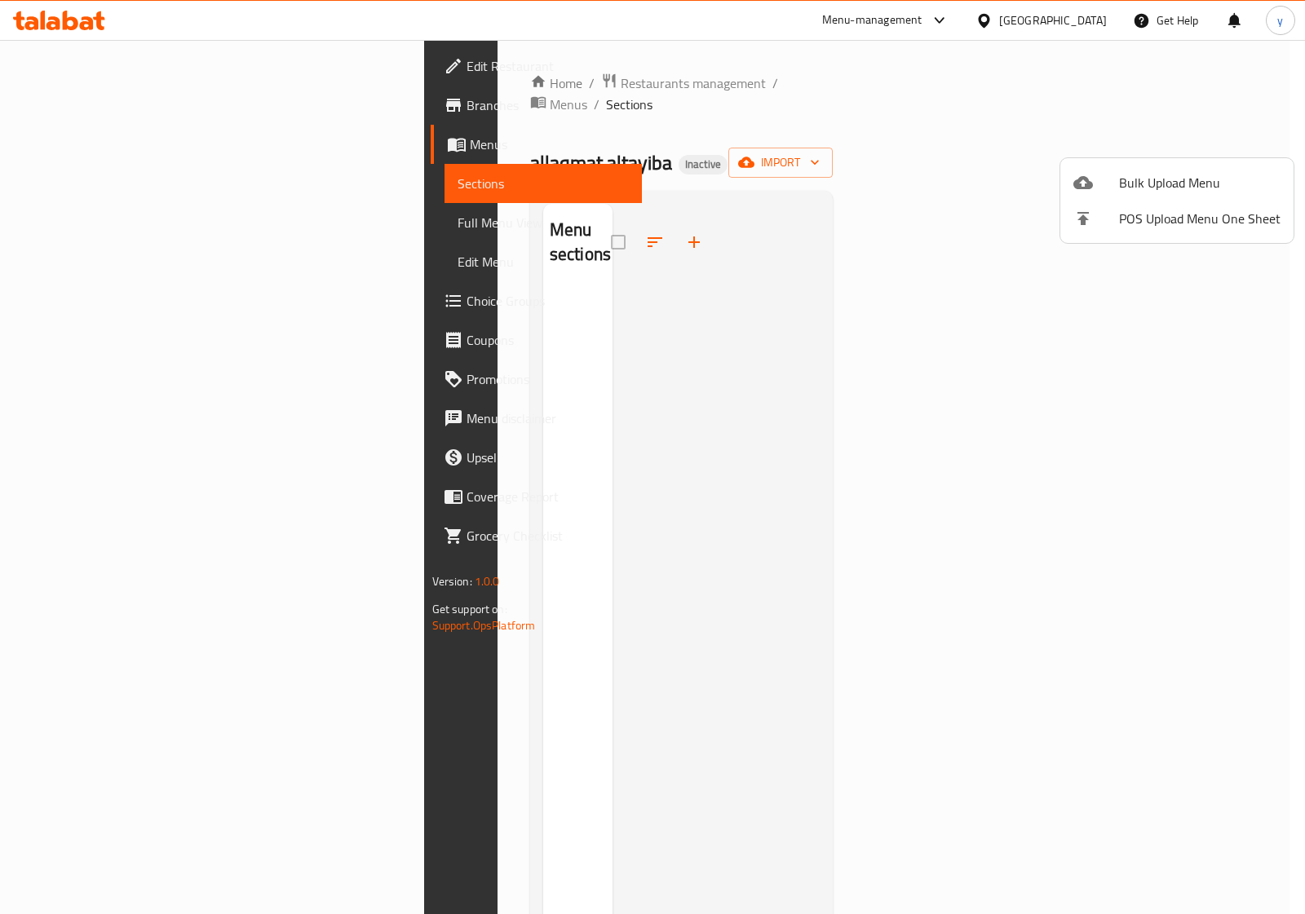
click at [1135, 173] on span "Bulk Upload Menu" at bounding box center [1200, 183] width 162 height 20
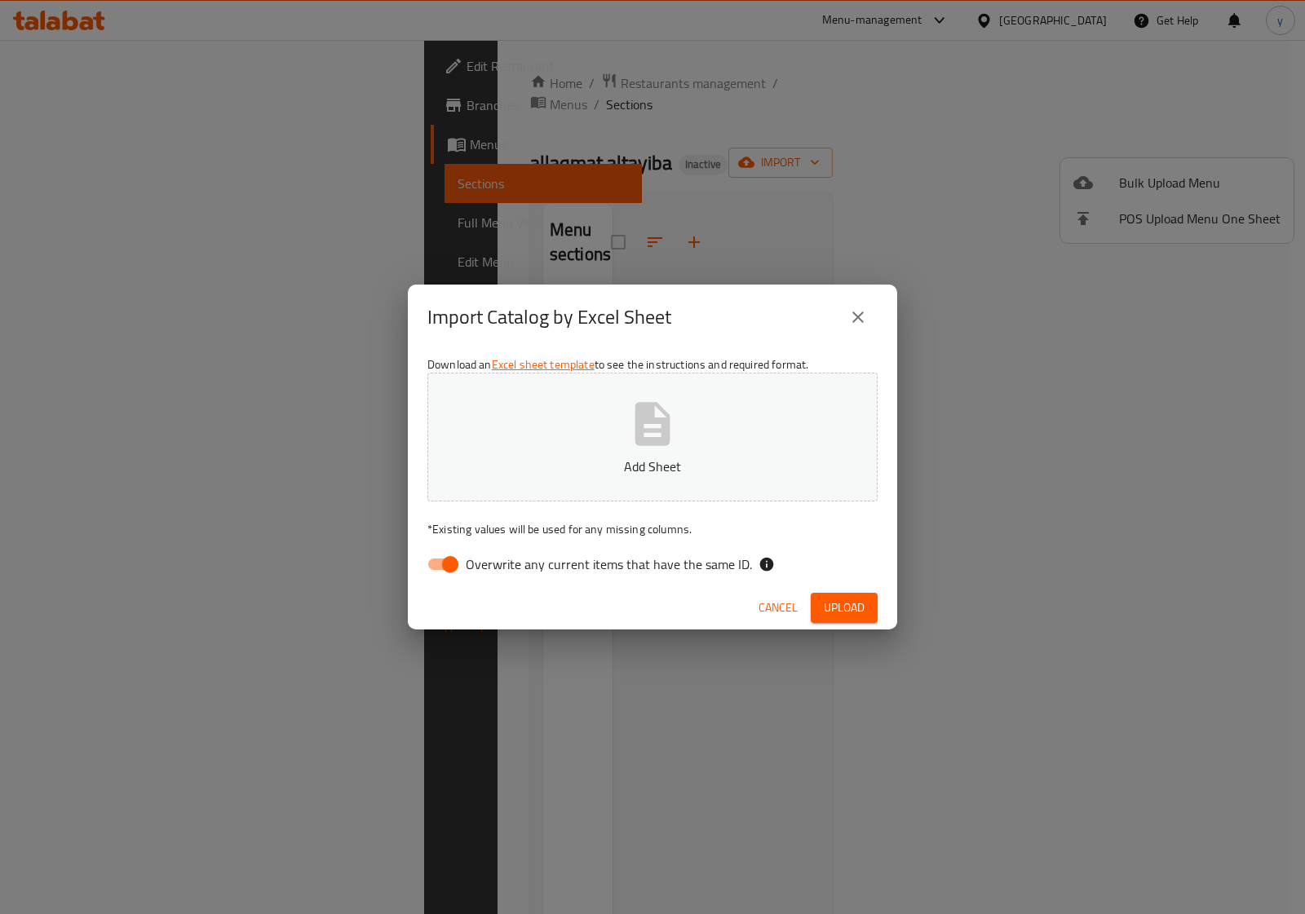
click at [503, 579] on label "Overwrite any current items that have the same ID." at bounding box center [585, 564] width 334 height 31
click at [497, 579] on input "Overwrite any current items that have the same ID." at bounding box center [450, 564] width 93 height 31
checkbox input "false"
click at [632, 426] on icon "button" at bounding box center [653, 424] width 52 height 52
click at [835, 600] on span "Upload" at bounding box center [844, 608] width 41 height 20
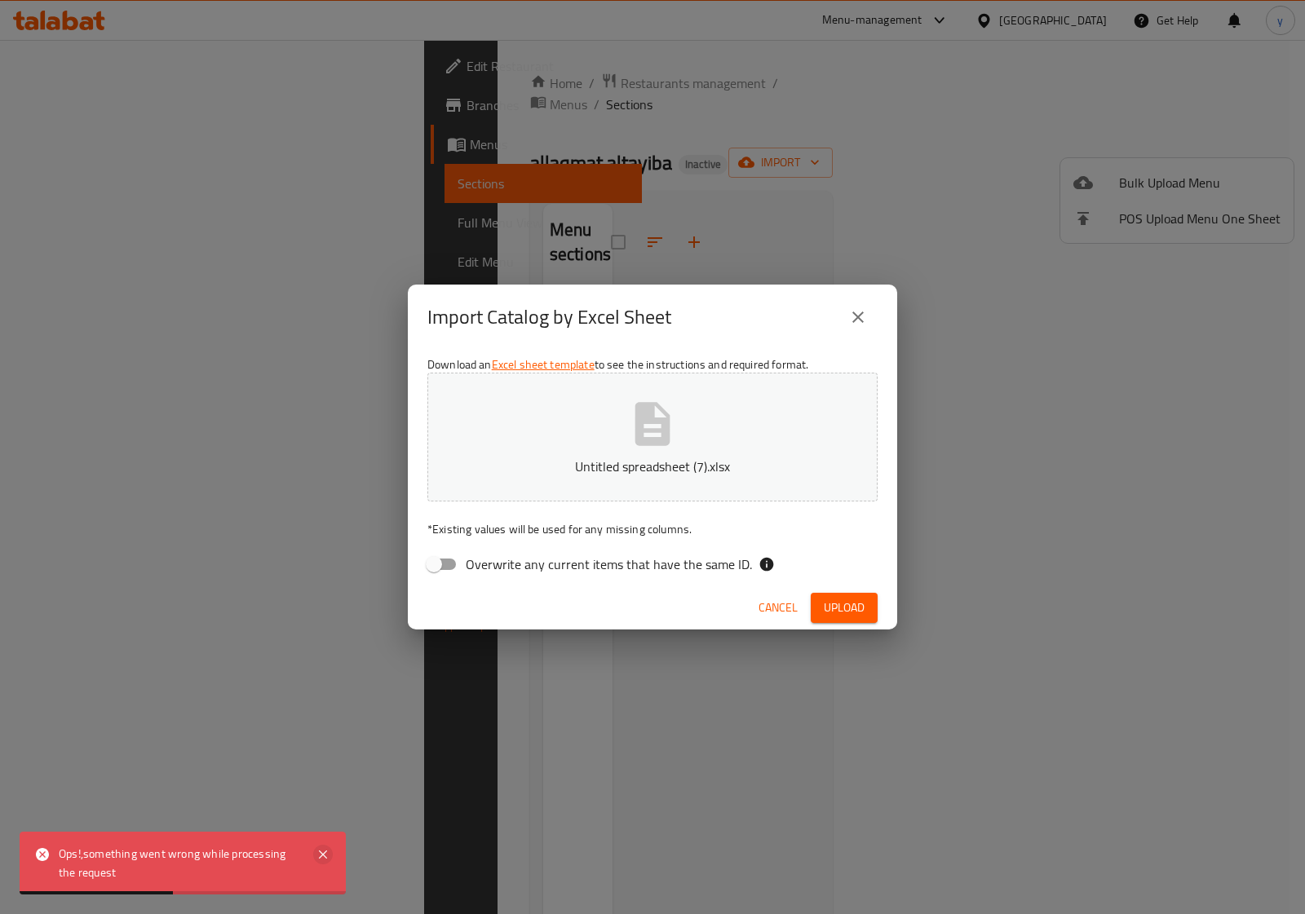
click at [319, 855] on icon at bounding box center [323, 855] width 20 height 20
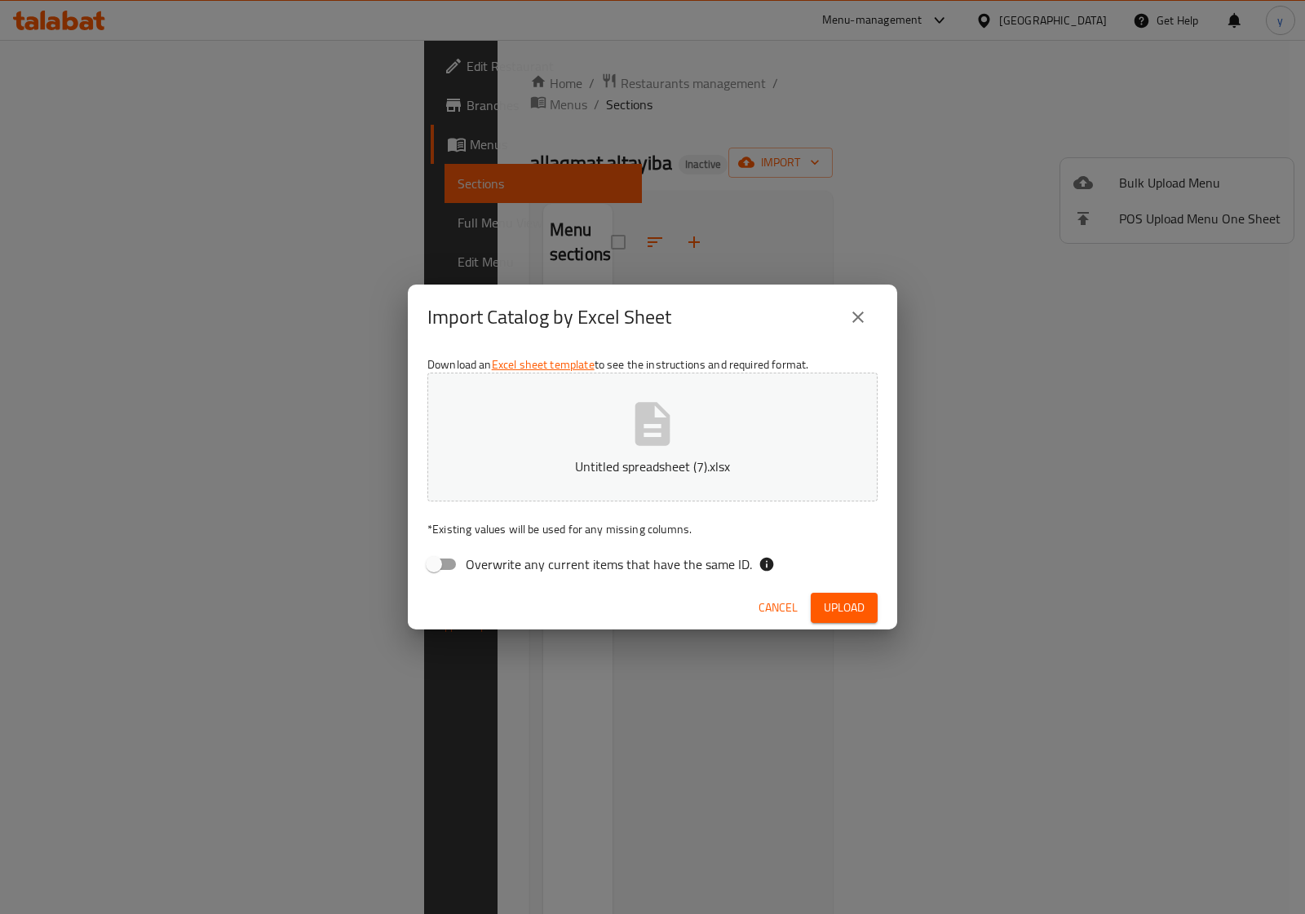
click at [850, 320] on icon "close" at bounding box center [858, 318] width 20 height 20
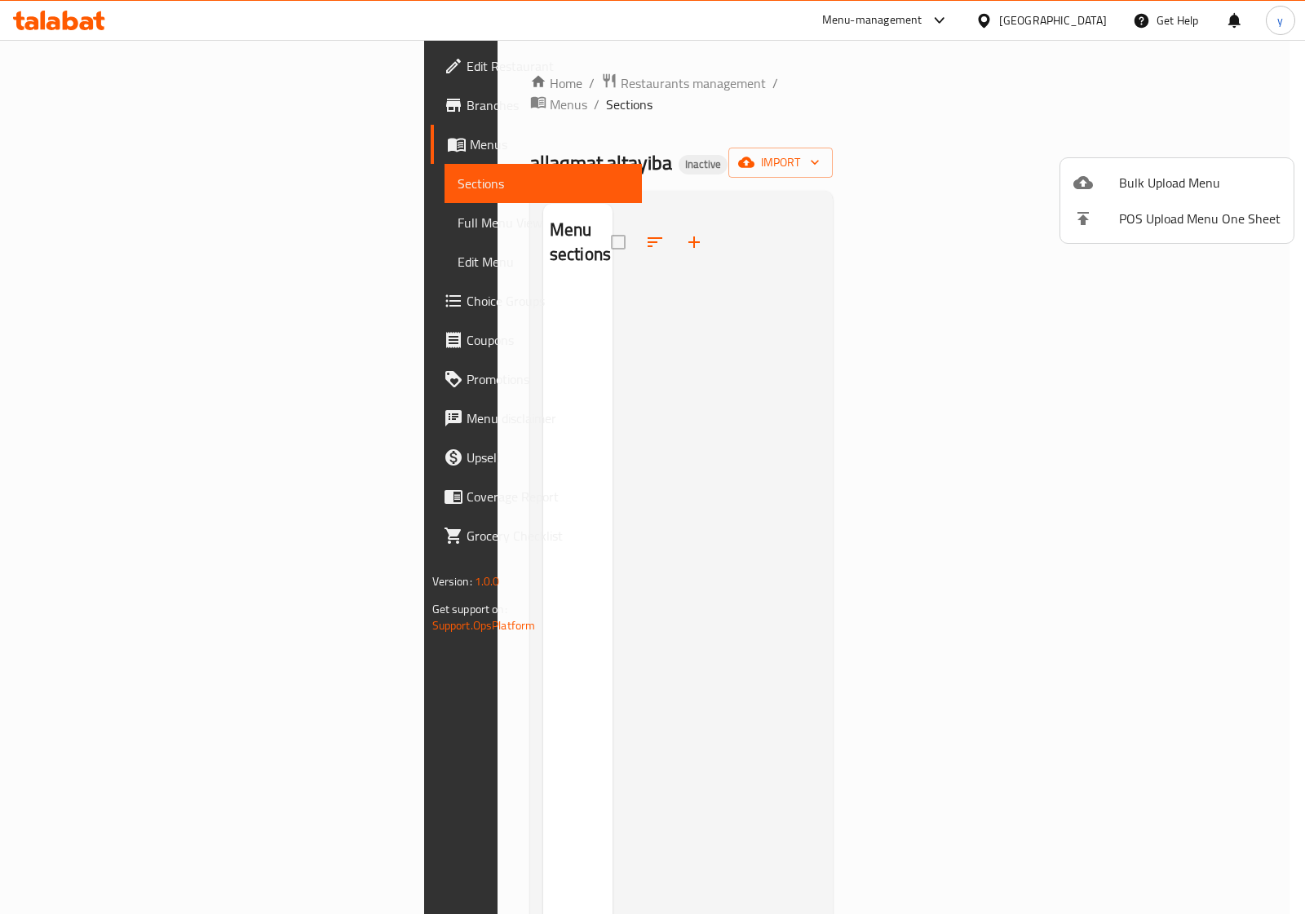
click at [145, 141] on div at bounding box center [652, 457] width 1305 height 914
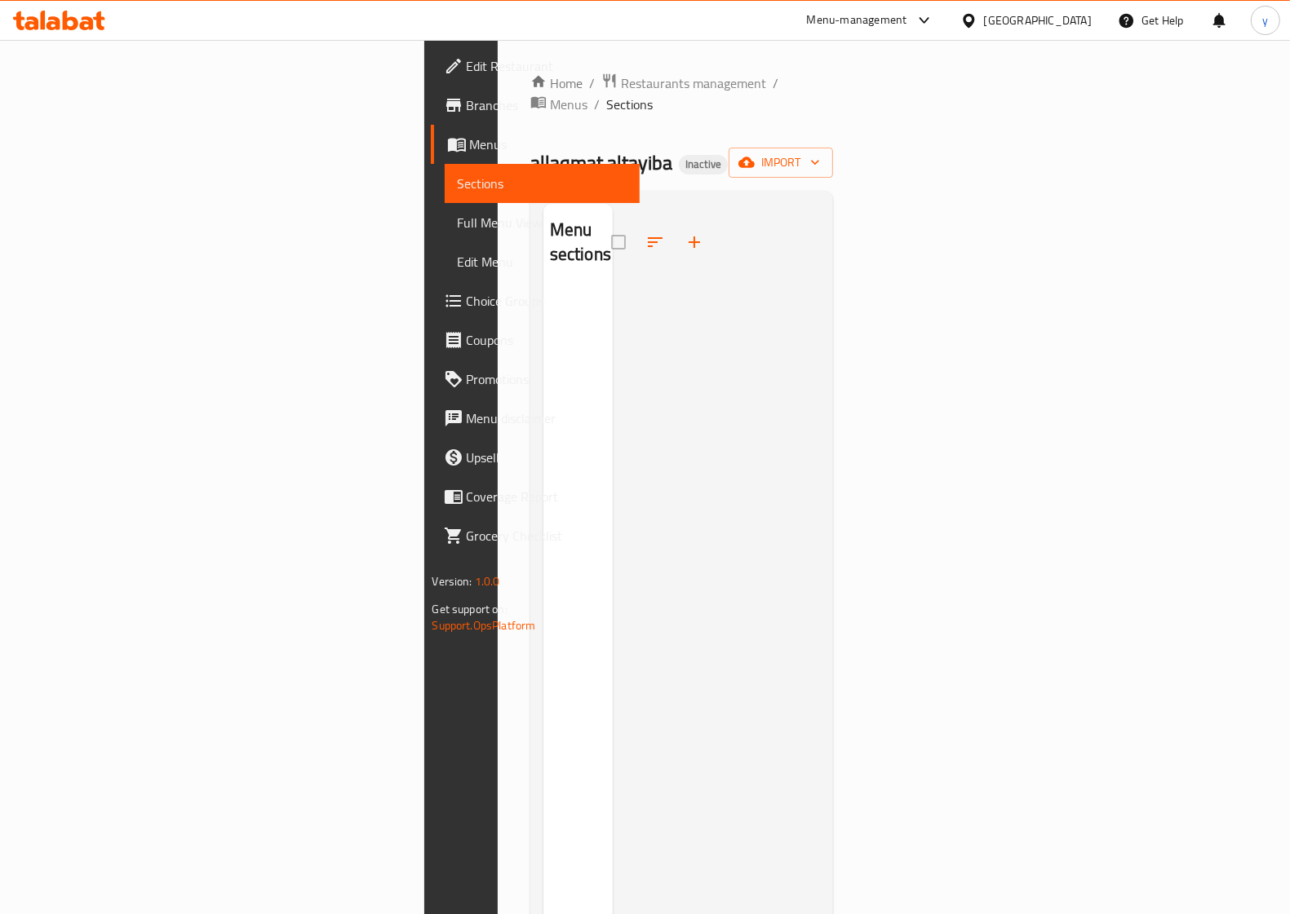
click at [470, 136] on span "Menus" at bounding box center [548, 145] width 157 height 20
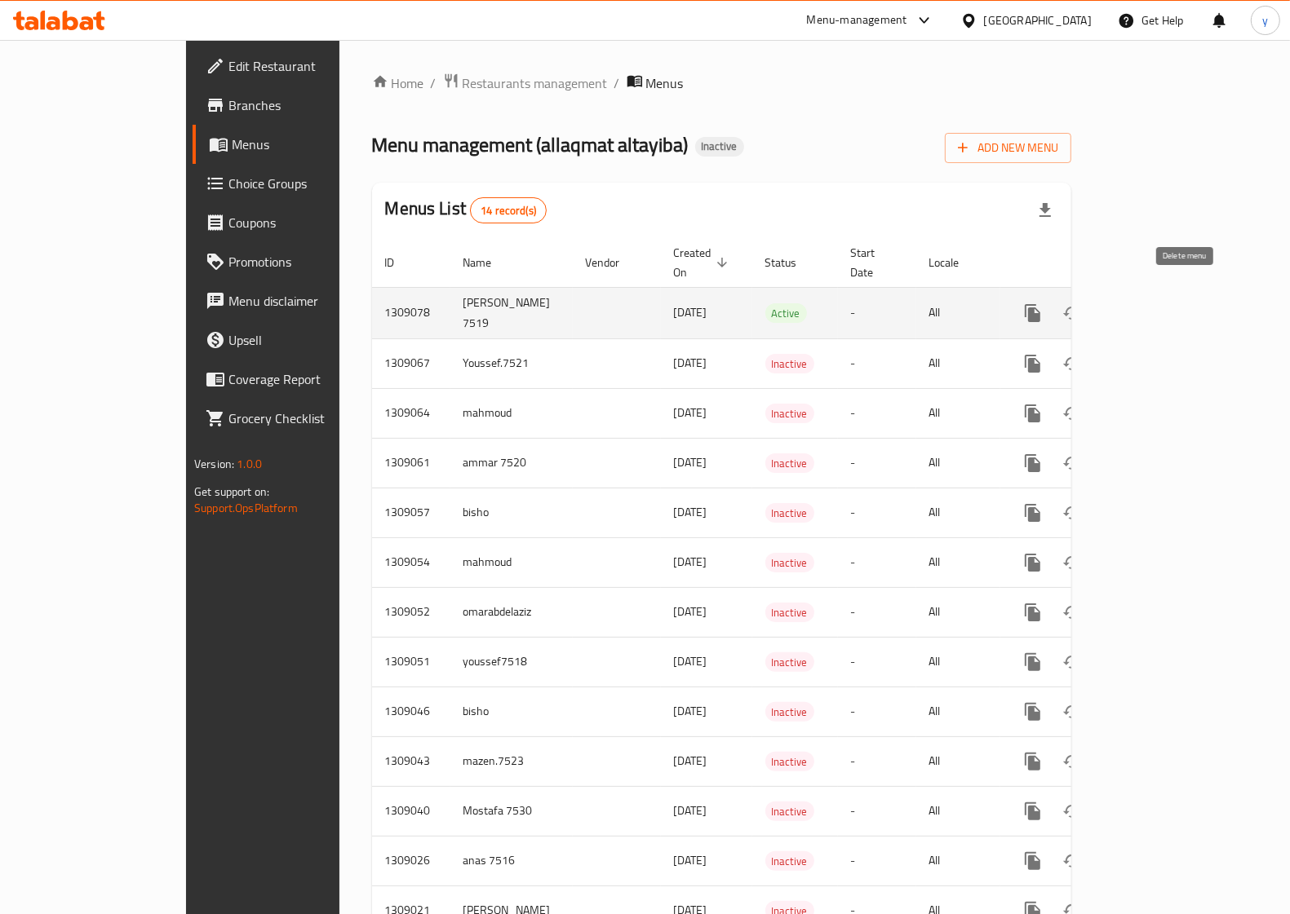
click at [1117, 306] on icon "enhanced table" at bounding box center [1110, 313] width 11 height 15
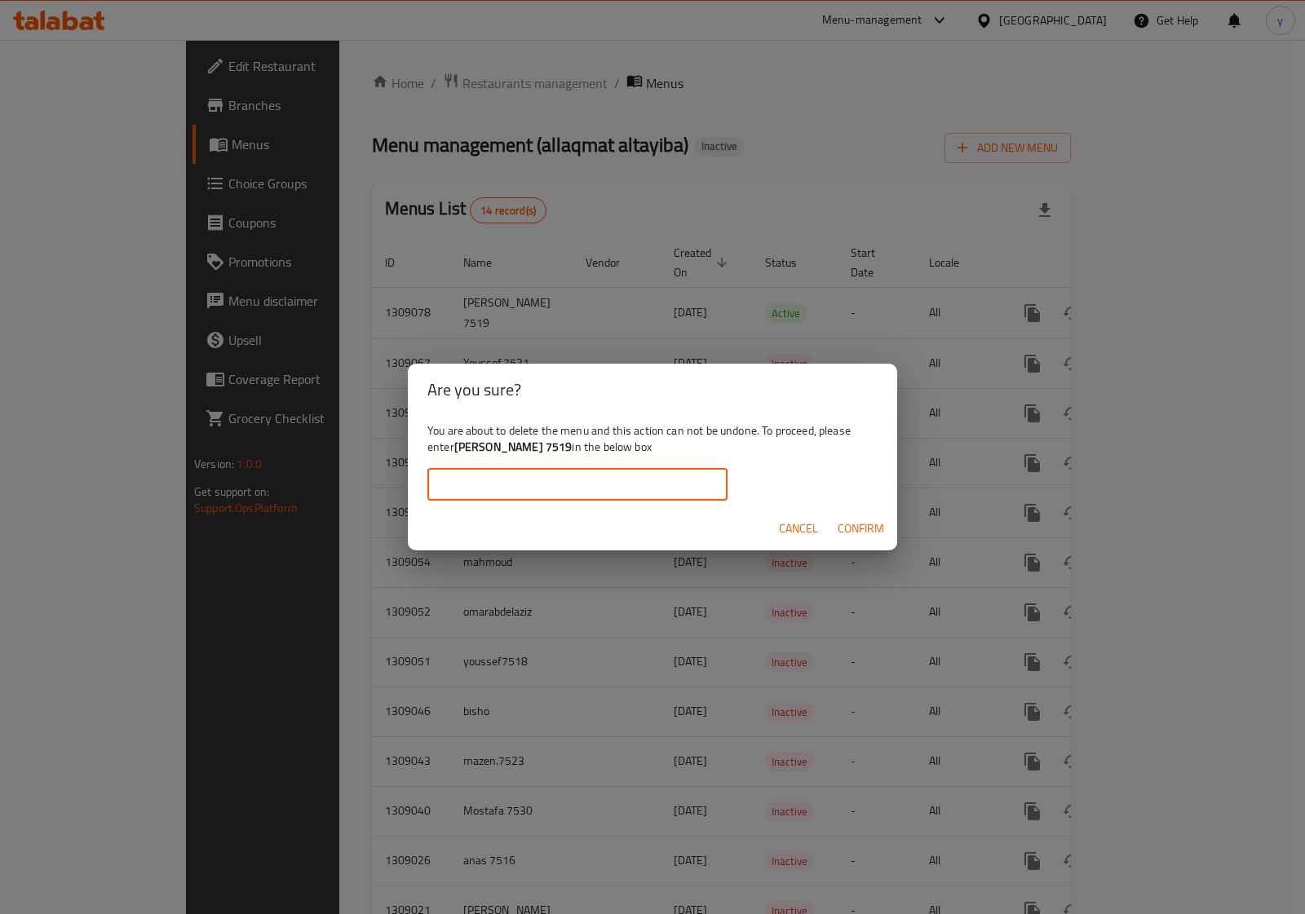
click at [638, 481] on input "text" at bounding box center [577, 484] width 300 height 33
type input "[PERSON_NAME] 7519"
click at [851, 532] on span "Confirm" at bounding box center [861, 529] width 46 height 20
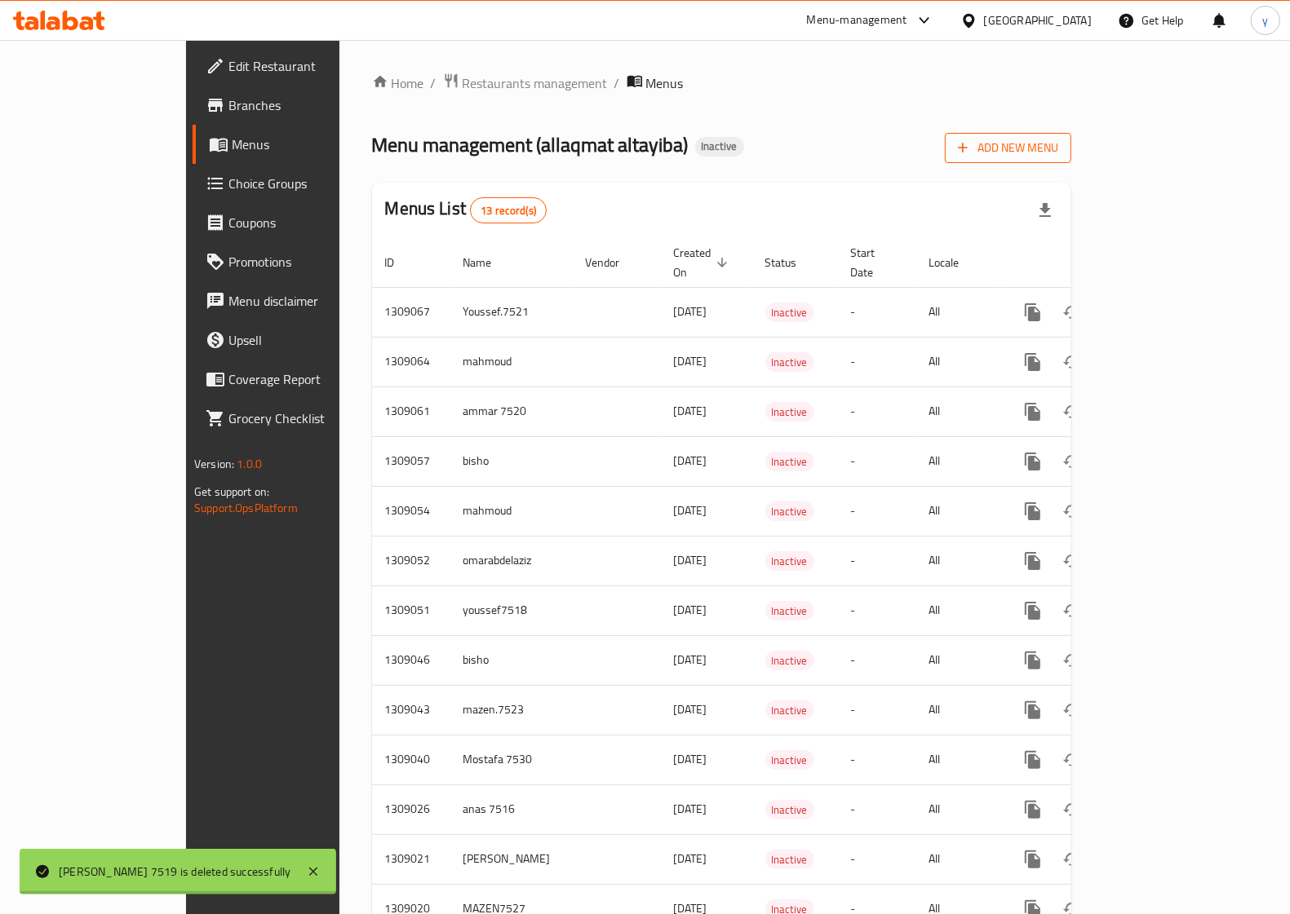
click at [1071, 159] on button "Add New Menu" at bounding box center [1008, 148] width 126 height 30
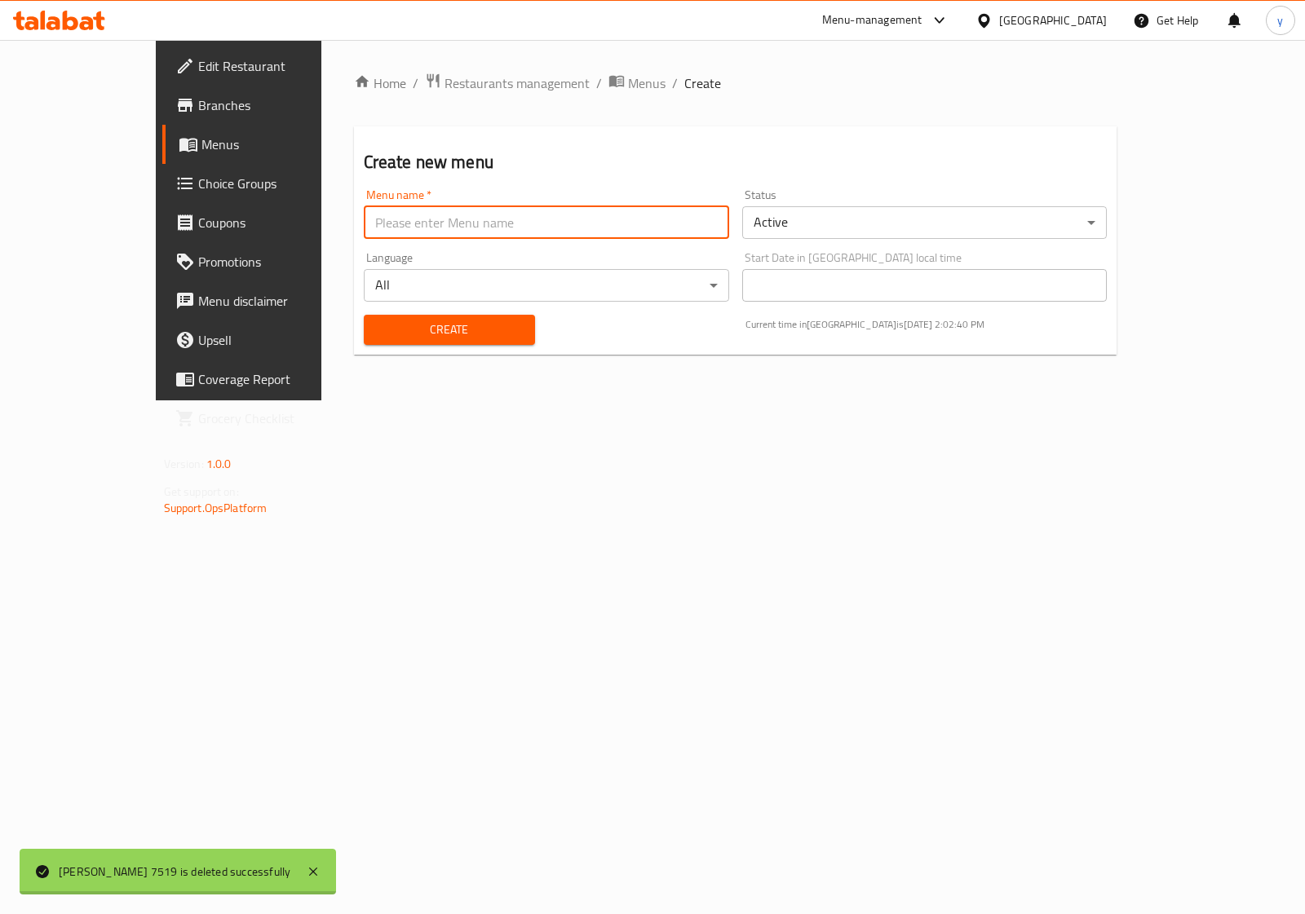
click at [555, 224] on input "text" at bounding box center [546, 222] width 365 height 33
type input "[PERSON_NAME] 7519"
click at [449, 329] on span "Create" at bounding box center [449, 330] width 145 height 20
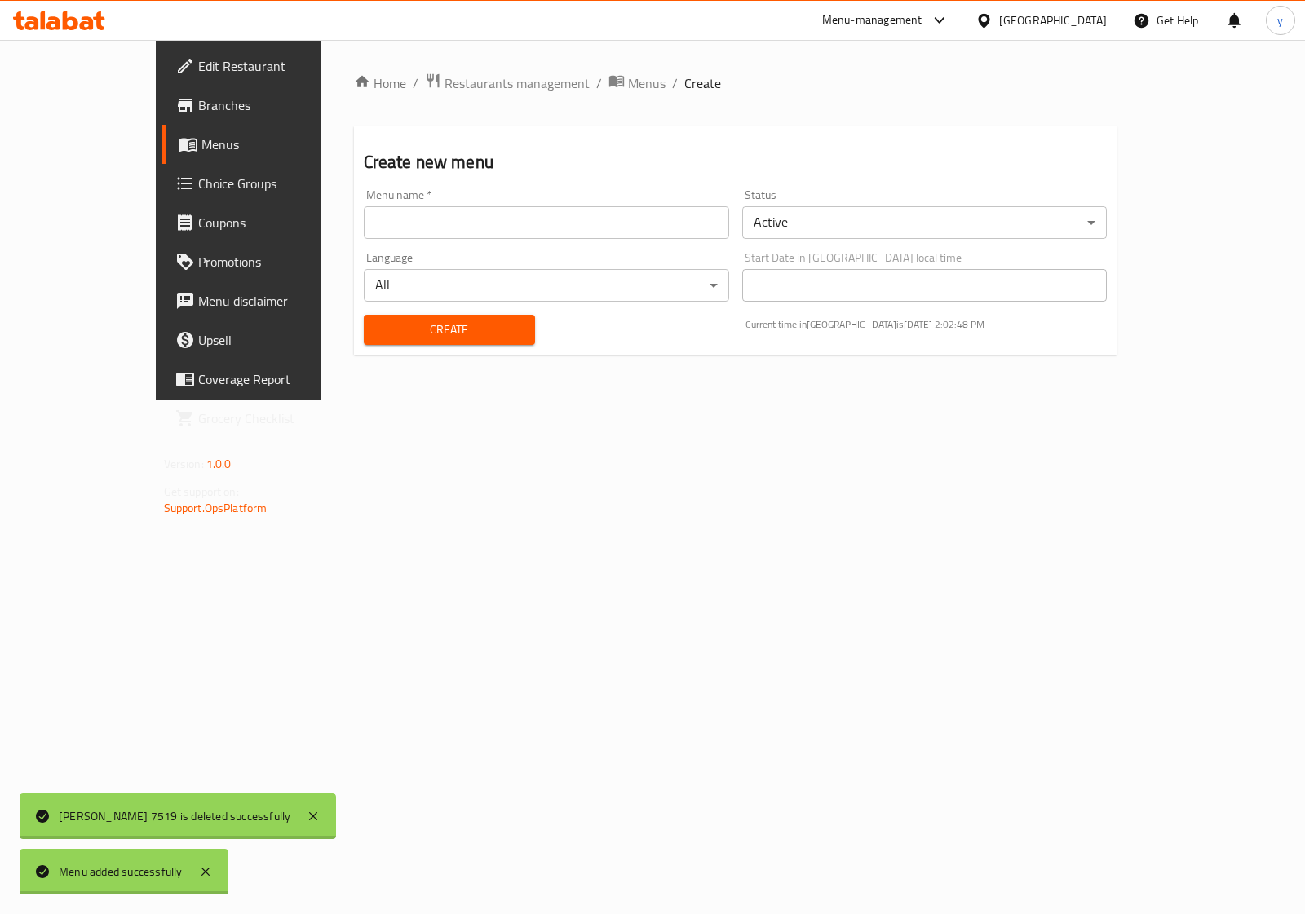
click at [201, 147] on span "Menus" at bounding box center [280, 145] width 159 height 20
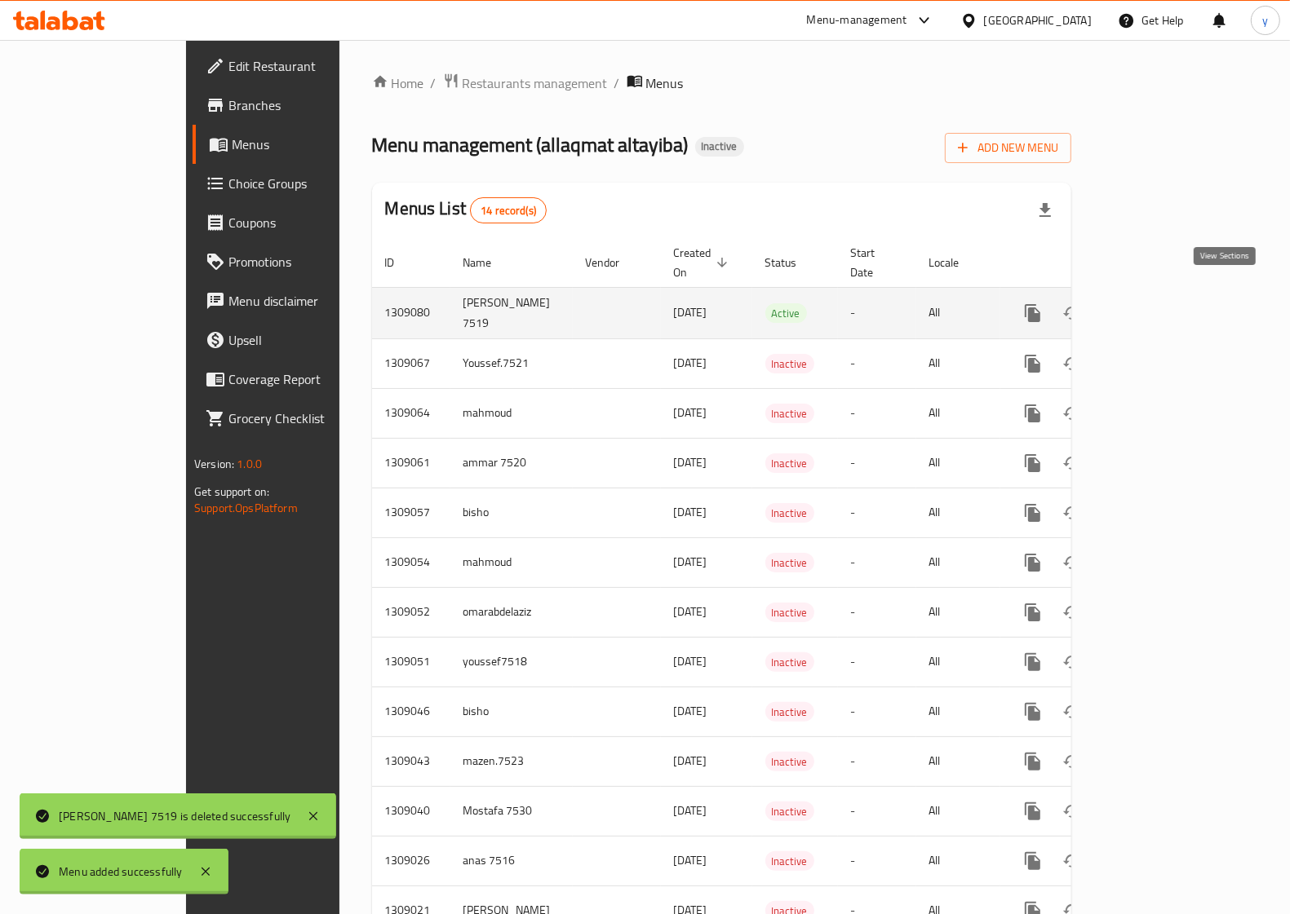
click at [1170, 296] on link "enhanced table" at bounding box center [1150, 313] width 39 height 39
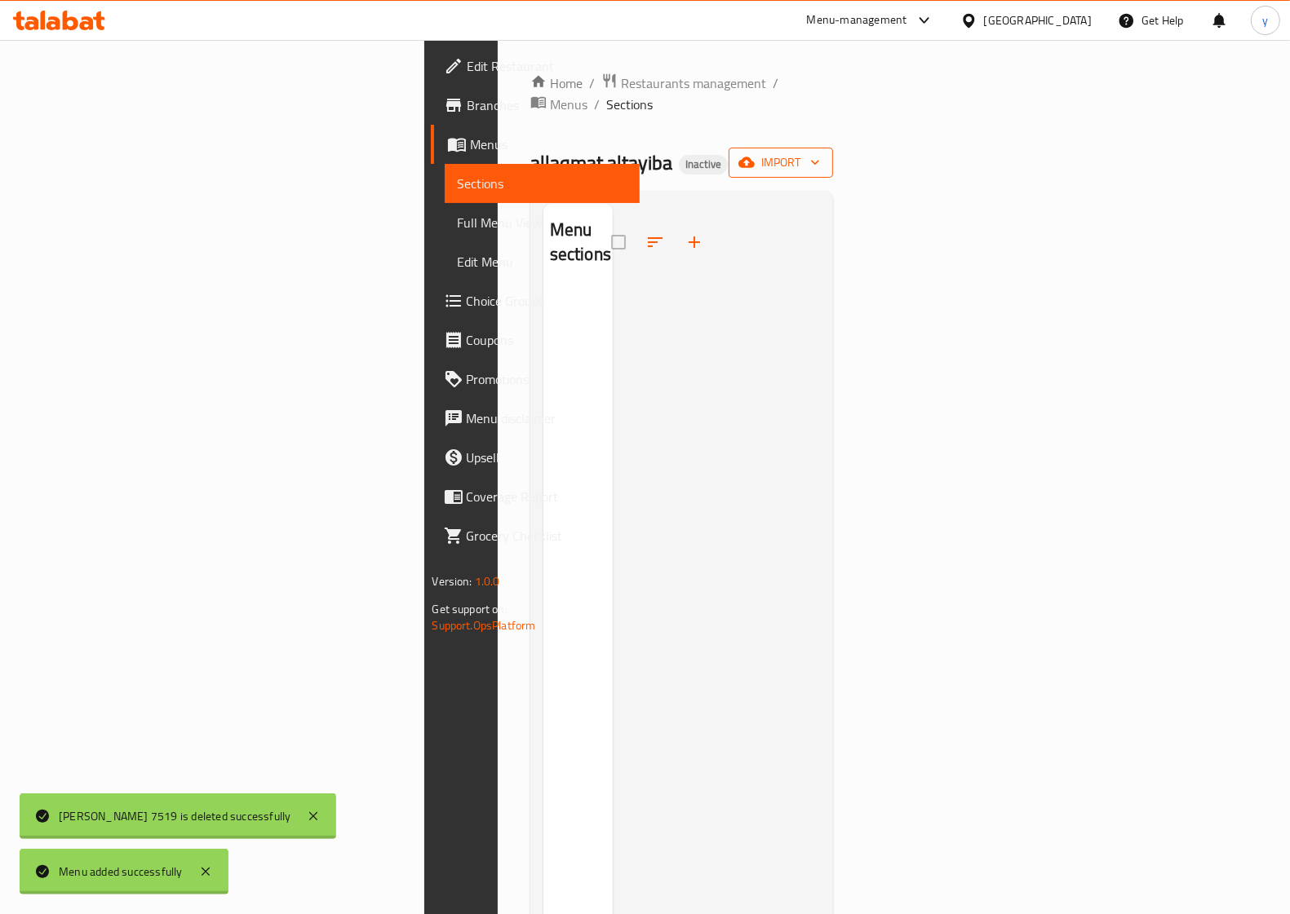
click at [755, 157] on icon "button" at bounding box center [746, 162] width 16 height 11
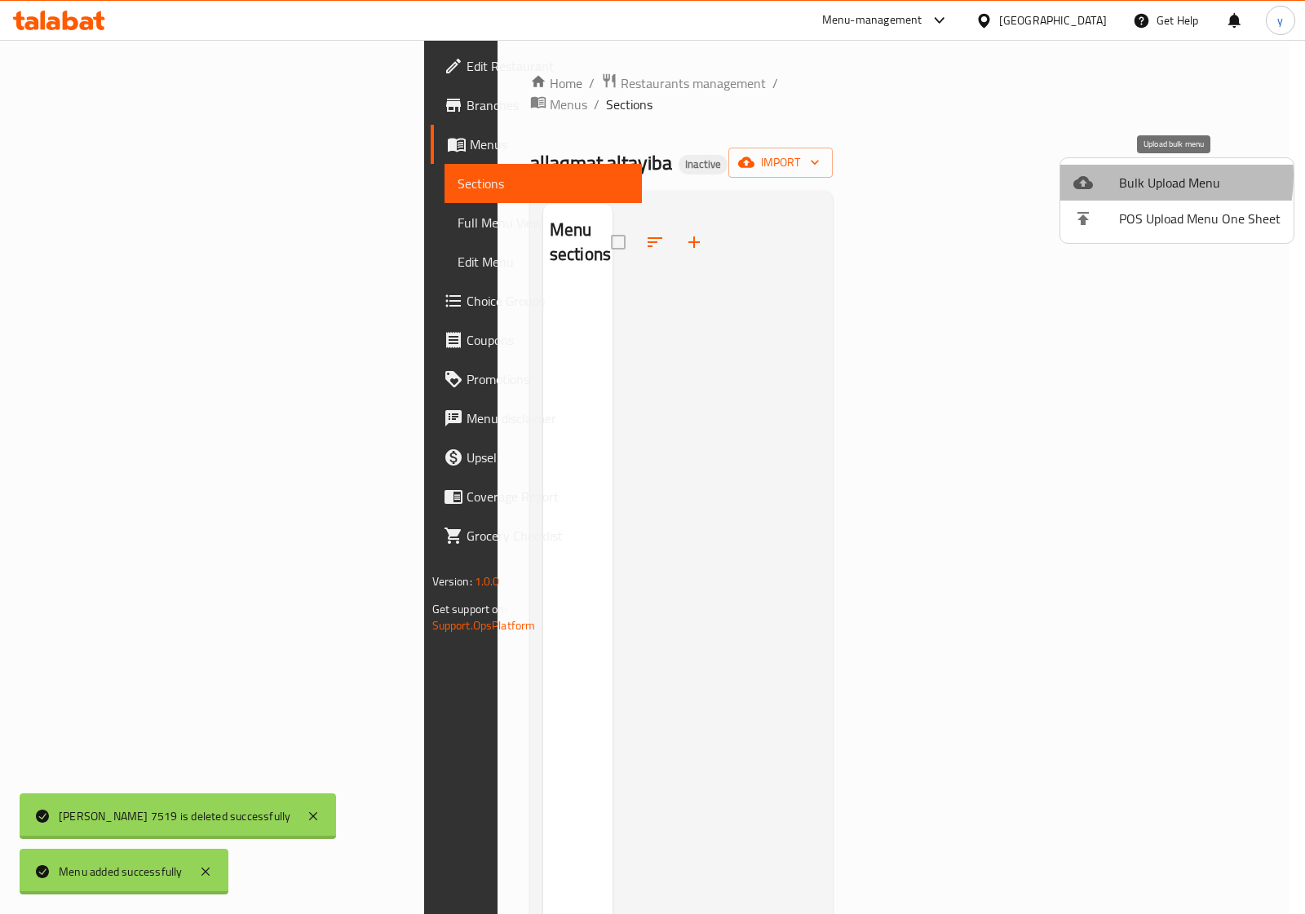
click at [1131, 176] on span "Bulk Upload Menu" at bounding box center [1200, 183] width 162 height 20
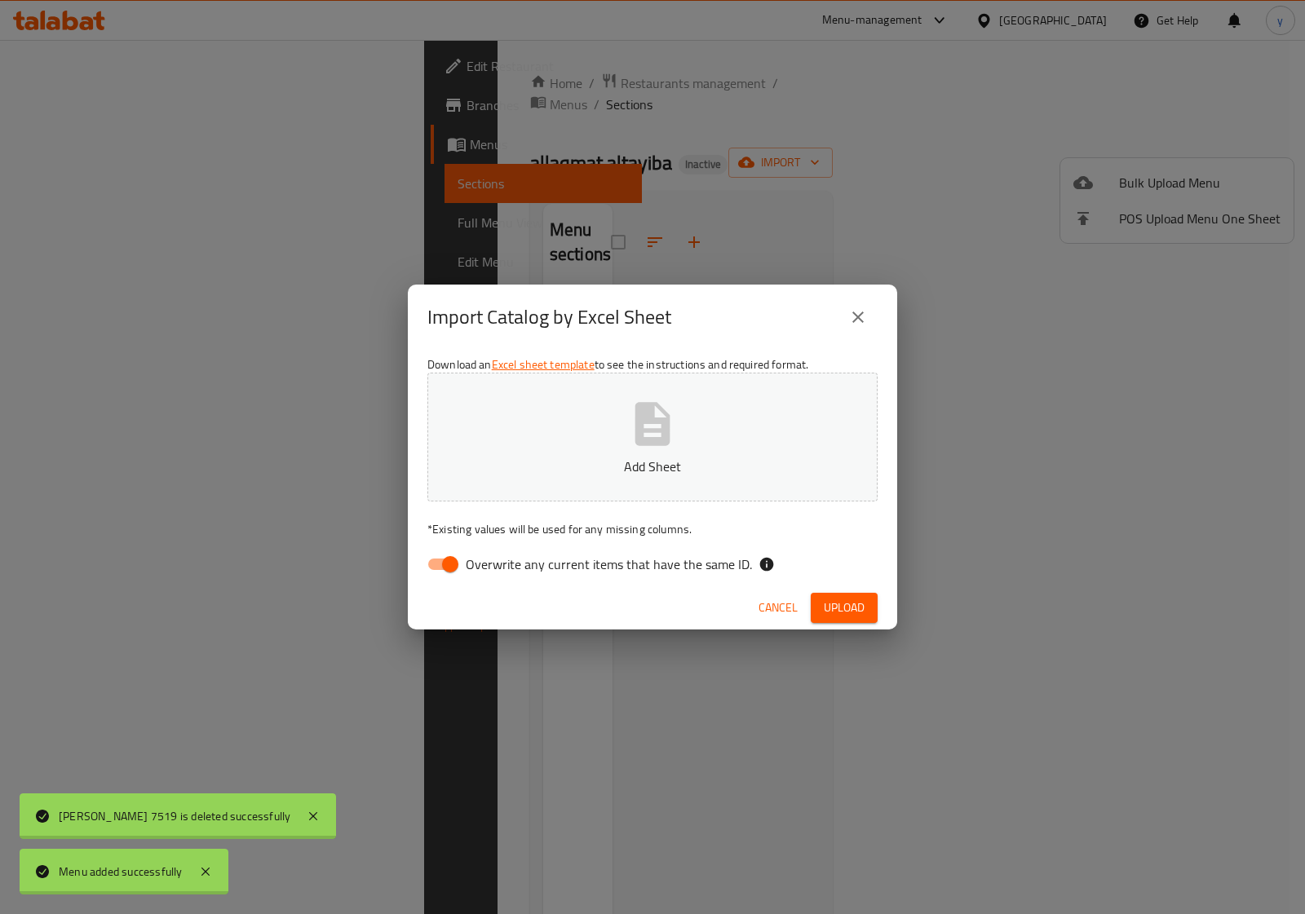
click at [613, 557] on span "Overwrite any current items that have the same ID." at bounding box center [609, 565] width 286 height 20
click at [497, 557] on input "Overwrite any current items that have the same ID." at bounding box center [450, 564] width 93 height 31
checkbox input "false"
click at [649, 423] on icon "button" at bounding box center [652, 423] width 35 height 43
click at [843, 600] on span "Upload" at bounding box center [844, 608] width 41 height 20
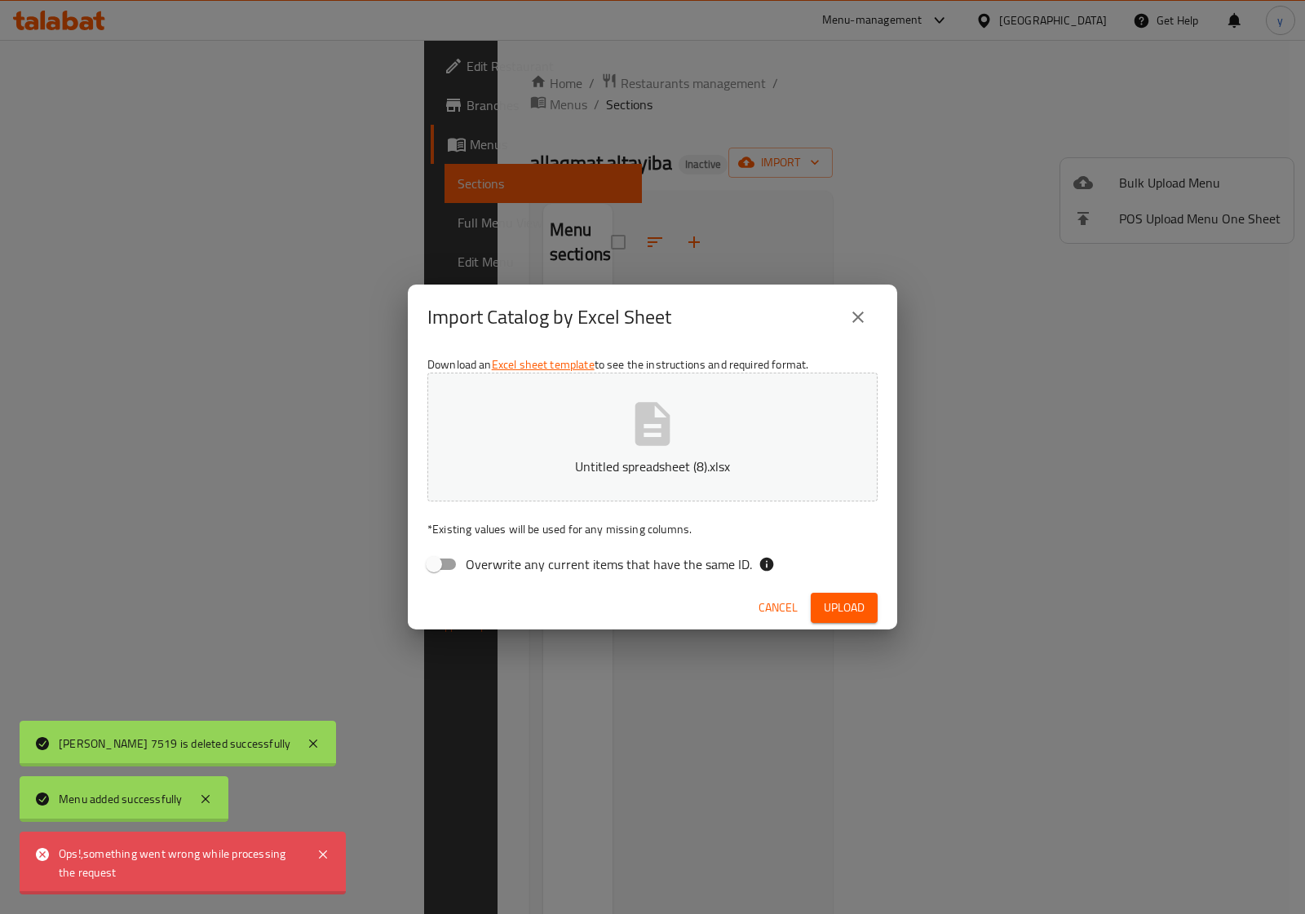
click at [853, 315] on icon "close" at bounding box center [858, 318] width 20 height 20
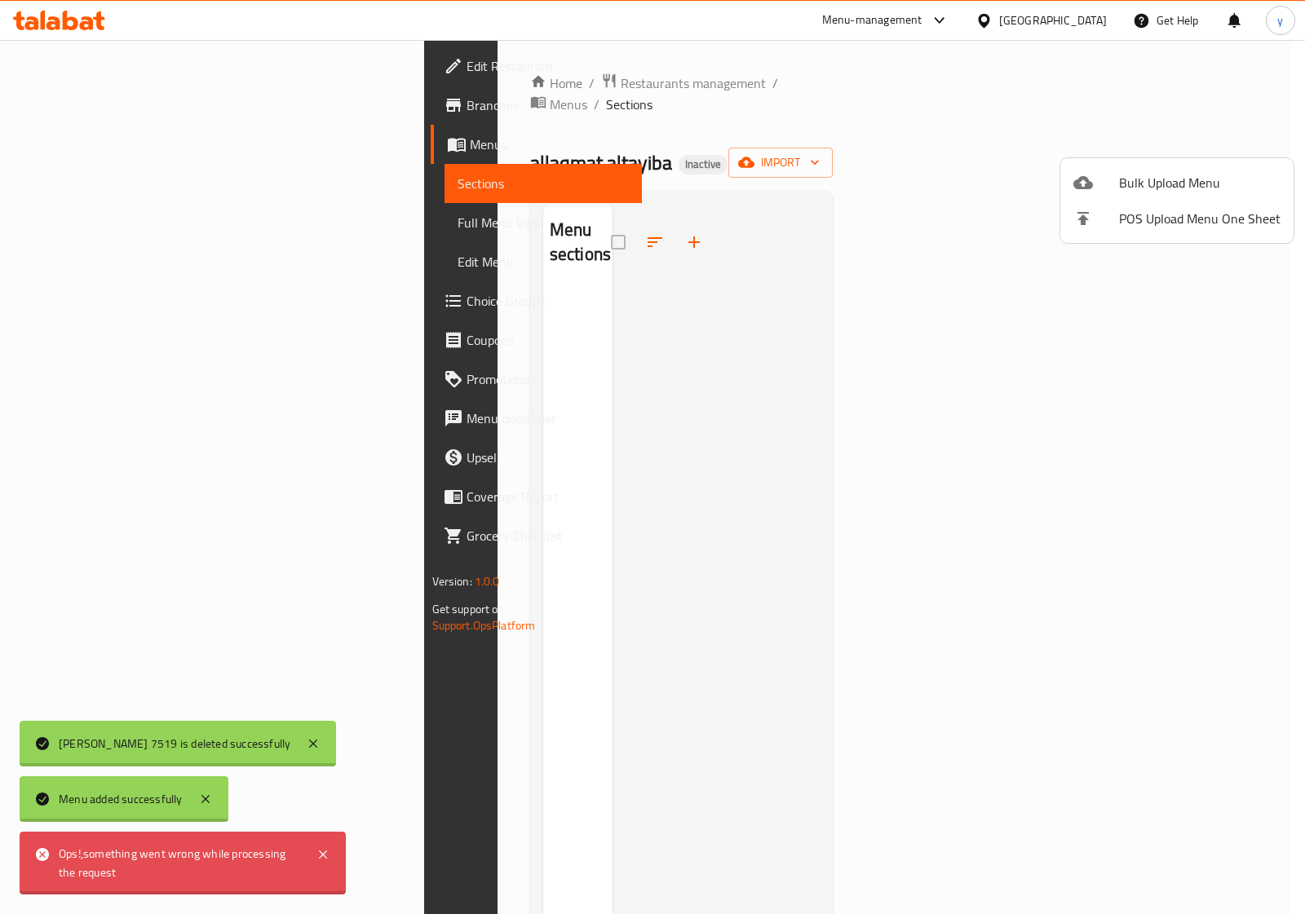
click at [728, 360] on div at bounding box center [652, 457] width 1305 height 914
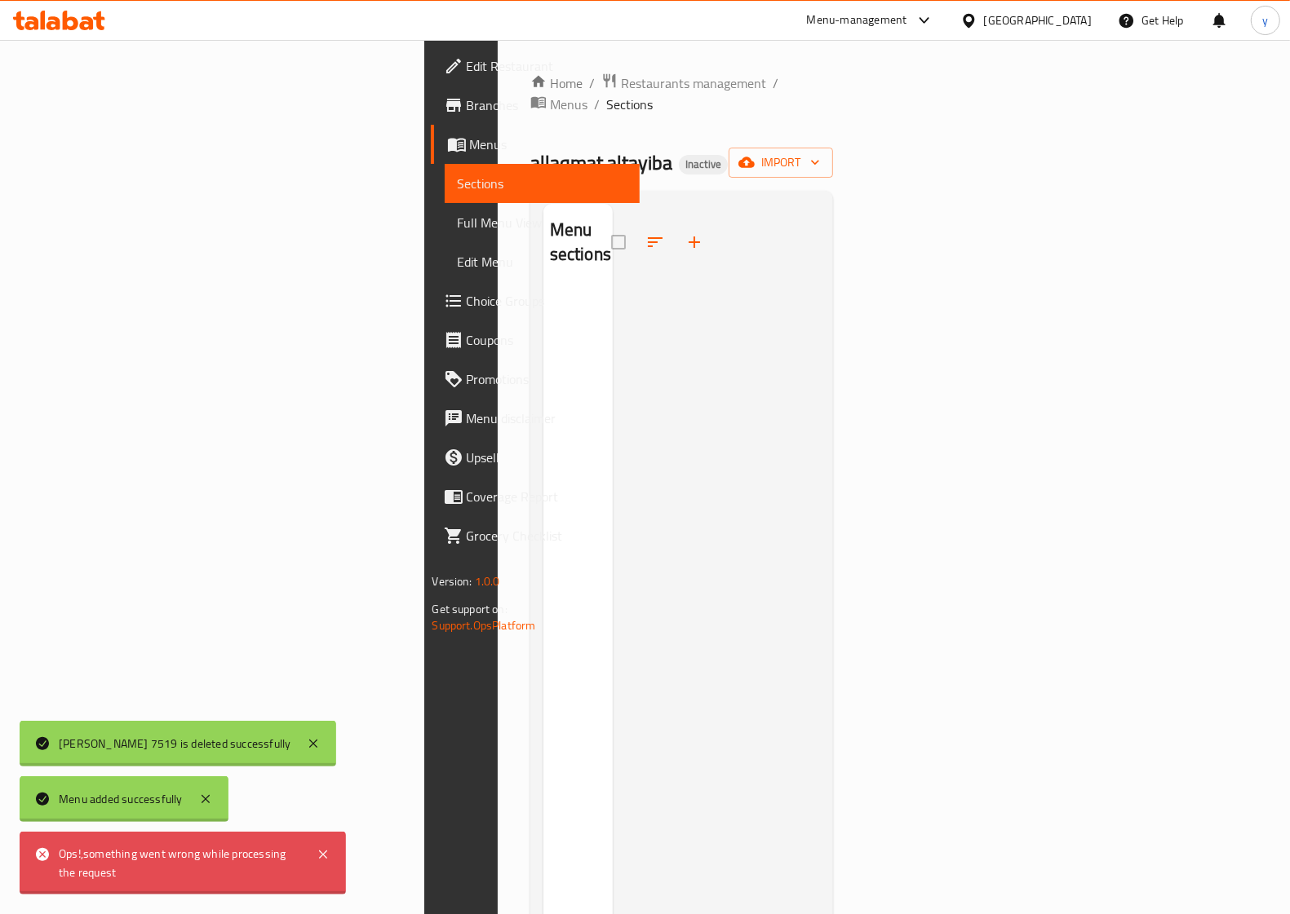
click at [613, 394] on div at bounding box center [717, 661] width 208 height 914
drag, startPoint x: 634, startPoint y: 286, endPoint x: 649, endPoint y: 253, distance: 36.5
click at [649, 255] on div at bounding box center [717, 661] width 208 height 914
click at [820, 153] on span "import" at bounding box center [781, 163] width 78 height 20
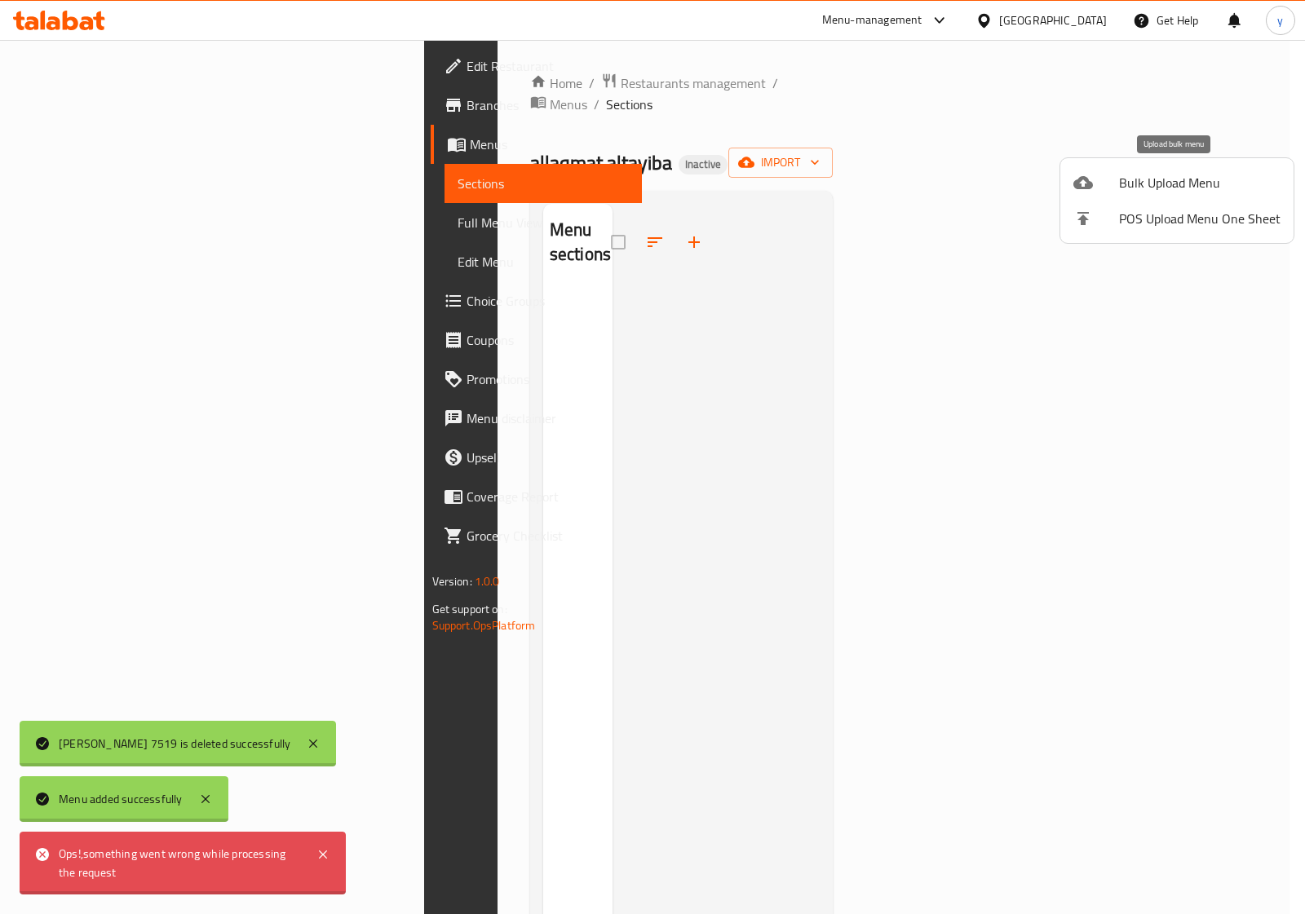
click at [1135, 184] on span "Bulk Upload Menu" at bounding box center [1200, 183] width 162 height 20
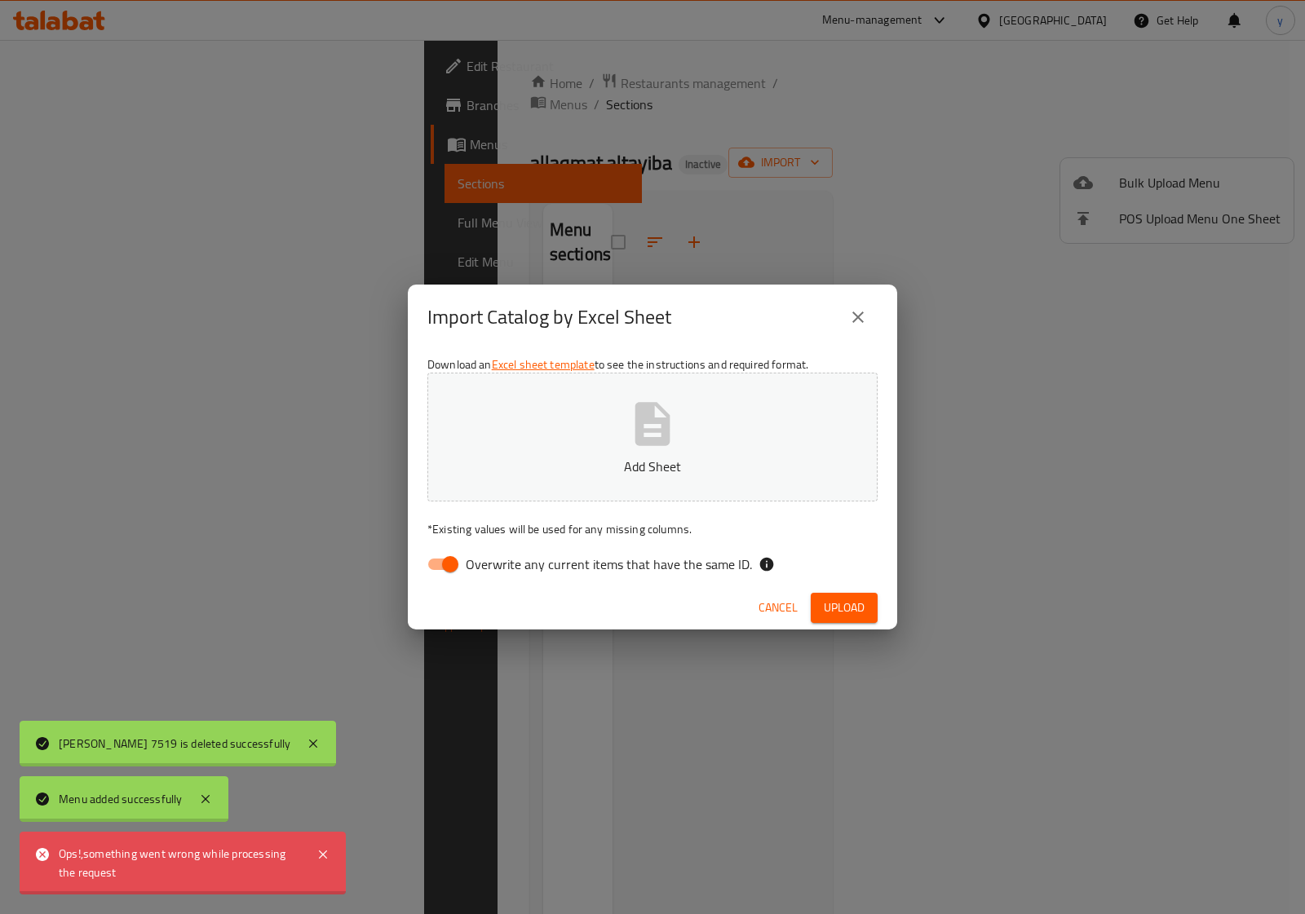
click at [458, 573] on input "Overwrite any current items that have the same ID." at bounding box center [450, 564] width 93 height 31
checkbox input "false"
click at [637, 438] on icon "button" at bounding box center [652, 423] width 35 height 43
click at [841, 608] on span "Upload" at bounding box center [844, 608] width 41 height 20
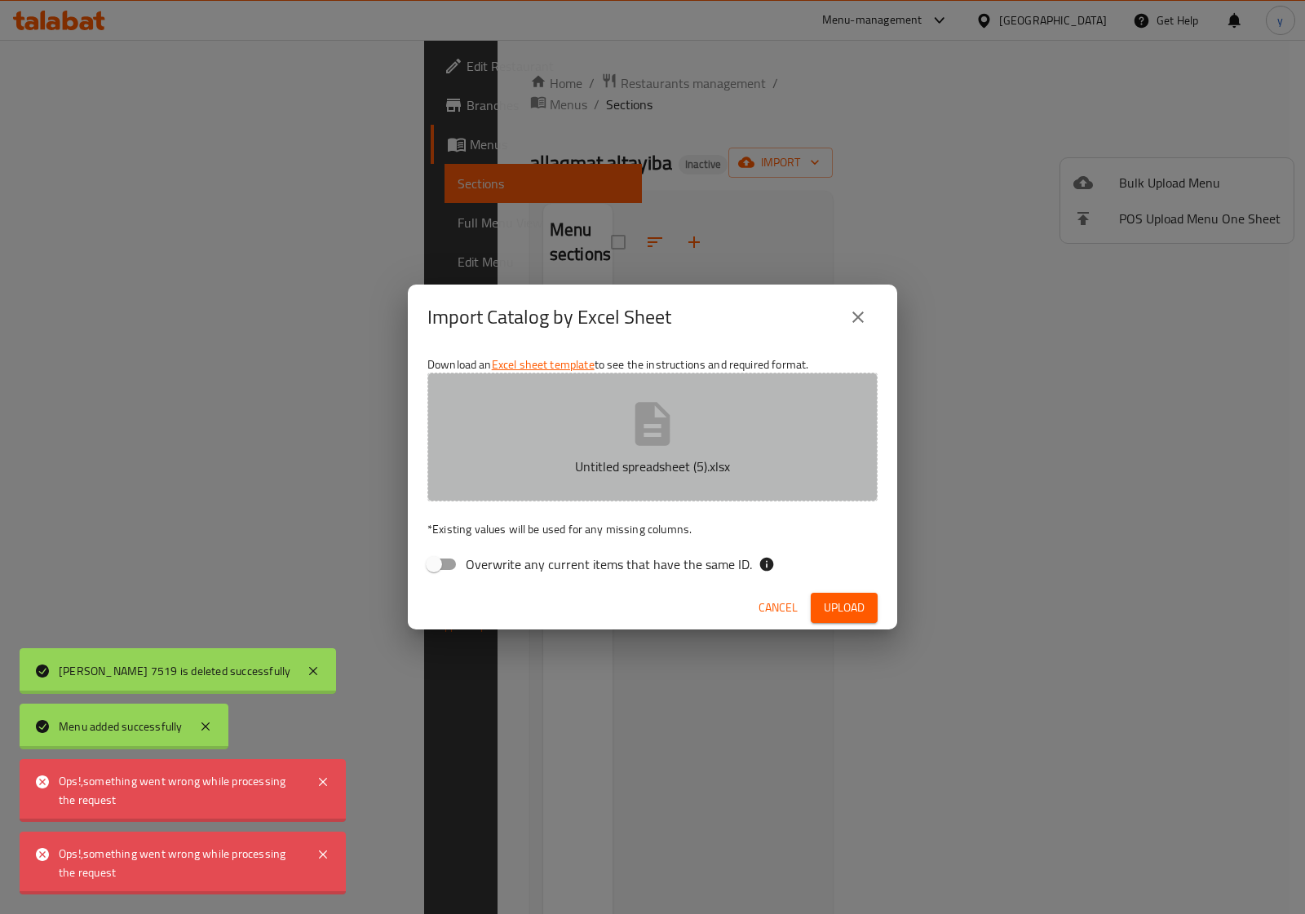
click at [608, 432] on button "Untitled spreadsheet (5).xlsx" at bounding box center [652, 437] width 450 height 129
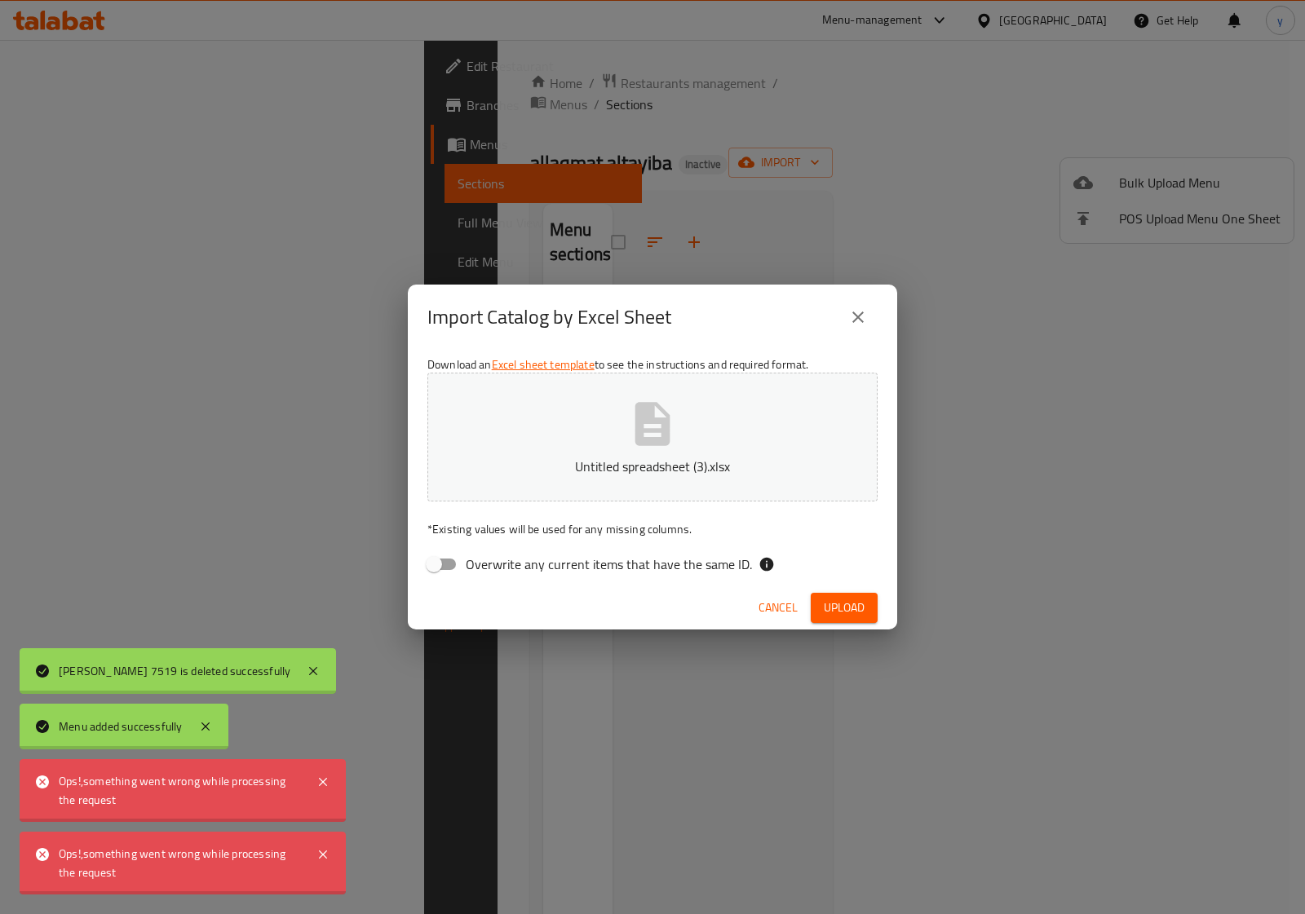
click at [852, 610] on span "Upload" at bounding box center [844, 608] width 41 height 20
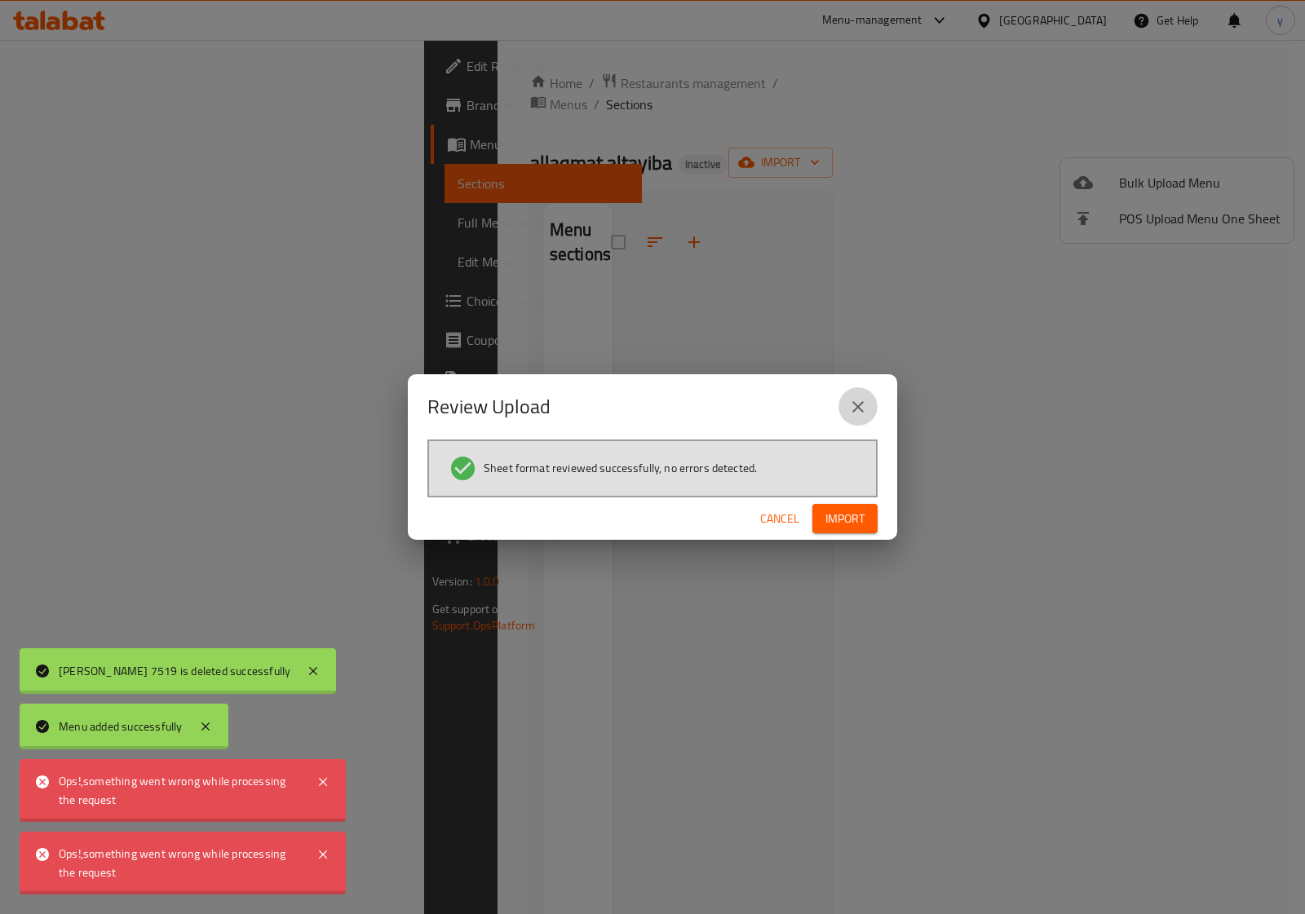
click at [855, 410] on icon "close" at bounding box center [857, 406] width 11 height 11
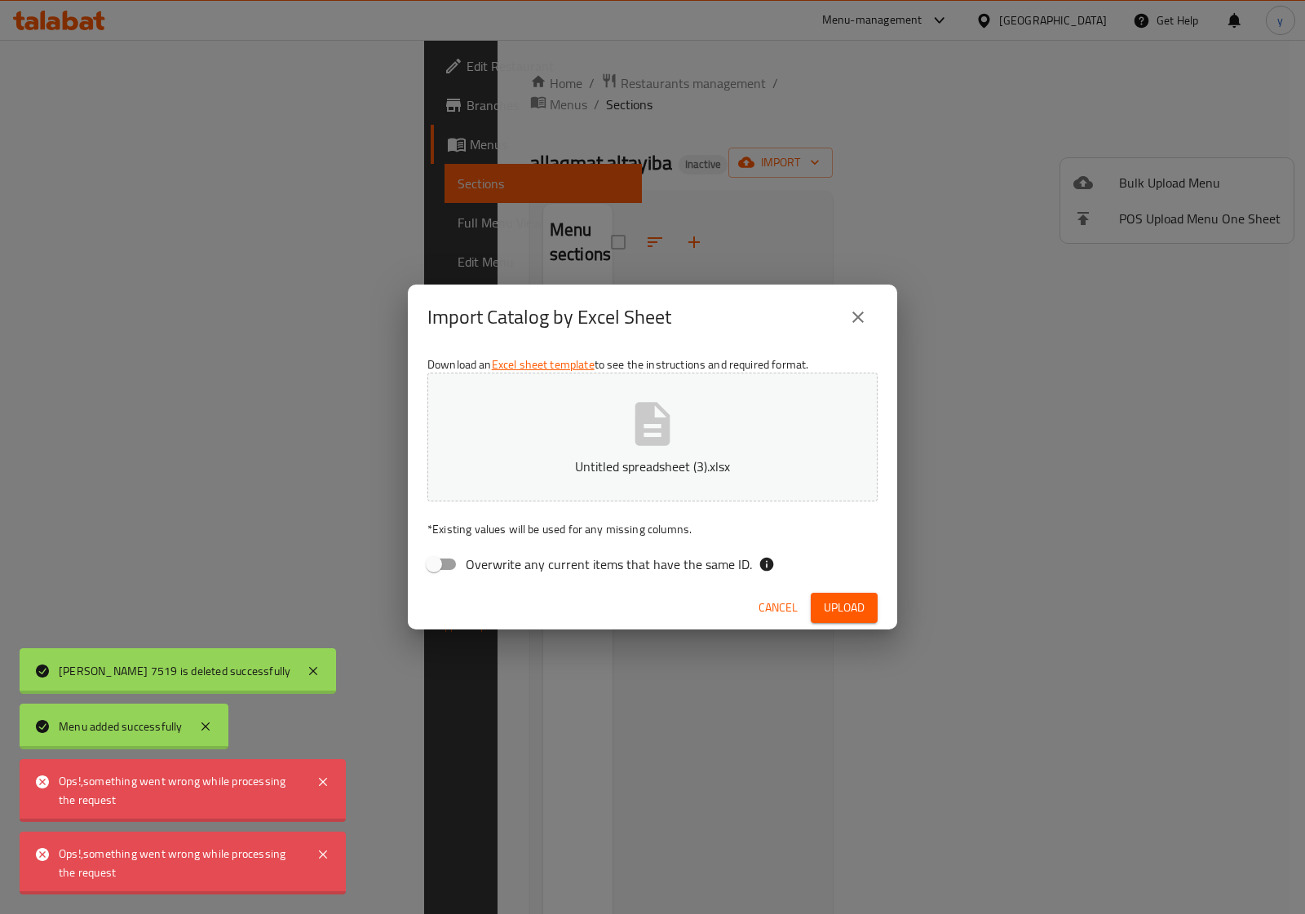
click at [647, 414] on icon "button" at bounding box center [652, 423] width 35 height 43
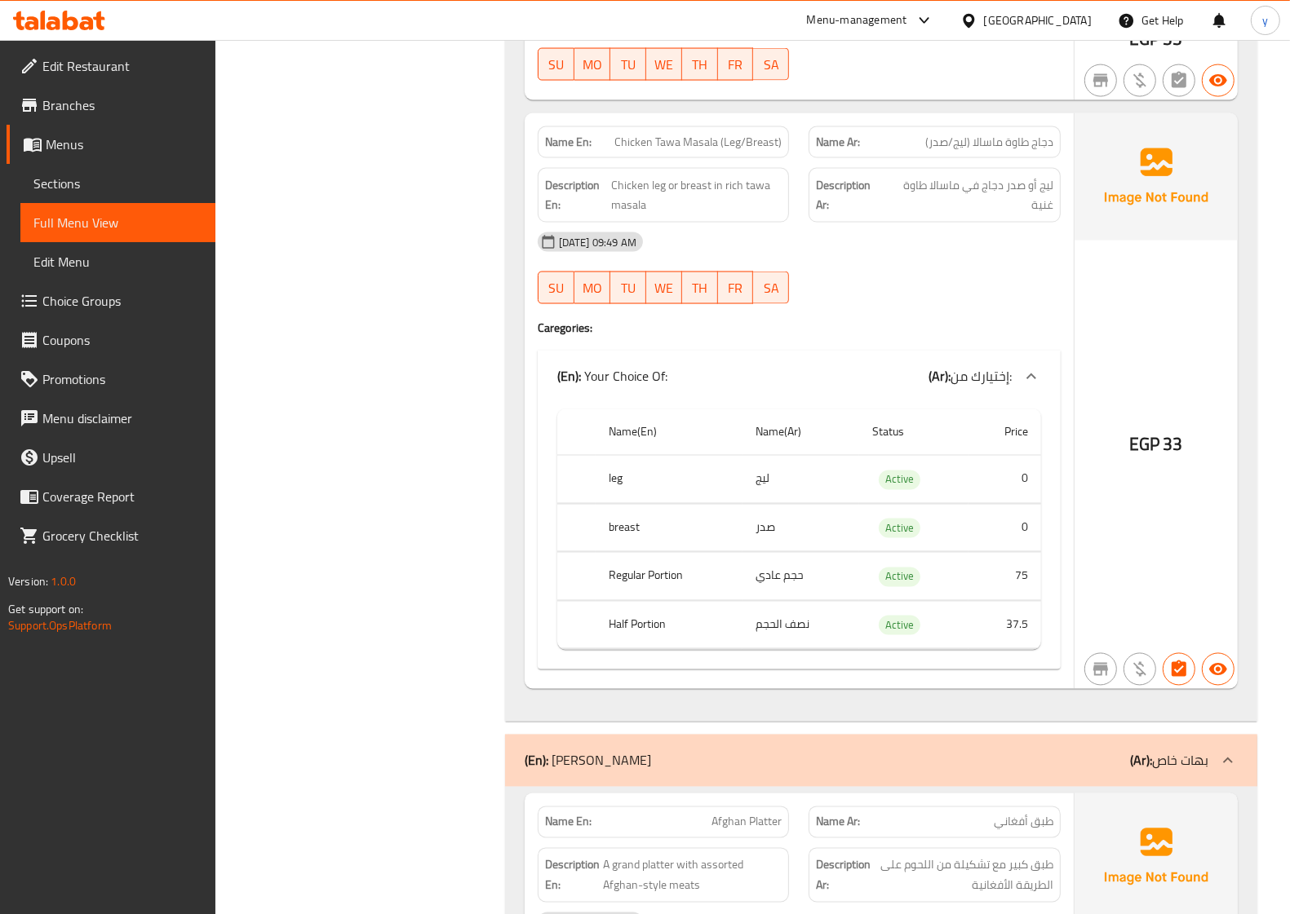
scroll to position [2243, 0]
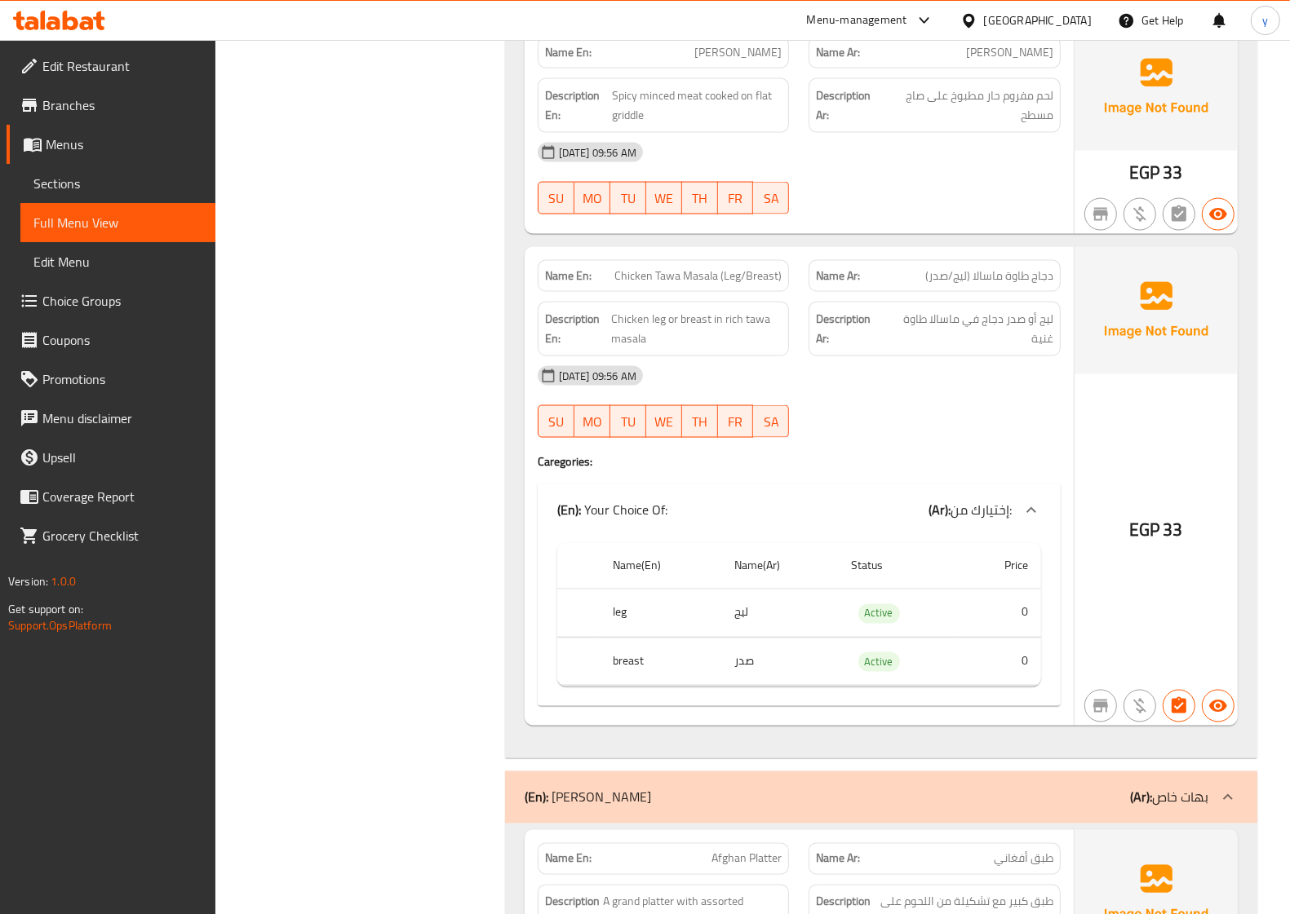
scroll to position [2141, 0]
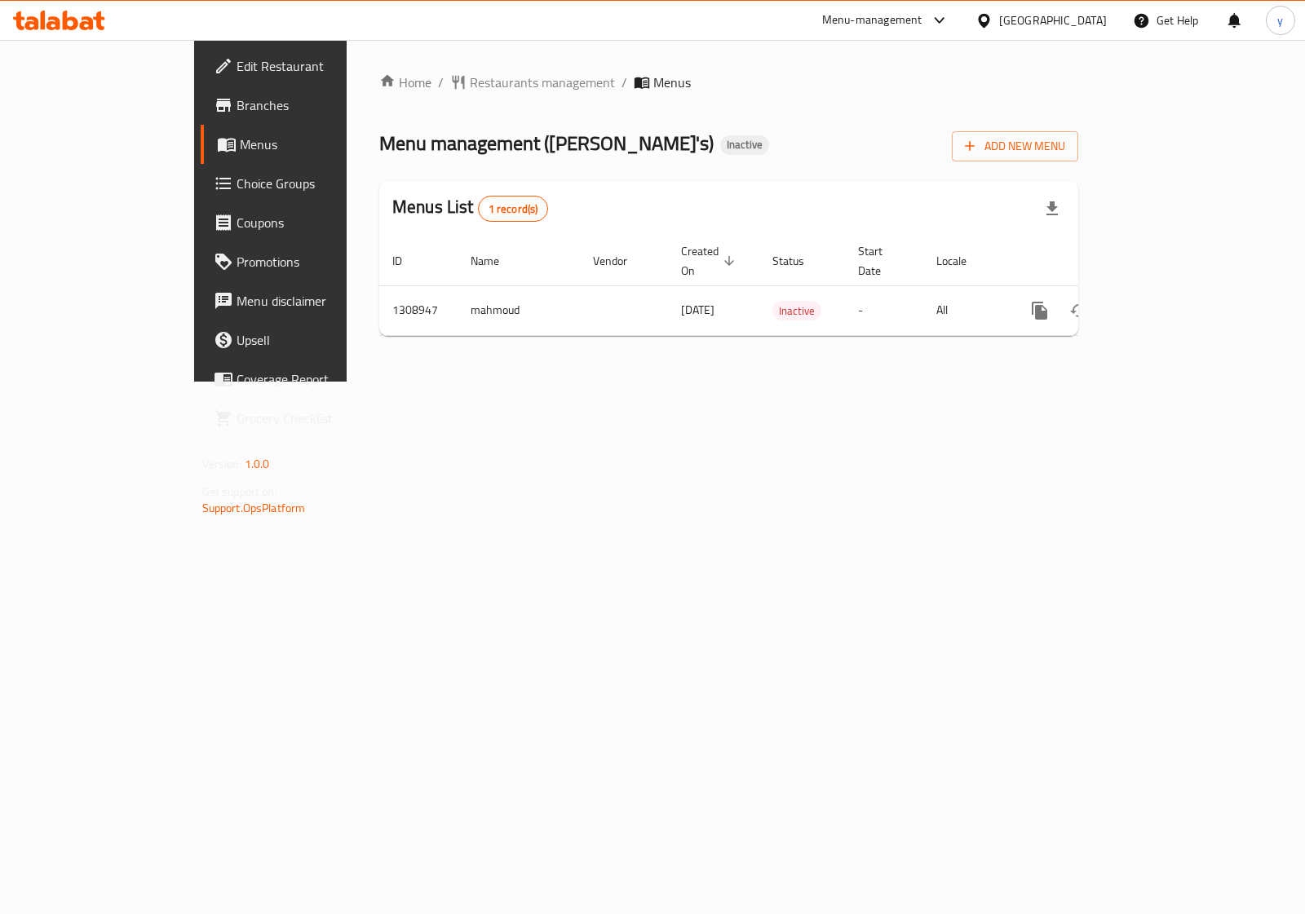
click at [240, 144] on span "Menus" at bounding box center [319, 145] width 159 height 20
click at [1065, 148] on span "Add New Menu" at bounding box center [1015, 146] width 100 height 20
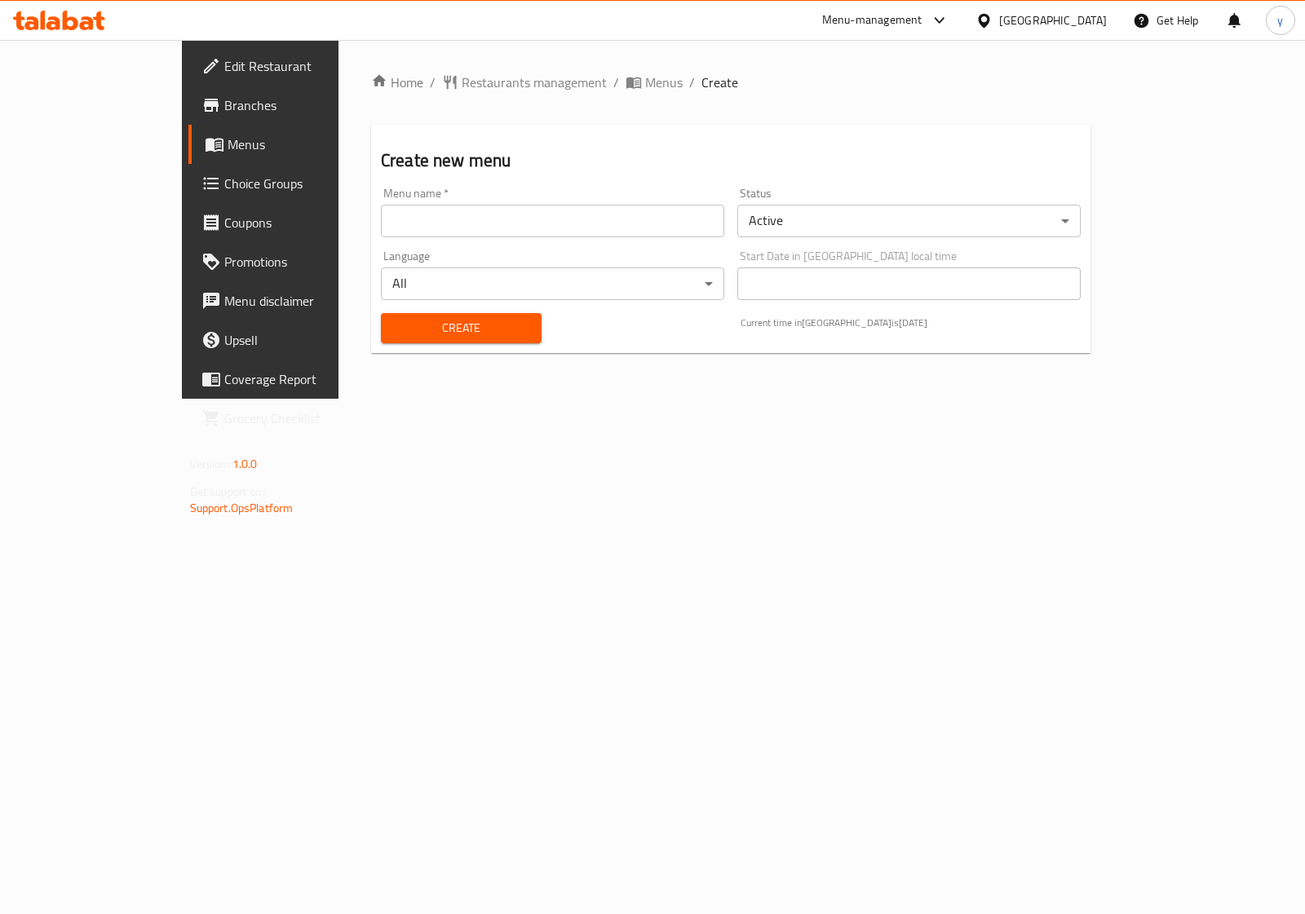
click at [457, 235] on input "text" at bounding box center [552, 221] width 343 height 33
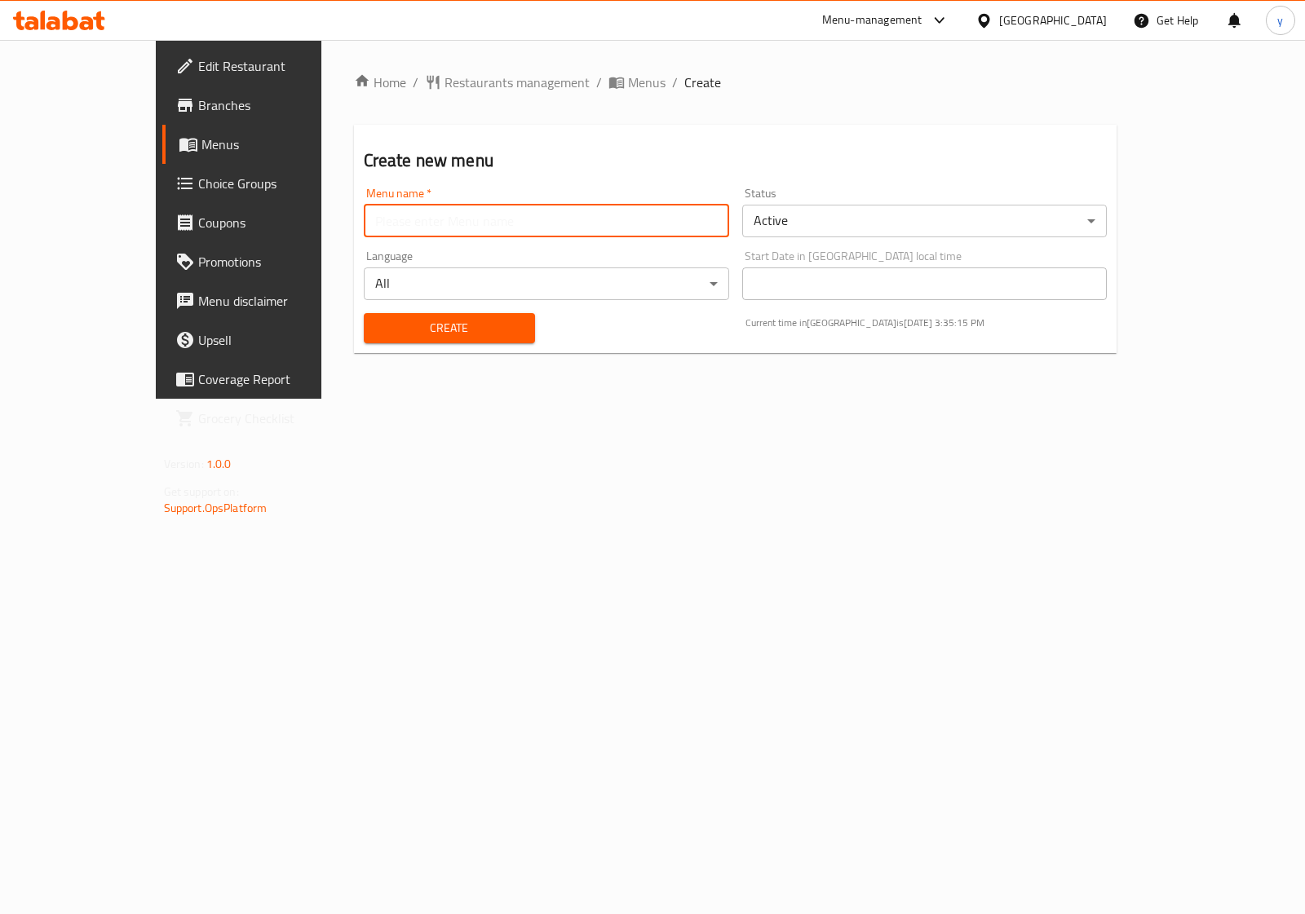
type input "[PERSON_NAME] 7519"
click at [477, 315] on button "Create" at bounding box center [449, 328] width 171 height 30
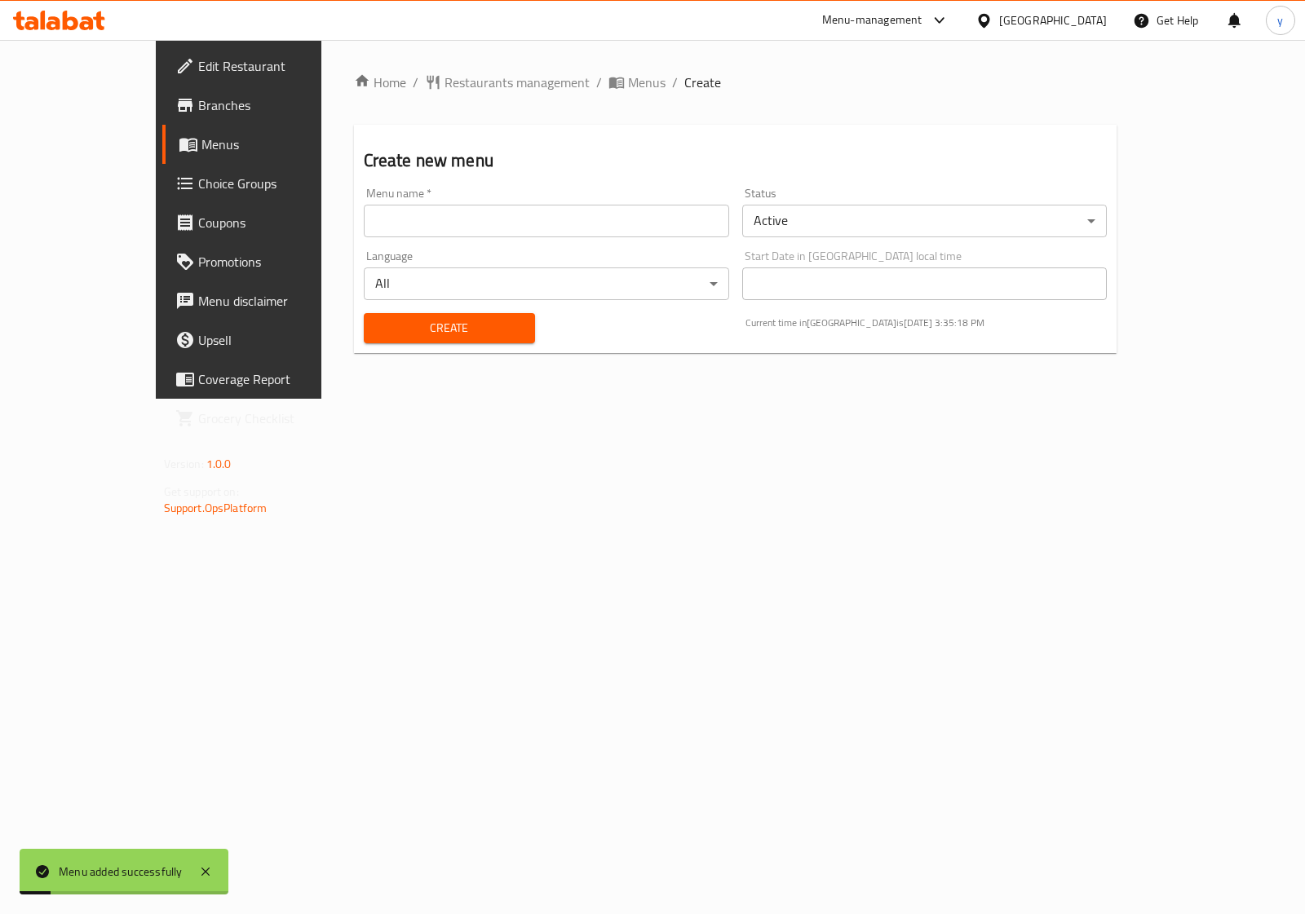
click at [201, 147] on span "Menus" at bounding box center [280, 145] width 159 height 20
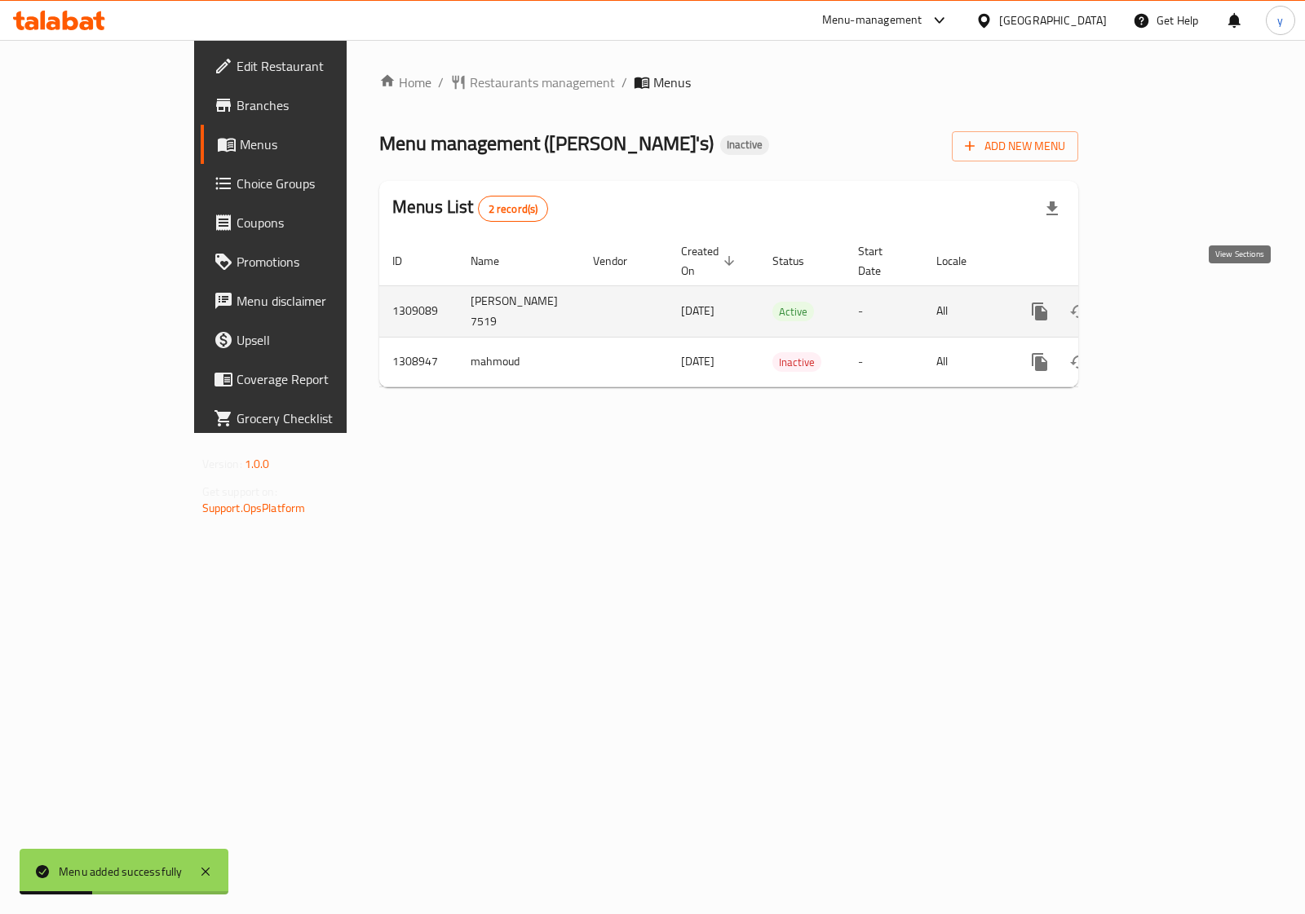
click at [1177, 306] on link "enhanced table" at bounding box center [1157, 311] width 39 height 39
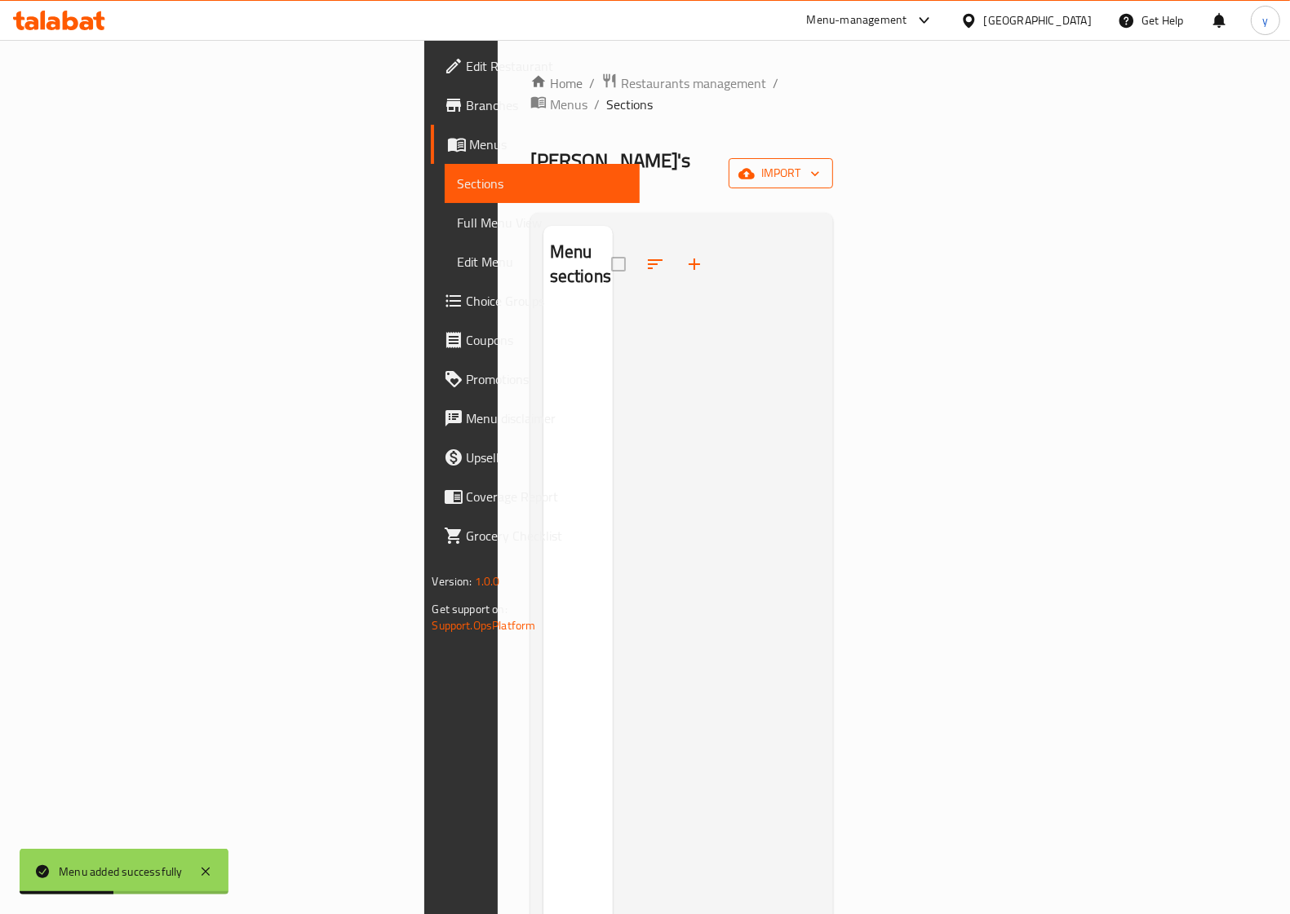
click at [820, 163] on span "import" at bounding box center [781, 173] width 78 height 20
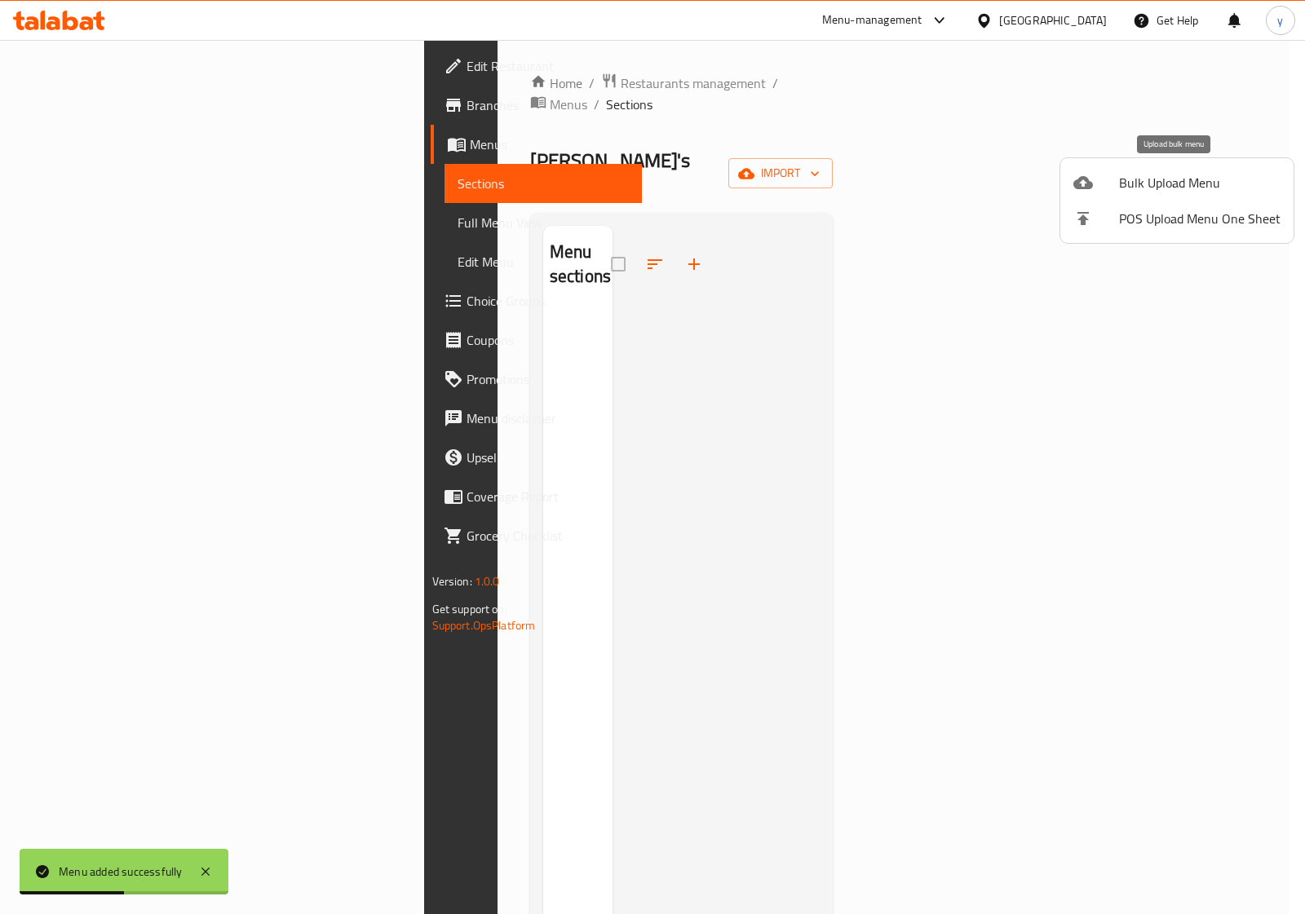
click at [1165, 189] on span "Bulk Upload Menu" at bounding box center [1200, 183] width 162 height 20
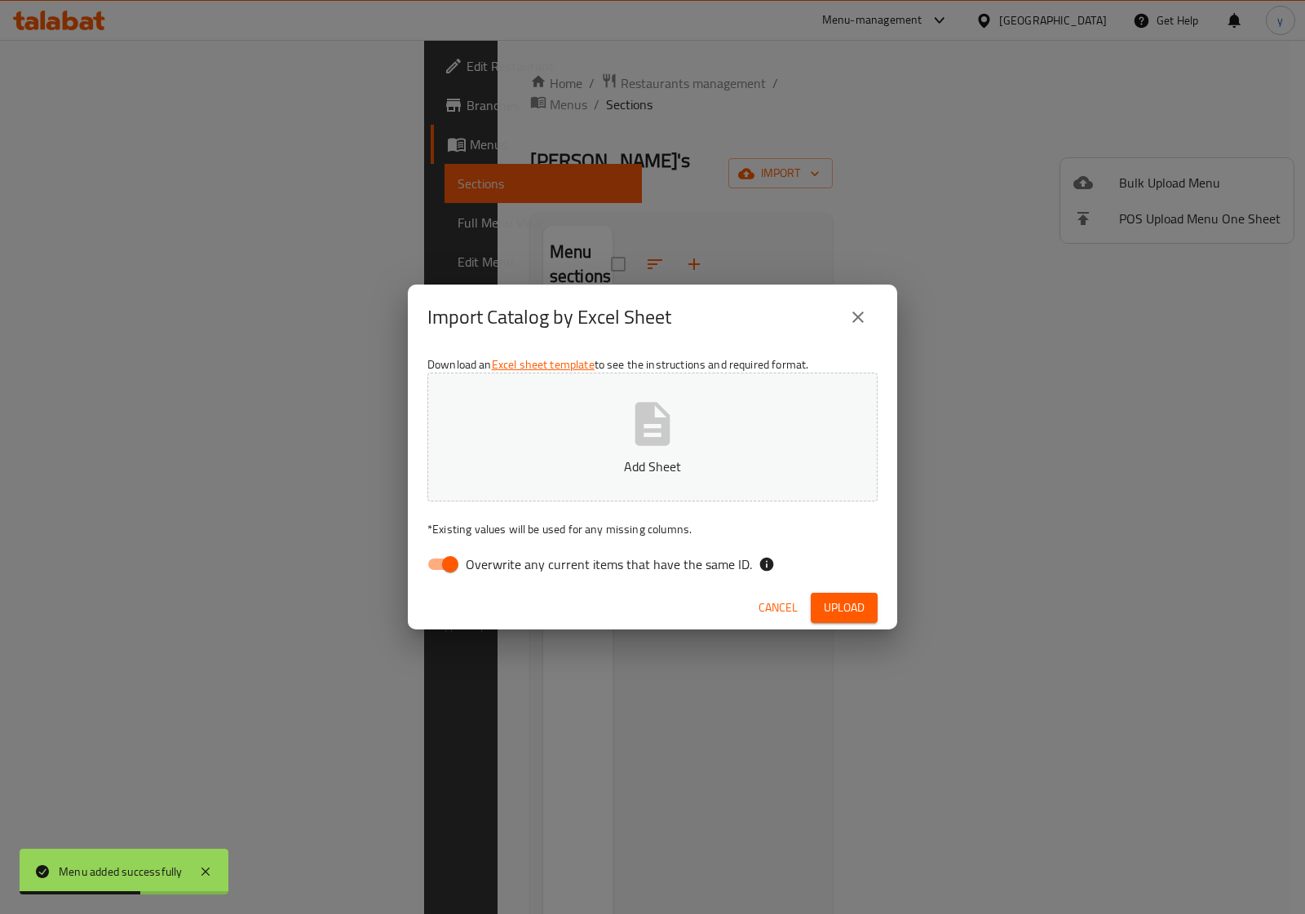
click at [644, 428] on icon "button" at bounding box center [653, 424] width 52 height 52
drag, startPoint x: 540, startPoint y: 559, endPoint x: 551, endPoint y: 559, distance: 10.6
click at [543, 559] on span "Overwrite any current items that have the same ID." at bounding box center [609, 565] width 286 height 20
click at [450, 563] on input "Overwrite any current items that have the same ID." at bounding box center [450, 564] width 93 height 31
checkbox input "false"
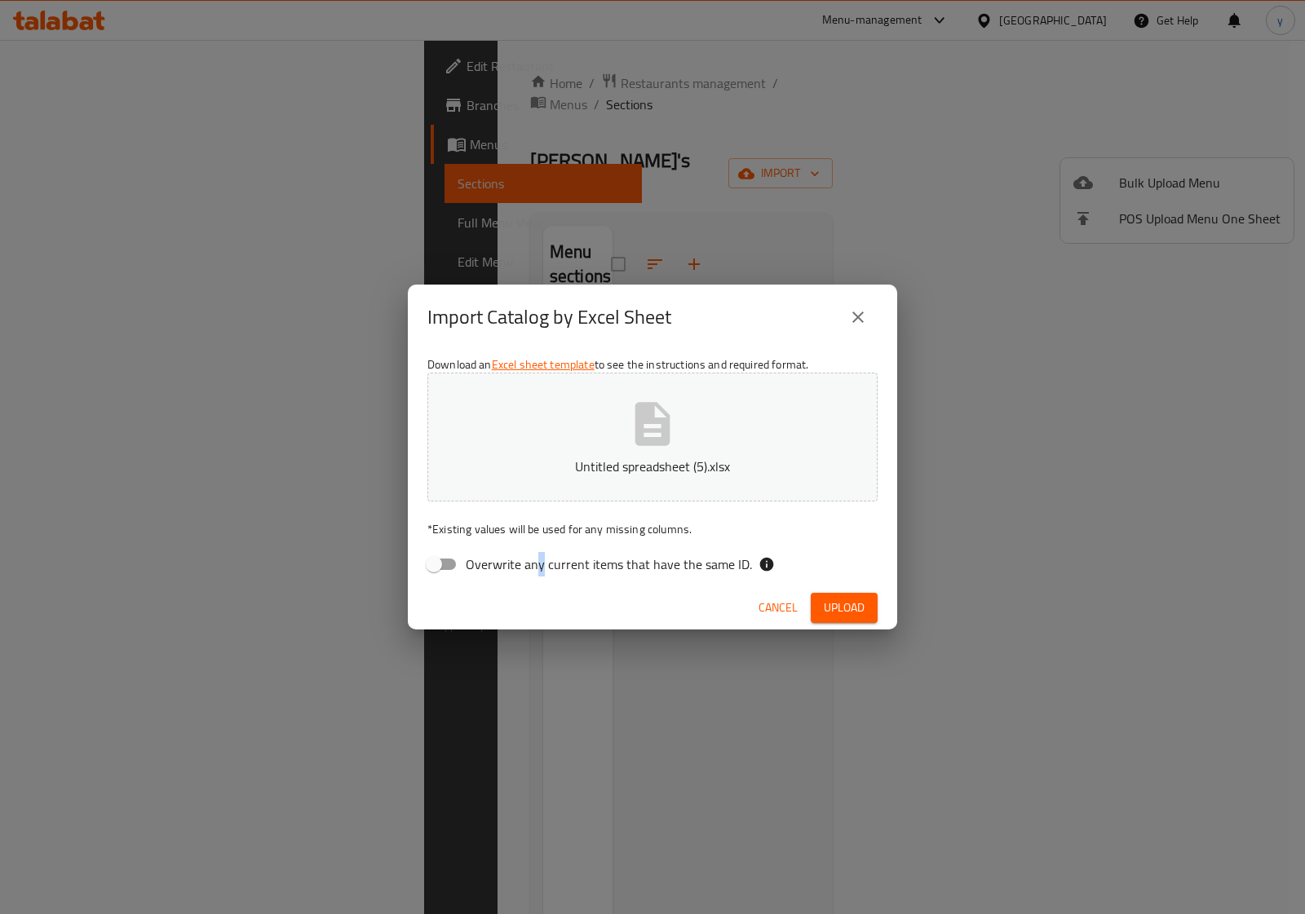
click at [866, 608] on button "Upload" at bounding box center [844, 608] width 67 height 30
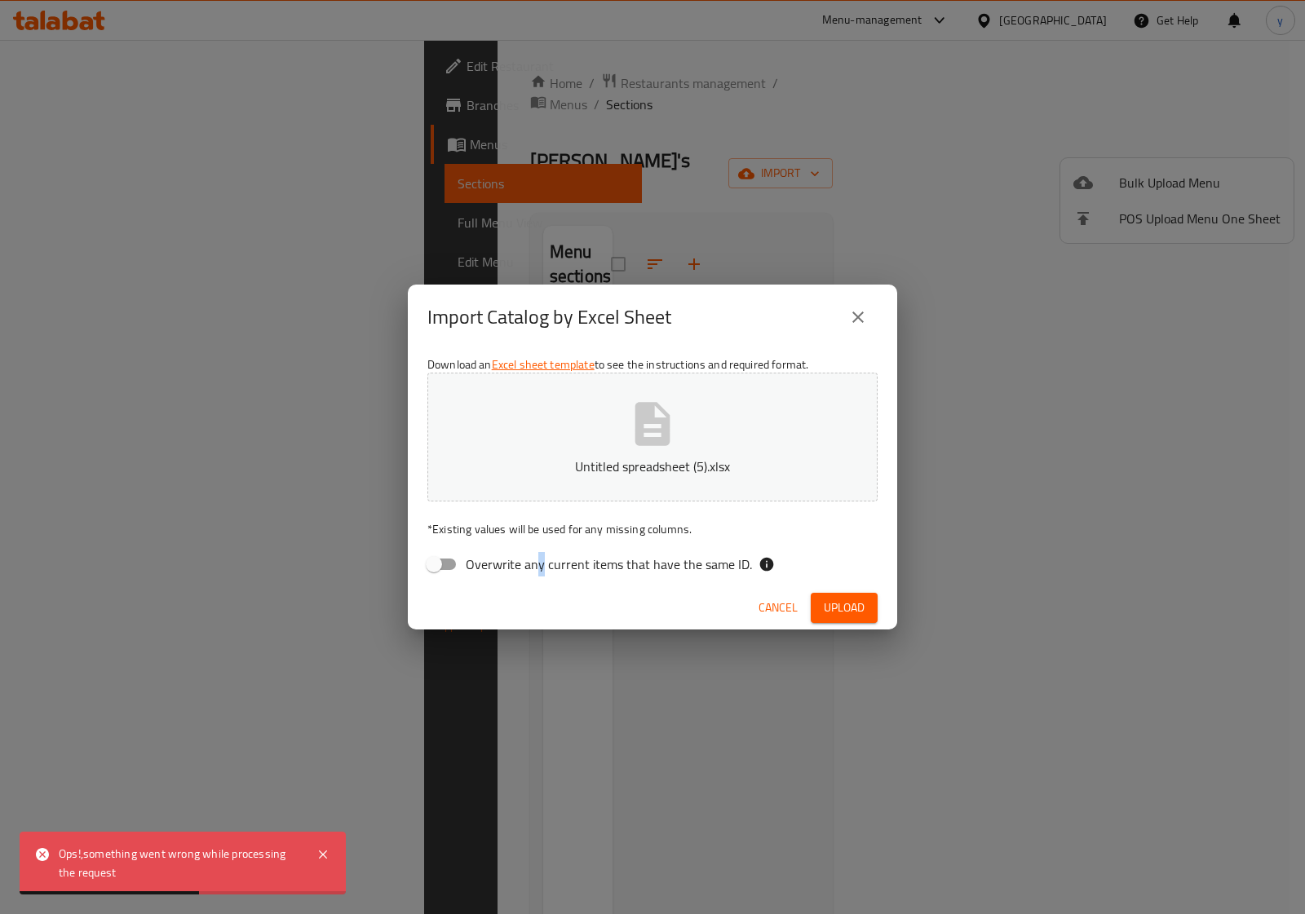
click at [838, 606] on span "Upload" at bounding box center [844, 608] width 41 height 20
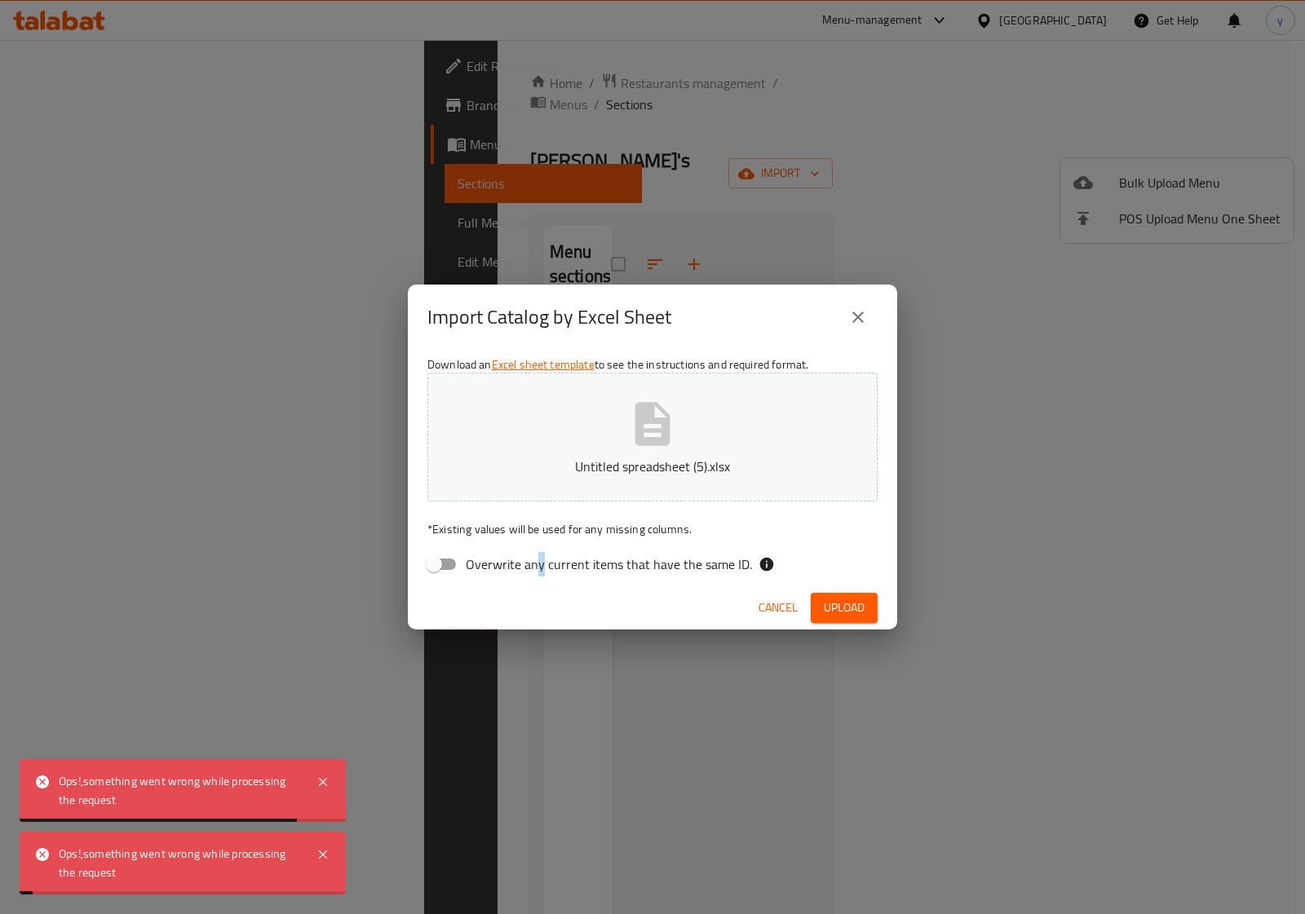
click at [838, 606] on span "Upload" at bounding box center [844, 608] width 41 height 20
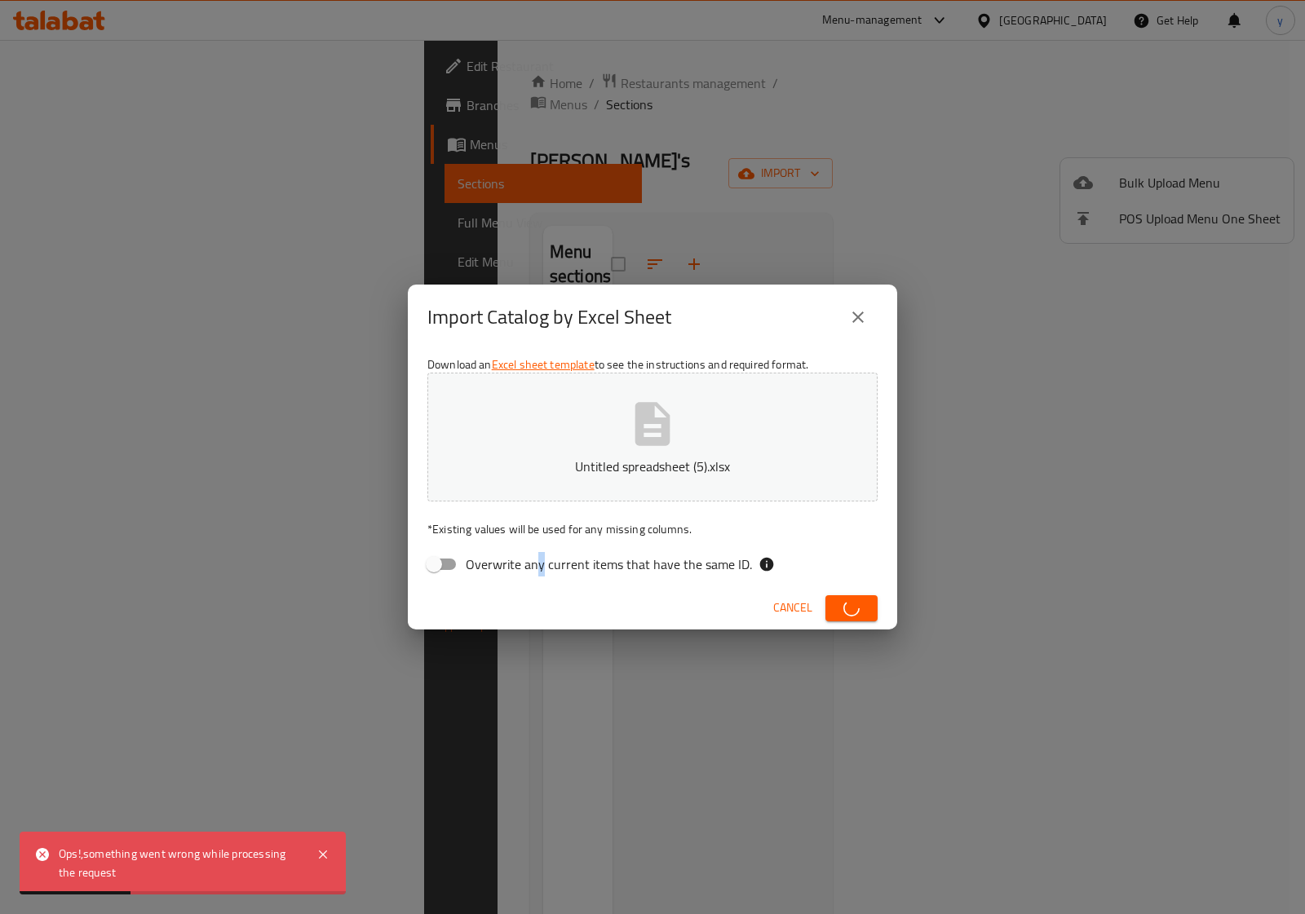
click at [839, 606] on span "button" at bounding box center [852, 608] width 26 height 16
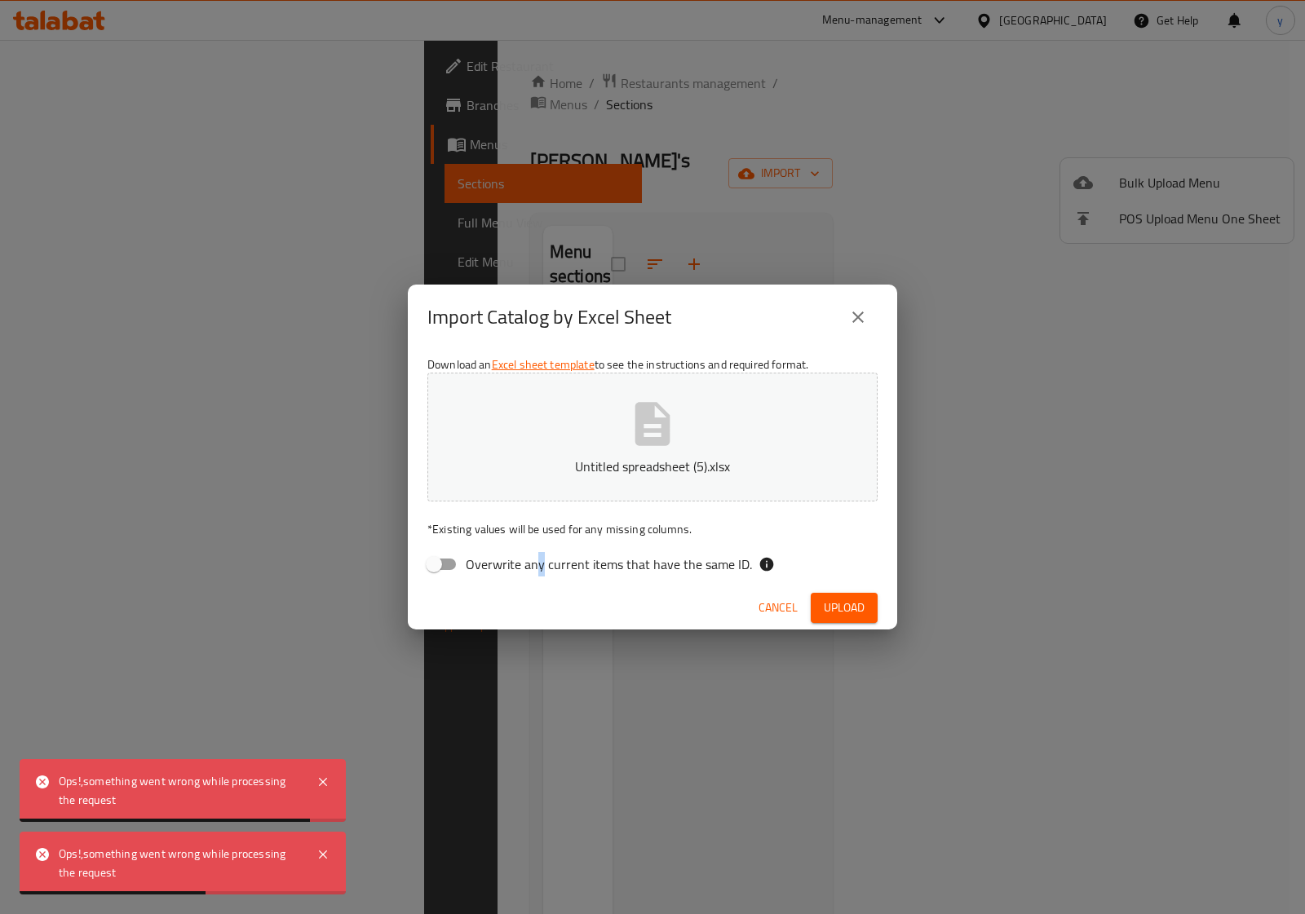
click at [777, 596] on button "Cancel" at bounding box center [778, 608] width 52 height 30
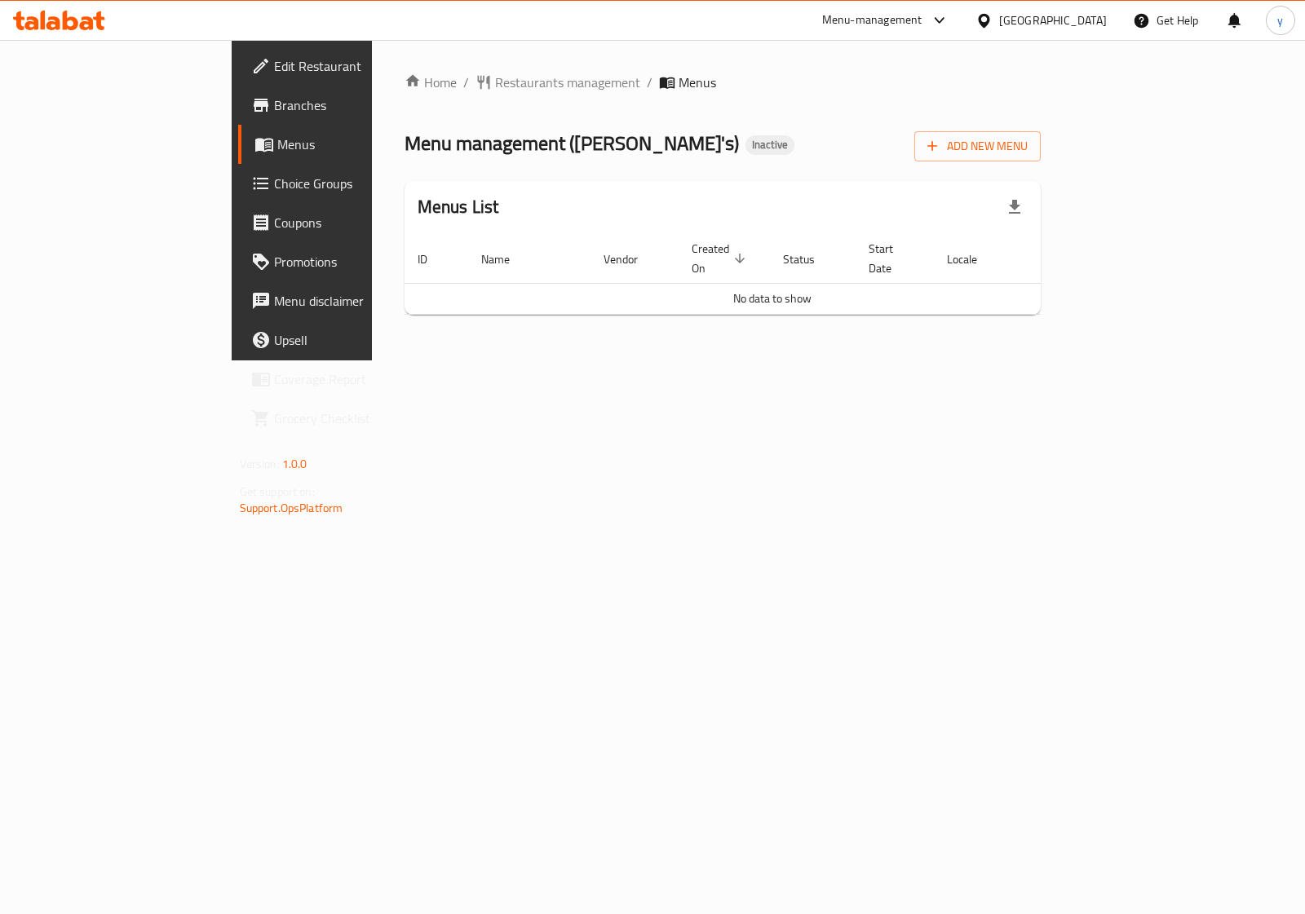
click at [277, 144] on span "Menus" at bounding box center [356, 145] width 159 height 20
click at [1028, 153] on span "Add New Menu" at bounding box center [978, 146] width 100 height 20
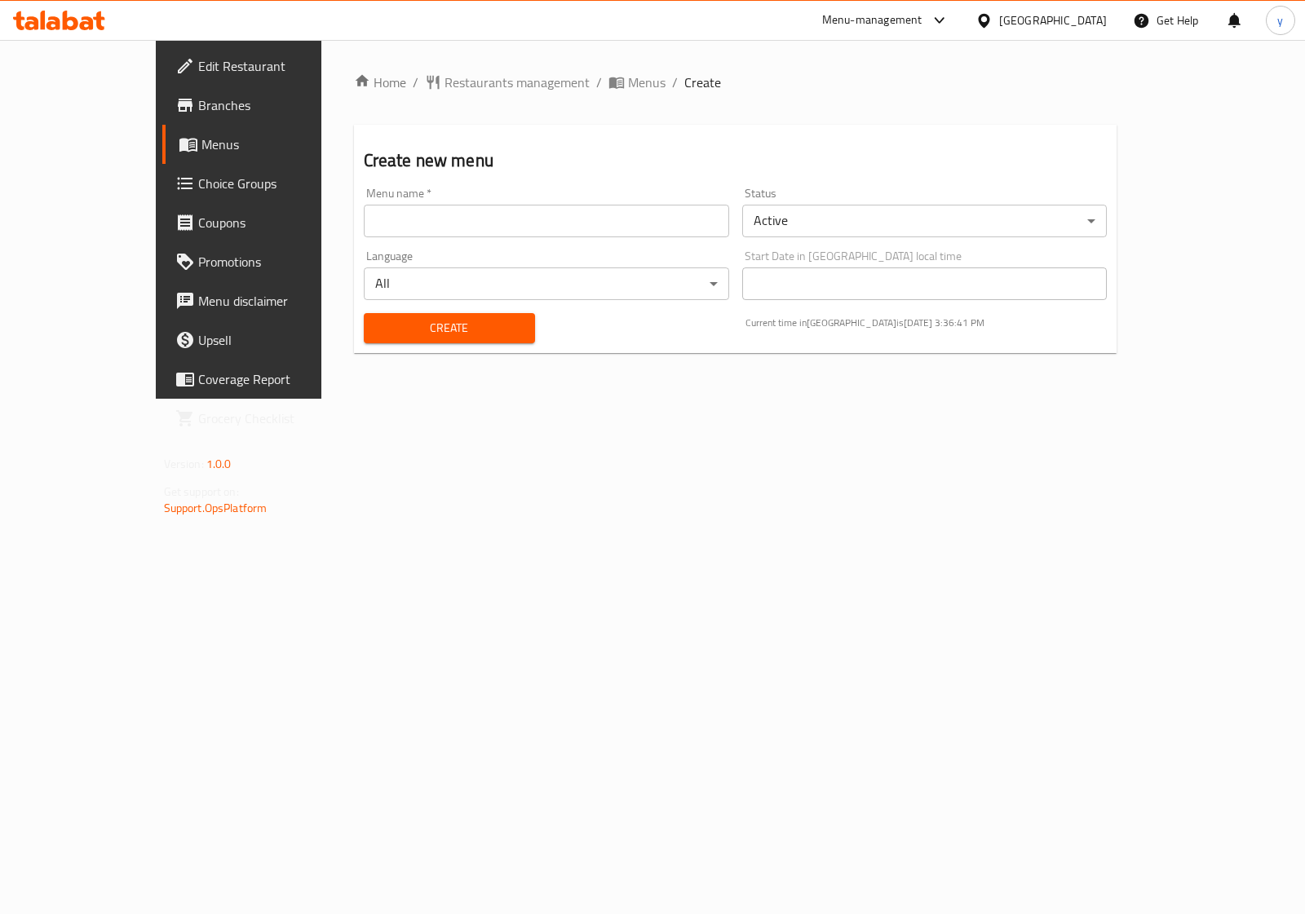
click at [364, 213] on input "text" at bounding box center [546, 221] width 365 height 33
click at [410, 222] on input "[PERSON_NAME] 7519" at bounding box center [546, 221] width 365 height 33
type input "youssef .7519"
click at [394, 319] on span "Create" at bounding box center [449, 328] width 145 height 20
click at [201, 144] on span "Menus" at bounding box center [280, 145] width 159 height 20
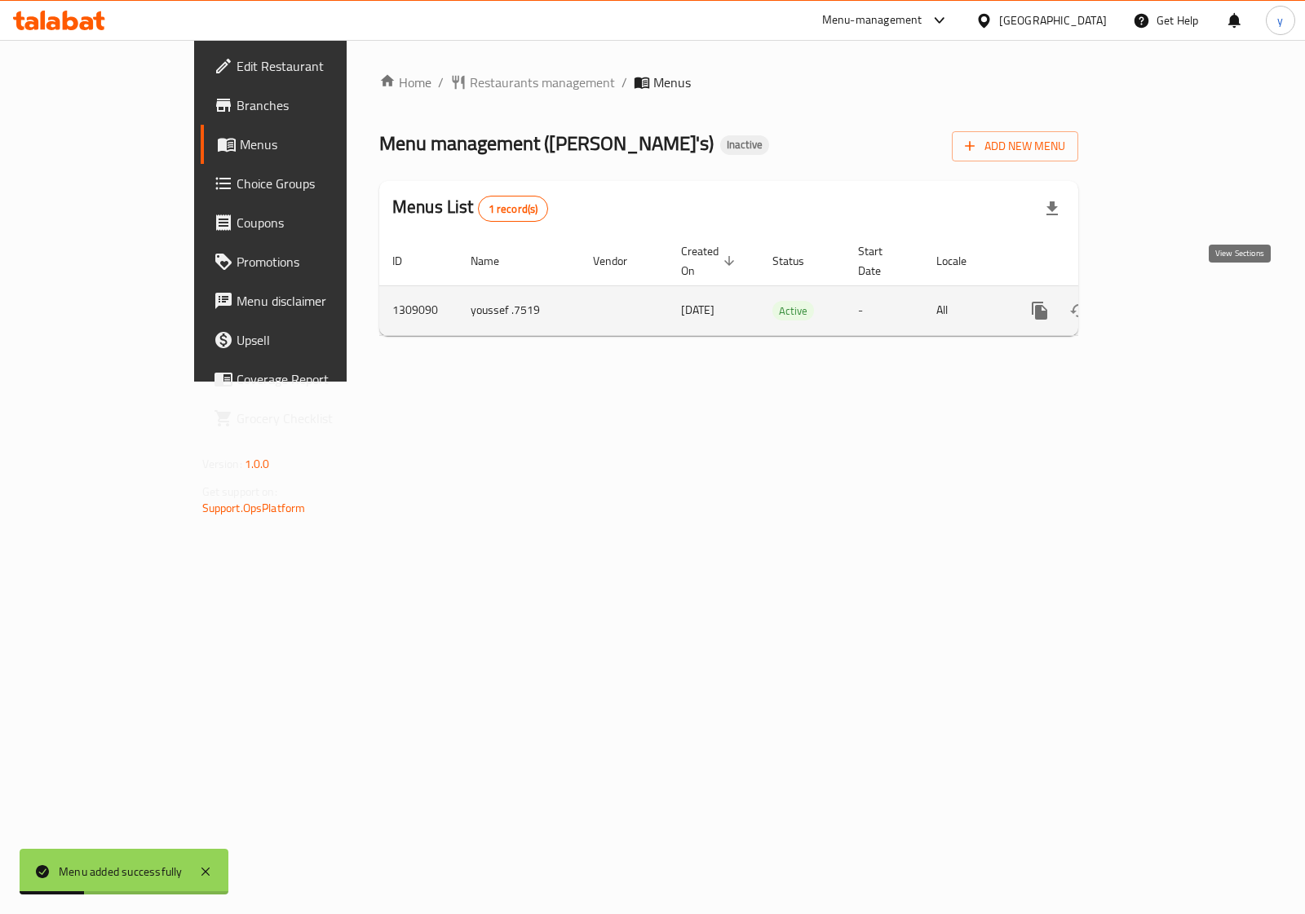
click at [1167, 301] on icon "enhanced table" at bounding box center [1158, 311] width 20 height 20
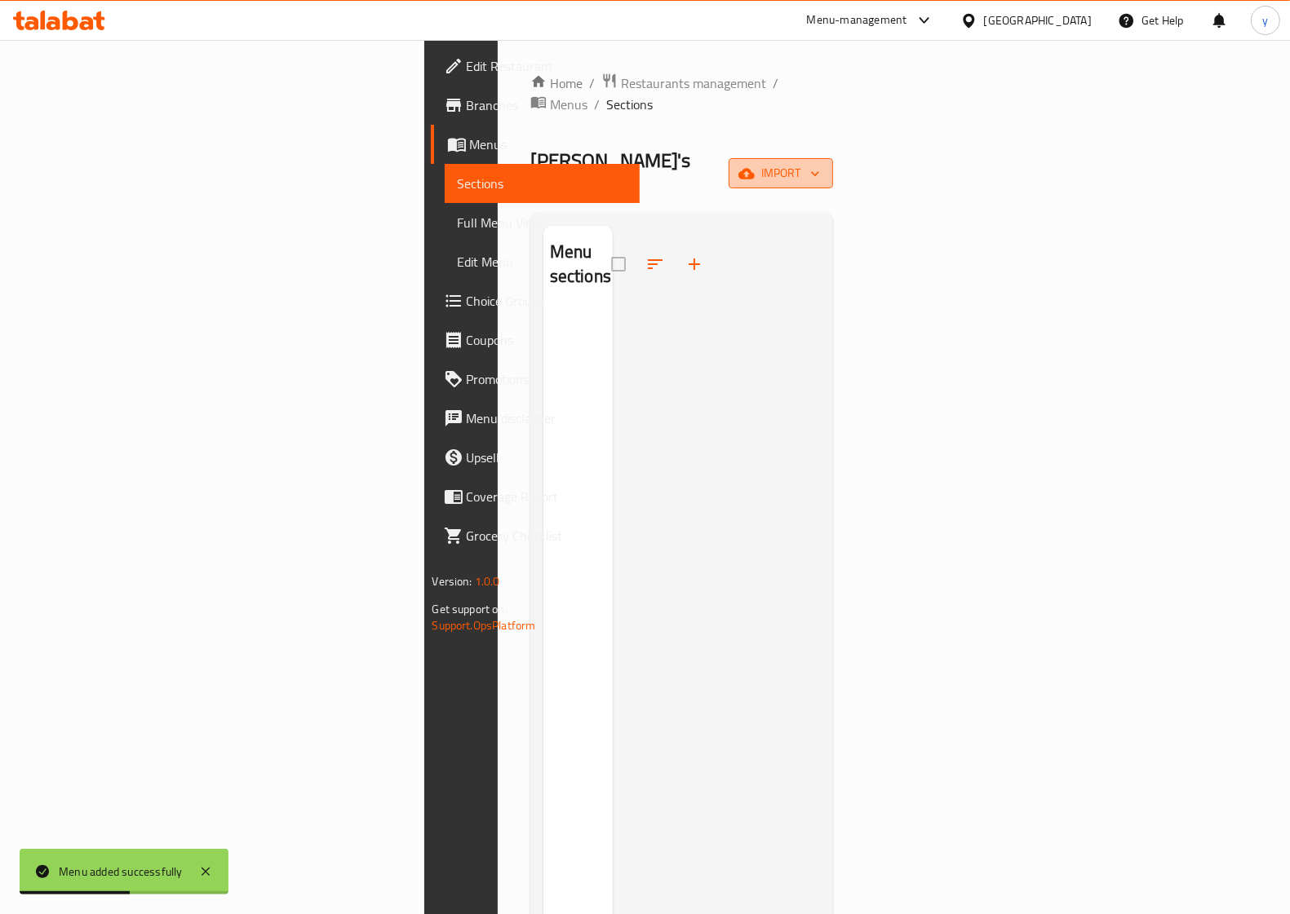
click at [820, 163] on span "import" at bounding box center [781, 173] width 78 height 20
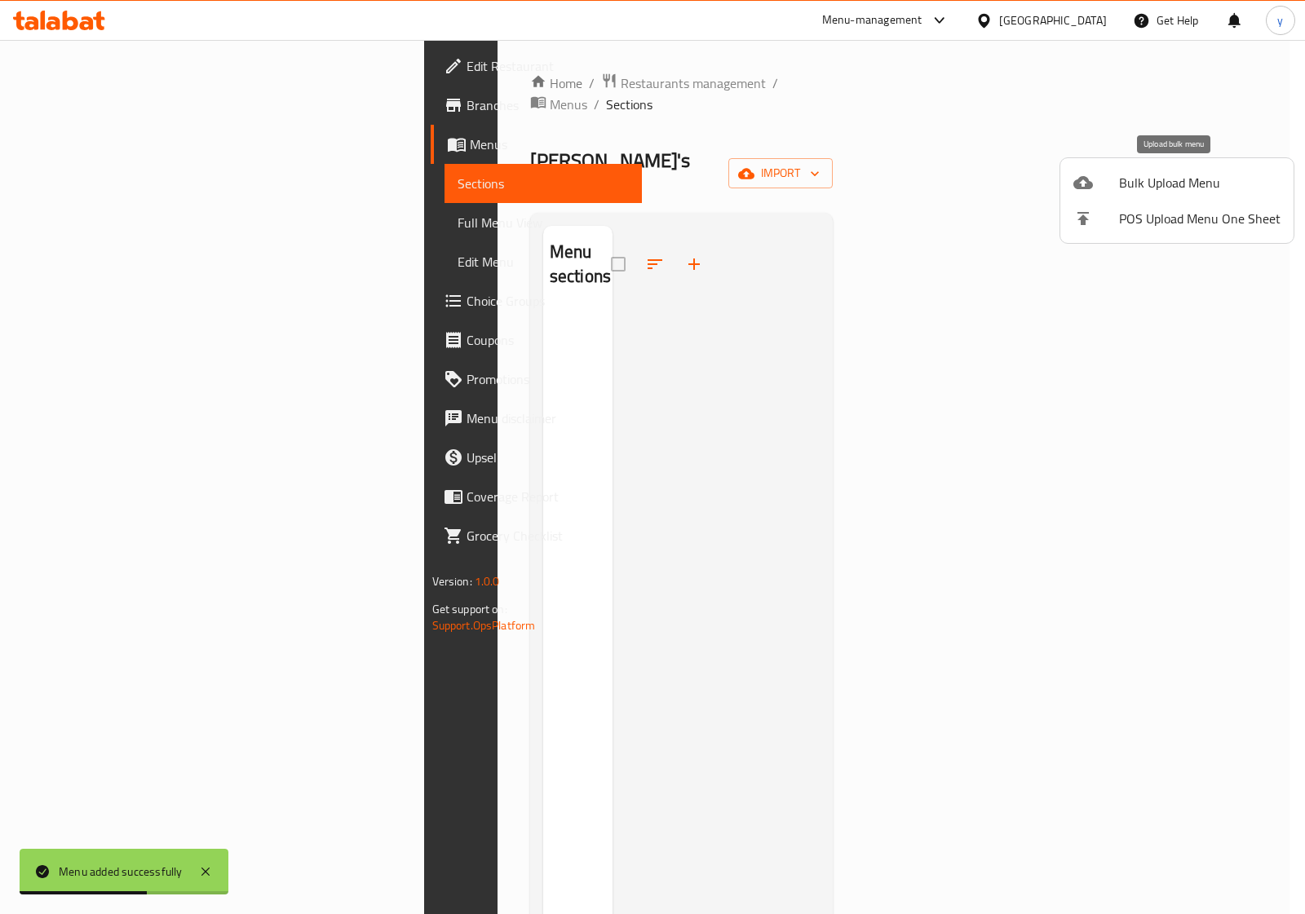
click at [1123, 184] on span "Bulk Upload Menu" at bounding box center [1200, 183] width 162 height 20
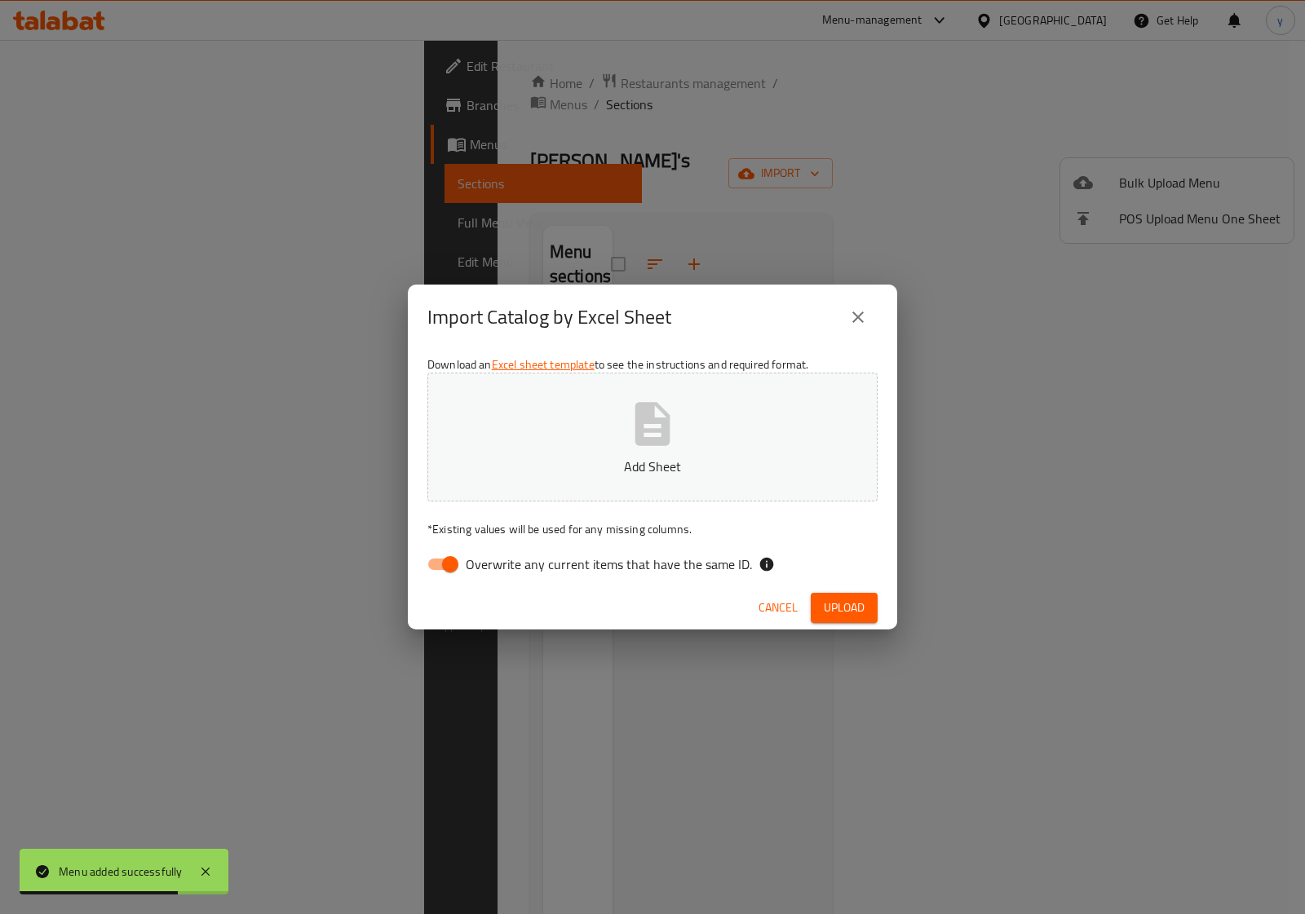
click at [439, 565] on input "Overwrite any current items that have the same ID." at bounding box center [450, 564] width 93 height 31
checkbox input "false"
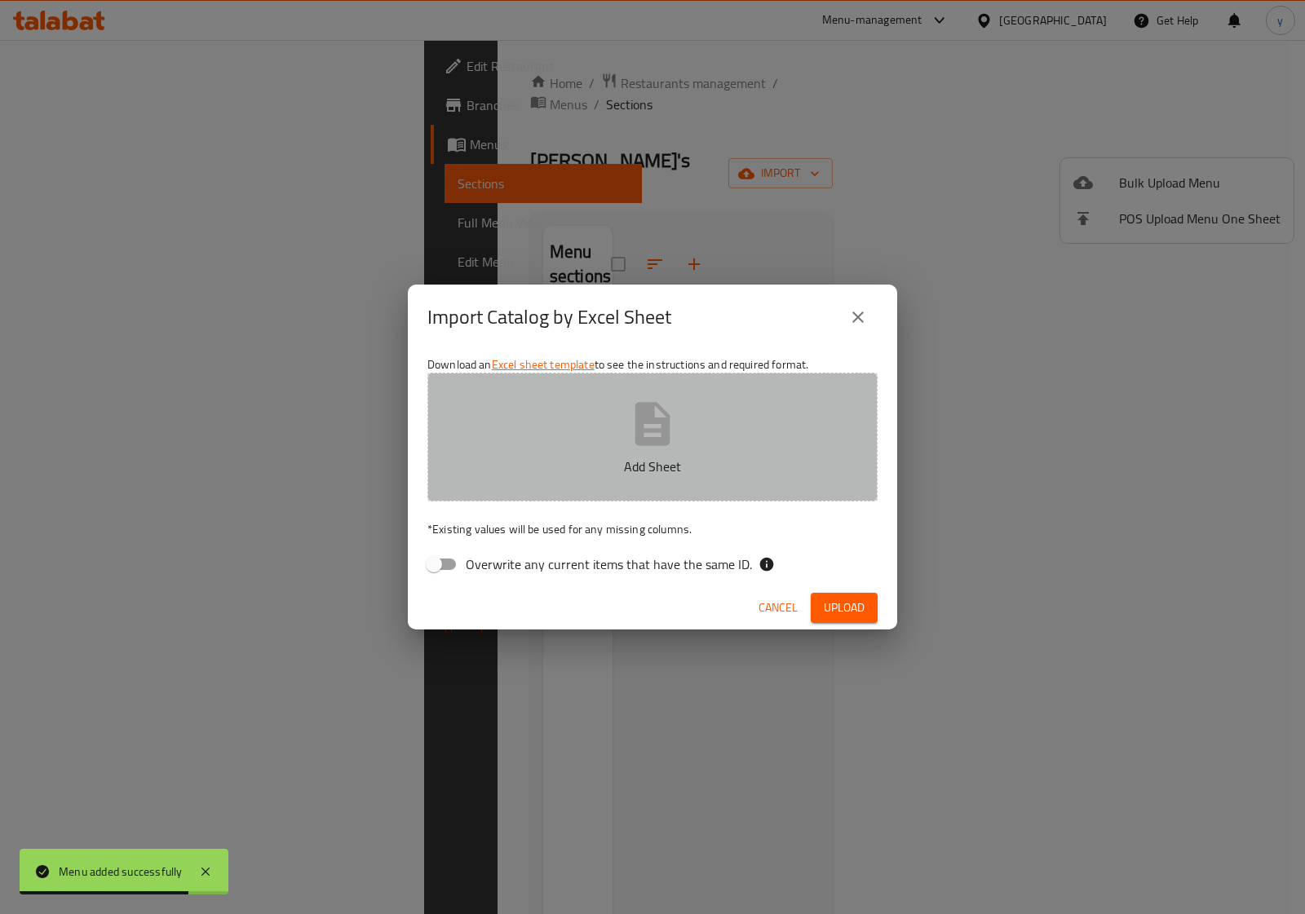
click at [602, 429] on button "Add Sheet" at bounding box center [652, 437] width 450 height 129
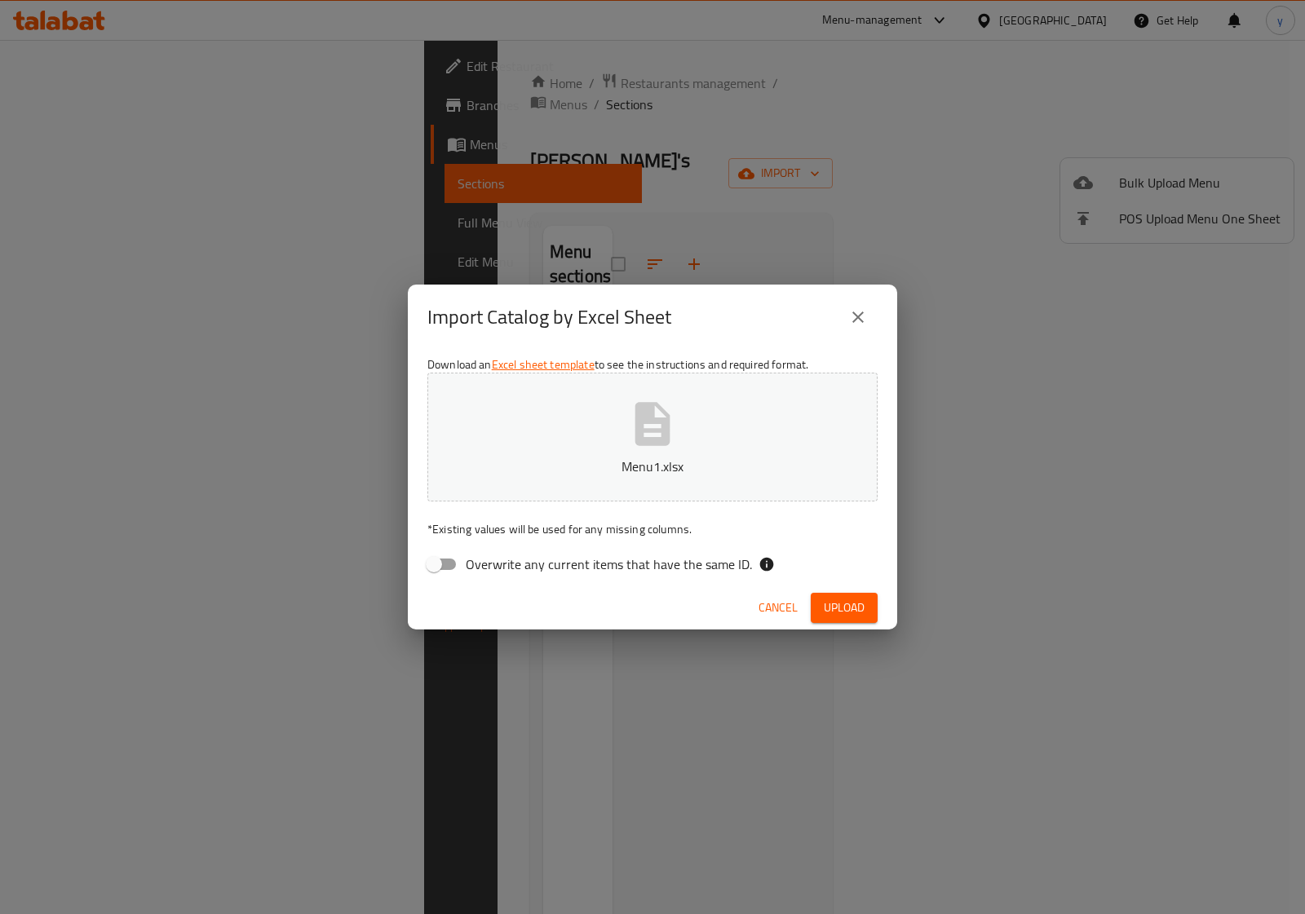
click at [846, 609] on span "Upload" at bounding box center [844, 608] width 41 height 20
click at [120, 34] on div "Import Catalog by Excel Sheet Download an Excel sheet template to see the instr…" at bounding box center [652, 457] width 1305 height 914
click at [99, 26] on div "Import Catalog by Excel Sheet Download an Excel sheet template to see the instr…" at bounding box center [652, 457] width 1305 height 914
click at [830, 606] on span "Upload" at bounding box center [844, 608] width 41 height 20
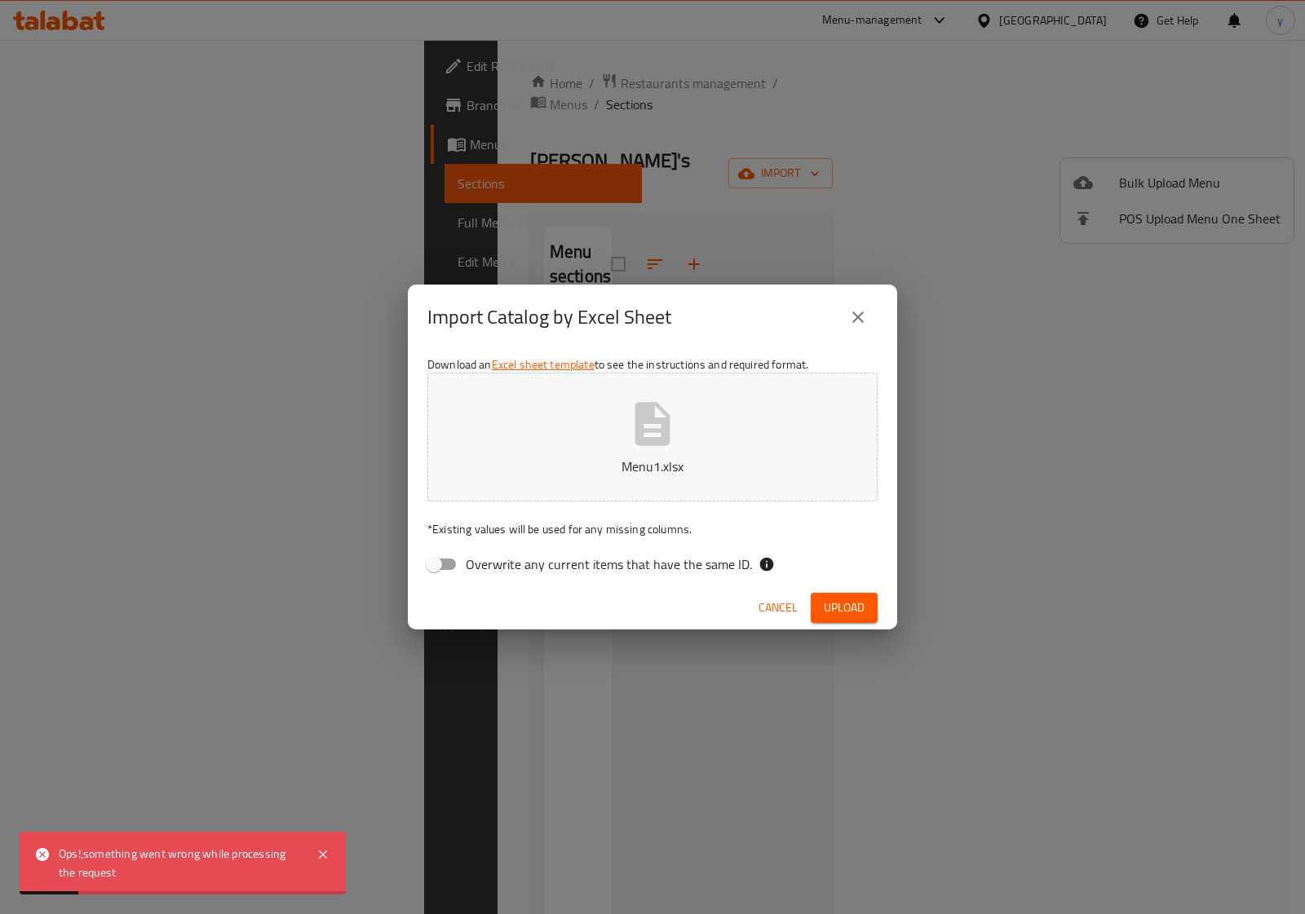
click at [850, 609] on span "Upload" at bounding box center [844, 608] width 41 height 20
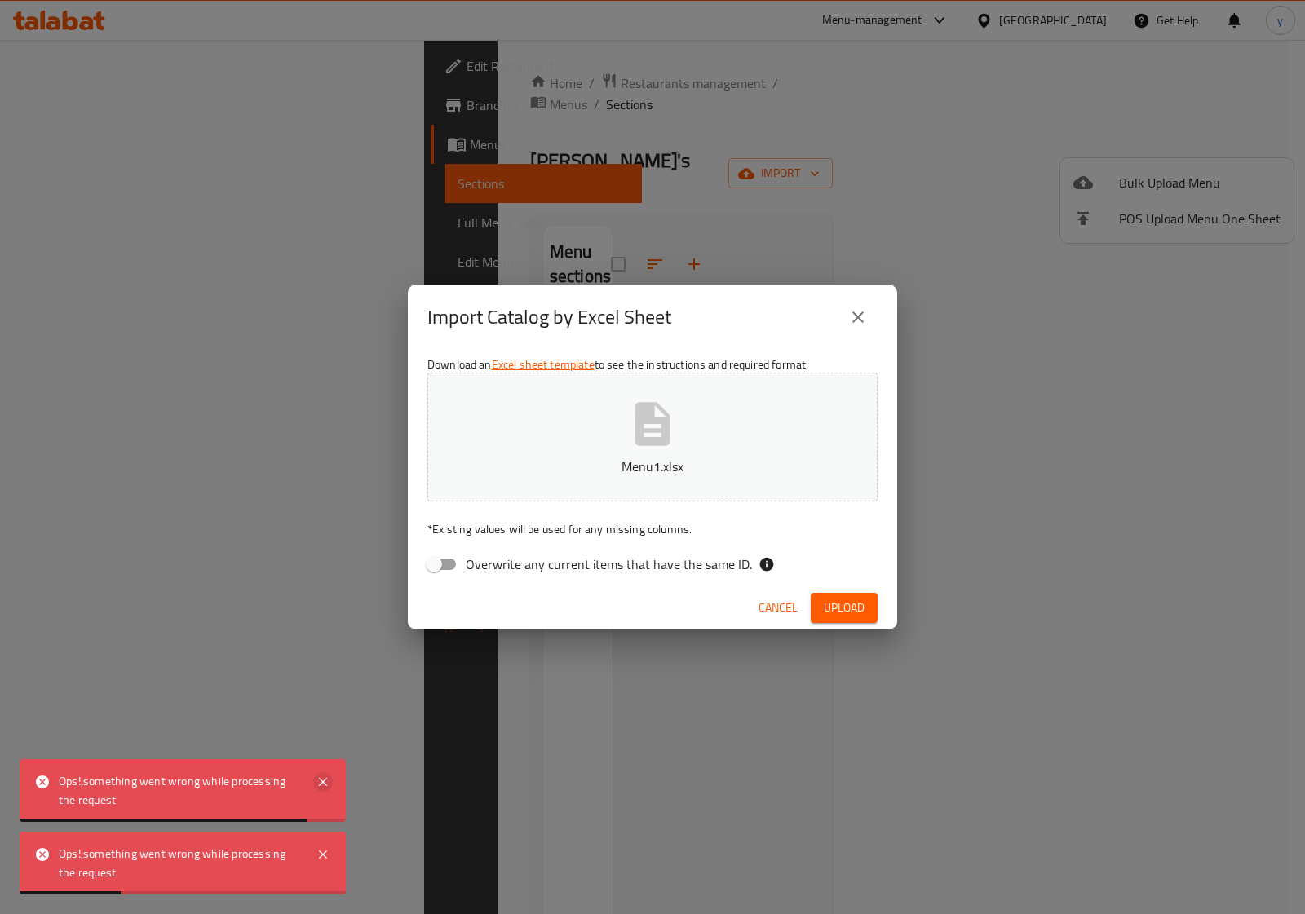
click at [319, 781] on icon at bounding box center [323, 783] width 20 height 20
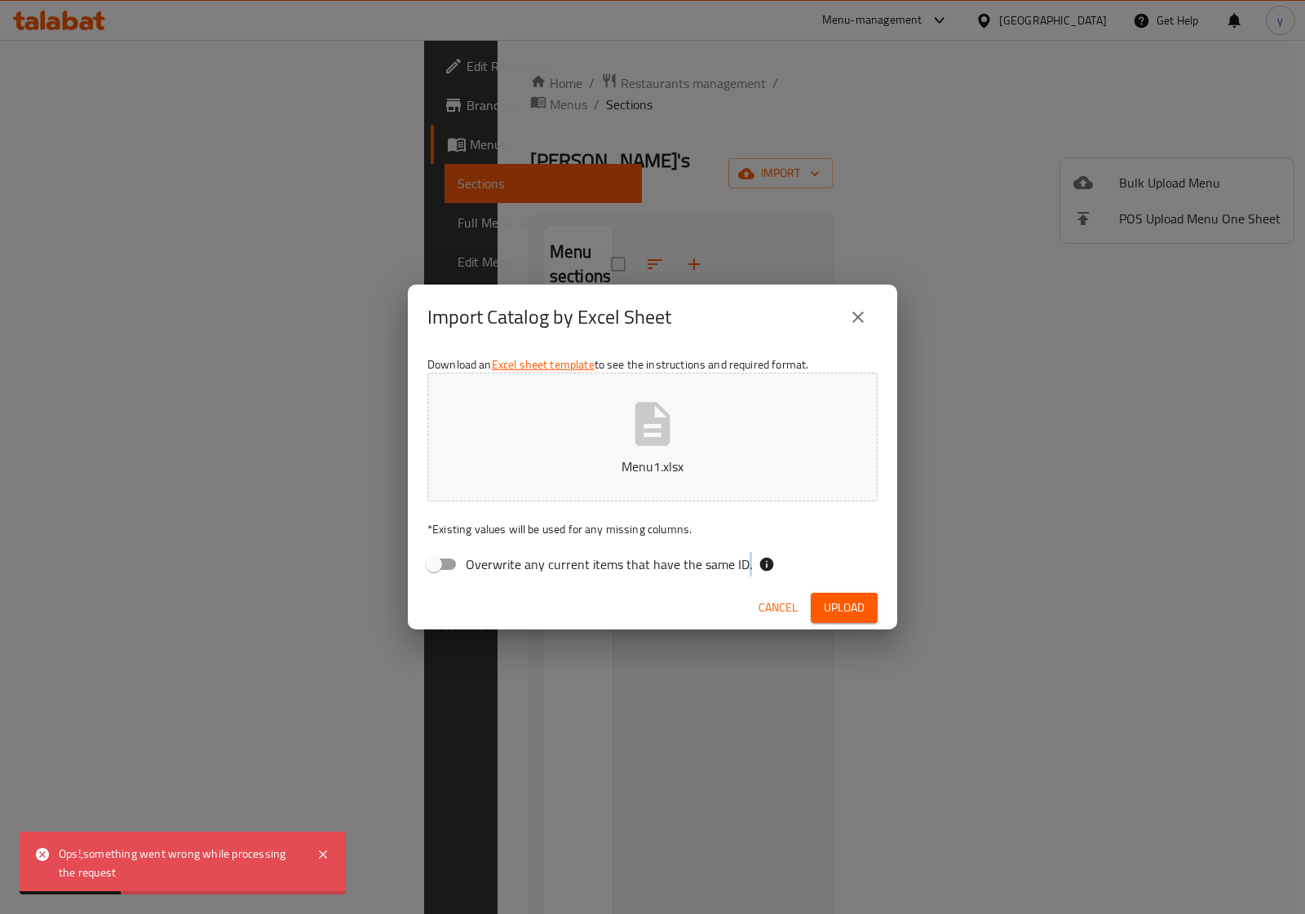
click at [319, 781] on div "Import Catalog by Excel Sheet Download an Excel sheet template to see the instr…" at bounding box center [652, 457] width 1305 height 914
click at [327, 855] on icon at bounding box center [323, 855] width 20 height 20
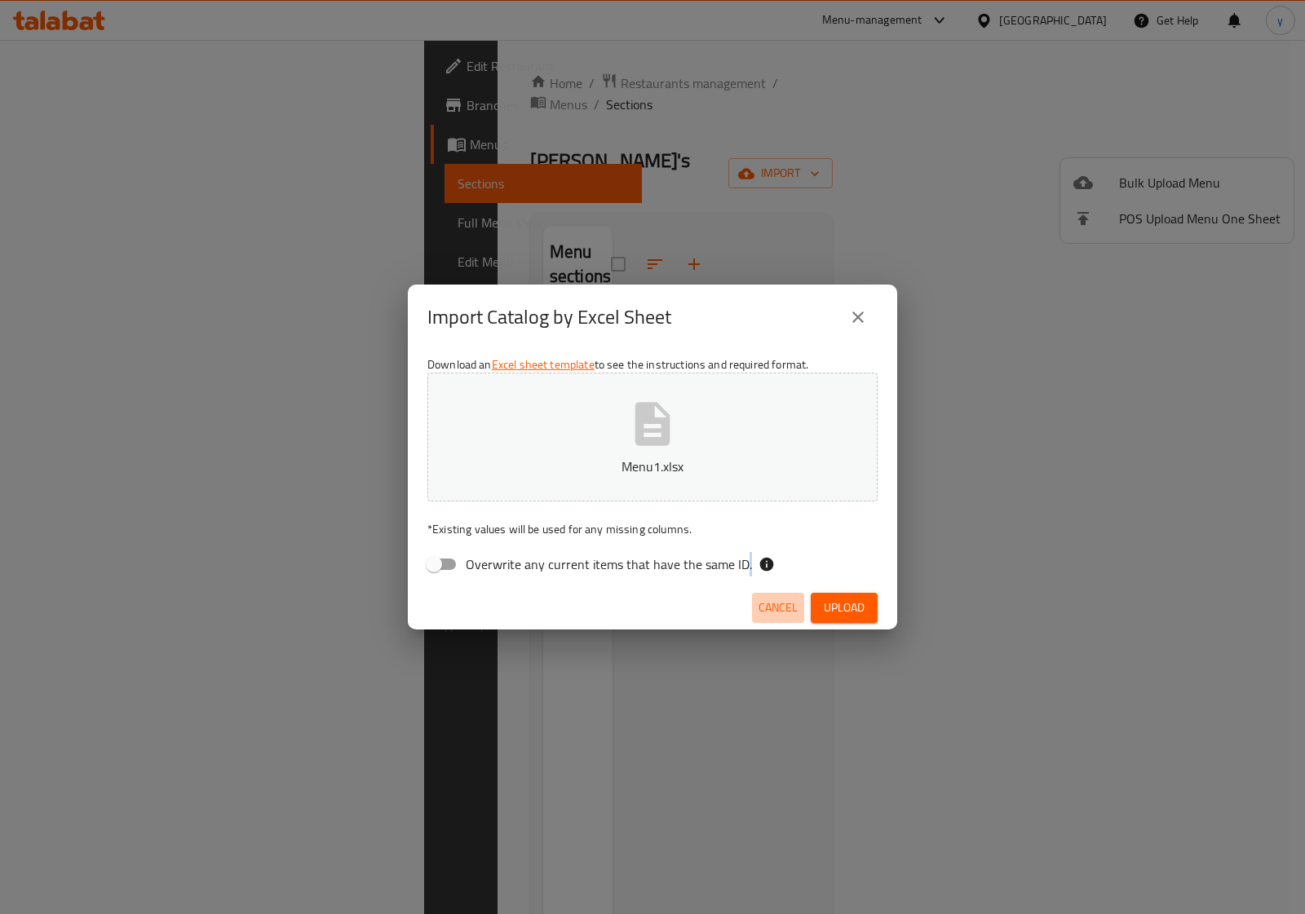
click at [786, 622] on button "Cancel" at bounding box center [778, 608] width 52 height 30
